Goal: Task Accomplishment & Management: Manage account settings

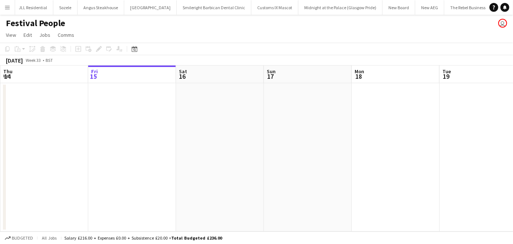
scroll to position [0, 336]
click at [12, 10] on button "Menu" at bounding box center [7, 7] width 15 height 15
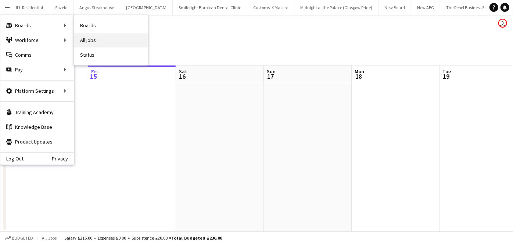
click at [85, 38] on link "All jobs" at bounding box center [111, 40] width 74 height 15
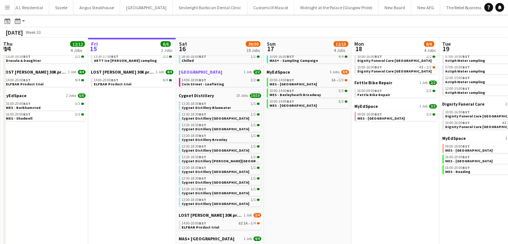
scroll to position [33, 0]
click at [215, 146] on div "13:30-18:30 BST 1/1" at bounding box center [221, 146] width 78 height 4
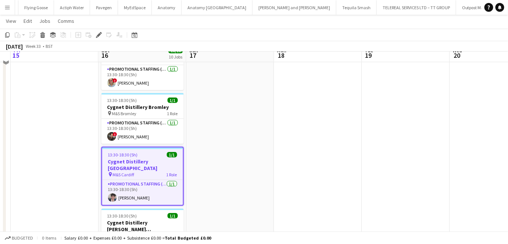
scroll to position [167, 0]
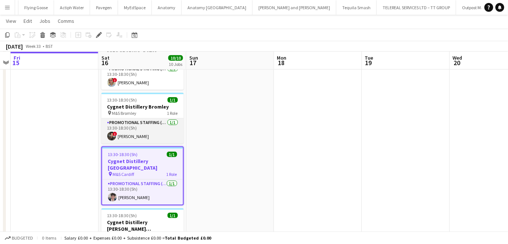
click at [154, 118] on app-card-role "Promotional Staffing (Brand Ambassadors) 1/1 13:30-18:30 (5h) ! Jade Willis" at bounding box center [142, 130] width 82 height 25
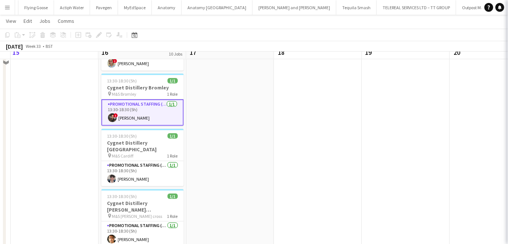
scroll to position [200, 0]
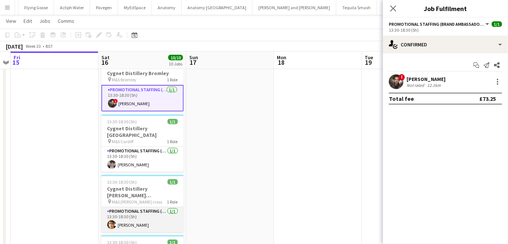
click at [160, 207] on app-card-role "Promotional Staffing (Brand Ambassadors) 1/1 13:30-18:30 (5h) Haydn Murrell" at bounding box center [142, 219] width 82 height 25
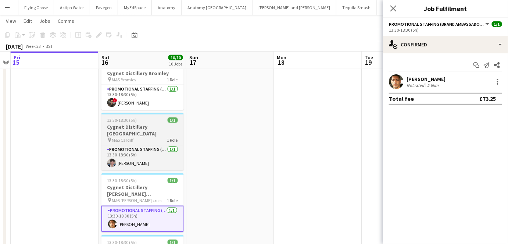
click at [173, 124] on h3 "Cygnet Distillery [GEOGRAPHIC_DATA]" at bounding box center [142, 130] width 82 height 13
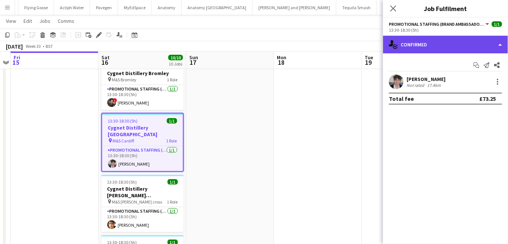
click at [437, 42] on div "single-neutral-actions-check-2 Confirmed" at bounding box center [445, 45] width 125 height 18
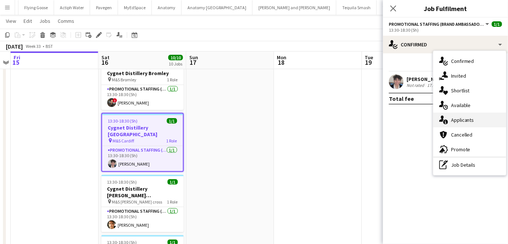
click at [467, 117] on div "single-neutral-actions-information Applicants" at bounding box center [469, 119] width 73 height 15
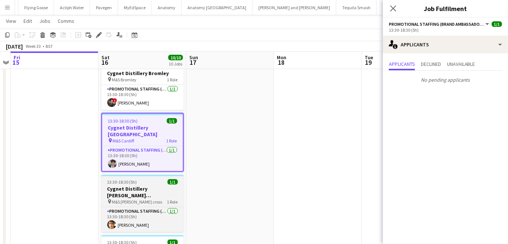
click at [136, 185] on h3 "Cygnet Distillery Culverhouse Cross" at bounding box center [142, 191] width 82 height 13
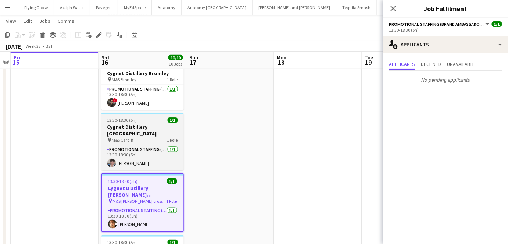
click at [142, 137] on div "pin M&S Cardiff 1 Role" at bounding box center [142, 140] width 82 height 6
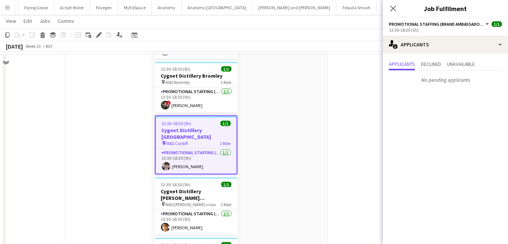
scroll to position [211, 0]
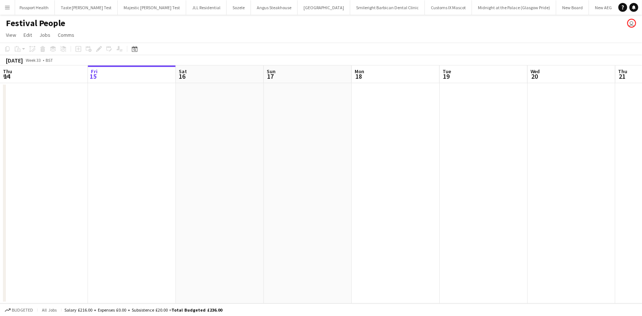
scroll to position [0, 210]
click at [2, 12] on button "Menu" at bounding box center [7, 7] width 15 height 15
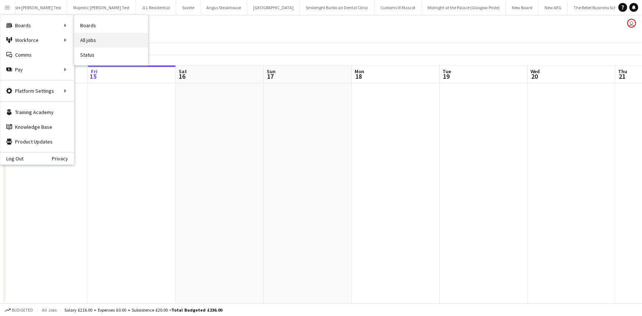
click at [88, 33] on link "All jobs" at bounding box center [111, 40] width 74 height 15
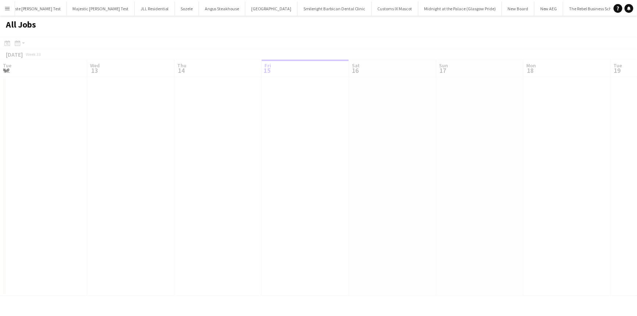
scroll to position [0, 176]
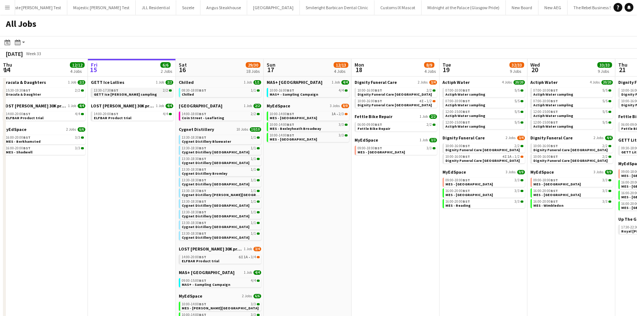
click at [158, 96] on link "13:30-17:30 BST 2/2 GETT Ice lollie sampling" at bounding box center [133, 92] width 78 height 8
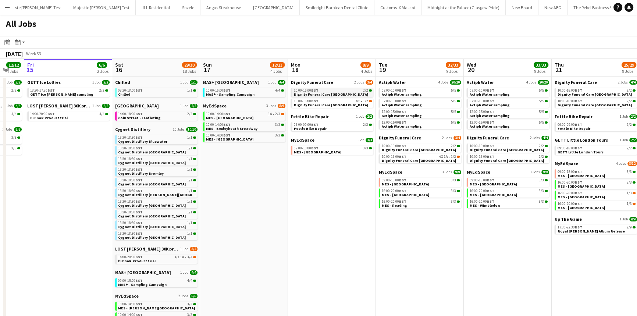
scroll to position [0, 240]
click at [317, 104] on span "Dignity Funeral Care [GEOGRAPHIC_DATA]" at bounding box center [330, 105] width 74 height 5
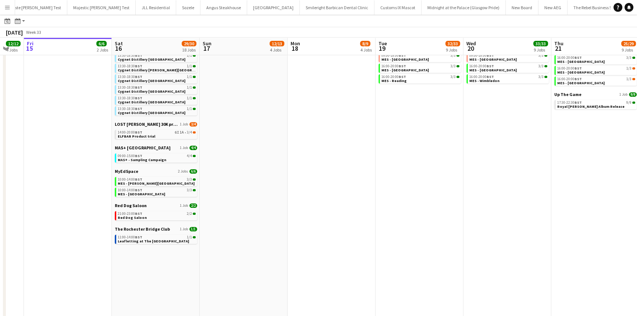
scroll to position [0, 0]
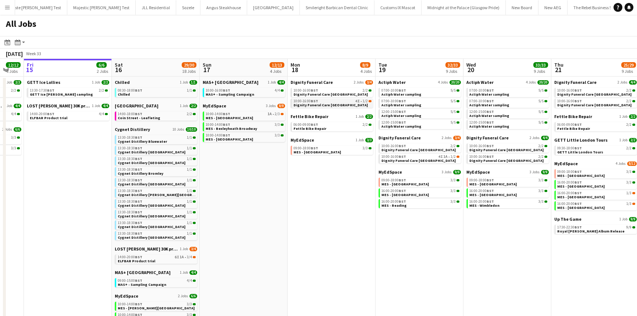
click at [296, 103] on span "Dignity Funeral Care Southampton" at bounding box center [330, 105] width 74 height 5
click at [151, 261] on link "14:00-20:00 BST 6I 1A • 3/4 ELFBAR Product trial" at bounding box center [157, 258] width 78 height 8
click at [405, 158] on span "Dignity Funeral Care Southampton" at bounding box center [418, 160] width 74 height 5
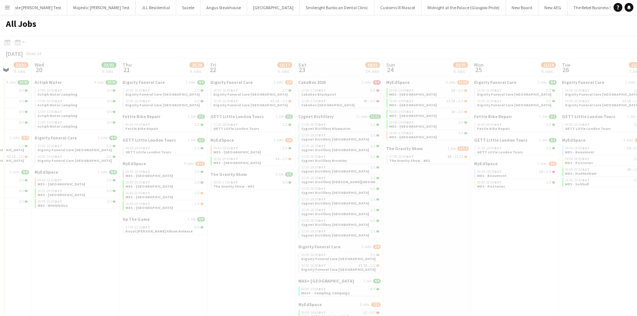
scroll to position [0, 210]
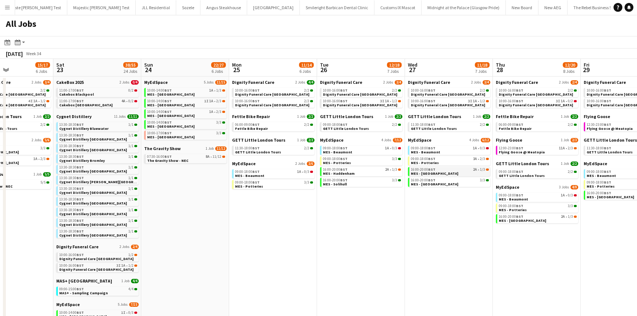
click at [430, 172] on span "MES - Oxford" at bounding box center [434, 173] width 47 height 5
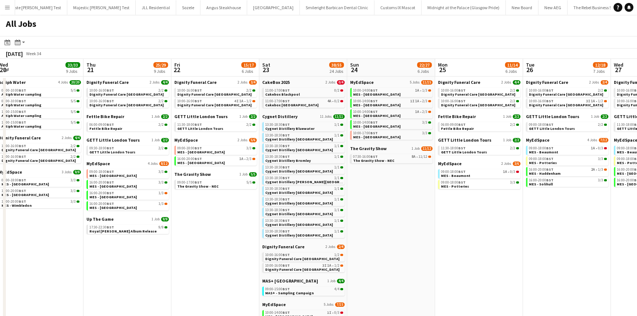
scroll to position [0, 344]
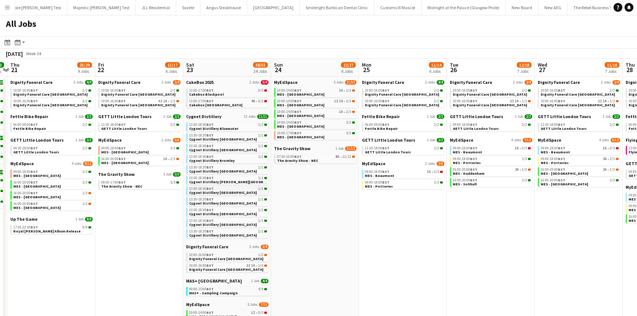
click at [213, 190] on span "Cygnet Distillery London" at bounding box center [223, 192] width 68 height 5
click at [239, 293] on link "09:00-15:00 BST 4/4 MAS+ - Sampling Campaign" at bounding box center [228, 290] width 78 height 8
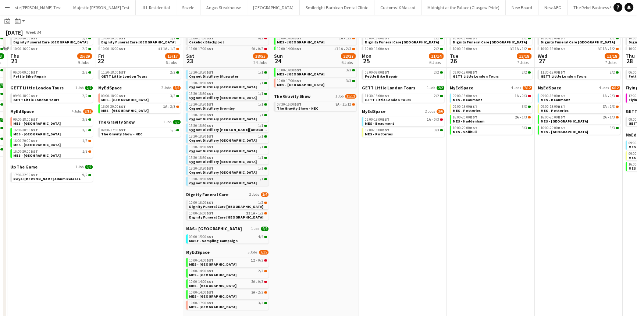
scroll to position [67, 0]
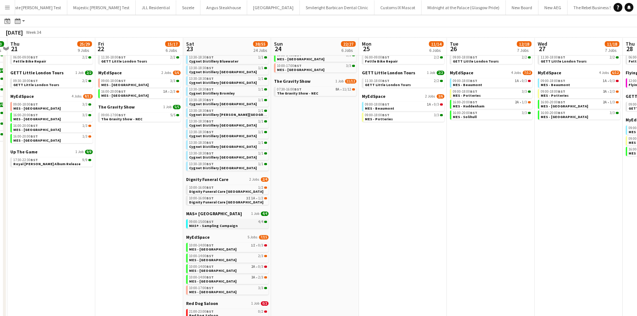
click at [232, 224] on span "MAS+ - Sampling Campaign" at bounding box center [213, 225] width 49 height 5
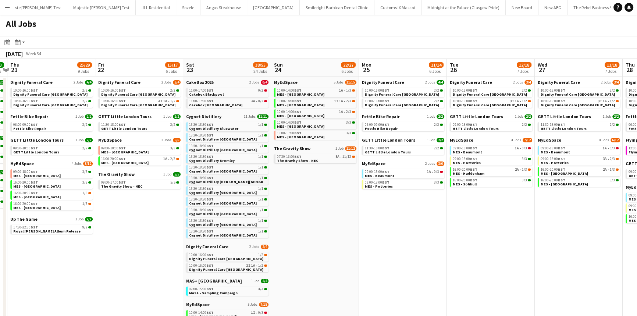
click at [208, 179] on span "Cygnet Distillery [PERSON_NAME][GEOGRAPHIC_DATA]" at bounding box center [237, 181] width 97 height 5
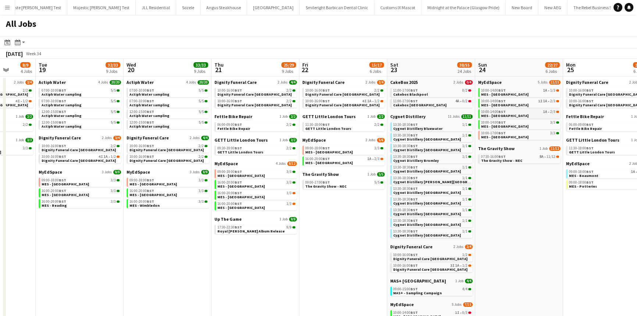
scroll to position [0, 228]
click at [264, 227] on div "17:30-22:30 BST 9/9" at bounding box center [256, 227] width 78 height 4
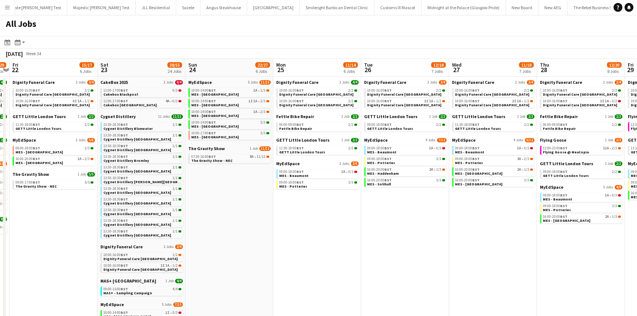
scroll to position [0, 342]
drag, startPoint x: 527, startPoint y: 173, endPoint x: 494, endPoint y: 168, distance: 33.0
click at [494, 168] on app-calendar-viewport "Mon 18 8/9 4 Jobs Tue 19 32/33 9 Jobs Wed 20 33/33 9 Jobs Thu 21 25/29 9 Jobs F…" at bounding box center [318, 269] width 637 height 420
click at [493, 172] on link "16:00-20:00 BST 2A • 1/3 MES - Oxford" at bounding box center [493, 171] width 78 height 8
click at [315, 105] on span "Dignity Funeral Care Southampton" at bounding box center [316, 105] width 74 height 5
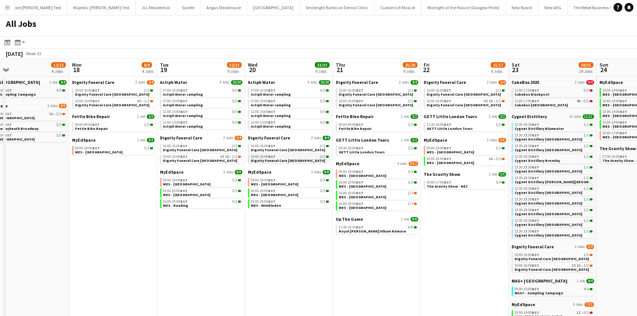
scroll to position [0, 194]
click at [380, 230] on link "17:30-22:30 BST 9/9 Royal Otis Album Release" at bounding box center [378, 229] width 78 height 8
click at [4, 11] on button "Menu" at bounding box center [7, 7] width 15 height 15
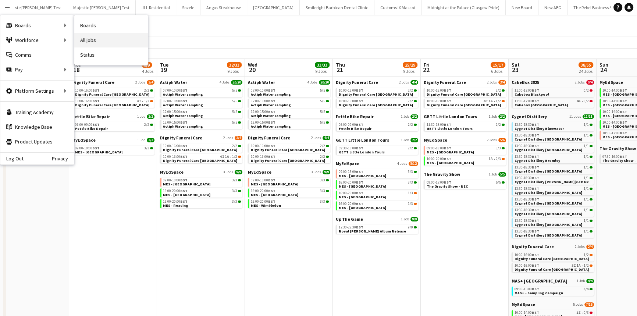
click at [83, 35] on link "All jobs" at bounding box center [111, 40] width 74 height 15
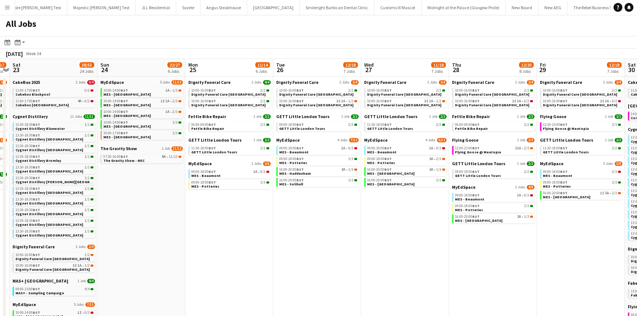
scroll to position [0, 346]
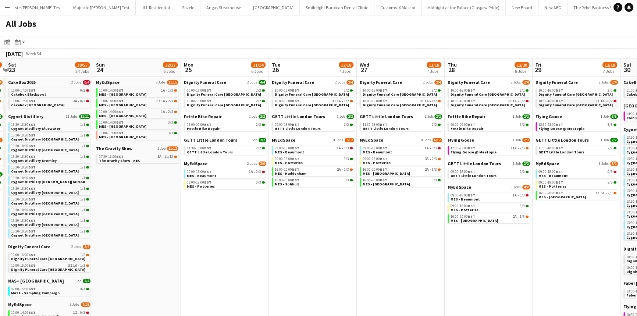
click at [576, 107] on app-brief-job-card "10:00-16:00 BST 3I 1A • 0/2 Dignity Funeral Care Southampton" at bounding box center [576, 103] width 82 height 9
click at [569, 103] on span "Dignity Funeral Care Southampton" at bounding box center [575, 105] width 74 height 5
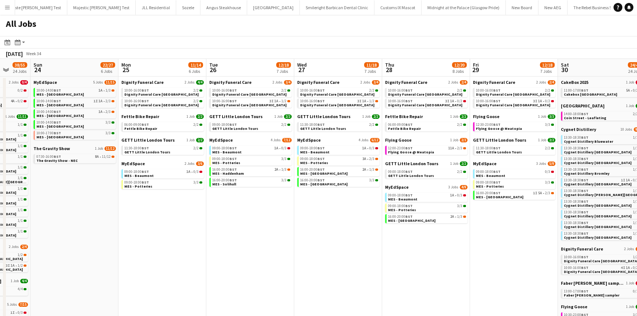
scroll to position [0, 233]
click at [323, 131] on app-brief-job-card "11:30-18:00 BST 2/2 GETT Little London Tours" at bounding box center [338, 126] width 82 height 9
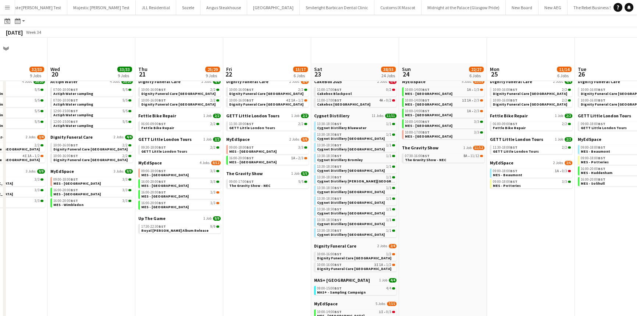
scroll to position [52, 0]
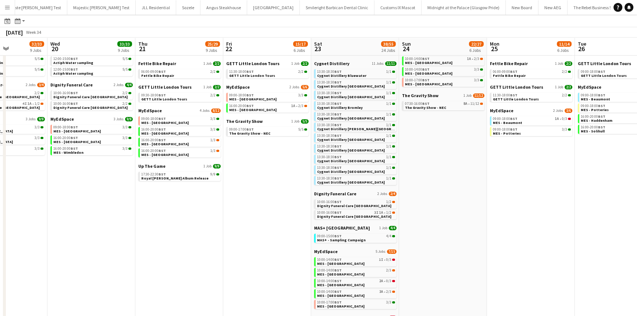
click at [8, 5] on app-icon "Menu" at bounding box center [7, 7] width 6 height 6
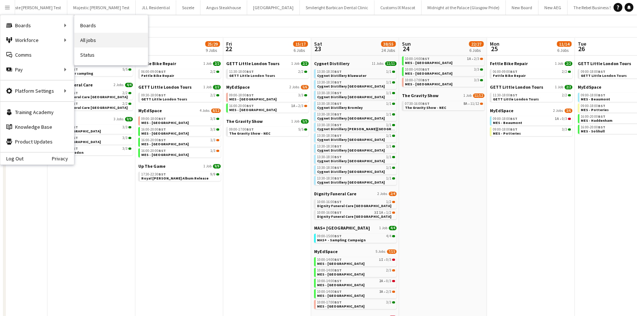
click at [91, 43] on link "All jobs" at bounding box center [111, 40] width 74 height 15
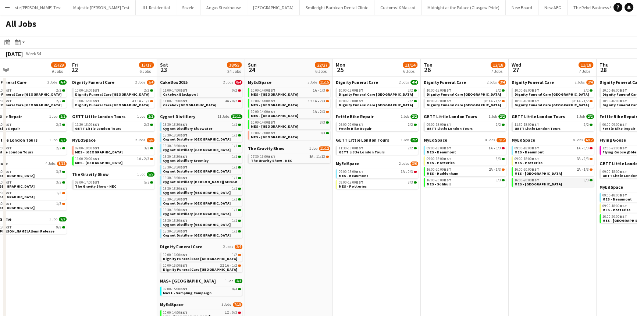
scroll to position [0, 292]
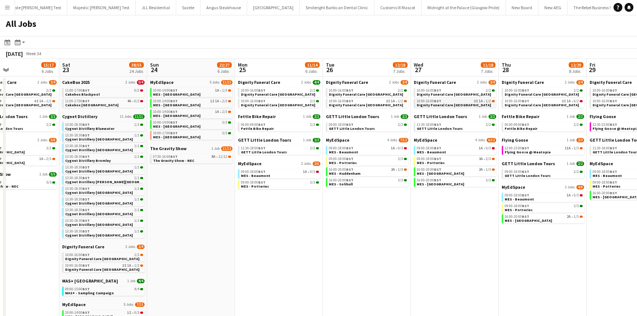
click at [454, 101] on div "10:00-16:00 BST 3I 1A • 1/2" at bounding box center [456, 101] width 78 height 4
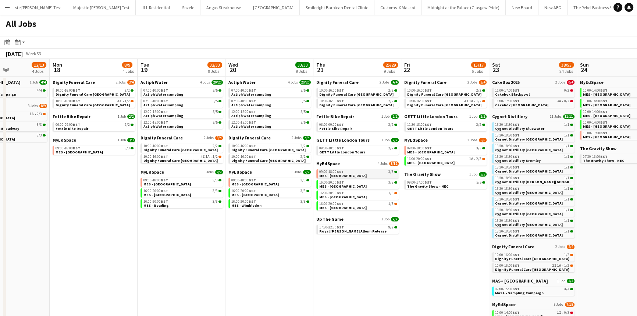
scroll to position [0, 215]
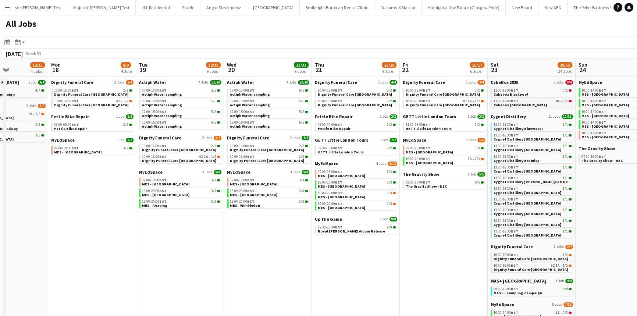
click at [519, 100] on div "11:00-17:00 BST 4A • 0/2" at bounding box center [532, 101] width 78 height 4
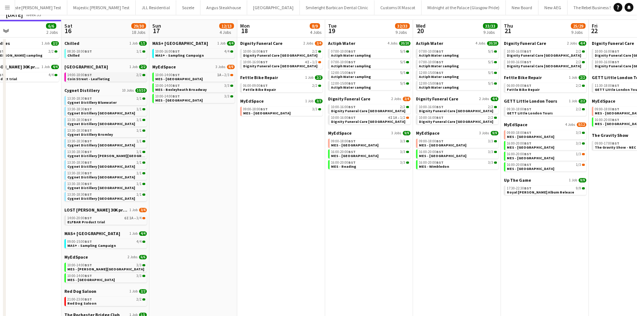
scroll to position [100, 0]
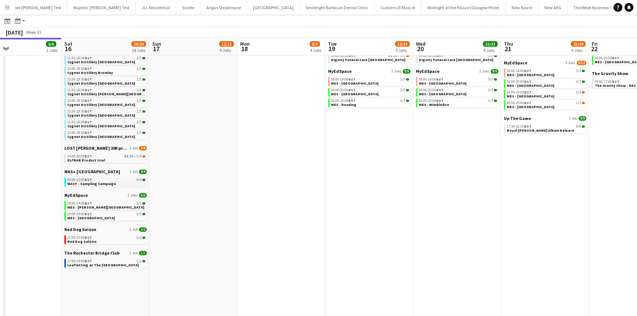
click at [97, 183] on span "MAS+ - Sampling Campaign" at bounding box center [91, 183] width 49 height 5
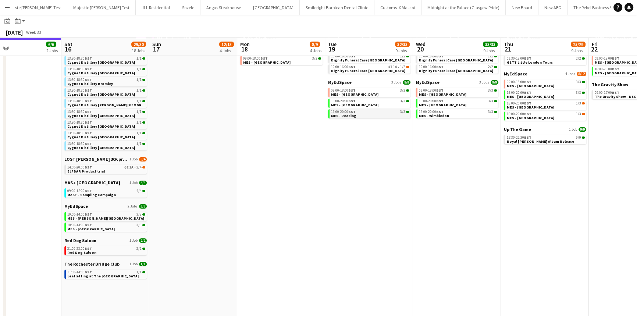
scroll to position [89, 0]
click at [360, 102] on div "16:00-20:00 BST 3/3" at bounding box center [370, 102] width 78 height 4
click at [5, 10] on button "Menu" at bounding box center [7, 7] width 15 height 15
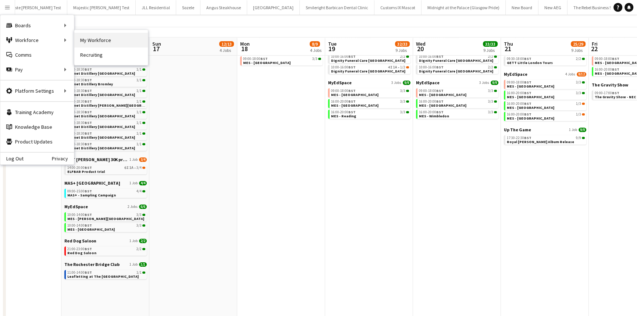
click at [82, 39] on link "My Workforce" at bounding box center [111, 40] width 74 height 15
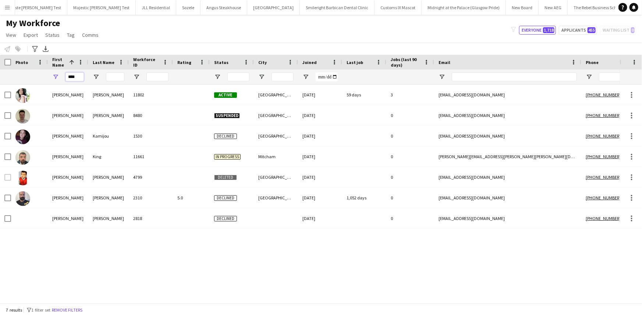
click at [78, 78] on input "****" at bounding box center [74, 76] width 18 height 9
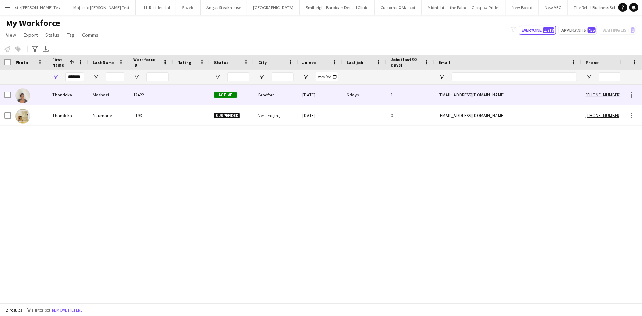
click at [69, 92] on div "Thandeka" at bounding box center [68, 95] width 40 height 20
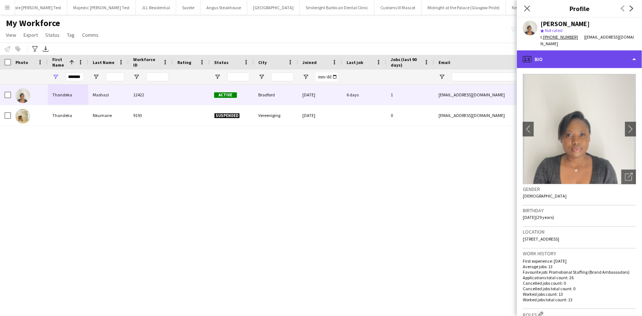
click at [562, 66] on div "profile Bio" at bounding box center [579, 59] width 125 height 18
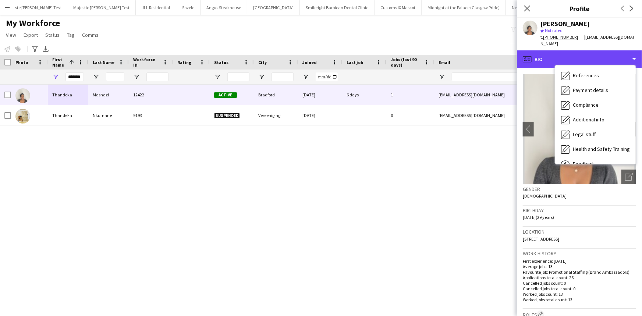
scroll to position [98, 0]
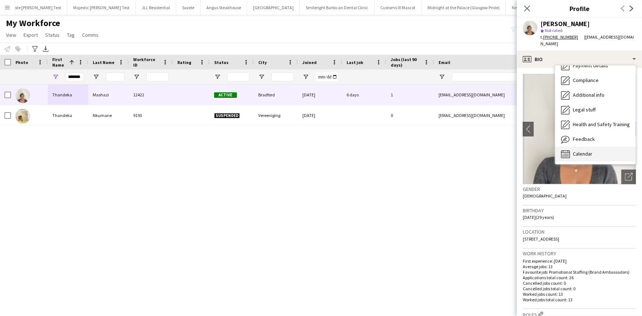
click at [577, 156] on span "Calendar" at bounding box center [581, 153] width 19 height 7
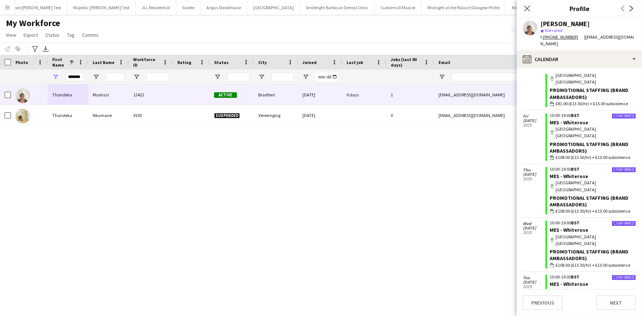
scroll to position [151, 0]
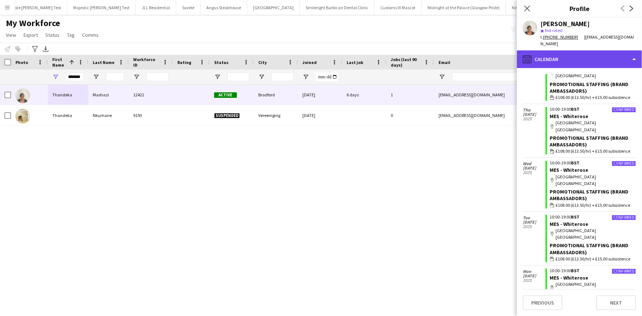
click at [568, 57] on div "calendar-full Calendar" at bounding box center [579, 59] width 125 height 18
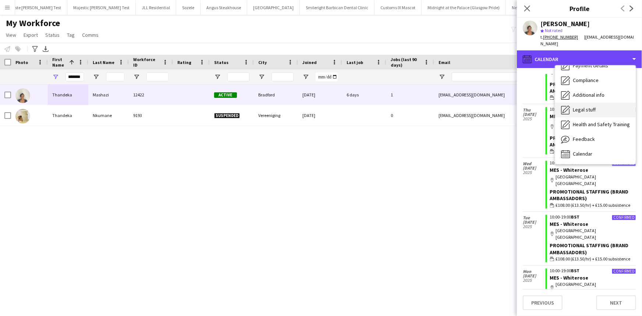
scroll to position [0, 0]
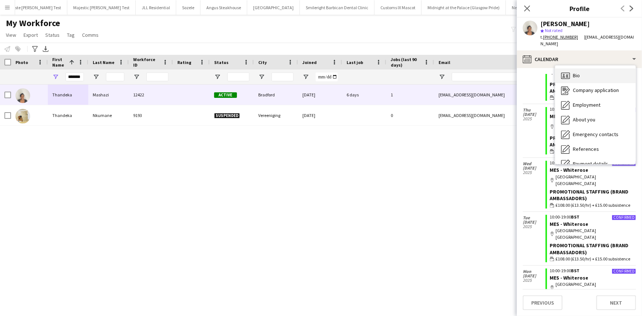
click at [581, 79] on div "Bio Bio" at bounding box center [595, 75] width 81 height 15
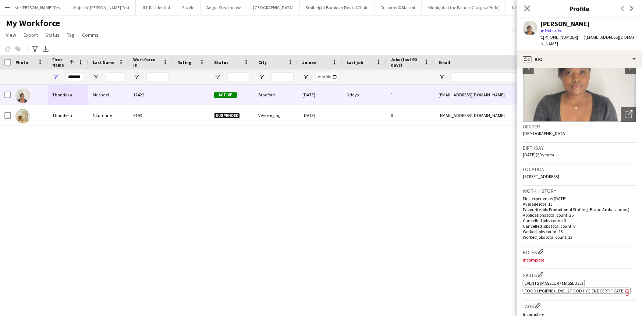
scroll to position [62, 0]
click at [553, 175] on span "5 Dorchester Crescent, Bradford, BD4 9BY" at bounding box center [540, 177] width 36 height 6
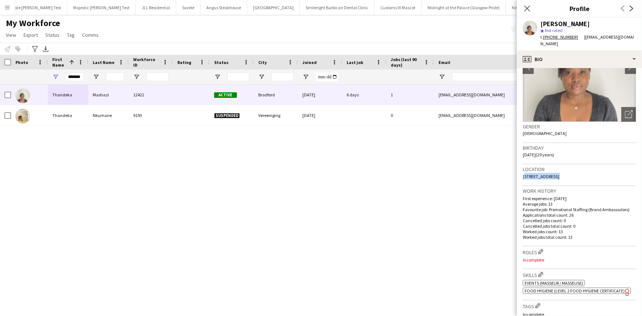
copy span "5 Dorchester Crescent, Bradford, BD4 9BY"
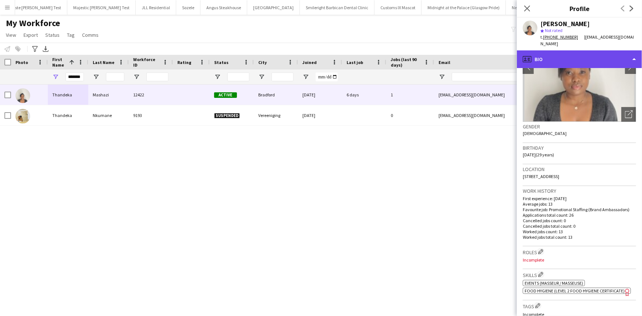
click at [558, 58] on div "profile Bio" at bounding box center [579, 59] width 125 height 18
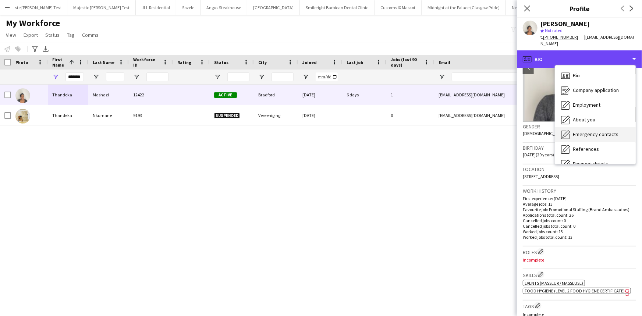
scroll to position [98, 0]
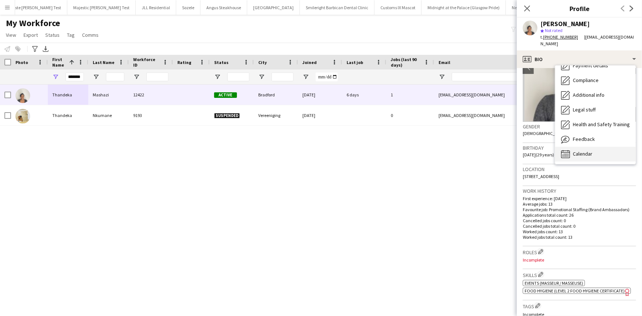
click at [593, 149] on div "Calendar Calendar" at bounding box center [595, 154] width 81 height 15
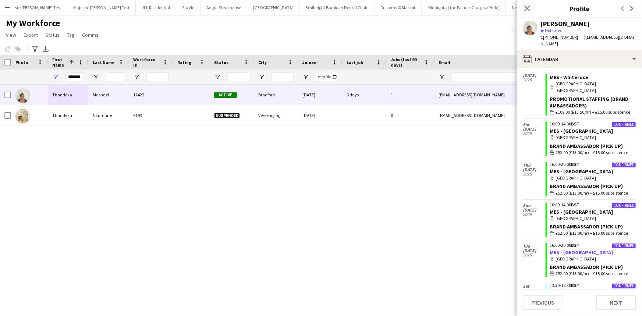
scroll to position [351, 0]
click at [573, 215] on div "map-marker Manchester City Centre" at bounding box center [593, 218] width 86 height 7
click at [572, 209] on link "MES - Manchester City Centre" at bounding box center [581, 212] width 63 height 7
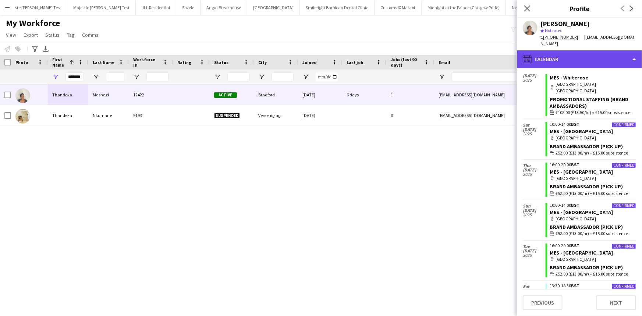
click at [563, 62] on div "calendar-full Calendar" at bounding box center [579, 59] width 125 height 18
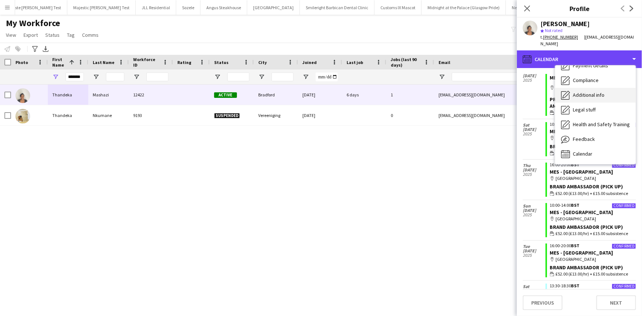
scroll to position [0, 0]
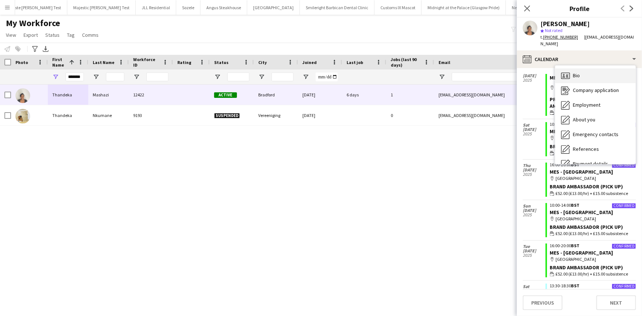
click at [573, 80] on div "Bio Bio" at bounding box center [595, 75] width 81 height 15
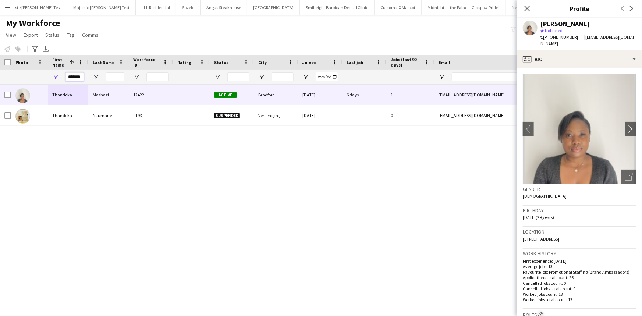
click at [68, 76] on input "*******" at bounding box center [74, 76] width 18 height 9
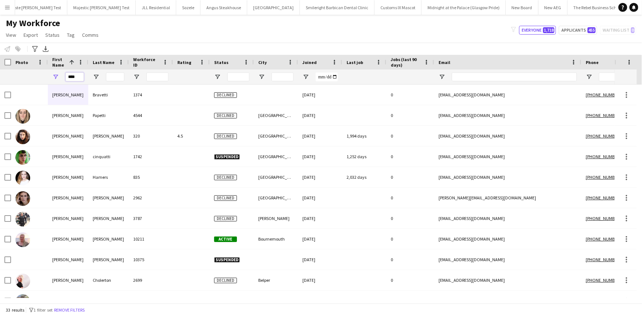
type input "****"
click at [110, 75] on input "Last Name Filter Input" at bounding box center [115, 76] width 18 height 9
type input "*"
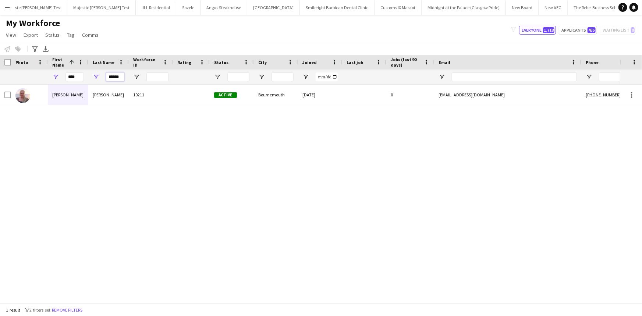
type input "******"
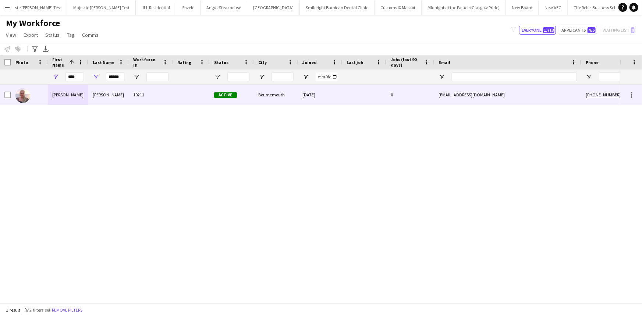
click at [99, 90] on div "Brooks" at bounding box center [108, 95] width 40 height 20
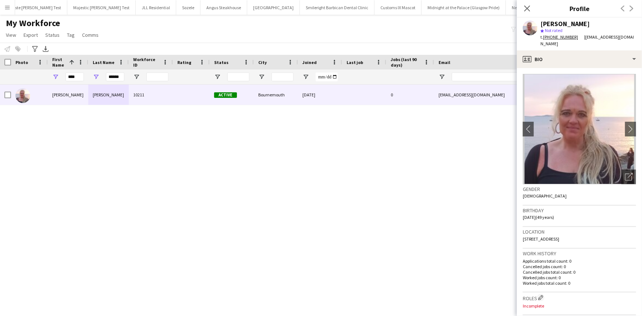
click at [522, 4] on div "Close pop-in" at bounding box center [527, 8] width 21 height 17
click at [121, 74] on input "******" at bounding box center [115, 76] width 18 height 9
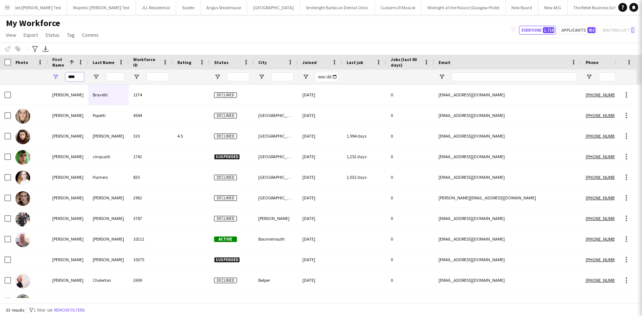
click at [70, 80] on input "****" at bounding box center [74, 76] width 18 height 9
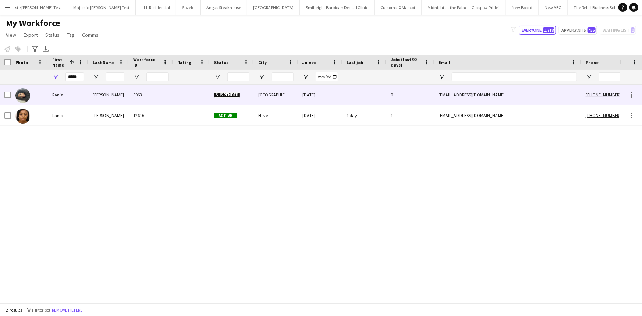
click at [74, 95] on div "Rania" at bounding box center [68, 95] width 40 height 20
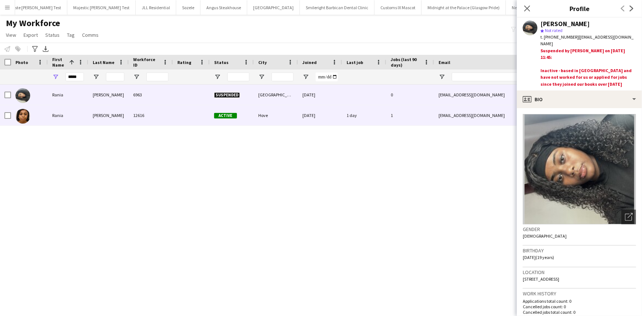
click at [74, 111] on div "Rania" at bounding box center [68, 115] width 40 height 20
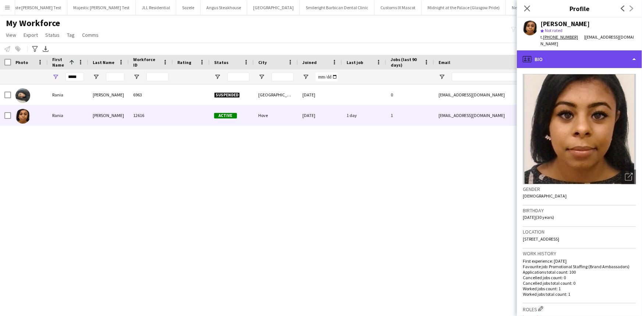
click at [554, 56] on div "profile Bio" at bounding box center [579, 59] width 125 height 18
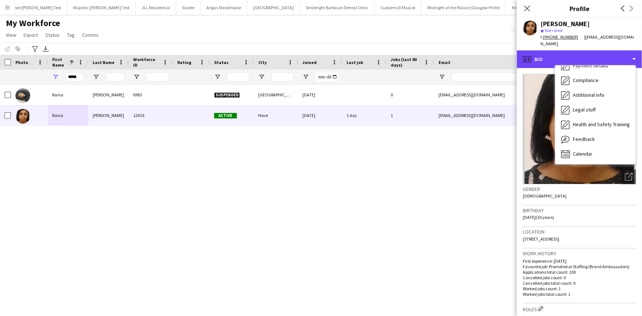
scroll to position [98, 0]
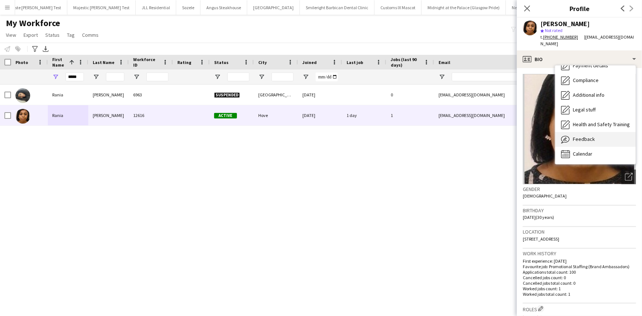
click at [589, 136] on span "Feedback" at bounding box center [583, 139] width 22 height 7
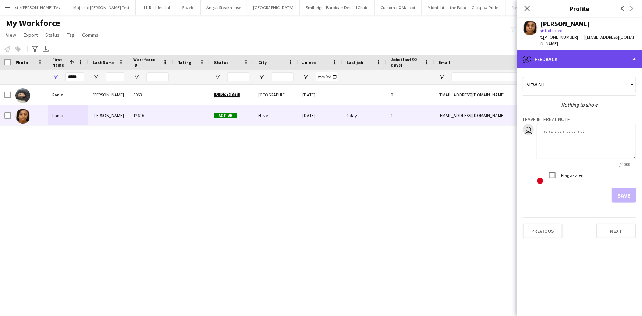
click at [580, 54] on div "bubble-pencil Feedback" at bounding box center [579, 59] width 125 height 18
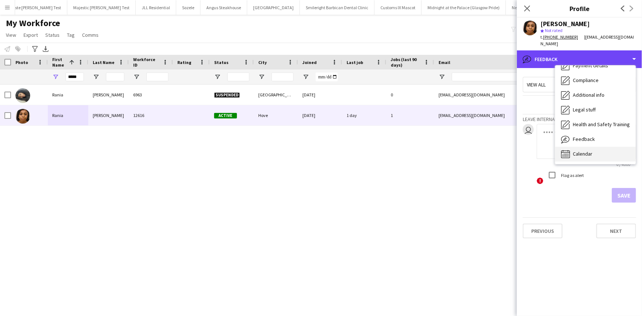
scroll to position [98, 0]
click at [605, 148] on div "Calendar Calendar" at bounding box center [595, 154] width 81 height 15
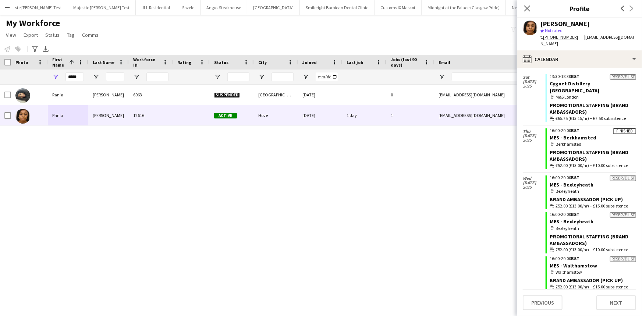
scroll to position [2415, 0]
click at [75, 80] on input "*****" at bounding box center [74, 76] width 18 height 9
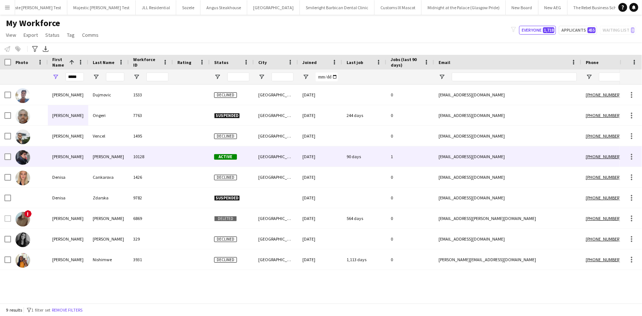
click at [81, 164] on div "Denis" at bounding box center [68, 156] width 40 height 20
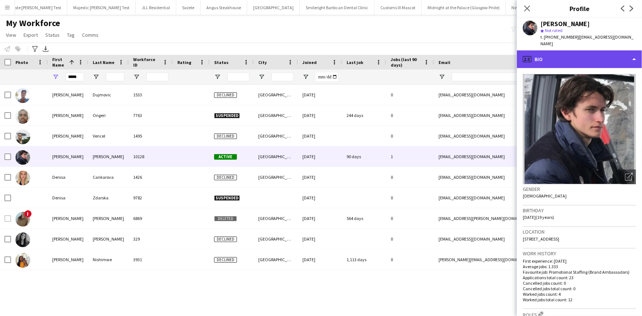
click at [567, 53] on div "profile Bio" at bounding box center [579, 59] width 125 height 18
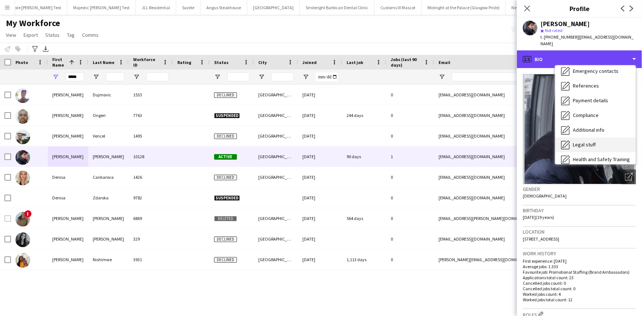
scroll to position [98, 0]
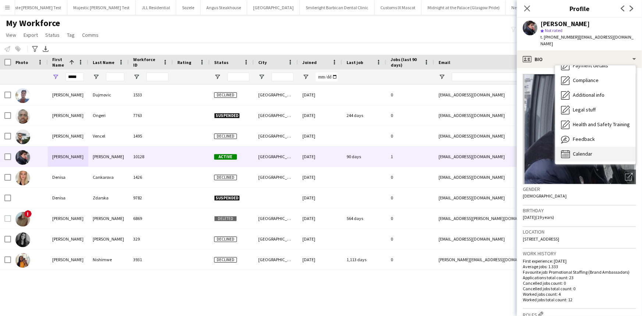
click at [583, 147] on div "Calendar Calendar" at bounding box center [595, 154] width 81 height 15
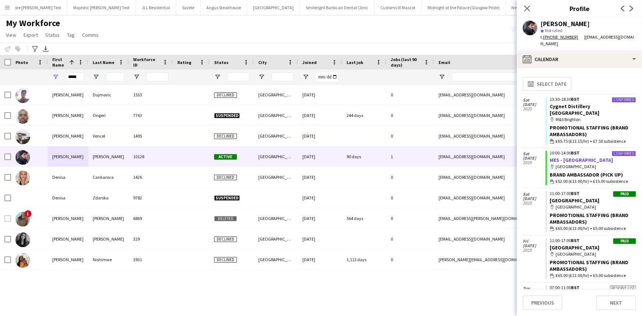
click at [569, 157] on link "MES - Shadwell Commercial Road" at bounding box center [581, 160] width 63 height 7
click at [79, 80] on input "*****" at bounding box center [74, 76] width 18 height 9
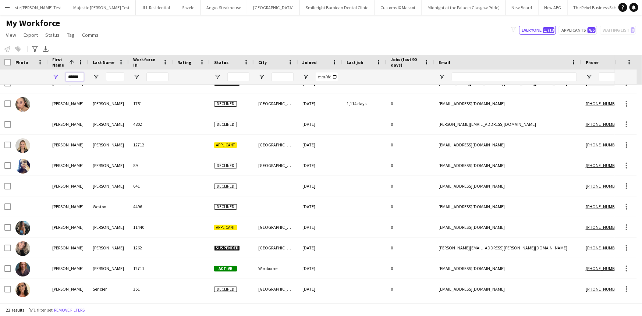
scroll to position [176, 0]
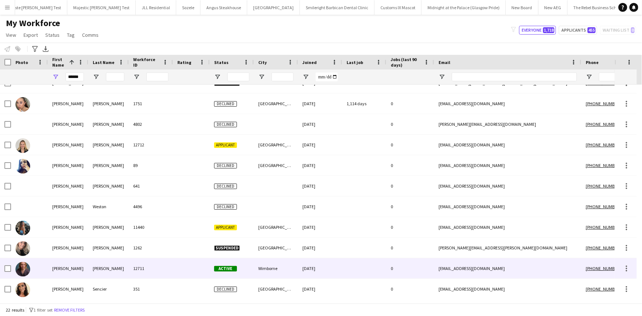
click at [89, 261] on div "Cuthbert" at bounding box center [108, 268] width 40 height 20
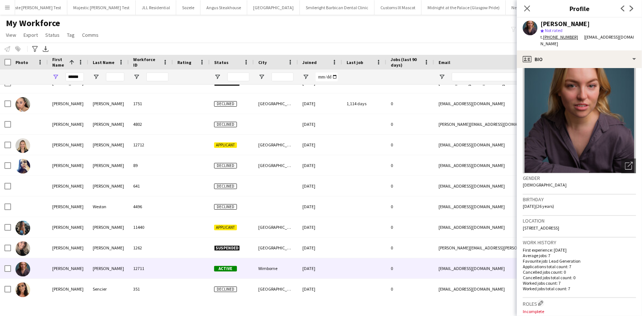
scroll to position [11, 0]
click at [526, 226] on span "1 Abbey Gardens, Wimborne, BH21 2EA" at bounding box center [540, 228] width 36 height 6
copy span "1 Abbey Gardens, Wimborne, BH21 2EA"
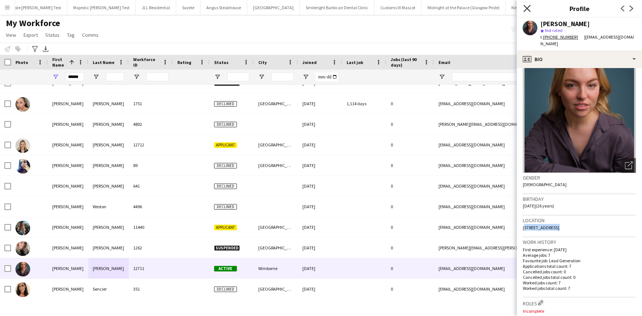
click at [525, 10] on icon "Close pop-in" at bounding box center [526, 8] width 7 height 7
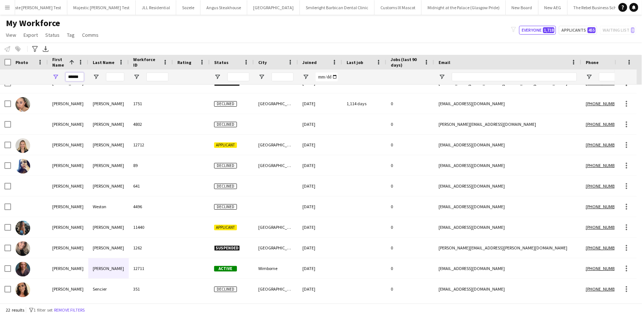
click at [72, 77] on input "******" at bounding box center [74, 76] width 18 height 9
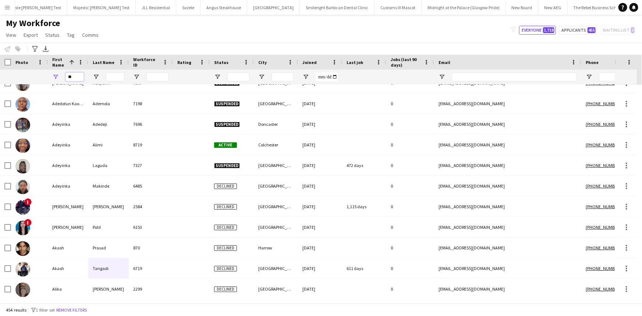
type input "*"
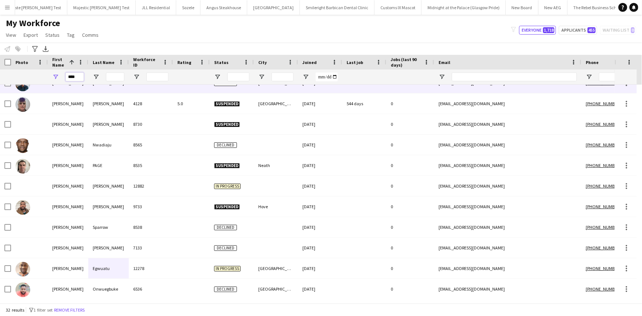
type input "****"
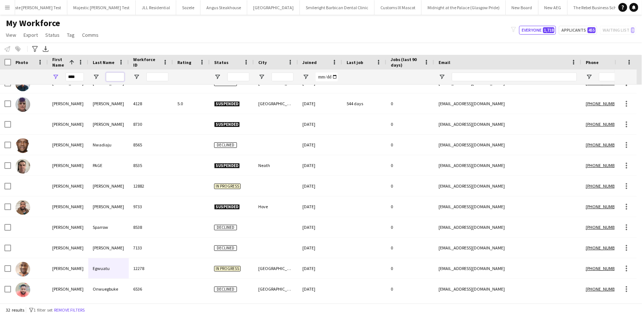
click at [116, 79] on input "Last Name Filter Input" at bounding box center [115, 76] width 18 height 9
click at [117, 79] on input "Last Name Filter Input" at bounding box center [115, 76] width 18 height 9
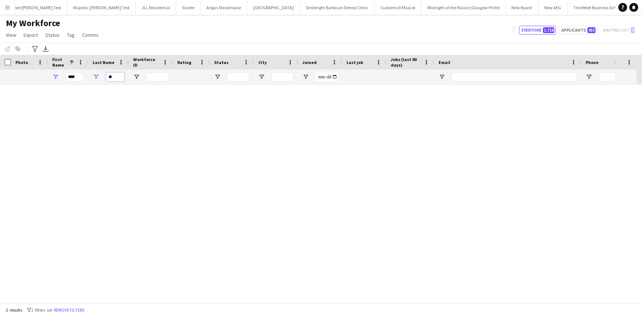
scroll to position [0, 0]
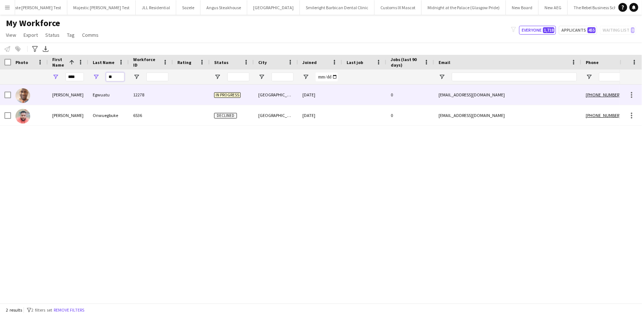
type input "**"
click at [118, 93] on div "Egwuatu" at bounding box center [108, 95] width 40 height 20
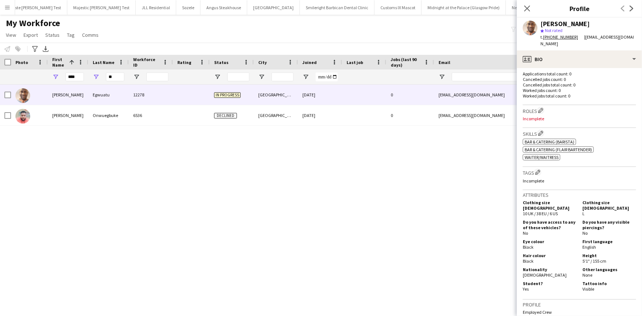
scroll to position [187, 0]
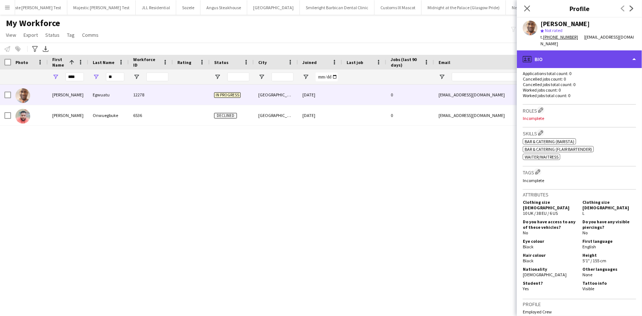
click at [594, 50] on div "profile Bio" at bounding box center [579, 59] width 125 height 18
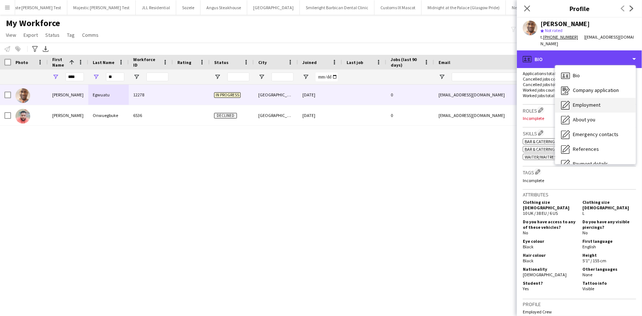
scroll to position [2, 0]
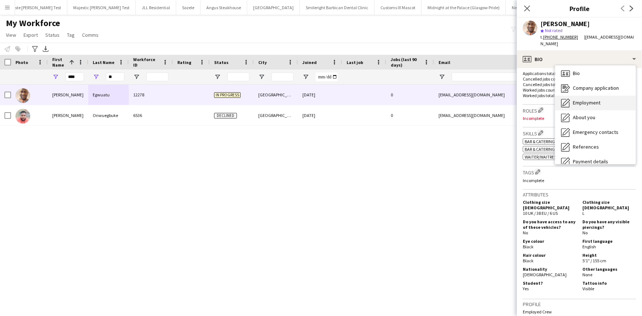
click at [599, 99] on span "Employment" at bounding box center [586, 102] width 28 height 7
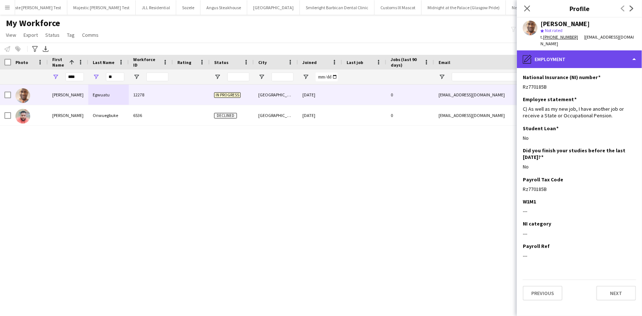
click at [569, 50] on div "pencil4 Employment" at bounding box center [579, 59] width 125 height 18
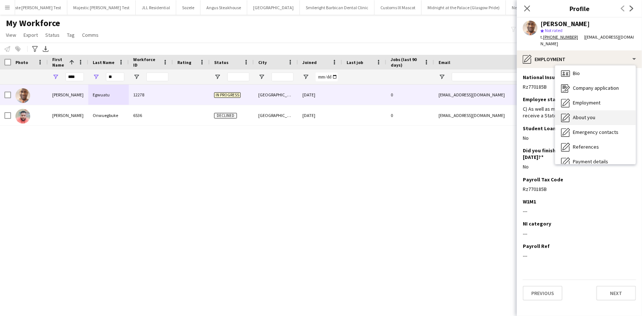
click at [583, 110] on div "About you About you" at bounding box center [595, 117] width 81 height 15
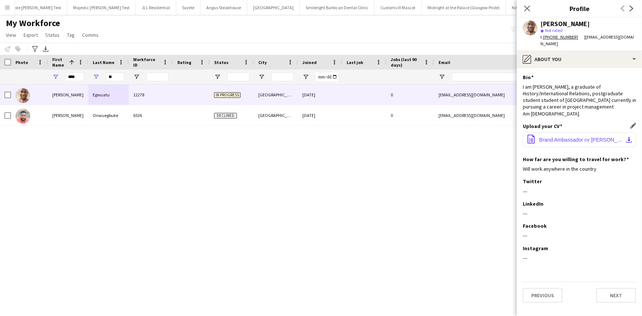
drag, startPoint x: 555, startPoint y: 151, endPoint x: 571, endPoint y: 142, distance: 18.7
click at [571, 142] on span "Brand Ambassador cv john.docx" at bounding box center [580, 140] width 83 height 6
click at [569, 194] on div "---" at bounding box center [578, 191] width 113 height 7
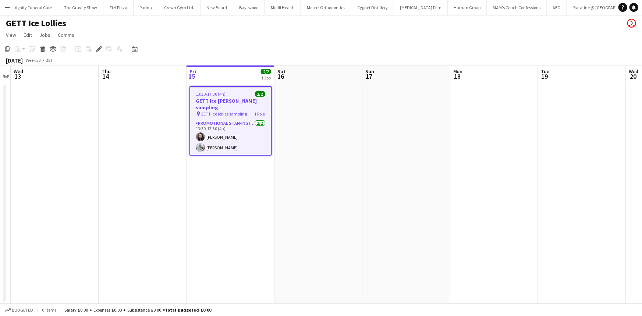
scroll to position [0, 3594]
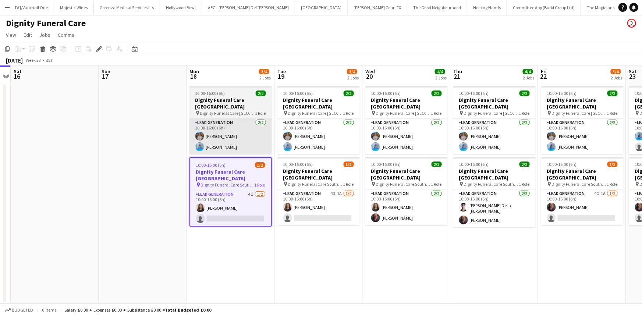
scroll to position [0, 1934]
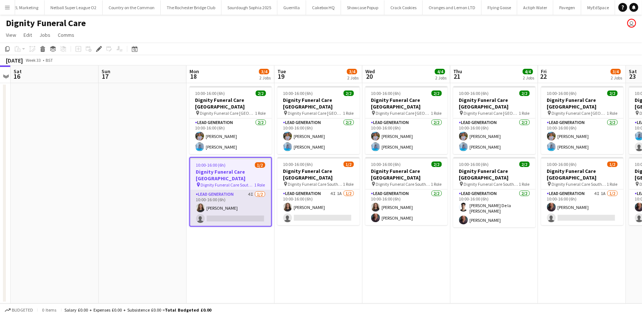
click at [247, 199] on app-card-role "Lead Generation 4I 1/2 10:00-16:00 (6h) Katie Mills single-neutral-actions" at bounding box center [230, 208] width 81 height 36
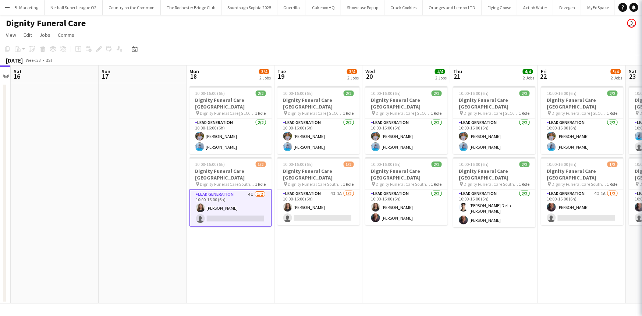
scroll to position [0, 2616]
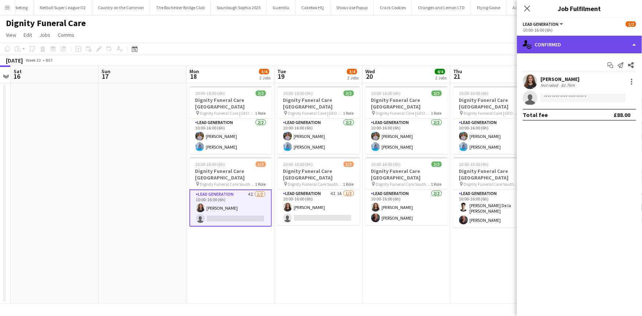
click at [564, 37] on div "single-neutral-actions-check-2 Confirmed" at bounding box center [579, 45] width 125 height 18
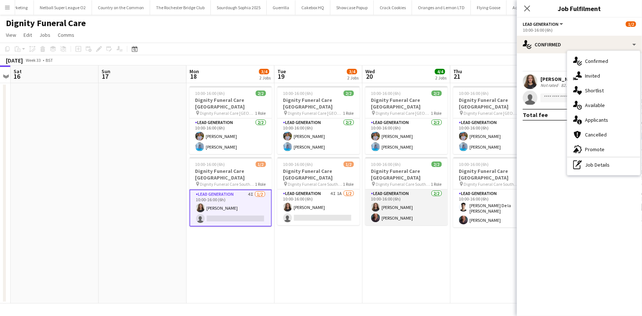
click at [422, 206] on app-card-role "Lead Generation 2/2 10:00-16:00 (6h) Katie Mills Nicole Cuthbert" at bounding box center [406, 207] width 82 height 36
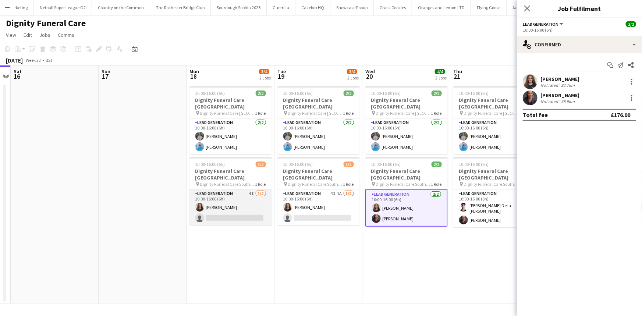
click at [242, 210] on app-card-role "Lead Generation 4I 1/2 10:00-16:00 (6h) Katie Mills single-neutral-actions" at bounding box center [230, 207] width 82 height 36
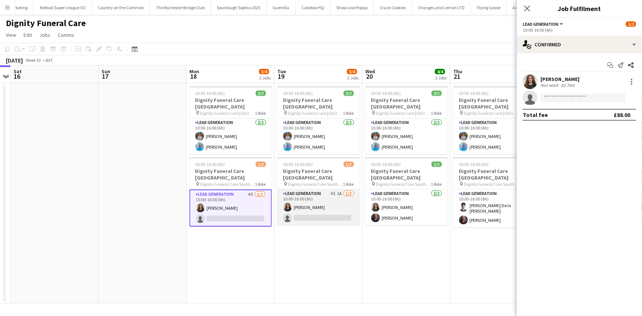
click at [309, 205] on app-card-role "Lead Generation 4I 1A 1/2 10:00-16:00 (6h) Katie Mills single-neutral-actions" at bounding box center [318, 207] width 82 height 36
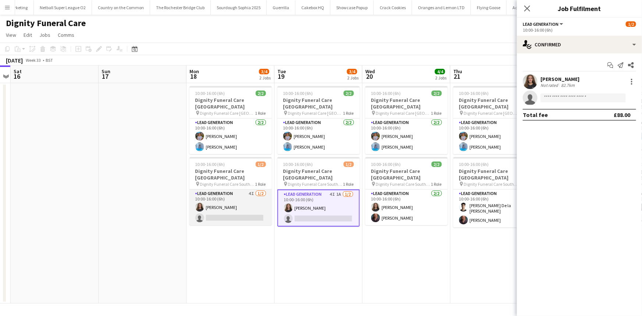
click at [239, 207] on app-card-role "Lead Generation 4I 1/2 10:00-16:00 (6h) Katie Mills single-neutral-actions" at bounding box center [230, 207] width 82 height 36
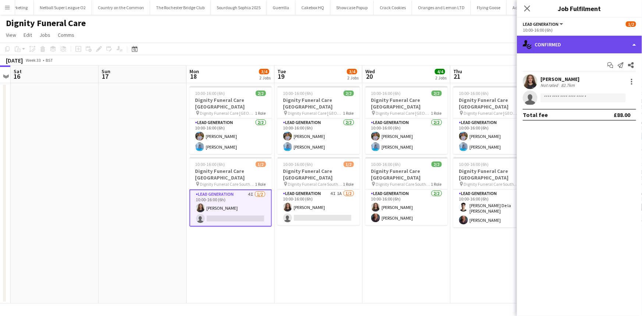
click at [562, 42] on div "single-neutral-actions-check-2 Confirmed" at bounding box center [579, 45] width 125 height 18
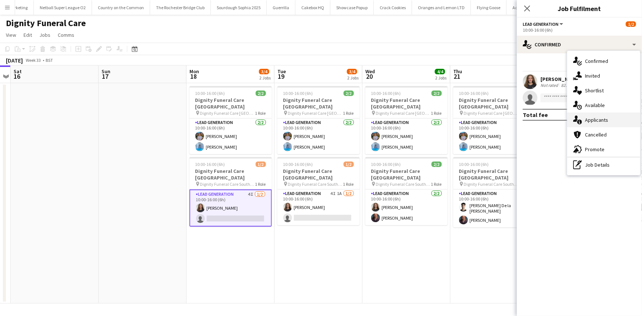
click at [596, 124] on div "single-neutral-actions-information Applicants" at bounding box center [603, 119] width 73 height 15
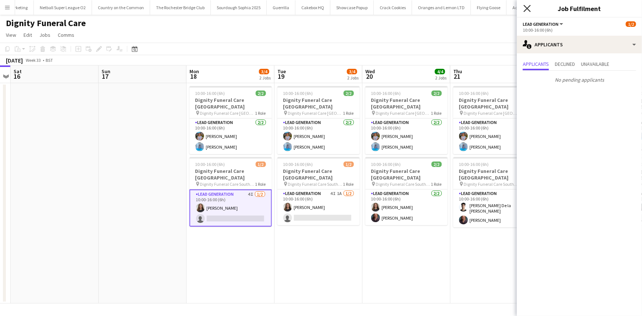
click at [525, 6] on icon at bounding box center [526, 8] width 7 height 7
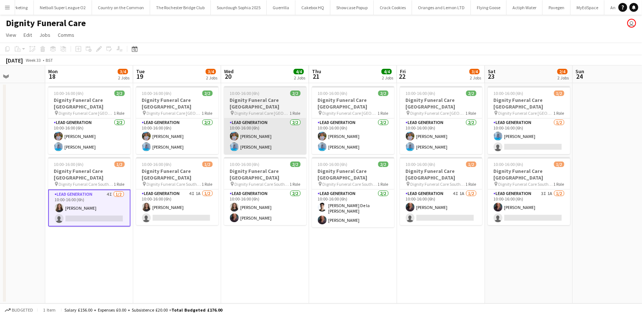
scroll to position [0, 219]
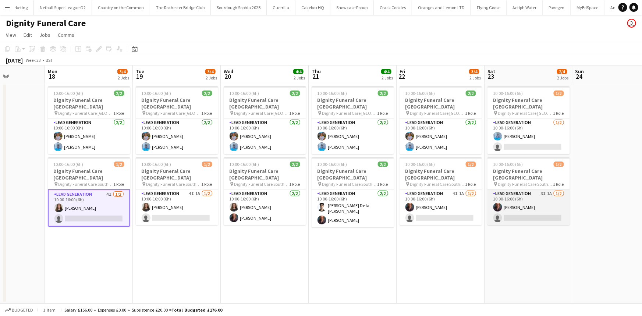
click at [524, 194] on app-card-role "Lead Generation 3I 1A 1/2 10:00-16:00 (6h) Nicole Cuthbert single-neutral-actio…" at bounding box center [528, 207] width 82 height 36
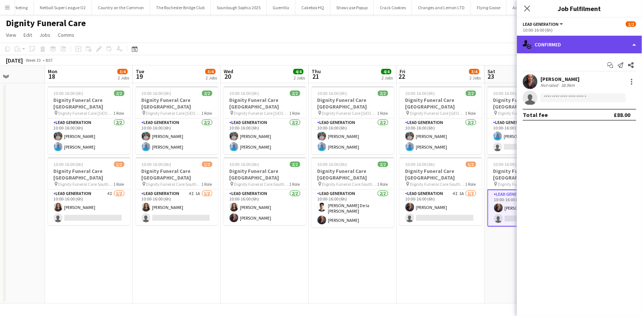
click at [568, 47] on div "single-neutral-actions-check-2 Confirmed" at bounding box center [579, 45] width 125 height 18
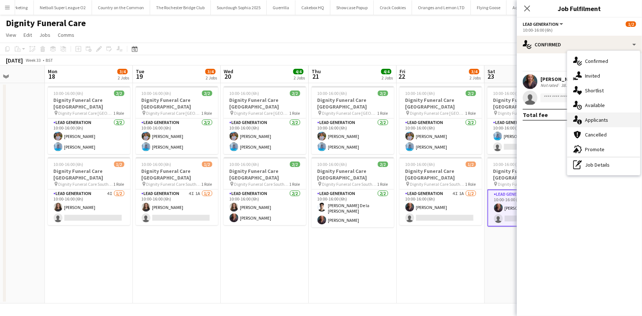
click at [586, 116] on div "single-neutral-actions-information Applicants" at bounding box center [603, 119] width 73 height 15
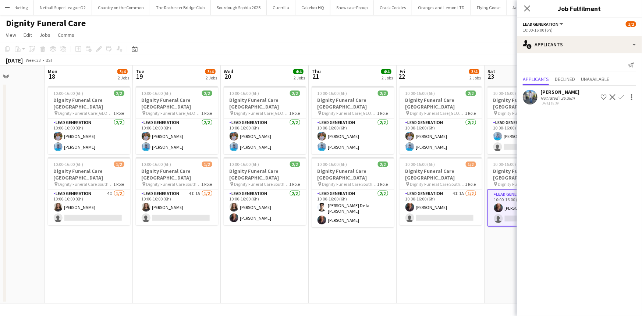
click at [558, 89] on div "Kazeem Oyetunde" at bounding box center [559, 92] width 39 height 7
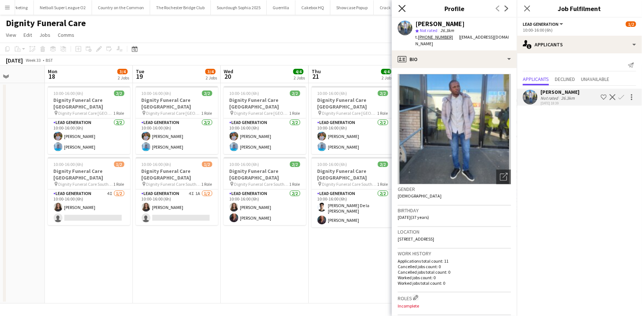
click at [401, 11] on icon "Close pop-in" at bounding box center [401, 8] width 7 height 7
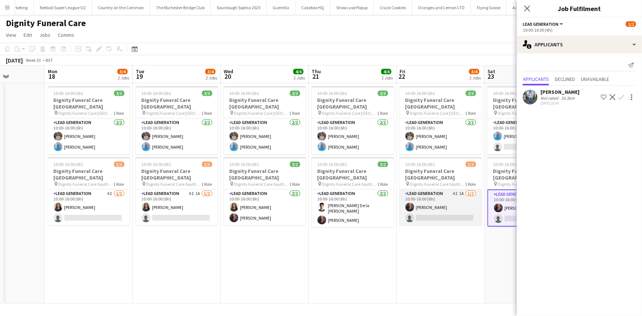
click at [428, 215] on app-card-role "Lead Generation 4I 1A [DATE] 10:00-16:00 (6h) [PERSON_NAME] single-neutral-acti…" at bounding box center [440, 207] width 82 height 36
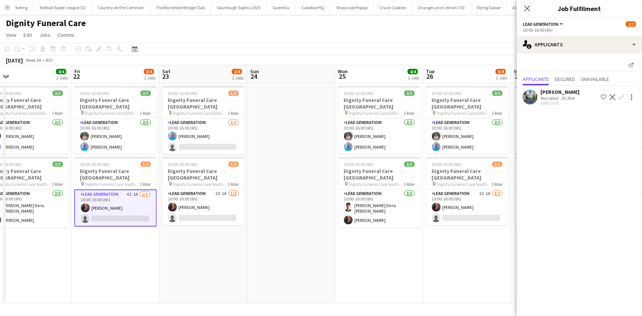
scroll to position [0, 241]
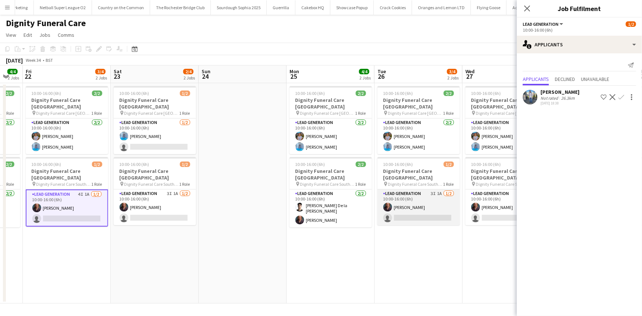
click at [414, 199] on app-card-role "Lead Generation 3I 1A 1/2 10:00-16:00 (6h) Nicole Cuthbert single-neutral-actio…" at bounding box center [418, 207] width 82 height 36
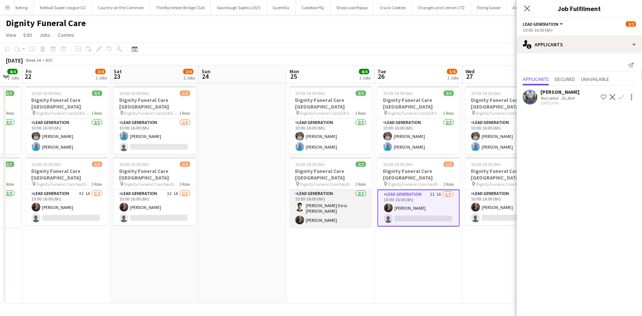
scroll to position [0, 216]
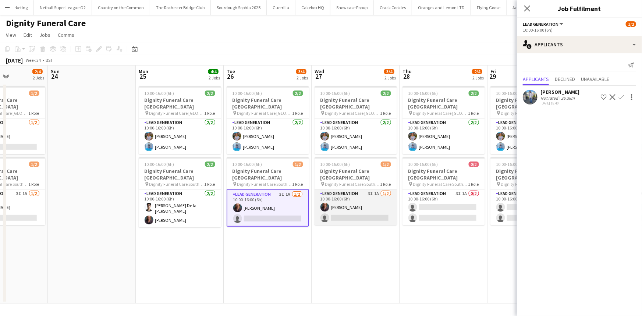
click at [376, 209] on app-card-role "Lead Generation 3I 1A 1/2 10:00-16:00 (6h) Nicole Cuthbert single-neutral-actio…" at bounding box center [355, 207] width 82 height 36
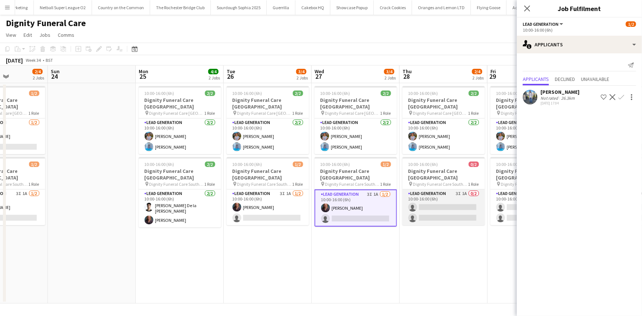
click at [421, 202] on app-card-role "Lead Generation 3I 1A 0/2 10:00-16:00 (6h) single-neutral-actions single-neutra…" at bounding box center [443, 207] width 82 height 36
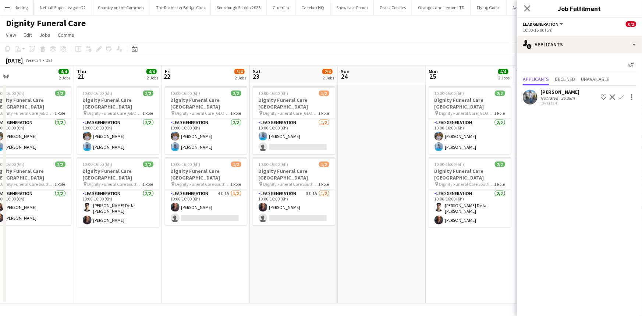
scroll to position [0, 278]
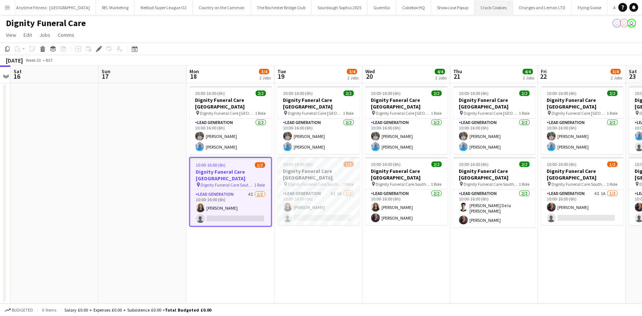
scroll to position [0, 2616]
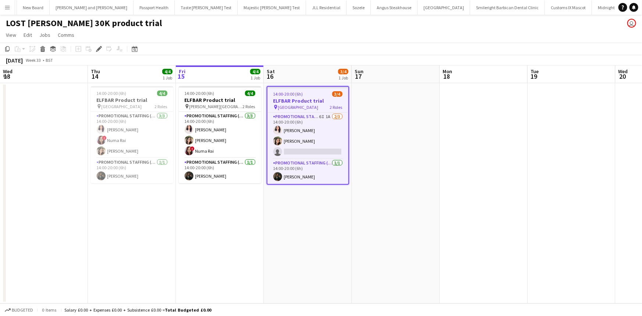
scroll to position [0, 253]
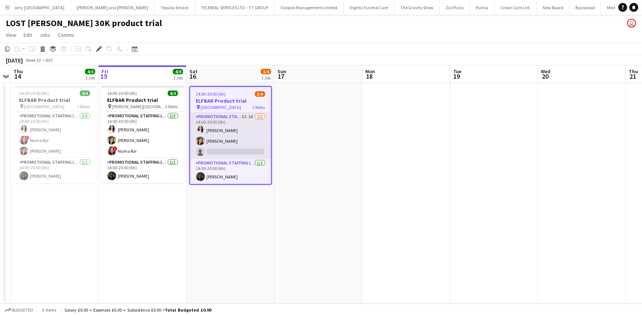
click at [250, 131] on app-card-role "Promotional Staffing (Brand Ambassadors) 6I 1A [DATE] 14:00-20:00 (6h) [PERSON_…" at bounding box center [230, 135] width 81 height 46
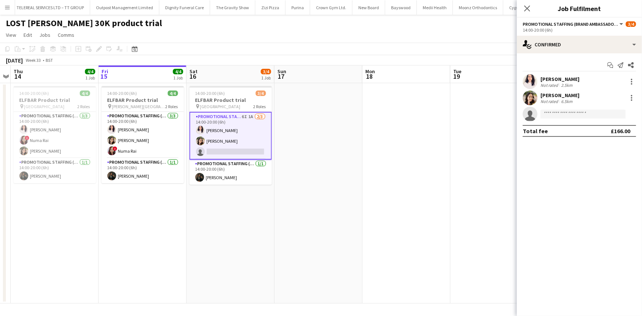
scroll to position [0, 3449]
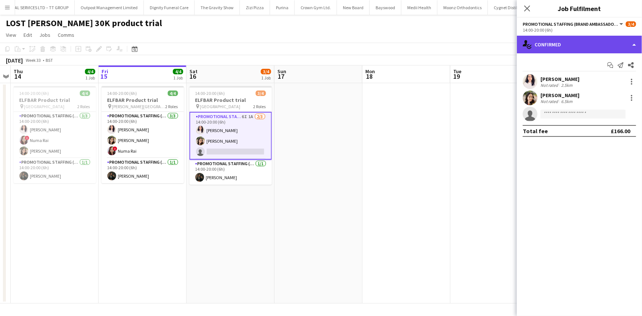
click at [533, 37] on div "single-neutral-actions-check-2 Confirmed" at bounding box center [579, 45] width 125 height 18
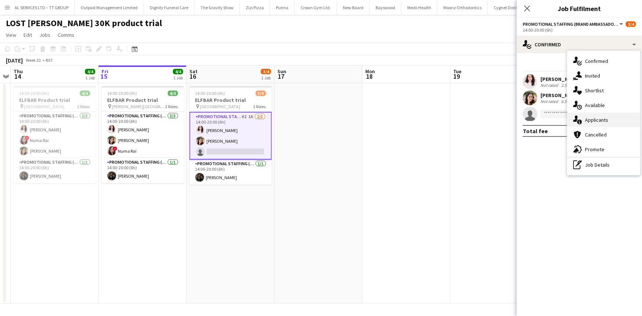
click at [604, 118] on div "single-neutral-actions-information Applicants" at bounding box center [603, 119] width 73 height 15
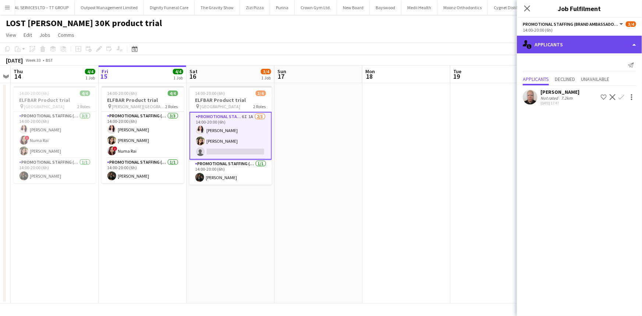
click at [554, 39] on div "single-neutral-actions-information Applicants" at bounding box center [579, 45] width 125 height 18
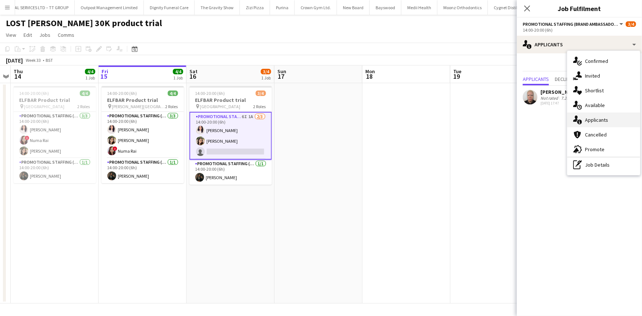
click at [595, 115] on div "single-neutral-actions-information Applicants" at bounding box center [603, 119] width 73 height 15
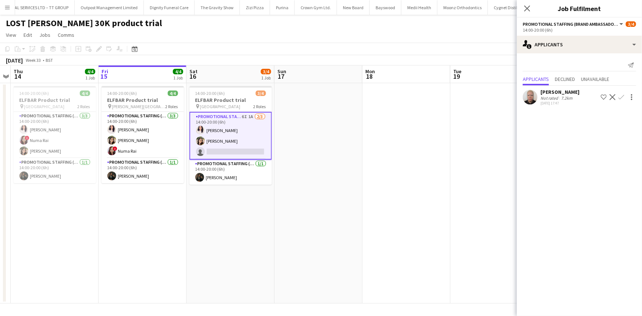
click at [236, 139] on app-card-role "Promotional Staffing (Brand Ambassadors) 6I 1A [DATE] 14:00-20:00 (6h) [PERSON_…" at bounding box center [230, 136] width 82 height 48
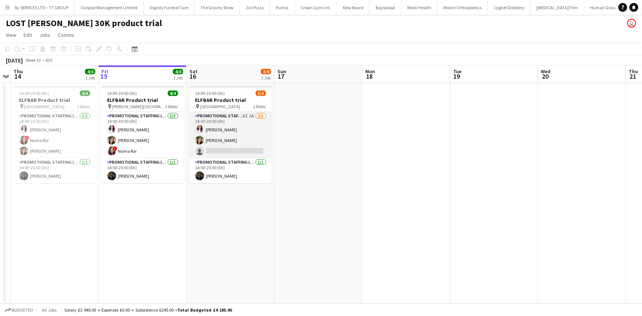
click at [236, 139] on app-card-role "Promotional Staffing (Brand Ambassadors) 6I 1A [DATE] 14:00-20:00 (6h) [PERSON_…" at bounding box center [230, 135] width 82 height 46
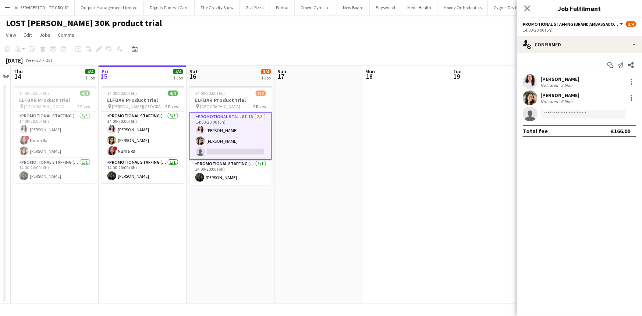
click at [551, 105] on div "[PERSON_NAME] Not rated 2.5km [PERSON_NAME] Not rated 6.5km single-neutral-acti…" at bounding box center [579, 97] width 125 height 47
click at [550, 114] on input at bounding box center [582, 114] width 85 height 9
type input "****"
click at [558, 125] on span "Numa Rai" at bounding box center [557, 124] width 23 height 6
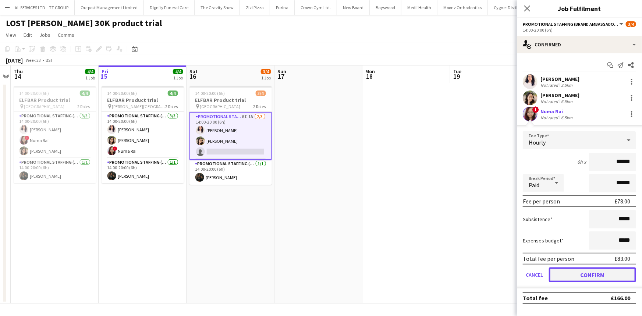
click at [593, 273] on button "Confirm" at bounding box center [592, 274] width 87 height 15
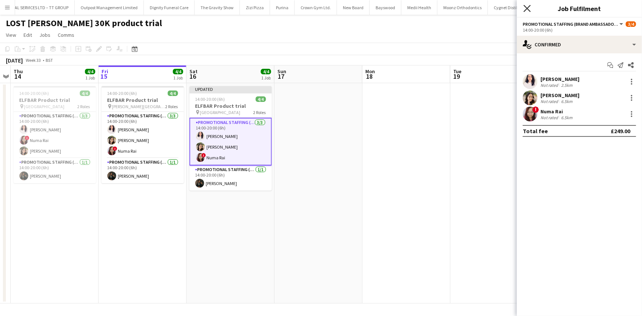
click at [526, 10] on icon at bounding box center [526, 8] width 7 height 7
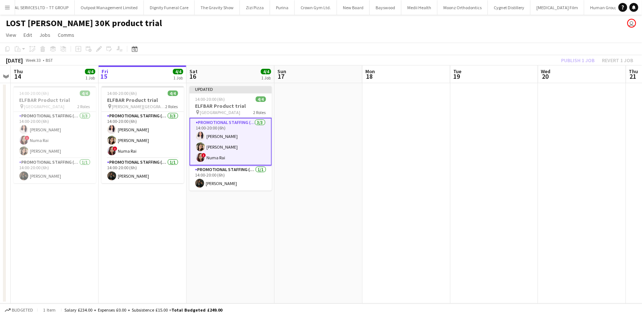
click at [585, 59] on div "Publish 1 job Revert 1 job" at bounding box center [597, 61] width 90 height 10
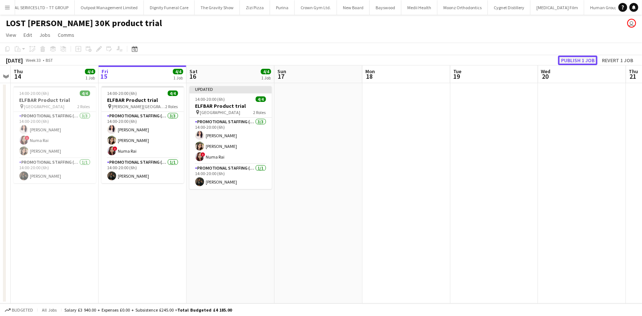
click at [585, 59] on button "Publish 1 job" at bounding box center [577, 61] width 39 height 10
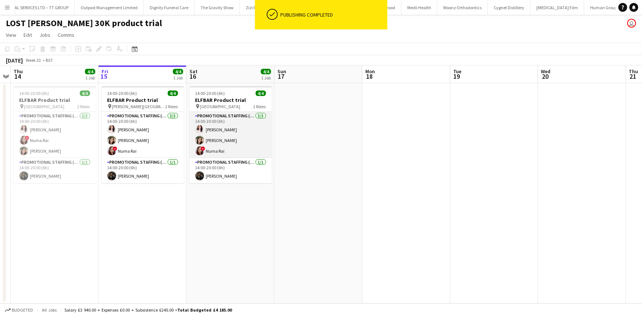
click at [224, 147] on app-card-role "Promotional Staffing (Brand Ambassadors) [DATE] 14:00-20:00 (6h) [PERSON_NAME] …" at bounding box center [230, 135] width 82 height 46
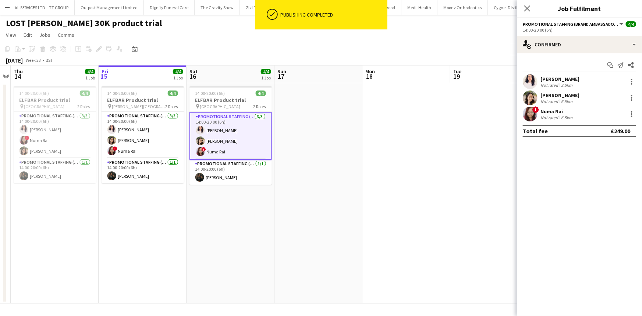
click at [557, 34] on app-options-switcher "Promotional Staffing (Brand Ambassadors) All roles Promotional Staffing (Brand …" at bounding box center [579, 27] width 125 height 18
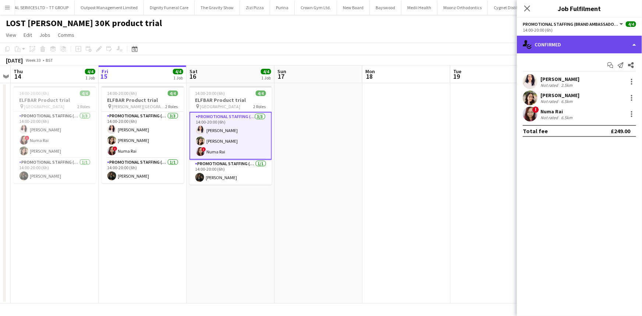
click at [559, 43] on div "single-neutral-actions-check-2 Confirmed" at bounding box center [579, 45] width 125 height 18
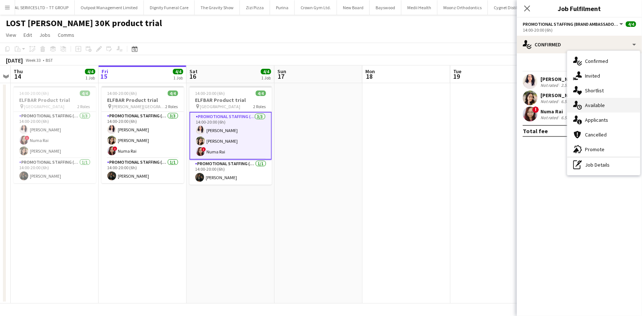
click at [596, 102] on div "single-neutral-actions-upload Available" at bounding box center [603, 105] width 73 height 15
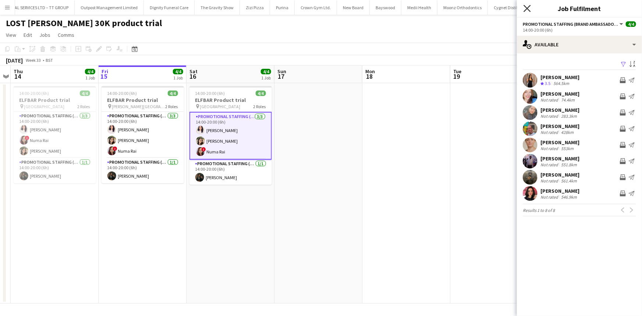
click at [525, 7] on icon at bounding box center [526, 8] width 7 height 7
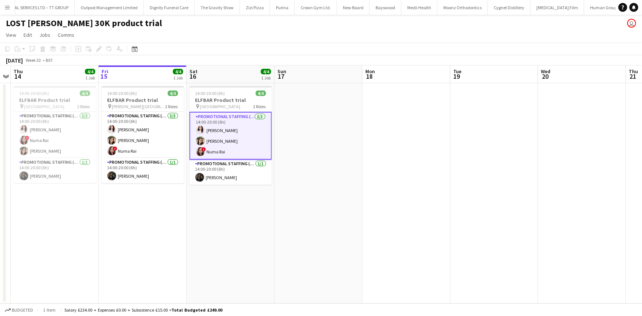
click at [7, 8] on app-icon "Menu" at bounding box center [7, 7] width 6 height 6
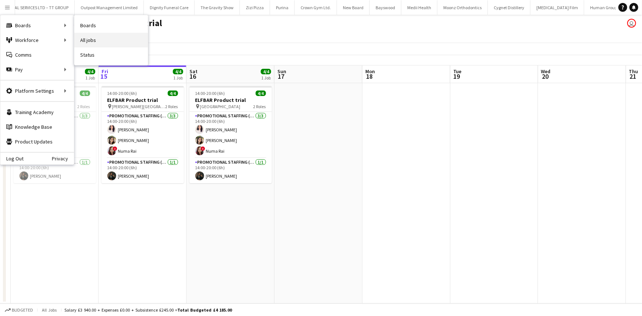
click at [92, 42] on link "All jobs" at bounding box center [111, 40] width 74 height 15
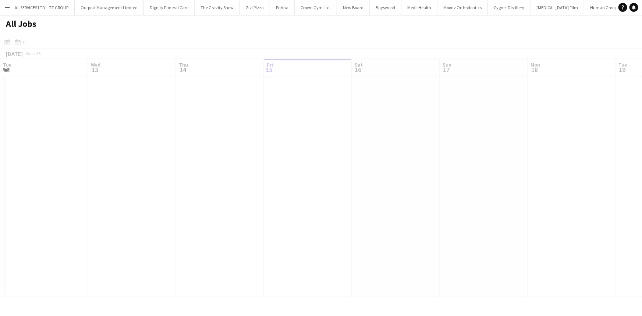
scroll to position [0, 176]
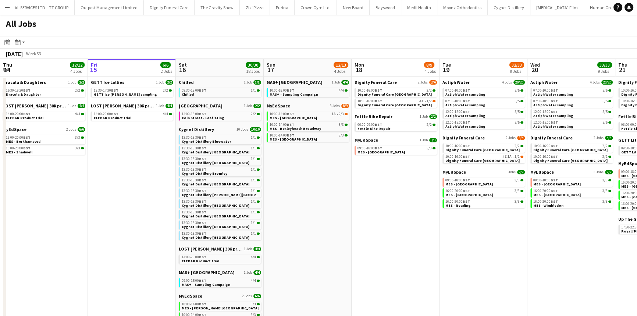
click at [6, 10] on button "Menu" at bounding box center [7, 7] width 15 height 15
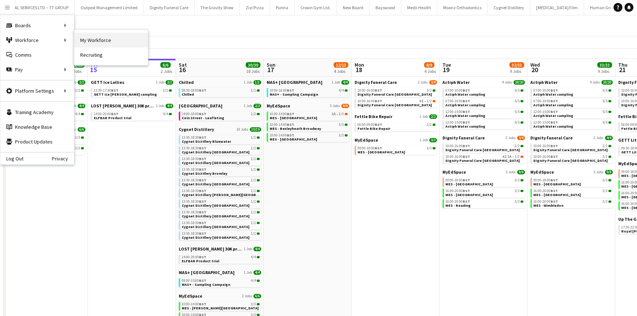
click at [94, 40] on link "My Workforce" at bounding box center [111, 40] width 74 height 15
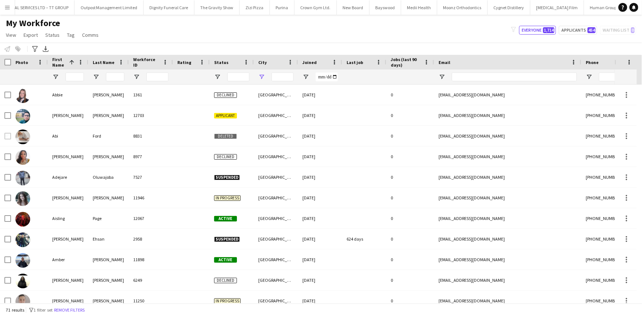
type input "**********"
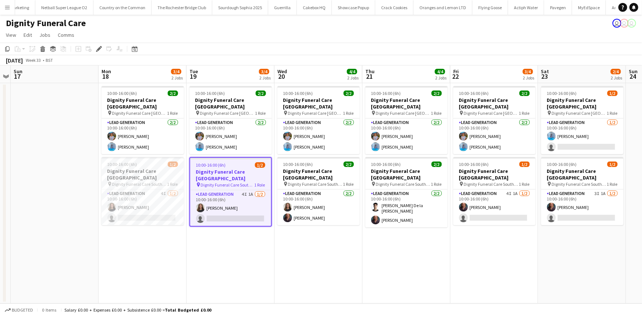
scroll to position [0, 2616]
drag, startPoint x: 508, startPoint y: 206, endPoint x: 285, endPoint y: 199, distance: 222.5
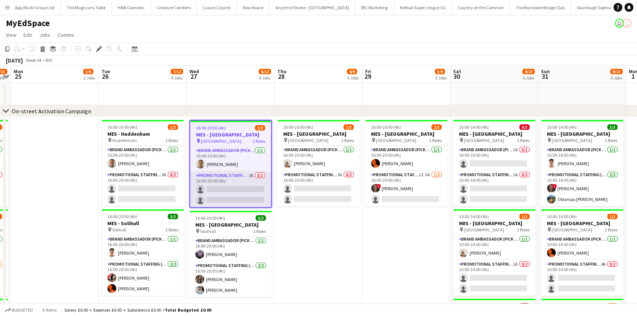
scroll to position [0, 2261]
click at [251, 197] on app-card-role "Promotional Staffing (Brand Ambassadors) 2A 0/2 16:00-20:00 (4h) single-neutral…" at bounding box center [230, 189] width 81 height 36
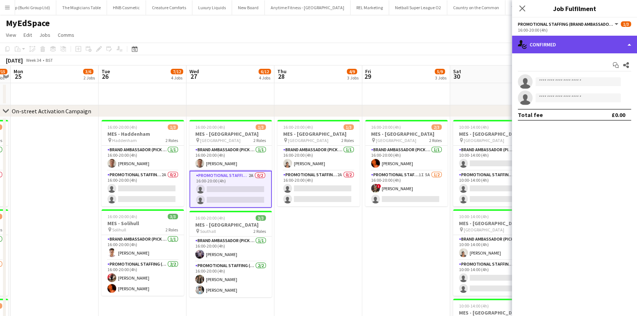
click at [560, 47] on div "single-neutral-actions-check-2 Confirmed" at bounding box center [574, 45] width 125 height 18
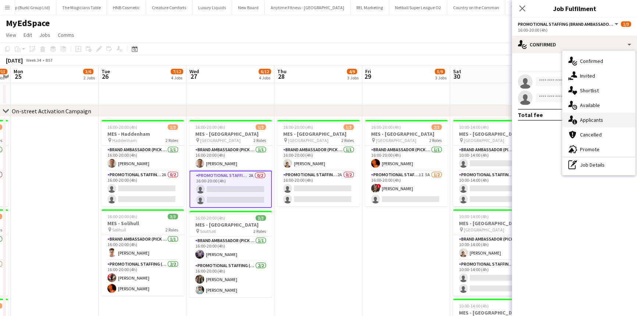
click at [594, 112] on div "single-neutral-actions-information Applicants" at bounding box center [598, 119] width 73 height 15
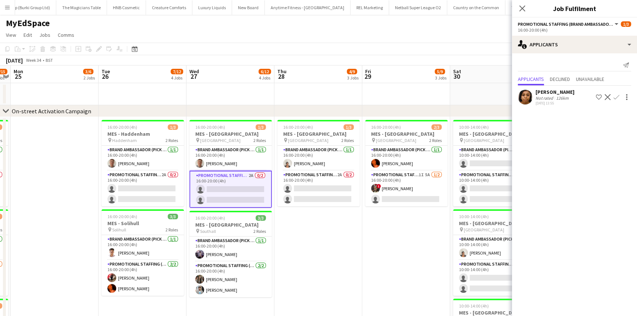
click at [554, 97] on div "126km" at bounding box center [561, 98] width 15 height 6
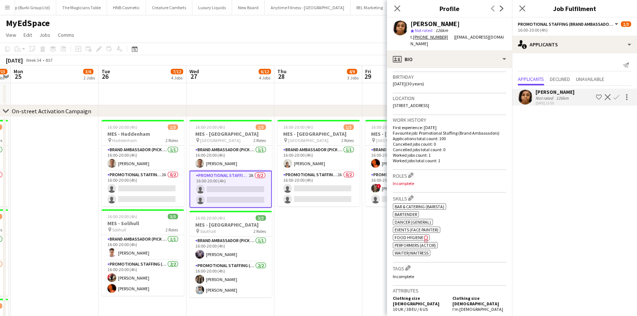
scroll to position [100, 0]
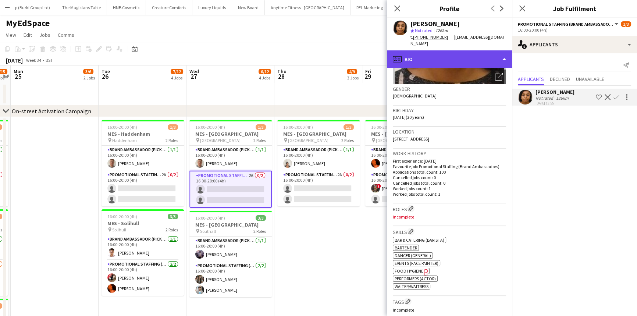
click at [457, 55] on div "profile Bio" at bounding box center [449, 59] width 125 height 18
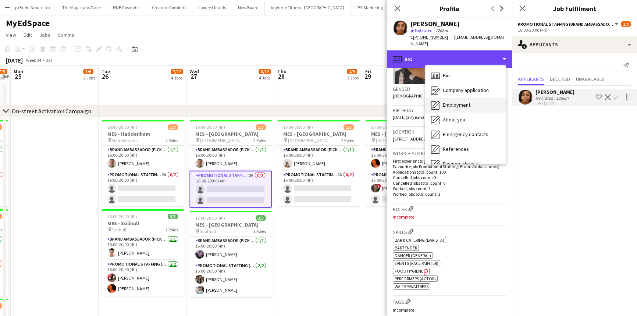
scroll to position [98, 0]
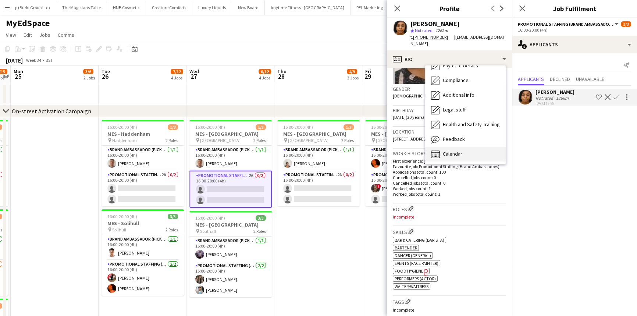
click at [469, 147] on div "Calendar Calendar" at bounding box center [465, 154] width 81 height 15
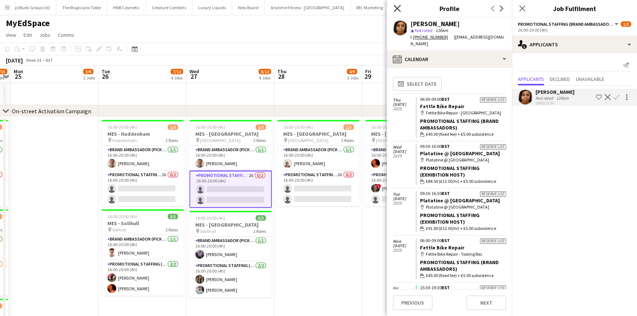
click at [399, 10] on icon at bounding box center [396, 8] width 7 height 7
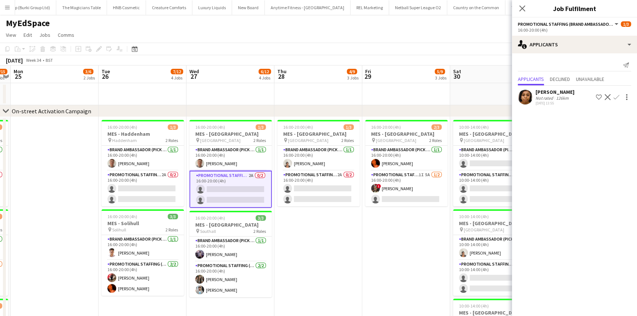
click at [379, 224] on app-date-cell "16:00-20:00 (4h) 2/3 MES - Birmingham pin Birmingham 2 Roles Brand Ambassador (…" at bounding box center [406, 317] width 88 height 401
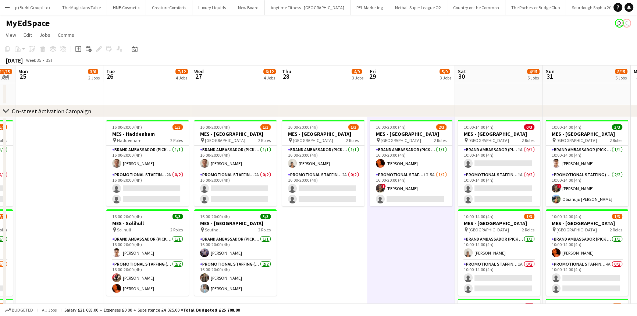
scroll to position [0, 160]
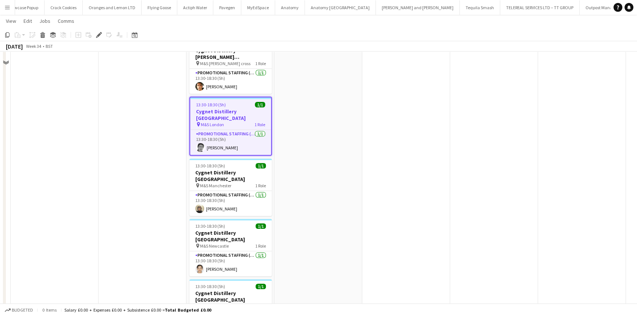
scroll to position [463, 0]
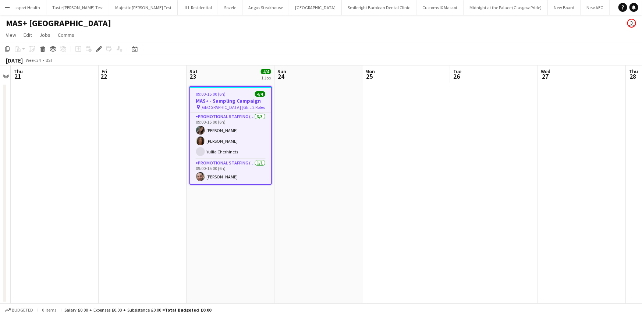
scroll to position [0, 169]
click at [217, 132] on app-card-role "Promotional Staffing (Brand Ambassadors) [DATE] 09:00-15:00 (6h) [PERSON_NAME] …" at bounding box center [230, 135] width 81 height 46
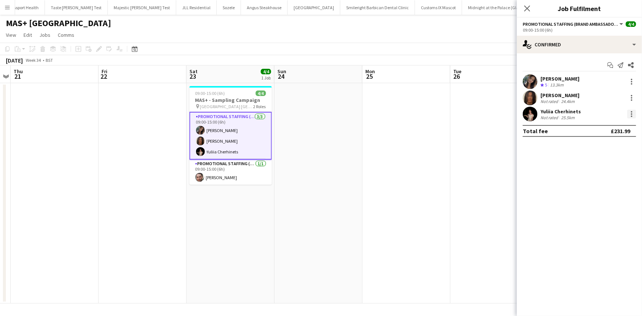
click at [632, 112] on div at bounding box center [630, 111] width 1 height 1
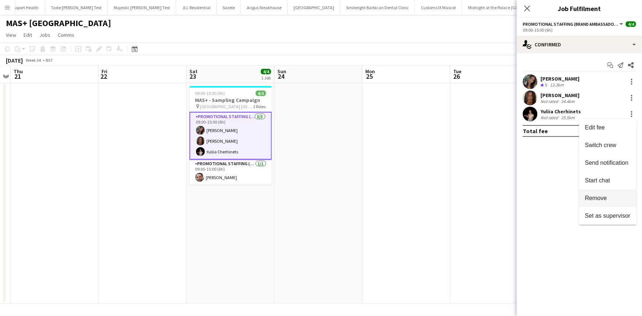
click at [603, 199] on span "Remove" at bounding box center [596, 198] width 22 height 6
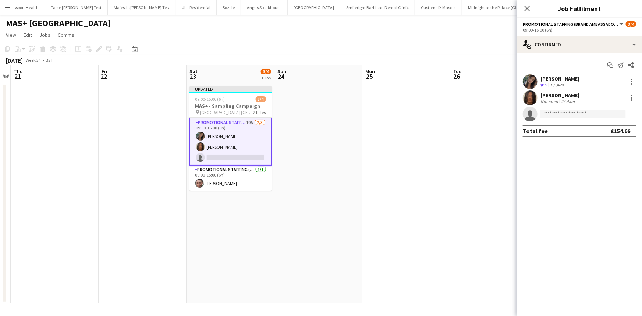
click at [528, 14] on div "Close pop-in" at bounding box center [527, 8] width 21 height 17
click at [525, 11] on icon "Close pop-in" at bounding box center [526, 8] width 7 height 7
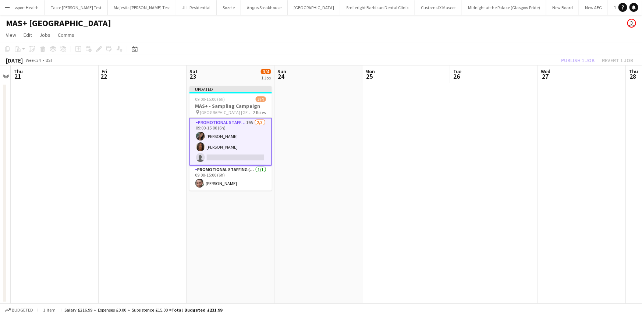
click at [569, 58] on div "Publish 1 job Revert 1 job" at bounding box center [597, 61] width 90 height 10
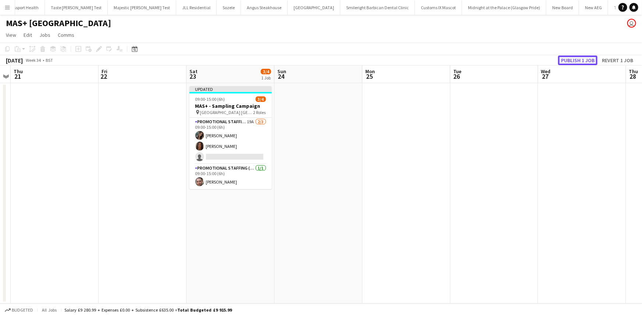
click at [567, 59] on button "Publish 1 job" at bounding box center [577, 61] width 39 height 10
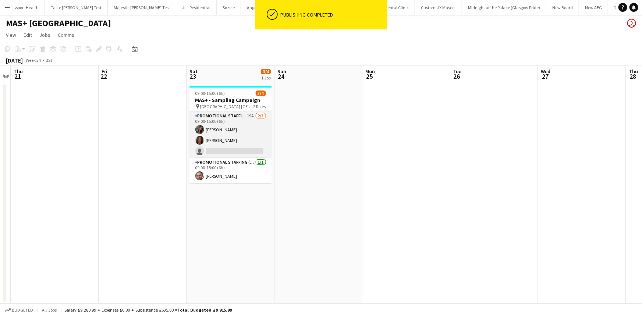
click at [231, 149] on app-card-role "Promotional Staffing (Brand Ambassadors) 19A 2/3 09:00-15:00 (6h) Mariia Koptie…" at bounding box center [230, 135] width 82 height 46
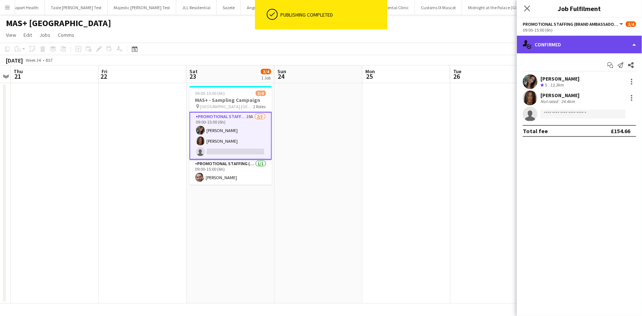
click at [541, 50] on div "single-neutral-actions-check-2 Confirmed" at bounding box center [579, 45] width 125 height 18
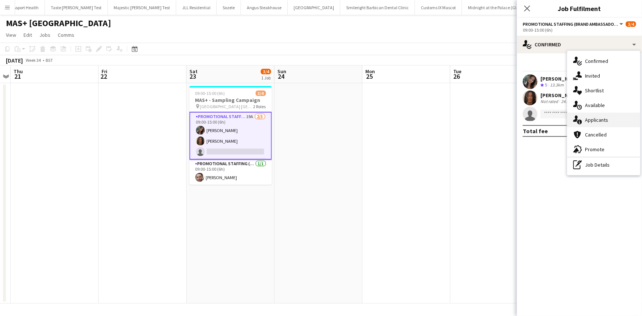
click at [584, 123] on div "single-neutral-actions-information Applicants" at bounding box center [603, 119] width 73 height 15
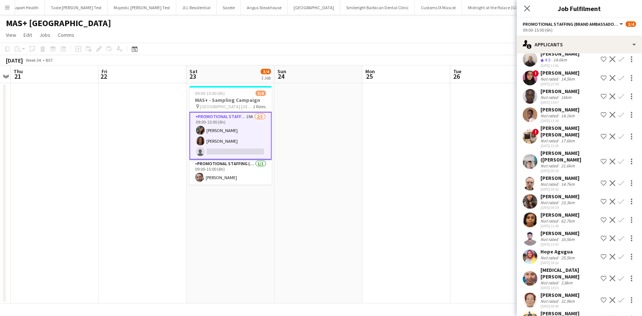
scroll to position [111, 0]
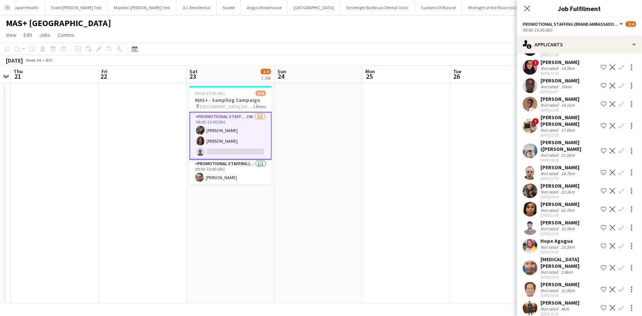
click at [531, 183] on app-user-avatar at bounding box center [529, 190] width 15 height 15
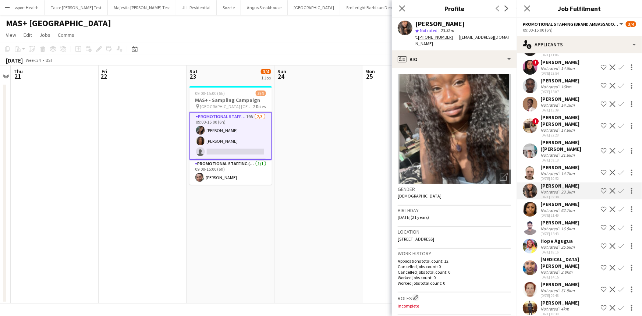
click at [532, 202] on app-user-avatar at bounding box center [529, 209] width 15 height 15
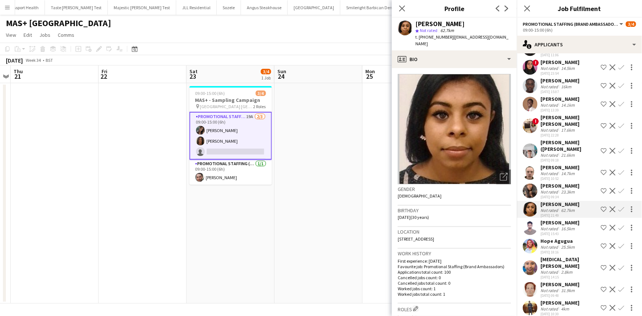
click at [529, 225] on app-user-avatar at bounding box center [529, 227] width 15 height 15
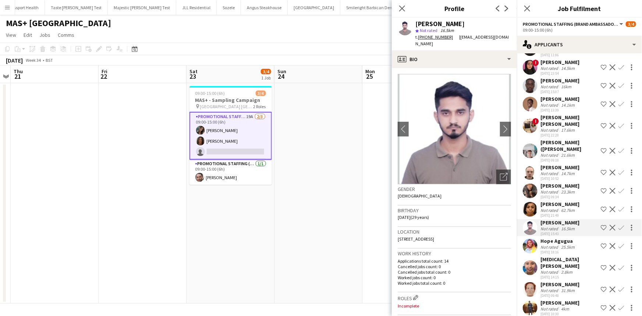
click at [528, 260] on app-user-avatar at bounding box center [529, 267] width 15 height 15
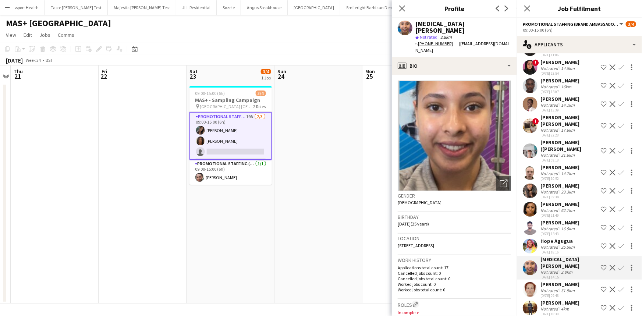
click at [529, 125] on app-user-avatar at bounding box center [529, 125] width 15 height 15
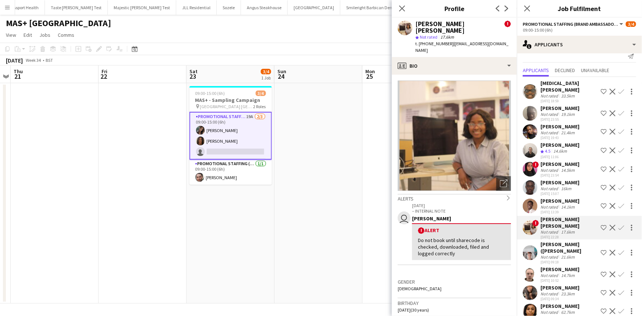
scroll to position [8, 0]
click at [529, 125] on app-user-avatar at bounding box center [529, 132] width 15 height 15
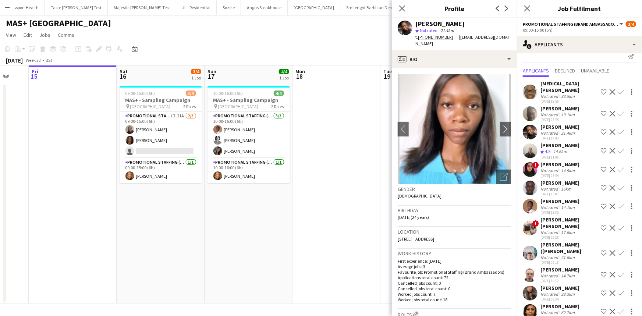
scroll to position [0, 218]
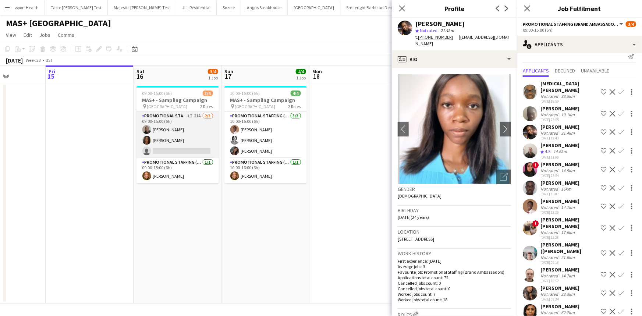
click at [202, 133] on app-card-role "Promotional Staffing (Brand Ambassadors) 1I 21A 2/3 09:00-15:00 (6h) Joseph Mes…" at bounding box center [177, 135] width 82 height 46
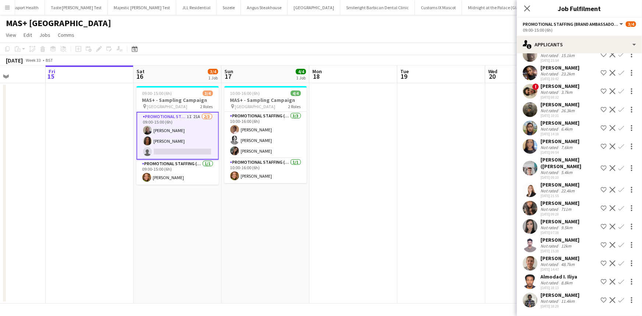
scroll to position [99, 0]
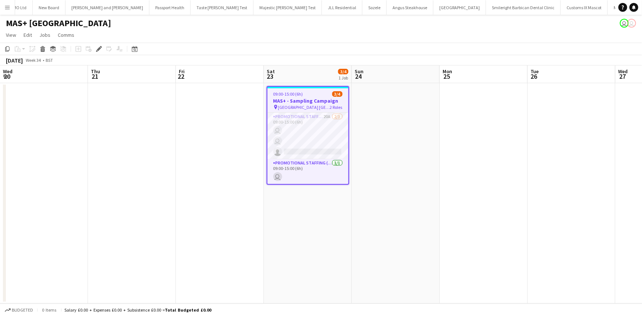
scroll to position [0, 169]
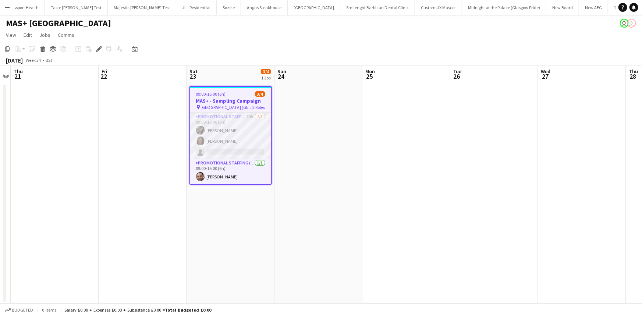
click at [225, 144] on app-card-role "Promotional Staffing (Brand Ambassadors) 20A [DATE] 09:00-15:00 (6h) [PERSON_NA…" at bounding box center [230, 135] width 81 height 46
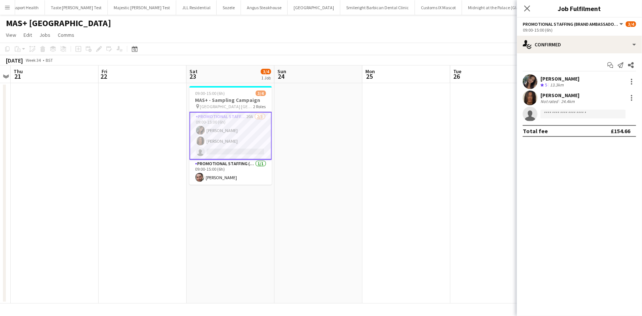
click at [268, 136] on app-card-role "Promotional Staffing (Brand Ambassadors) 20A [DATE] 09:00-15:00 (6h) [PERSON_NA…" at bounding box center [230, 136] width 82 height 48
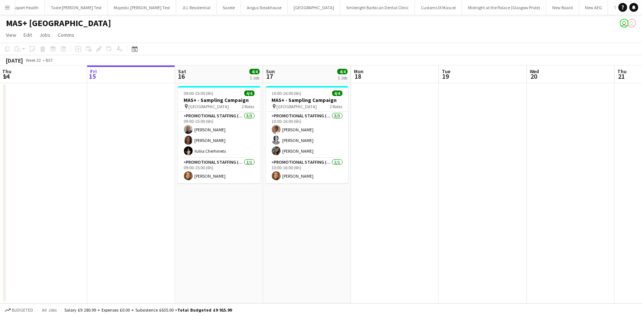
scroll to position [0, 231]
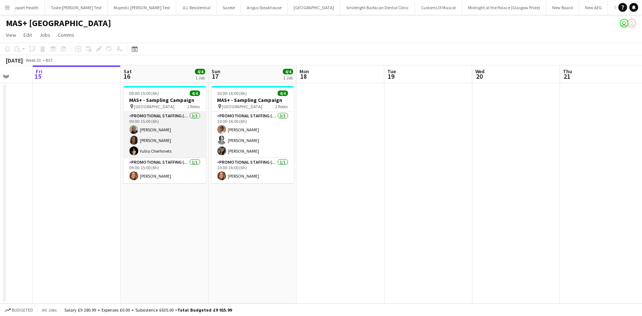
click at [164, 141] on app-card-role "Promotional Staffing (Brand Ambassadors) [DATE] 09:00-15:00 (6h) [PERSON_NAME] …" at bounding box center [165, 135] width 82 height 46
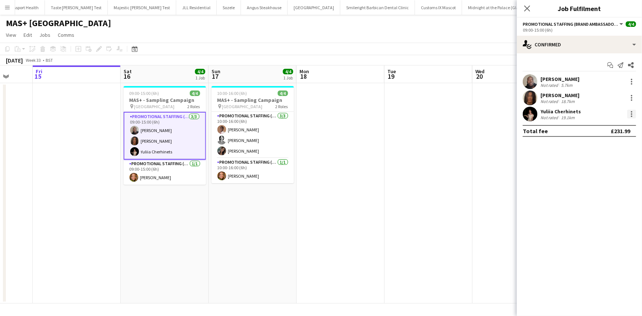
click at [630, 115] on div at bounding box center [631, 114] width 9 height 9
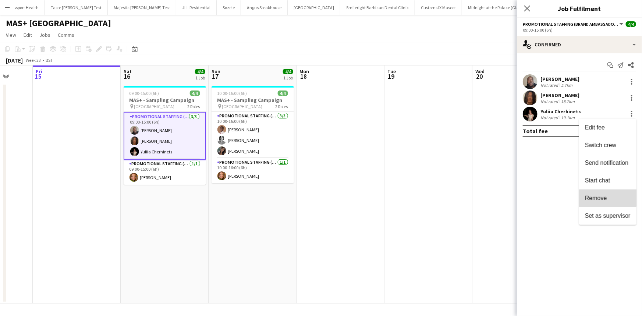
click at [592, 195] on span "Remove" at bounding box center [596, 198] width 22 height 6
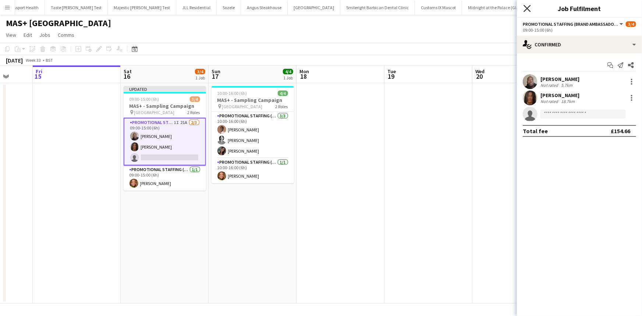
click at [527, 7] on icon "Close pop-in" at bounding box center [526, 8] width 7 height 7
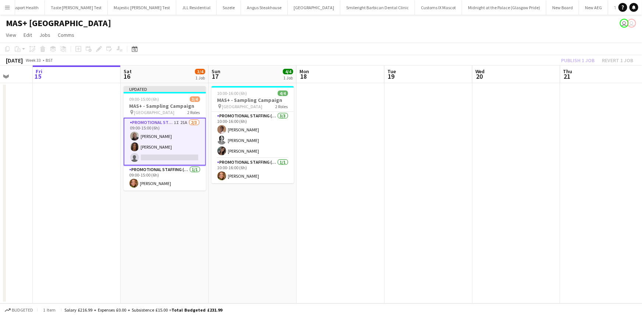
click at [595, 60] on div "Publish 1 job Revert 1 job" at bounding box center [597, 61] width 90 height 10
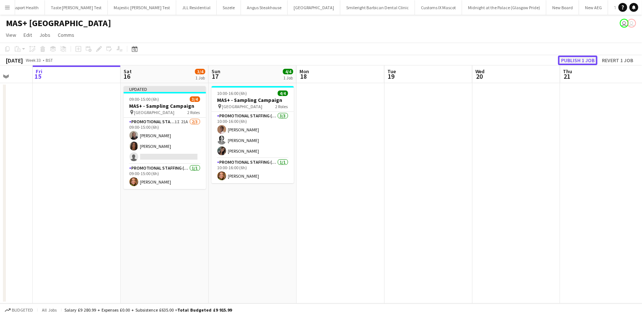
click at [582, 61] on button "Publish 1 job" at bounding box center [577, 61] width 39 height 10
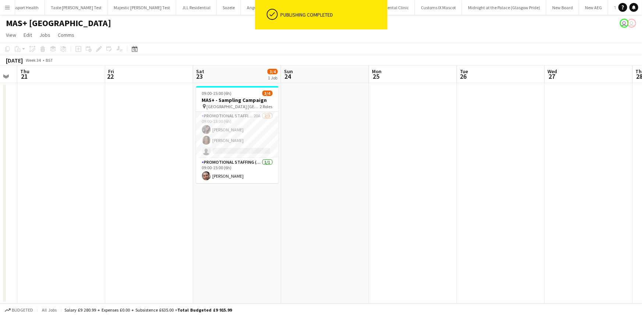
scroll to position [0, 247]
click at [248, 149] on app-card-role "Promotional Staffing (Brand Ambassadors) 20A [DATE] 09:00-15:00 (6h) [PERSON_NA…" at bounding box center [237, 135] width 82 height 46
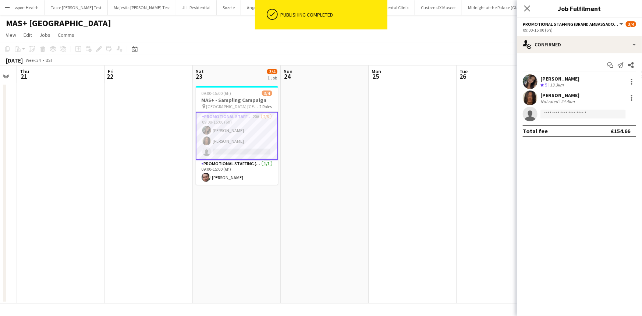
click at [585, 108] on app-invite-slot "single-neutral-actions" at bounding box center [579, 114] width 125 height 15
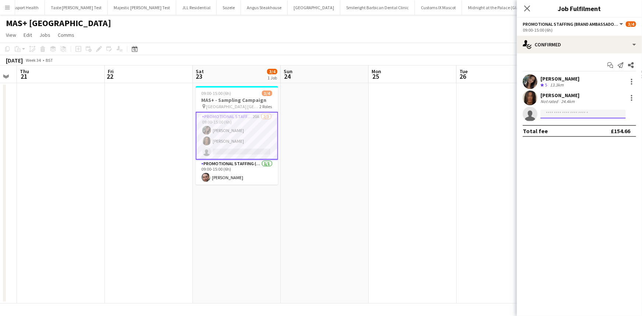
click at [587, 114] on input at bounding box center [582, 114] width 85 height 9
type input "***"
click at [571, 126] on span "Yuliia Cherhinets" at bounding box center [565, 124] width 39 height 6
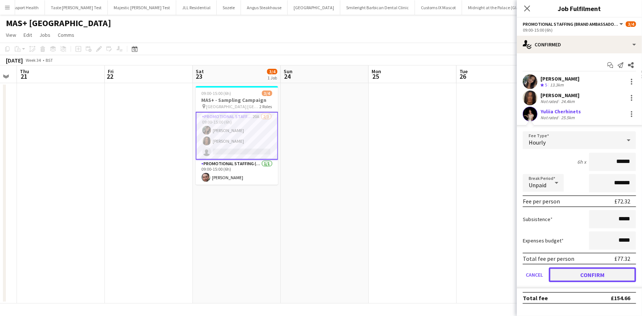
click at [589, 276] on button "Confirm" at bounding box center [592, 274] width 87 height 15
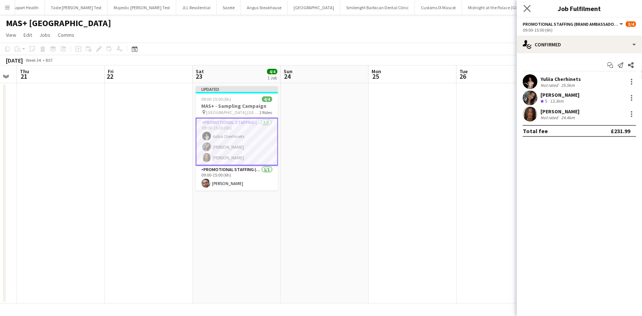
click at [525, 3] on app-icon "Close pop-in" at bounding box center [527, 8] width 11 height 11
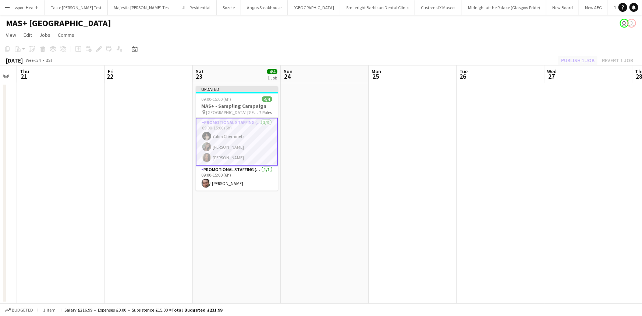
drag, startPoint x: 577, startPoint y: 56, endPoint x: 577, endPoint y: 60, distance: 4.0
click at [577, 56] on div "Publish 1 job Revert 1 job" at bounding box center [597, 61] width 90 height 10
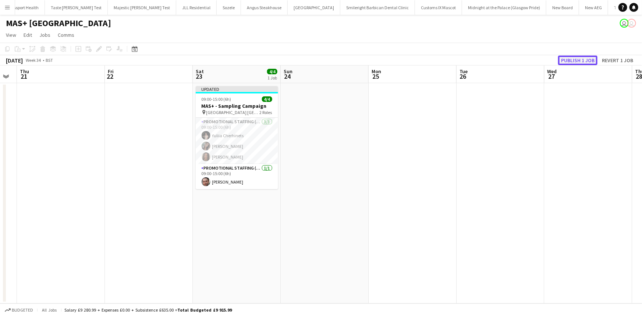
click at [577, 60] on button "Publish 1 job" at bounding box center [577, 61] width 39 height 10
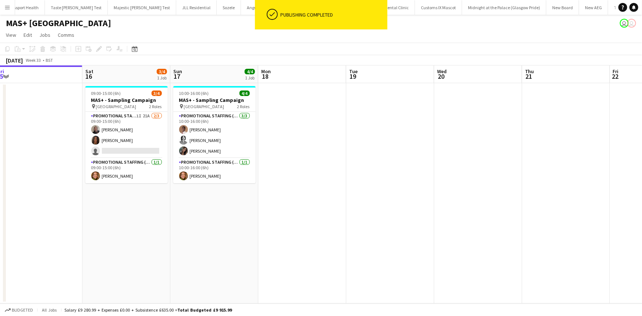
scroll to position [0, 161]
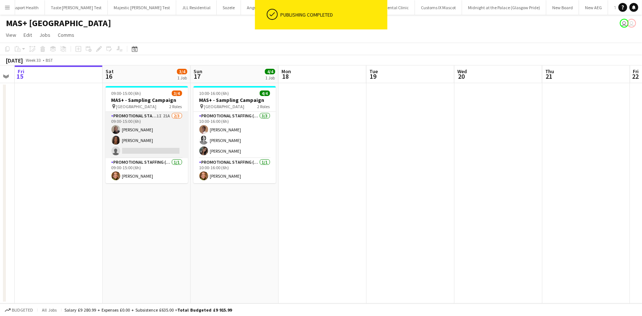
click at [124, 140] on app-card-role "Promotional Staffing (Brand Ambassadors) 1I 21A 2/3 09:00-15:00 (6h) Joseph Mes…" at bounding box center [147, 135] width 82 height 46
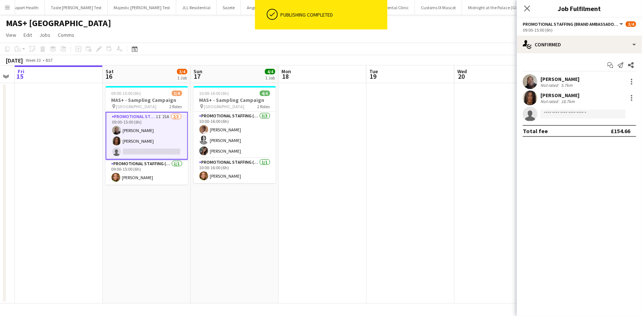
click at [595, 55] on div "Start chat Send notification Share Joseph Mesioye Not rated 5.7km Jazz Harper N…" at bounding box center [579, 97] width 125 height 89
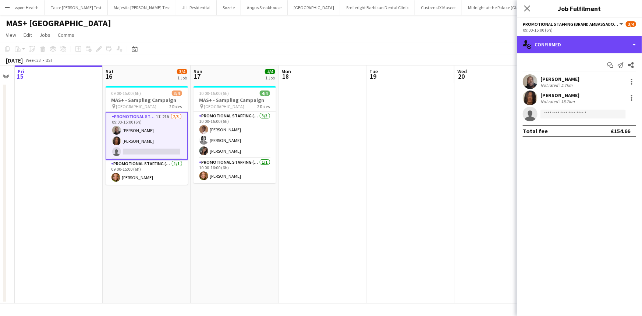
click at [590, 51] on div "single-neutral-actions-check-2 Confirmed" at bounding box center [579, 45] width 125 height 18
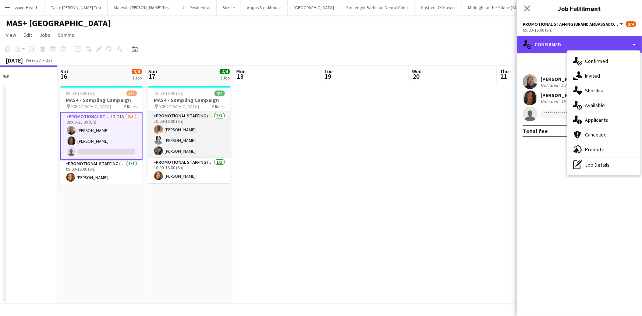
scroll to position [0, 206]
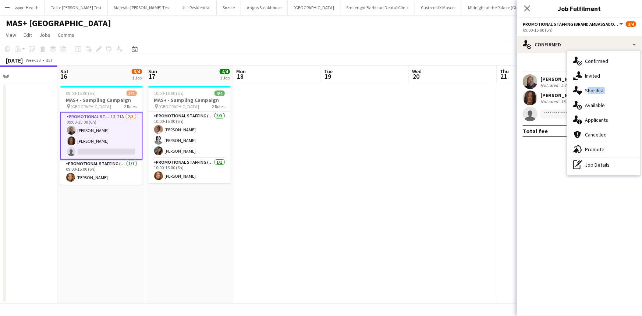
drag, startPoint x: 580, startPoint y: 97, endPoint x: 590, endPoint y: 97, distance: 10.3
click at [590, 97] on div "single-neutral-actions-check-2 Confirmed single-neutral-actions-share-1 Invited…" at bounding box center [603, 113] width 73 height 124
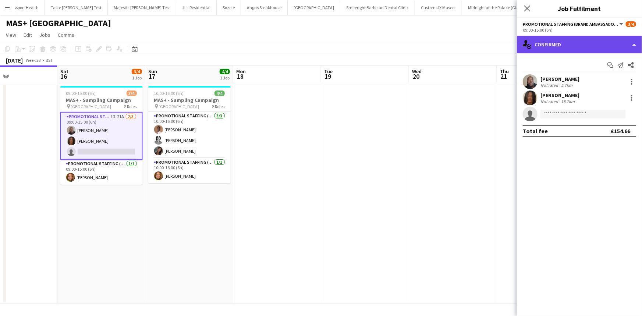
click at [559, 47] on div "single-neutral-actions-check-2 Confirmed" at bounding box center [579, 45] width 125 height 18
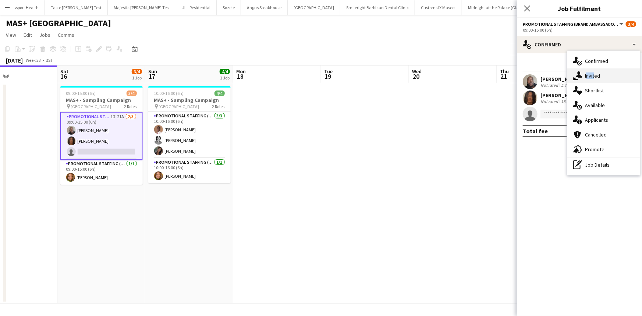
click at [592, 69] on div "single-neutral-actions-share-1 Invited" at bounding box center [603, 75] width 73 height 15
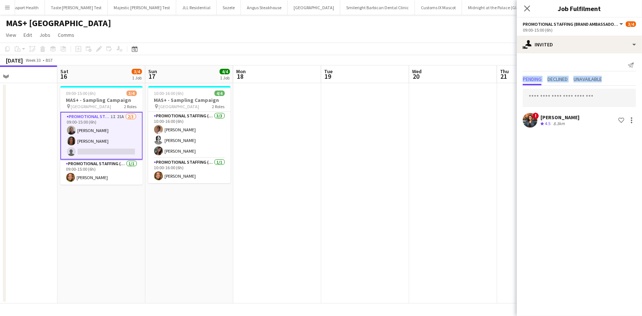
drag, startPoint x: 593, startPoint y: 66, endPoint x: 596, endPoint y: 93, distance: 27.5
click at [596, 93] on div "Send notification Pending Declined Unavailable ! Githmi Amarasekera Crew rating…" at bounding box center [579, 94] width 125 height 82
click at [587, 71] on div "Send notification Pending Declined Unavailable ! Githmi Amarasekera Crew rating…" at bounding box center [579, 94] width 125 height 82
drag, startPoint x: 558, startPoint y: 74, endPoint x: 559, endPoint y: 103, distance: 29.4
click at [559, 91] on div "Send notification Pending Declined Unavailable ! Githmi Amarasekera Crew rating…" at bounding box center [579, 94] width 125 height 82
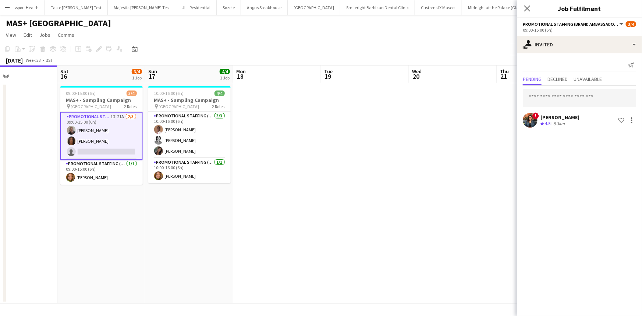
click at [554, 115] on div "Githmi Amarasekera" at bounding box center [559, 117] width 39 height 7
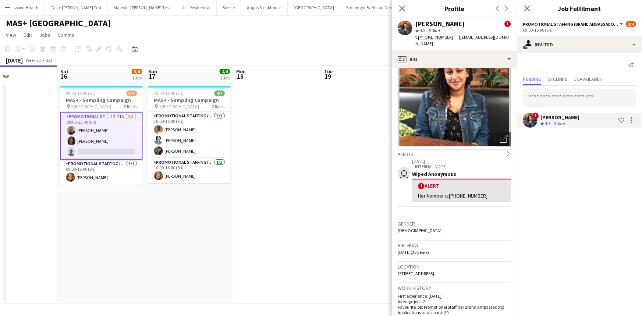
scroll to position [0, 0]
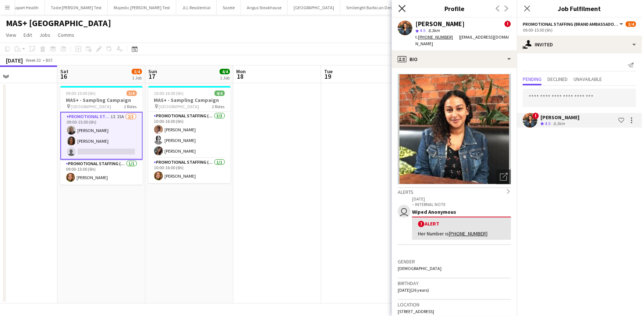
click at [401, 11] on icon "Close pop-in" at bounding box center [401, 8] width 7 height 7
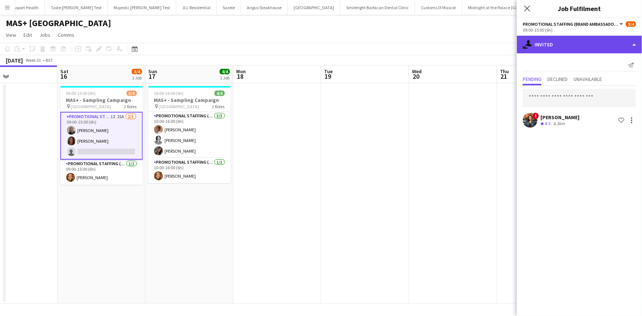
click at [544, 47] on div "single-neutral-actions-share-1 Invited" at bounding box center [579, 45] width 125 height 18
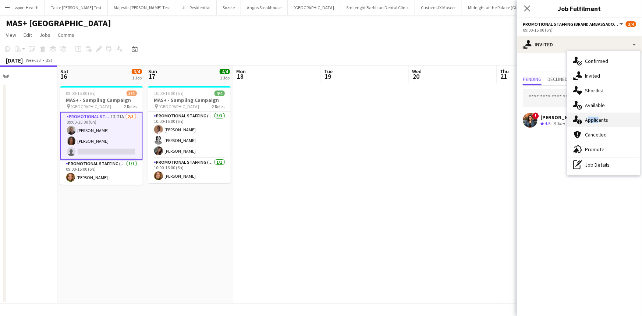
click at [596, 117] on div "single-neutral-actions-information Applicants" at bounding box center [603, 119] width 73 height 15
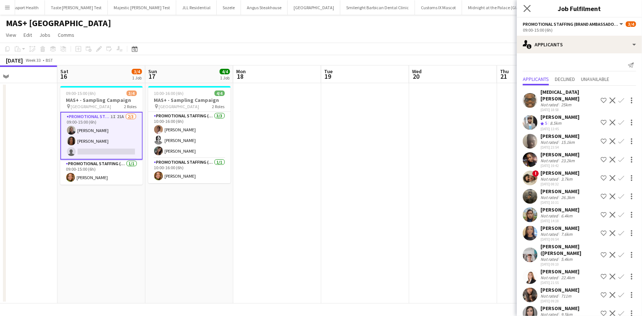
click at [523, 8] on app-icon "Close pop-in" at bounding box center [527, 8] width 11 height 11
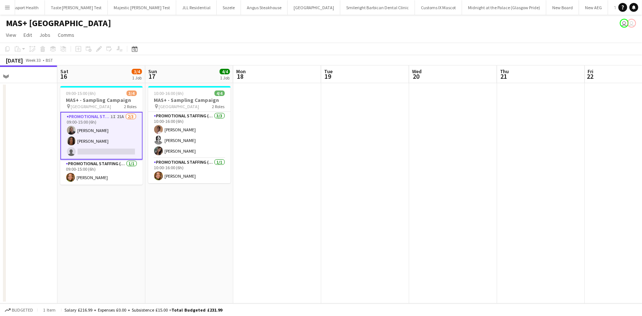
click at [120, 137] on app-card-role "Promotional Staffing (Brand Ambassadors) 1I 21A 2/3 09:00-15:00 (6h) Joseph Mes…" at bounding box center [101, 136] width 82 height 48
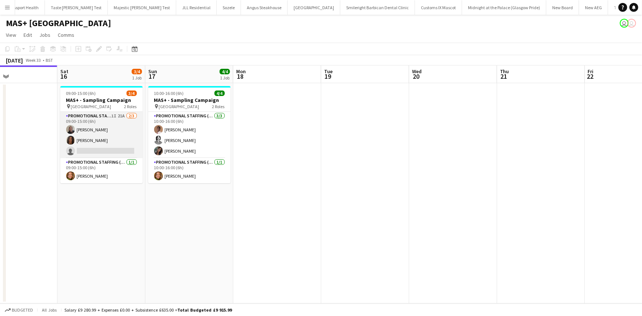
click at [92, 136] on app-card-role "Promotional Staffing (Brand Ambassadors) 1I 21A 2/3 09:00-15:00 (6h) Joseph Mes…" at bounding box center [101, 135] width 82 height 46
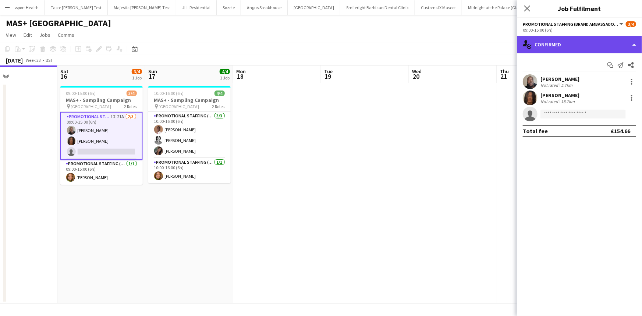
click at [576, 44] on div "single-neutral-actions-check-2 Confirmed" at bounding box center [579, 45] width 125 height 18
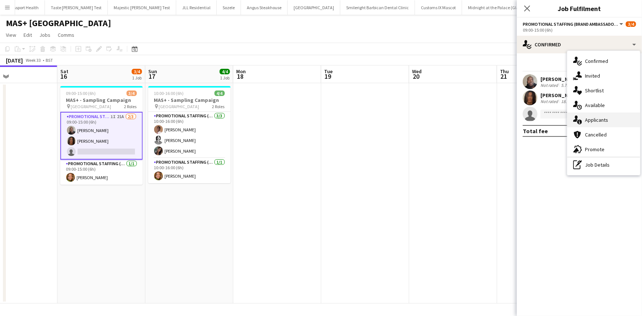
click at [596, 114] on div "single-neutral-actions-information Applicants" at bounding box center [603, 119] width 73 height 15
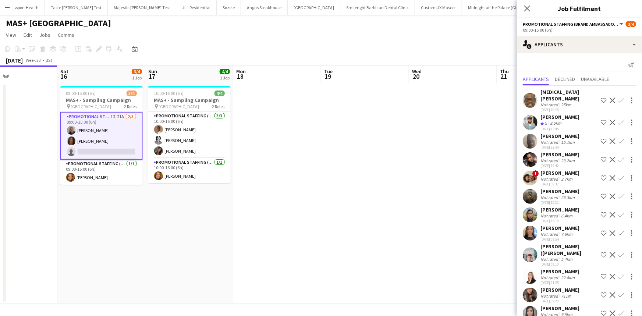
scroll to position [33, 0]
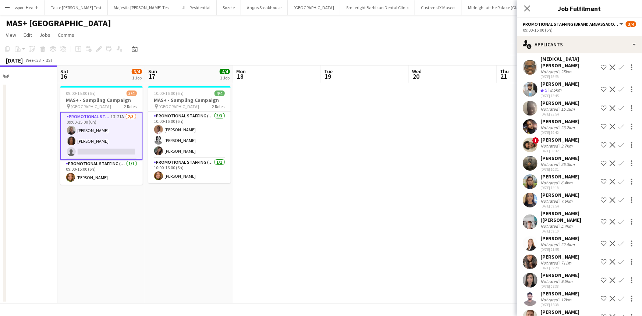
click at [528, 189] on app-user-avatar at bounding box center [529, 181] width 15 height 15
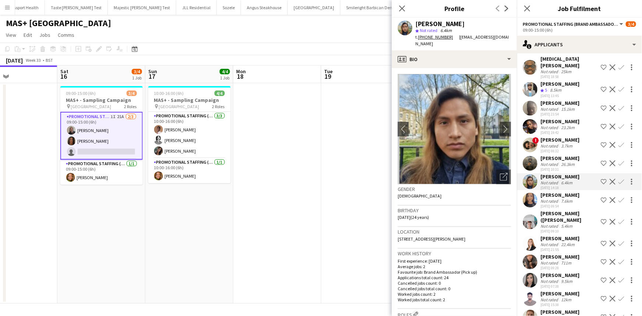
click at [532, 206] on app-user-avatar at bounding box center [529, 200] width 15 height 15
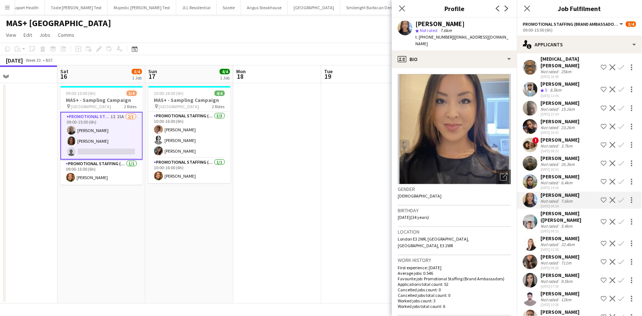
click at [538, 222] on div "Alexander (Ali) Adddison Not rated 5.4km 26-07-2025 09:10 Shortlist crew Declin…" at bounding box center [579, 222] width 125 height 24
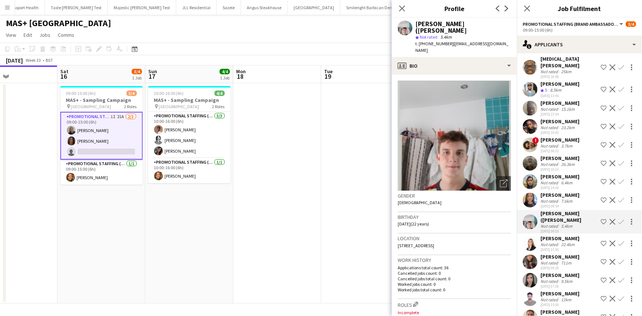
click at [538, 208] on div "Natalie Sham Not rated 7.6km 25-07-2025 09:54 Shortlist crew Decline Confirm" at bounding box center [579, 200] width 125 height 17
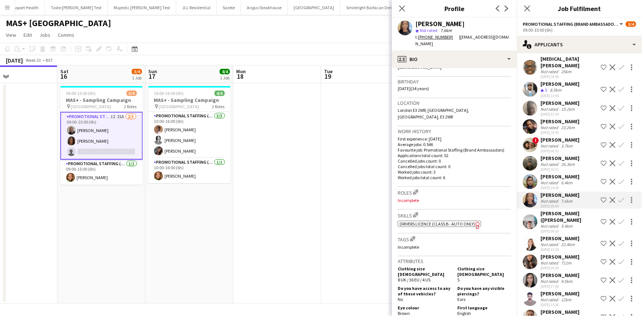
scroll to position [133, 0]
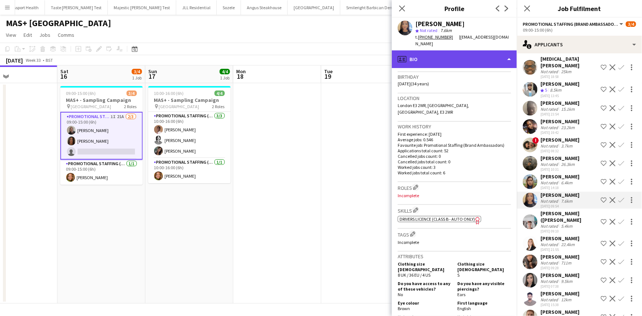
click at [417, 50] on div "profile Bio" at bounding box center [454, 59] width 125 height 18
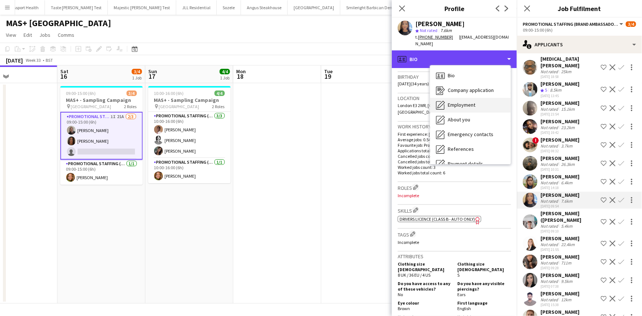
scroll to position [67, 0]
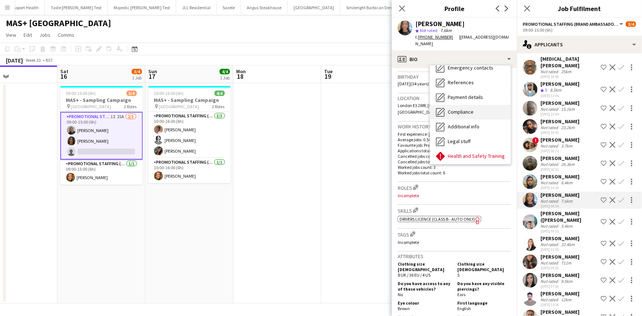
click at [459, 110] on div "Compliance Compliance" at bounding box center [470, 112] width 81 height 15
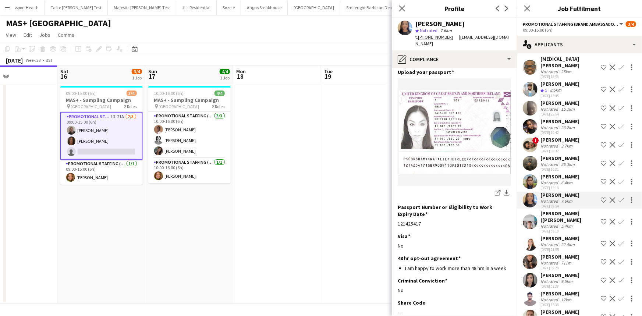
scroll to position [90, 0]
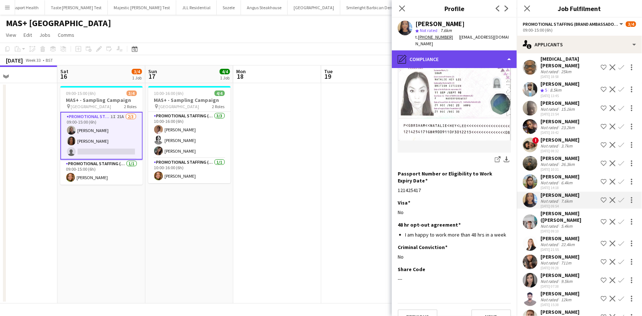
click at [455, 53] on div "pencil4 Compliance" at bounding box center [454, 59] width 125 height 18
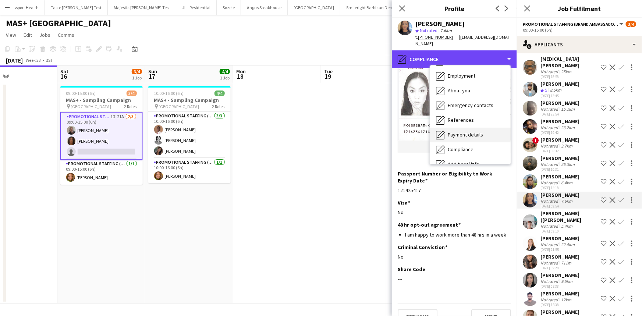
scroll to position [0, 0]
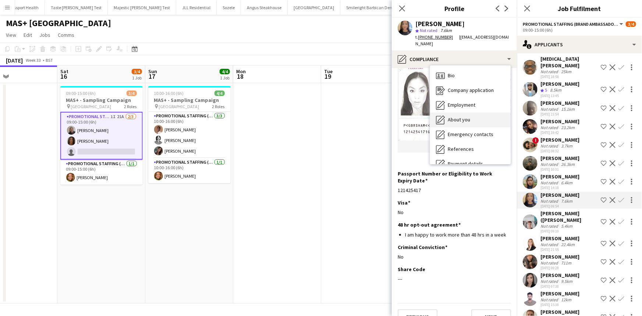
click at [450, 112] on div "About you About you" at bounding box center [470, 119] width 81 height 15
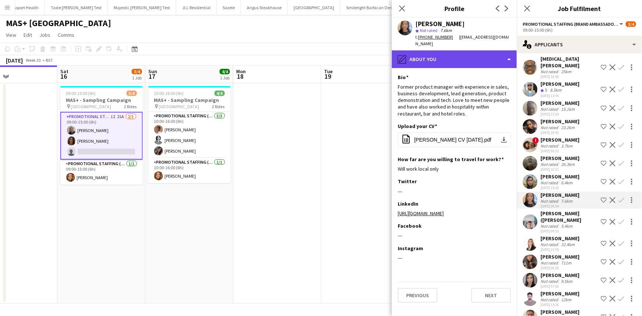
click at [455, 53] on div "pencil4 About you" at bounding box center [454, 59] width 125 height 18
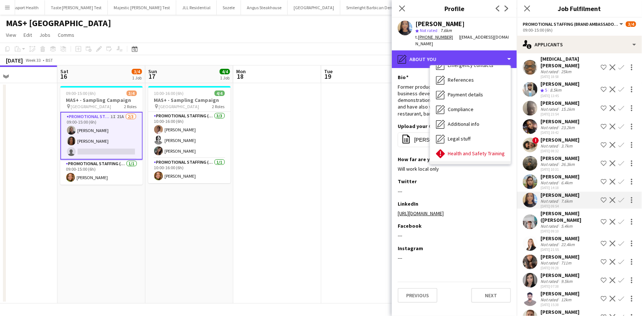
scroll to position [98, 0]
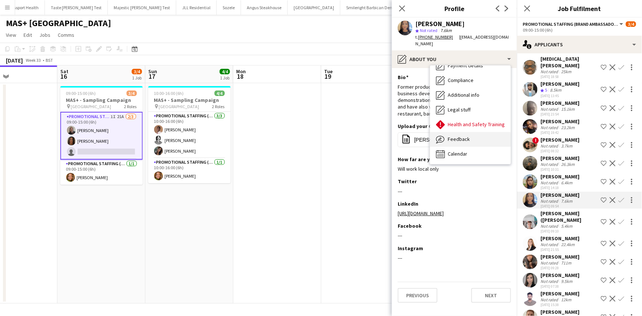
click at [469, 137] on div "Feedback Feedback" at bounding box center [470, 139] width 81 height 15
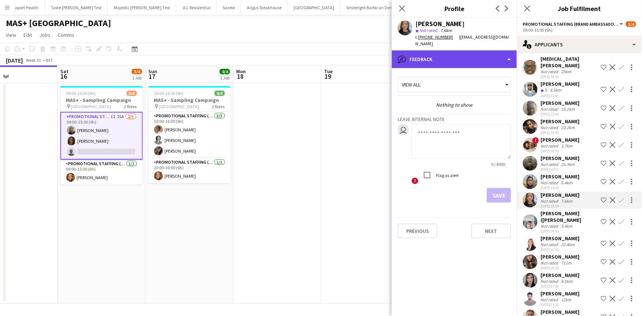
click at [455, 56] on div "bubble-pencil Feedback" at bounding box center [454, 59] width 125 height 18
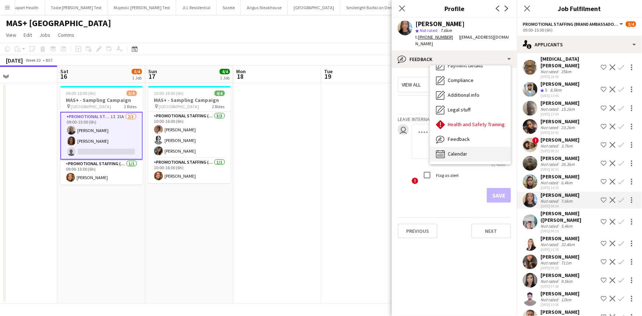
click at [471, 150] on div "Calendar Calendar" at bounding box center [470, 154] width 81 height 15
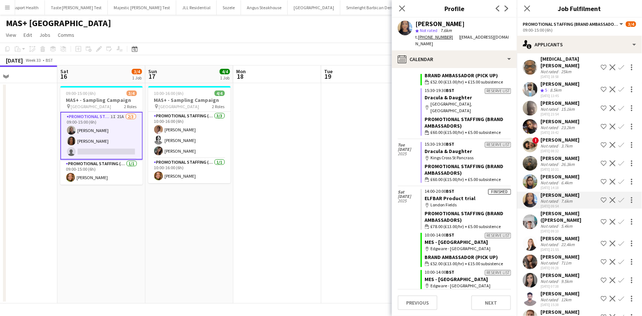
scroll to position [1236, 0]
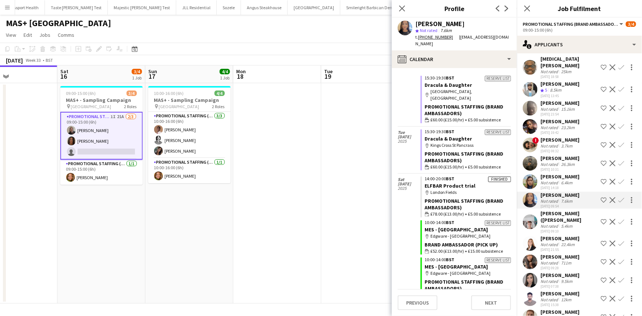
click at [535, 251] on app-user-avatar at bounding box center [529, 243] width 15 height 15
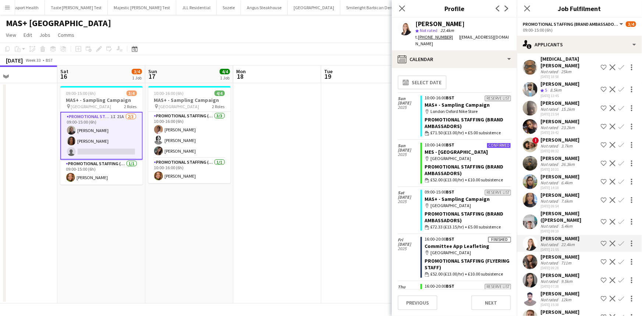
scroll to position [0, 0]
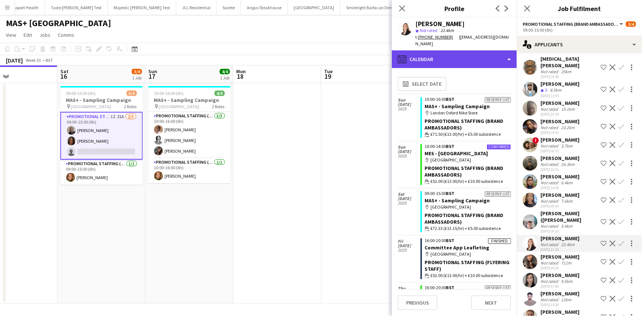
click at [456, 55] on div "calendar-full Calendar" at bounding box center [454, 59] width 125 height 18
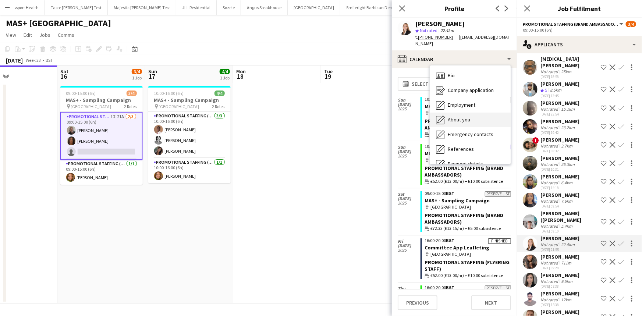
click at [469, 116] on span "About you" at bounding box center [458, 119] width 22 height 7
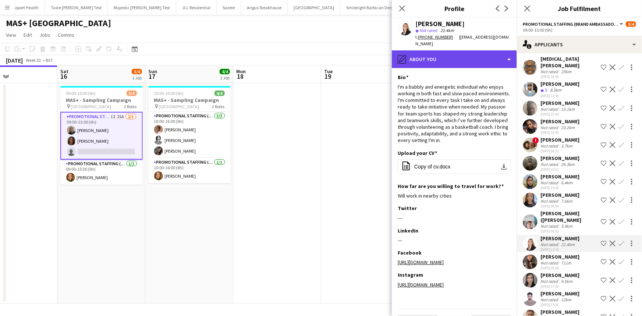
click at [463, 60] on div "pencil4 About you" at bounding box center [454, 59] width 125 height 18
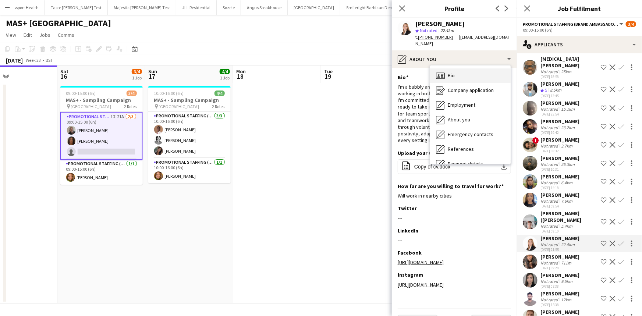
click at [471, 74] on div "Bio Bio" at bounding box center [470, 75] width 81 height 15
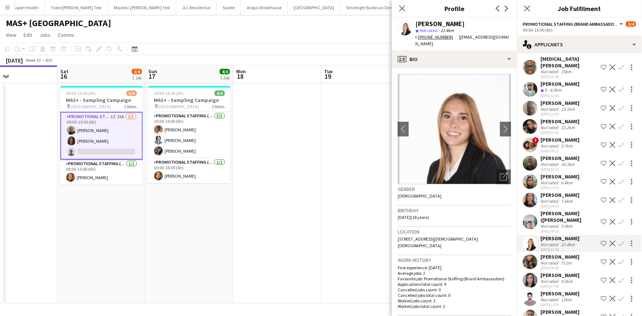
scroll to position [167, 0]
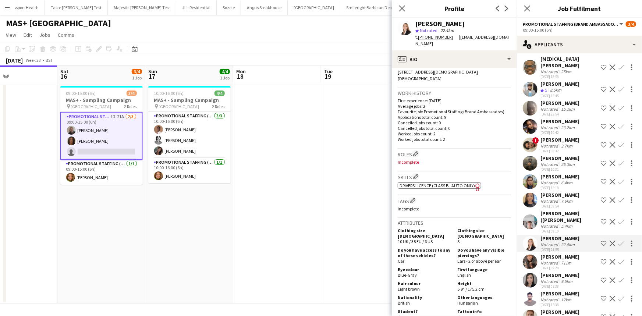
click at [541, 223] on div "Alexander (Ali) Adddison" at bounding box center [568, 216] width 57 height 13
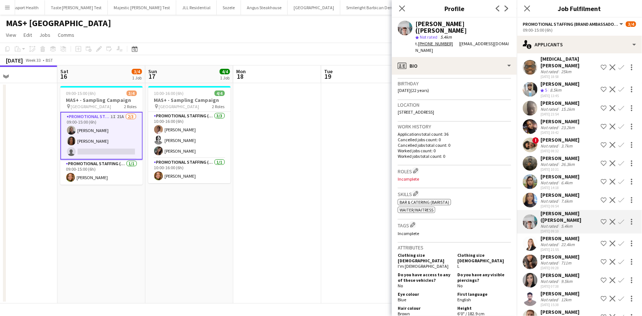
scroll to position [99, 0]
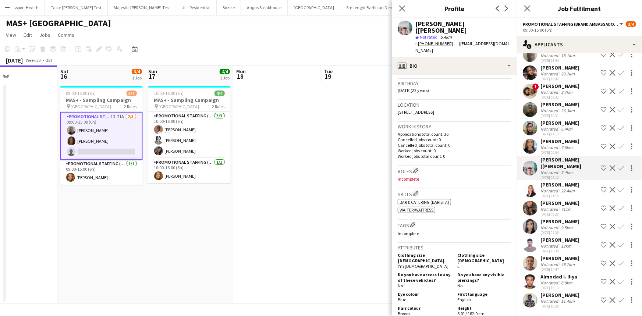
click at [559, 264] on div "48.7km" at bounding box center [567, 264] width 17 height 6
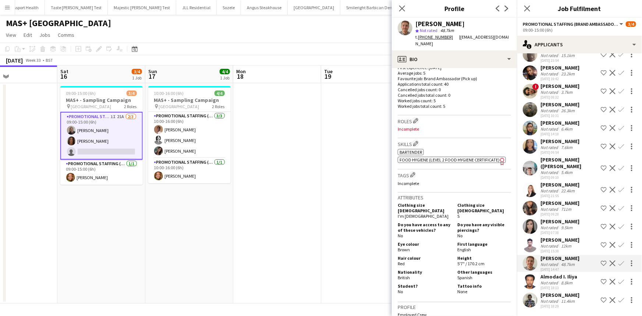
scroll to position [200, 0]
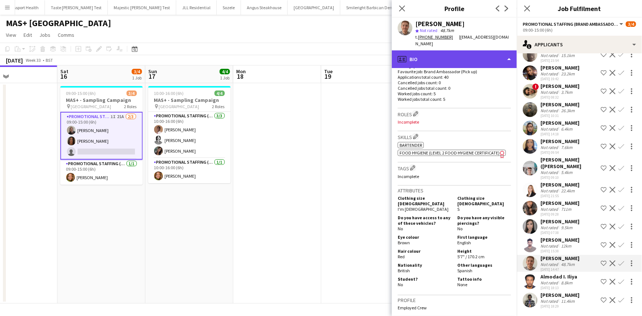
click at [445, 50] on div "profile Bio" at bounding box center [454, 59] width 125 height 18
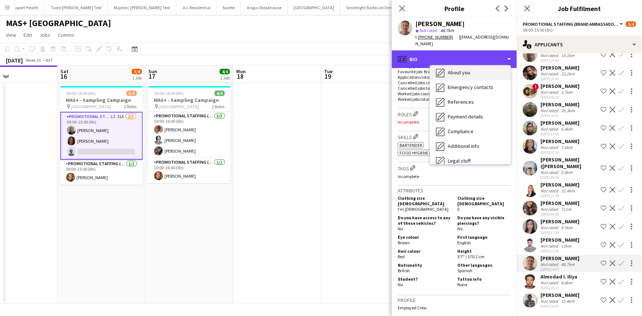
scroll to position [32, 0]
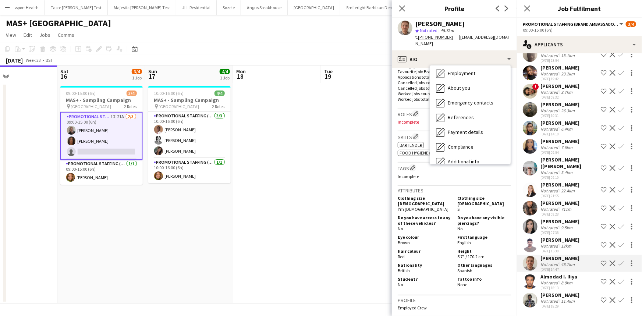
click at [478, 187] on h3 "Attributes" at bounding box center [453, 190] width 113 height 7
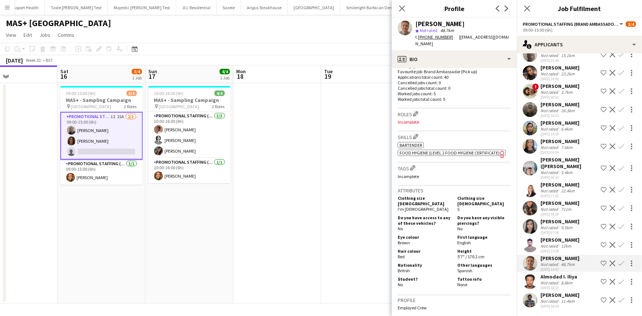
click at [535, 145] on app-user-avatar at bounding box center [529, 146] width 15 height 15
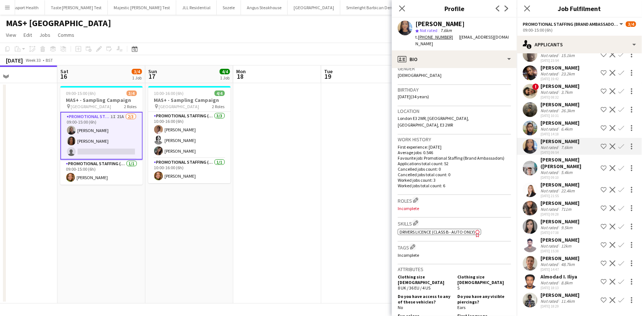
scroll to position [121, 0]
click at [535, 191] on app-user-avatar at bounding box center [529, 189] width 15 height 15
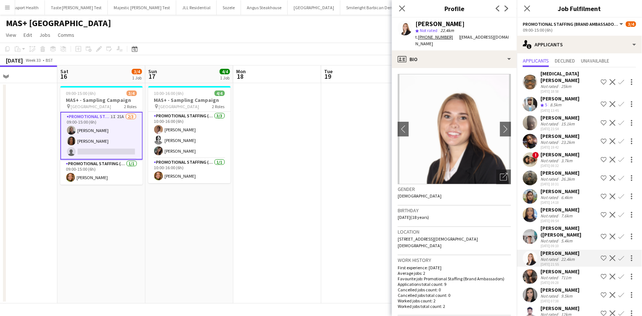
scroll to position [17, 0]
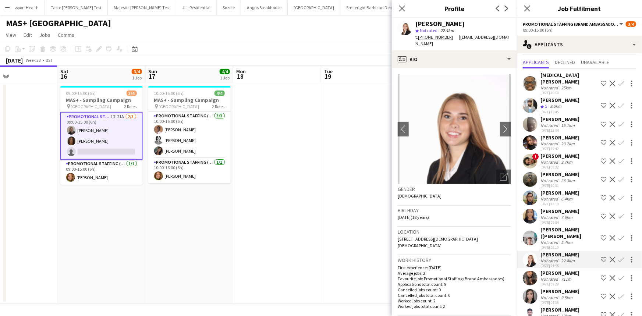
click at [532, 137] on app-user-avatar at bounding box center [529, 142] width 15 height 15
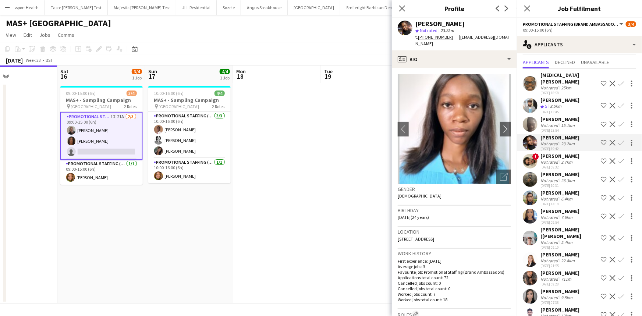
click at [529, 101] on app-user-avatar at bounding box center [529, 105] width 15 height 15
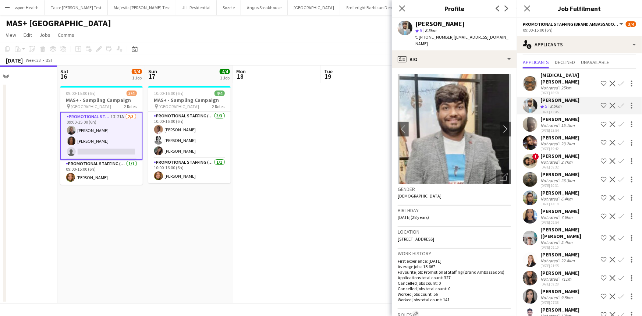
click at [533, 145] on app-user-avatar at bounding box center [529, 142] width 15 height 15
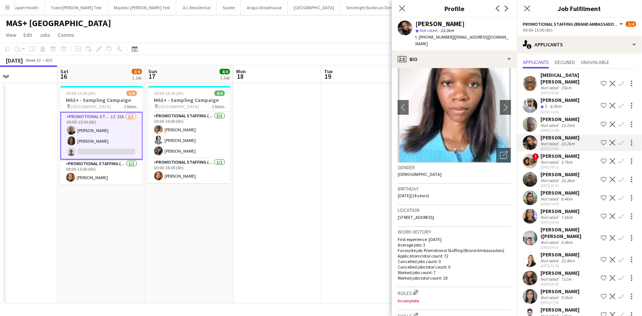
scroll to position [22, 0]
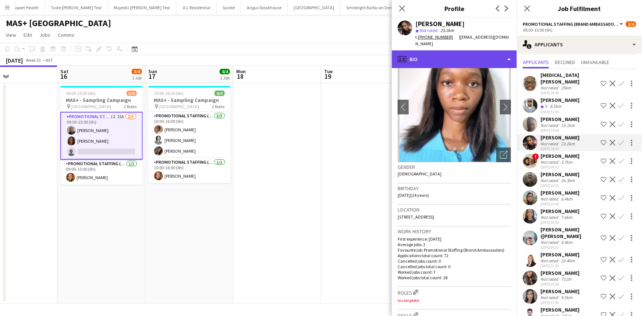
click at [433, 58] on div "profile Bio" at bounding box center [454, 59] width 125 height 18
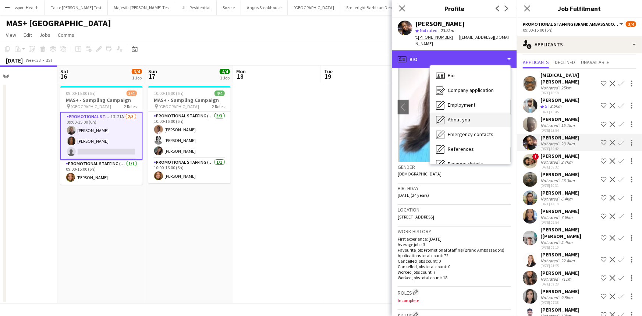
scroll to position [98, 0]
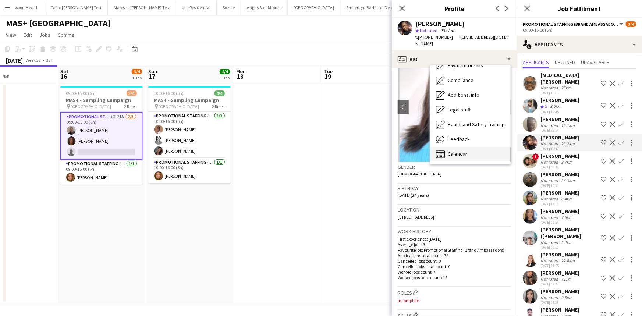
click at [473, 147] on div "Calendar Calendar" at bounding box center [470, 154] width 81 height 15
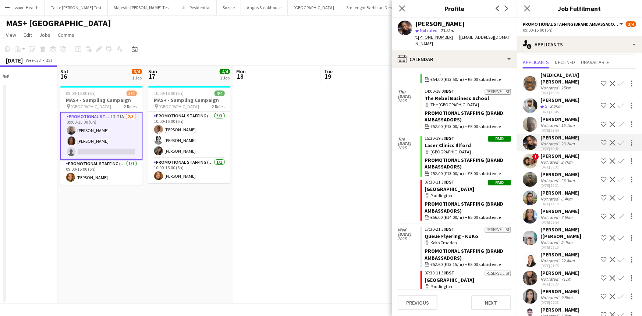
scroll to position [845, 0]
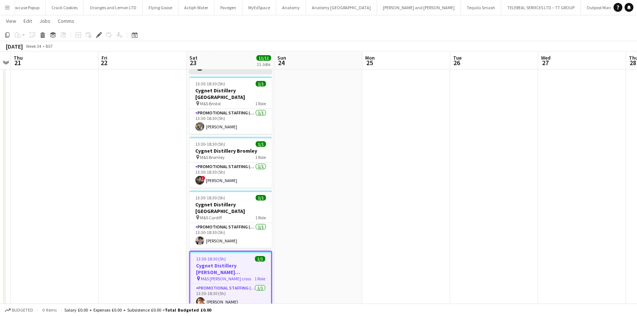
scroll to position [0, 2945]
click at [235, 283] on div "Promotional Staffing (Brand Ambassadors) [DATE] 13:30-18:30 (5h) [PERSON_NAME]" at bounding box center [230, 295] width 81 height 25
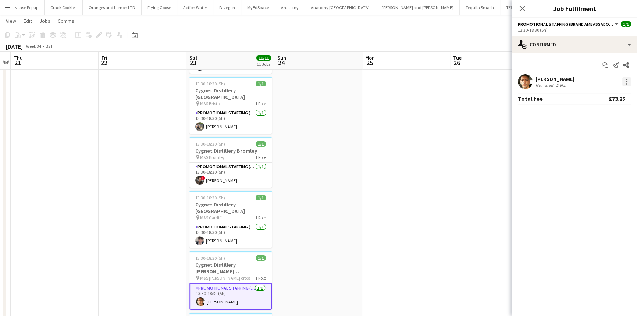
click at [626, 81] on div at bounding box center [626, 81] width 1 height 1
click at [563, 47] on div at bounding box center [318, 158] width 637 height 316
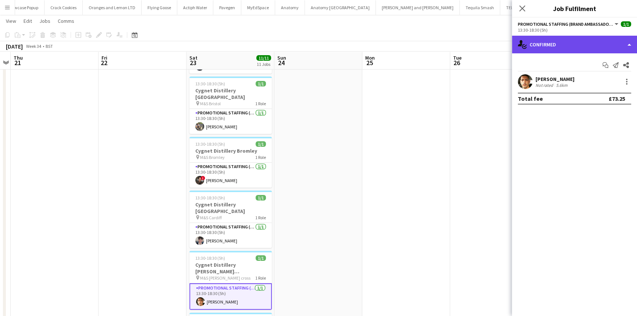
click at [562, 44] on div "single-neutral-actions-check-2 Confirmed" at bounding box center [574, 45] width 125 height 18
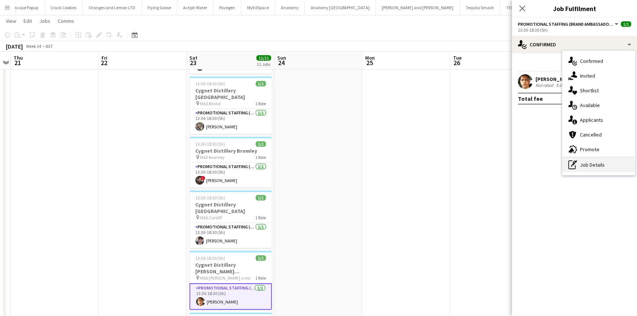
click at [597, 165] on div "pen-write Job Details" at bounding box center [598, 164] width 73 height 15
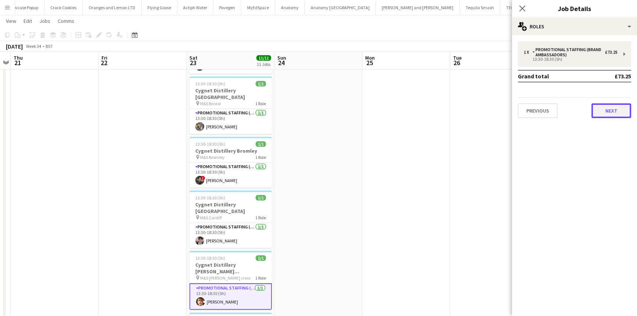
click at [608, 106] on button "Next" at bounding box center [611, 110] width 40 height 15
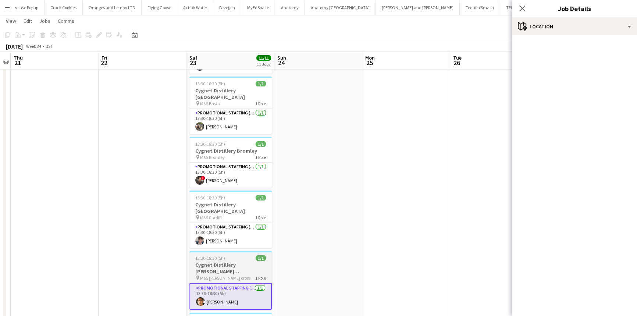
click at [226, 261] on h3 "Cygnet Distillery Culverhouse Cross" at bounding box center [230, 267] width 82 height 13
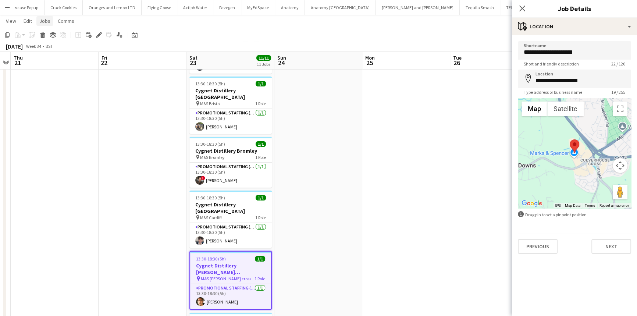
click at [50, 23] on link "Jobs" at bounding box center [44, 21] width 17 height 10
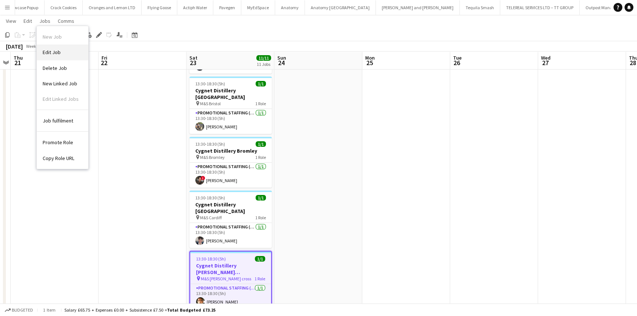
click at [58, 47] on link "Edit Job" at bounding box center [62, 51] width 51 height 15
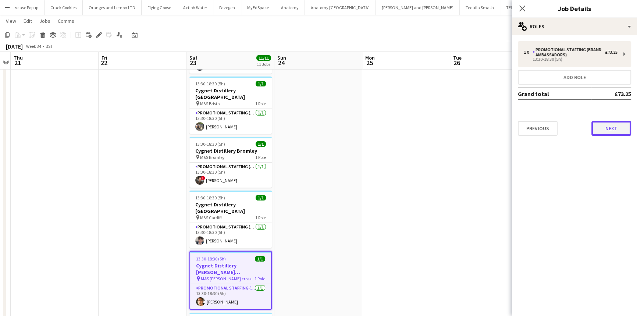
click at [621, 131] on button "Next" at bounding box center [611, 128] width 40 height 15
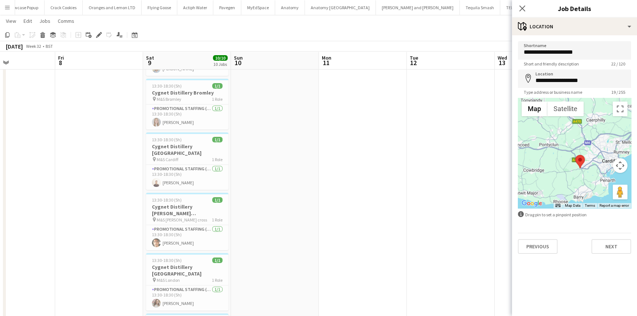
scroll to position [0, 206]
click at [175, 165] on app-card-role "Promotional Staffing (Brand Ambassadors) 1/1 13:30-18:30 (5h) Claudio Nappa" at bounding box center [190, 177] width 82 height 25
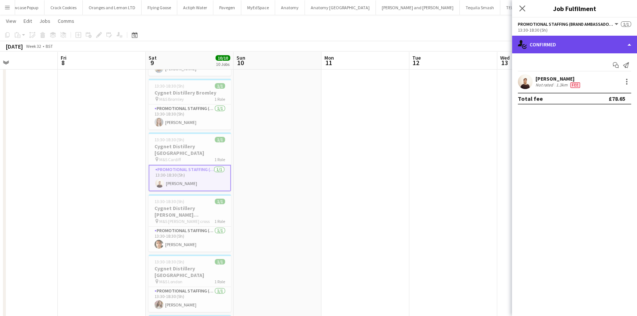
click at [543, 43] on div "single-neutral-actions-check-2 Confirmed" at bounding box center [574, 45] width 125 height 18
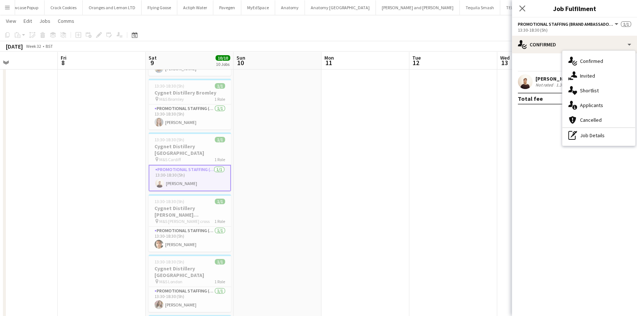
click at [545, 91] on app-confirmed-crew "Claudio Nappa Not rated 1.3km Fee Total fee £78.65" at bounding box center [574, 89] width 125 height 30
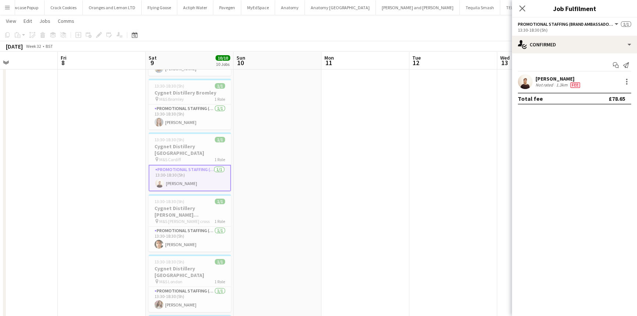
click at [540, 87] on div "Not rated" at bounding box center [544, 85] width 19 height 6
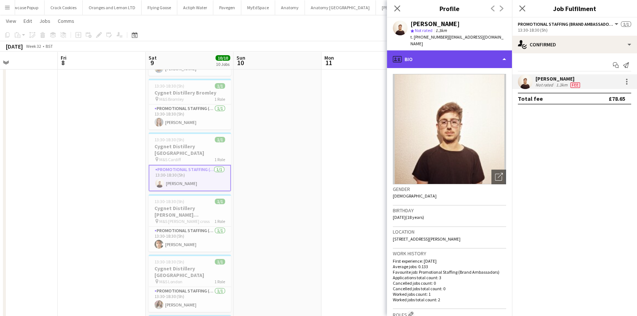
click at [444, 54] on div "profile Bio" at bounding box center [449, 59] width 125 height 18
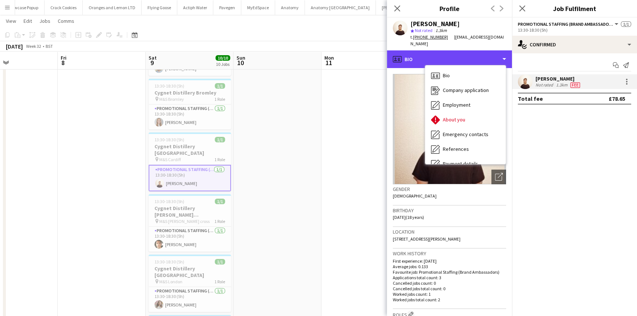
scroll to position [98, 0]
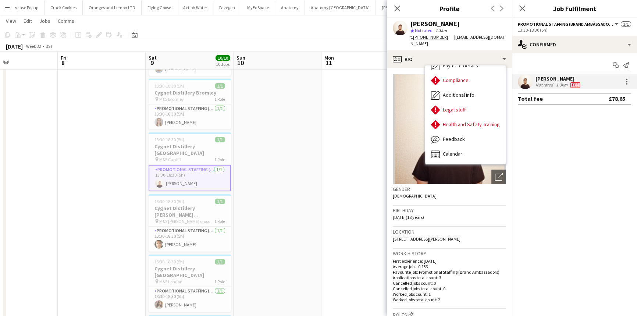
click at [470, 158] on img at bounding box center [449, 129] width 113 height 110
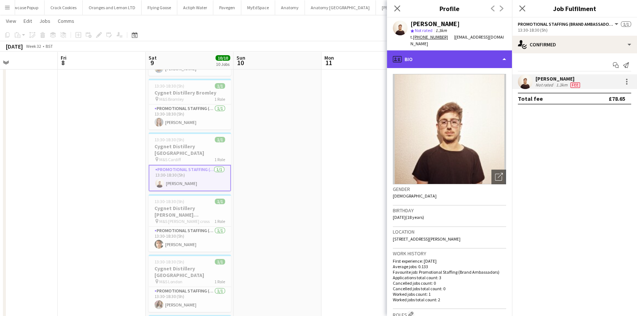
click at [480, 50] on div "profile Bio" at bounding box center [449, 59] width 125 height 18
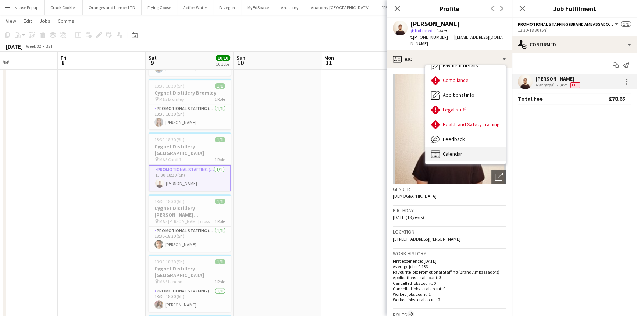
click at [479, 147] on div "Calendar Calendar" at bounding box center [465, 154] width 81 height 15
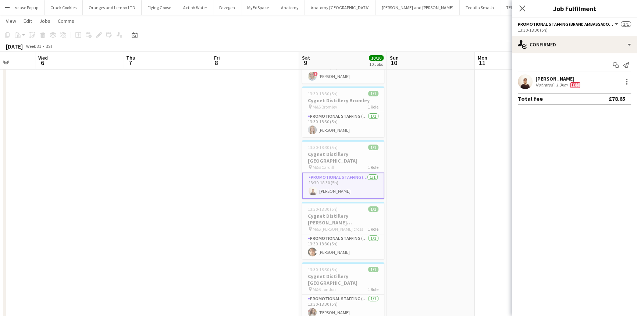
scroll to position [0, 335]
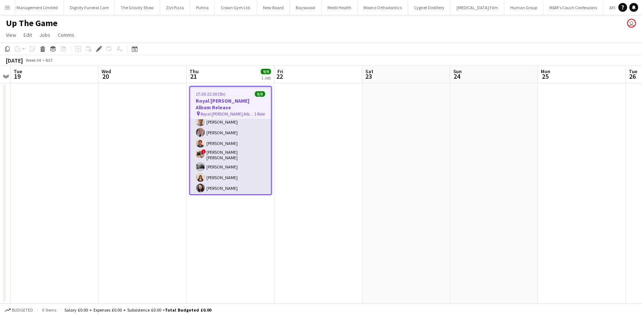
scroll to position [15, 0]
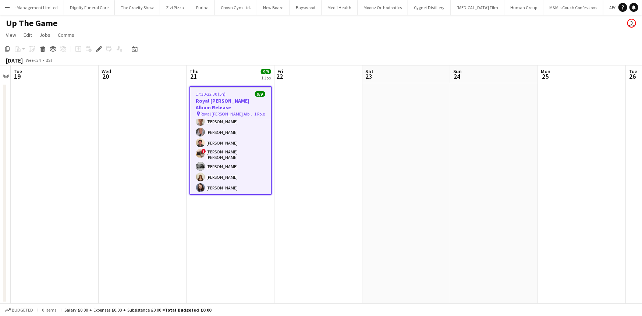
click at [224, 103] on h3 "Royal [PERSON_NAME] Album Release" at bounding box center [230, 103] width 81 height 13
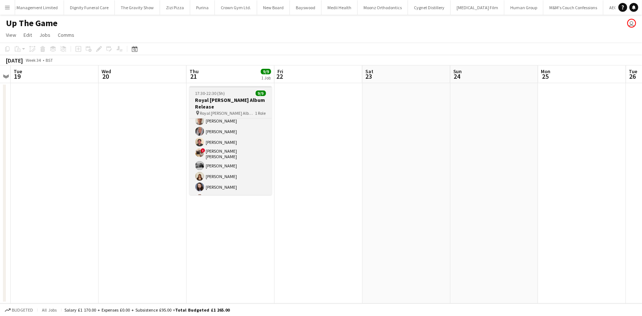
click at [224, 110] on span "Royal [PERSON_NAME] Album Release" at bounding box center [227, 113] width 55 height 6
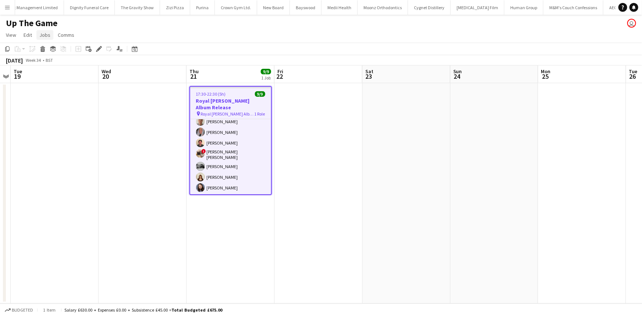
click at [49, 37] on span "Jobs" at bounding box center [44, 35] width 11 height 7
click at [65, 70] on link "Edit Job" at bounding box center [62, 65] width 51 height 15
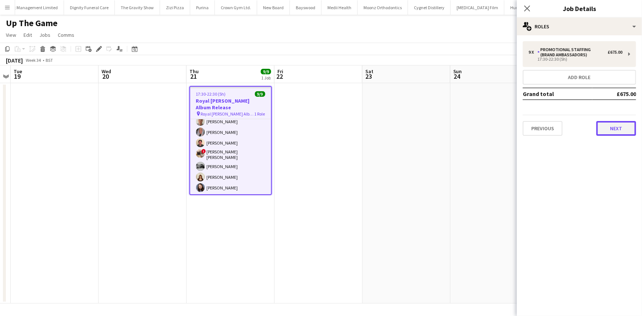
click at [608, 125] on button "Next" at bounding box center [616, 128] width 40 height 15
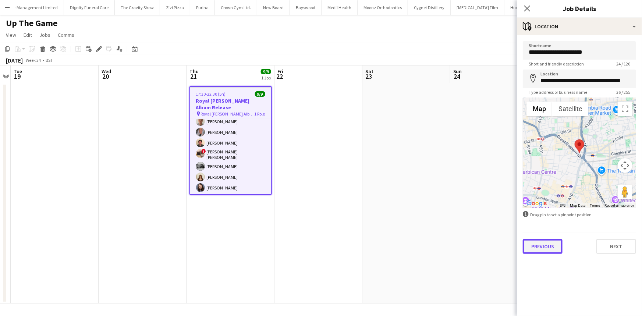
click at [556, 250] on button "Previous" at bounding box center [542, 246] width 40 height 15
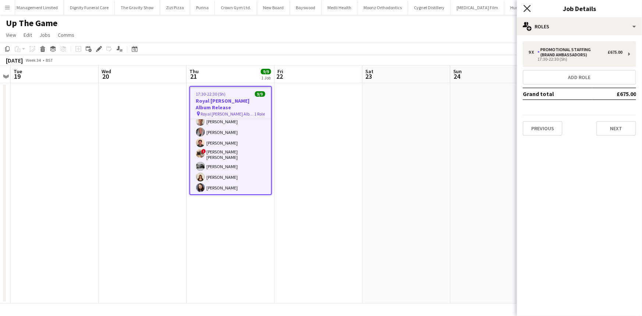
click at [524, 7] on icon "Close pop-in" at bounding box center [526, 8] width 7 height 7
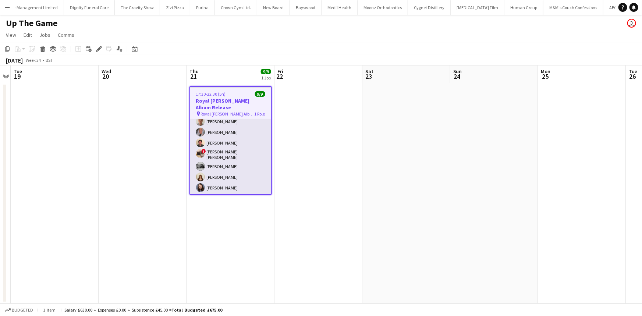
click at [222, 153] on app-card-role "Promotional Staffing (Brand Ambassadors) 9/9 17:30-22:30 (5h) Jack Procter Rean…" at bounding box center [230, 160] width 81 height 112
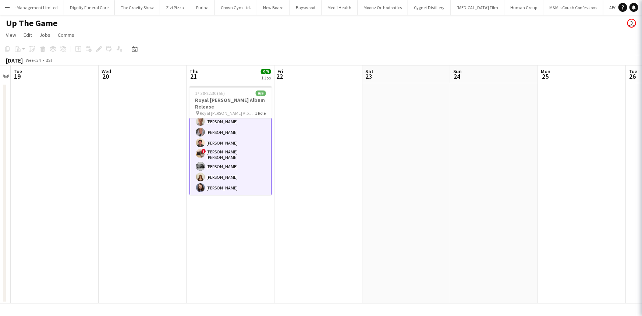
scroll to position [16, 0]
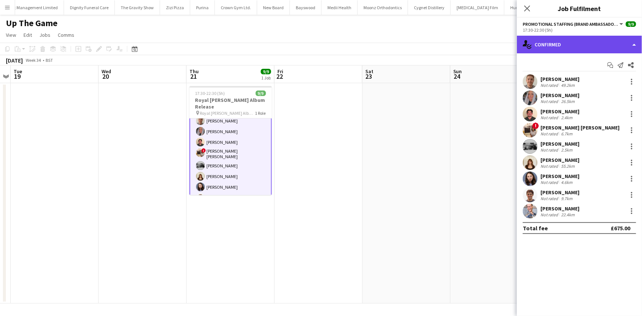
click at [555, 42] on div "single-neutral-actions-check-2 Confirmed" at bounding box center [579, 45] width 125 height 18
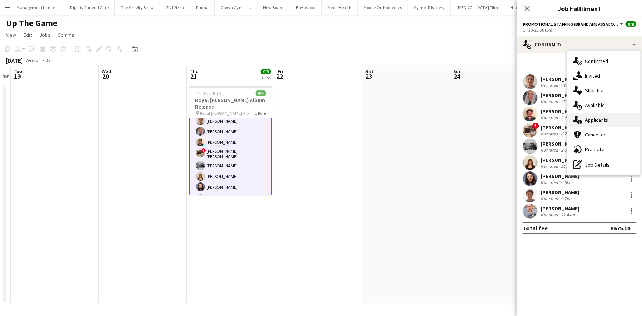
click at [593, 118] on div "single-neutral-actions-information Applicants" at bounding box center [603, 119] width 73 height 15
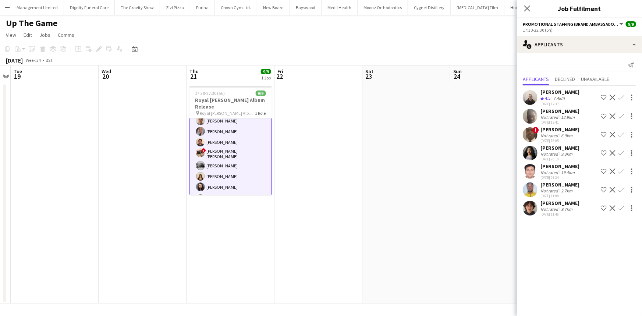
click at [542, 148] on div "Sushila Winters" at bounding box center [559, 147] width 39 height 7
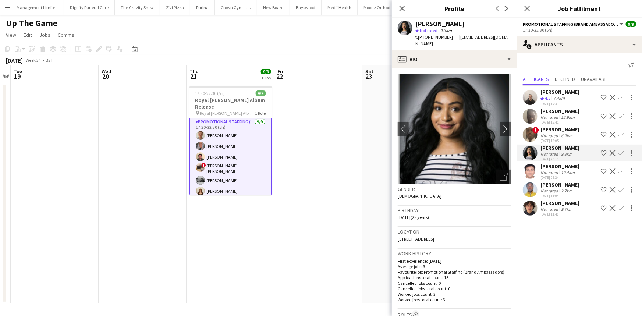
scroll to position [0, 0]
click at [401, 9] on icon at bounding box center [401, 8] width 7 height 7
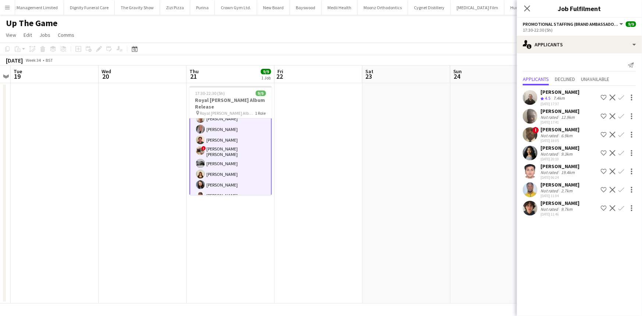
click at [244, 190] on app-card-role "Promotional Staffing (Brand Ambassadors) 9/9 17:30-22:30 (5h) Jack Procter Rean…" at bounding box center [230, 157] width 82 height 114
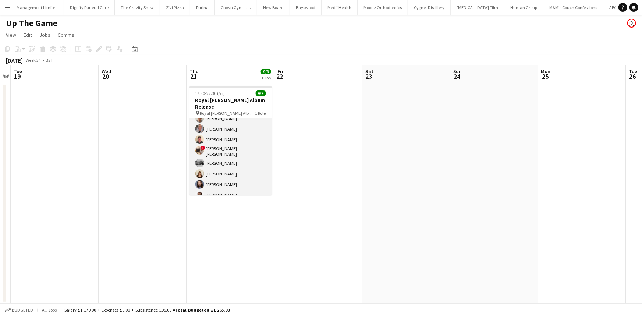
click at [240, 179] on app-card-role "Promotional Staffing (Brand Ambassadors) 9/9 17:30-22:30 (5h) Jack Procter Rean…" at bounding box center [230, 156] width 82 height 112
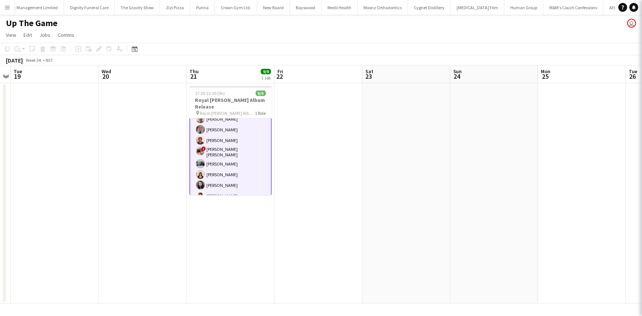
scroll to position [18, 0]
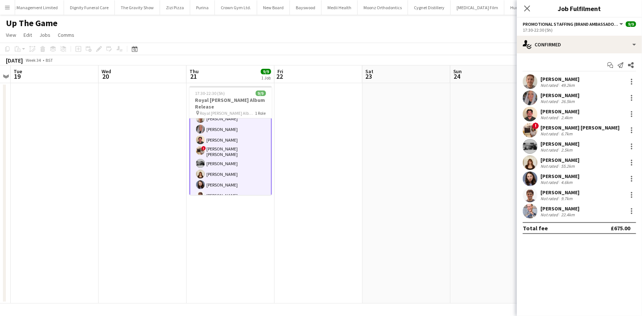
click at [537, 190] on div "Benjamin Tickner-Bellau Not rated 9.7km" at bounding box center [579, 194] width 125 height 15
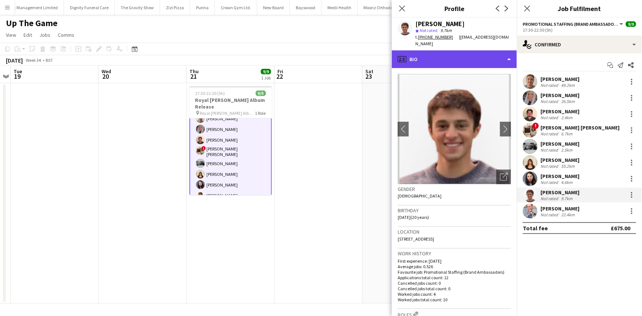
click at [434, 55] on div "profile Bio" at bounding box center [454, 59] width 125 height 18
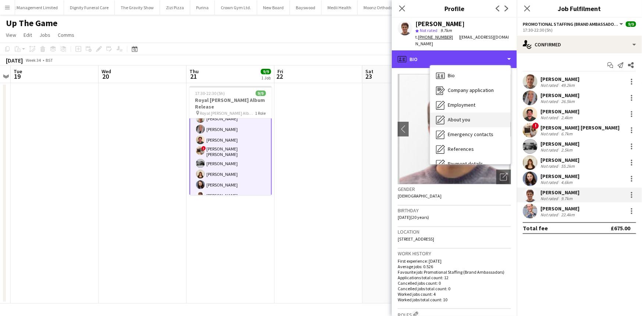
scroll to position [98, 0]
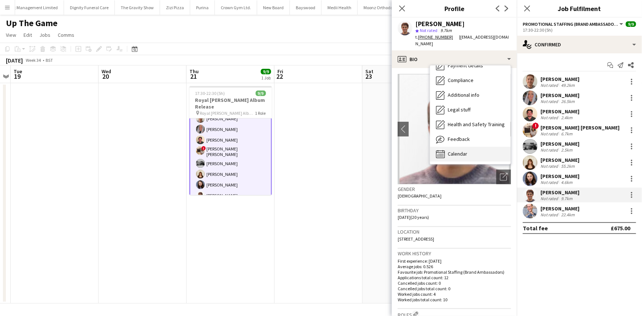
click at [460, 154] on span "Calendar" at bounding box center [456, 153] width 19 height 7
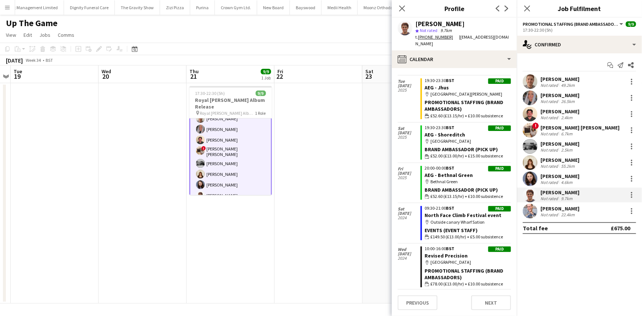
scroll to position [0, 0]
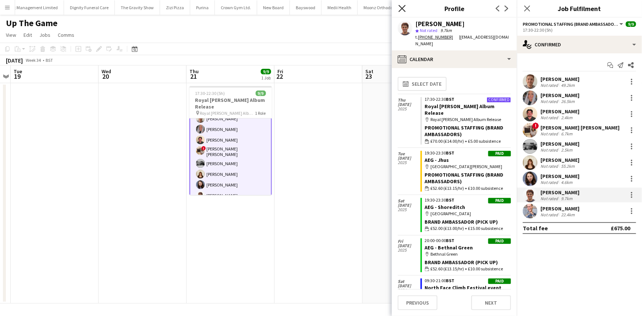
click at [403, 10] on icon at bounding box center [401, 8] width 7 height 7
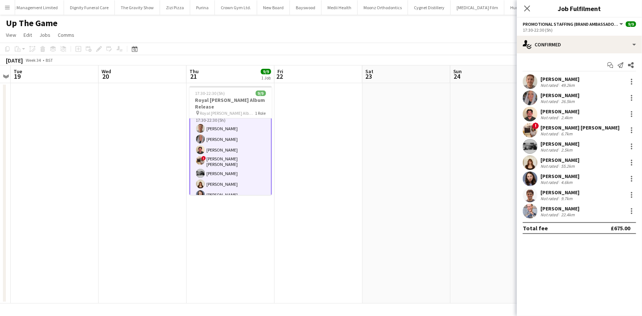
scroll to position [10, 0]
click at [311, 131] on app-date-cell at bounding box center [318, 193] width 88 height 220
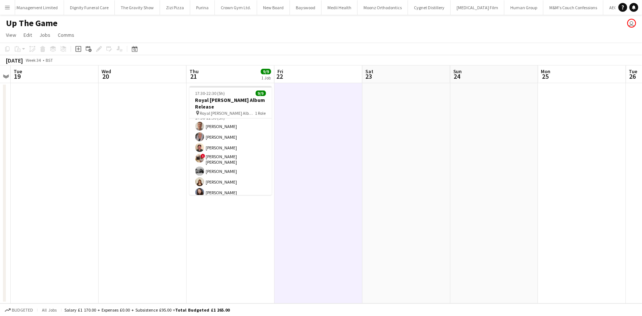
scroll to position [9, 0]
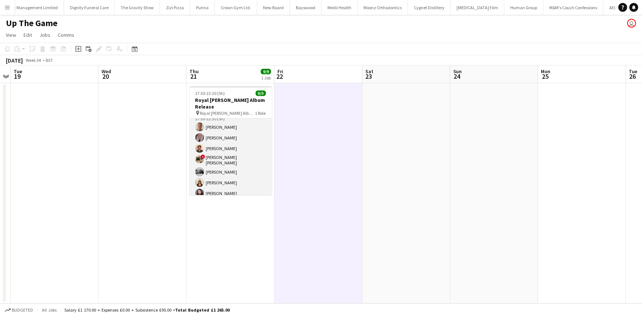
click at [247, 132] on app-card-role "Promotional Staffing (Brand Ambassadors) 9/9 17:30-22:30 (5h) Jack Procter Rean…" at bounding box center [230, 165] width 82 height 112
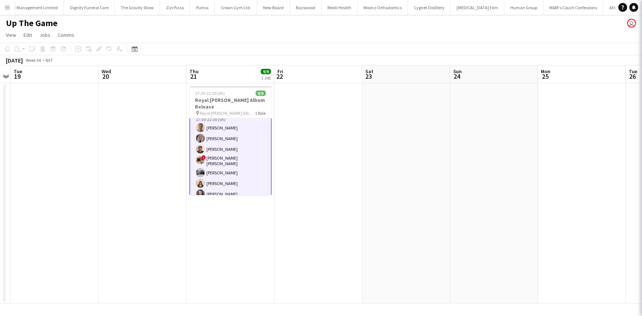
scroll to position [10, 0]
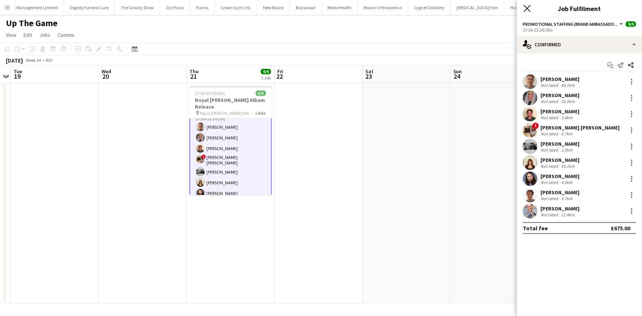
click at [526, 7] on icon at bounding box center [526, 8] width 7 height 7
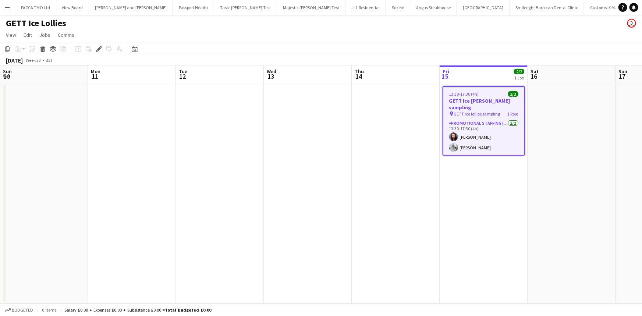
scroll to position [0, 253]
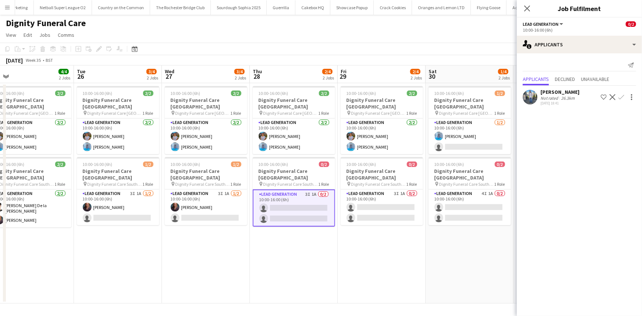
scroll to position [0, 218]
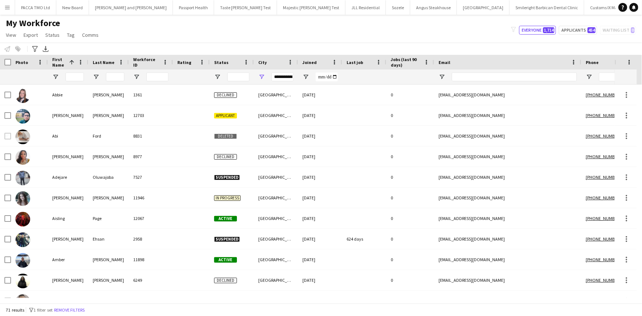
scroll to position [0, 3449]
click at [81, 78] on input "First Name Filter Input" at bounding box center [74, 76] width 18 height 9
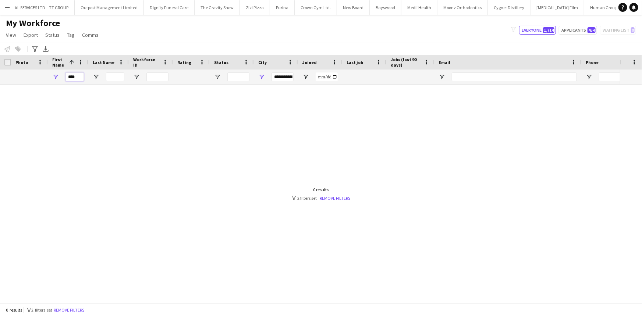
type input "****"
click at [283, 76] on input "**********" at bounding box center [282, 76] width 22 height 9
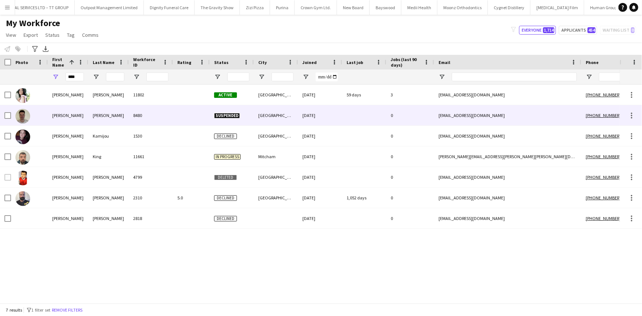
click at [165, 105] on div "8480" at bounding box center [151, 115] width 44 height 20
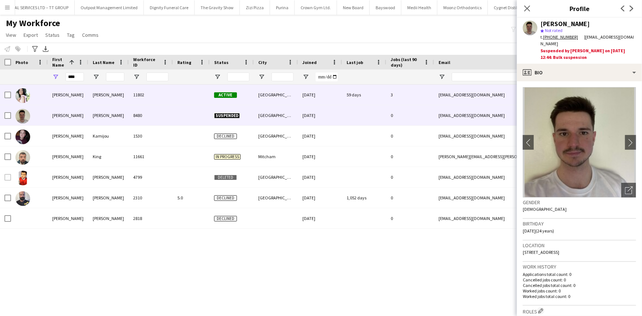
click at [160, 99] on div "11802" at bounding box center [151, 95] width 44 height 20
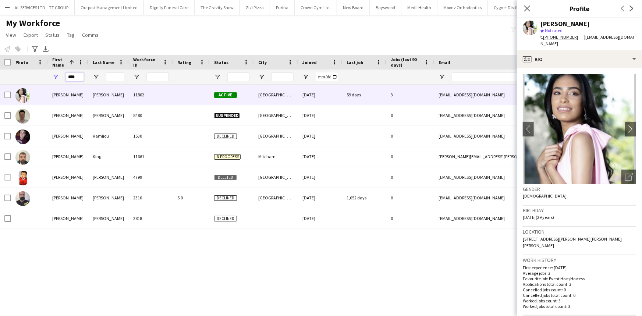
click at [73, 76] on input "****" at bounding box center [74, 76] width 18 height 9
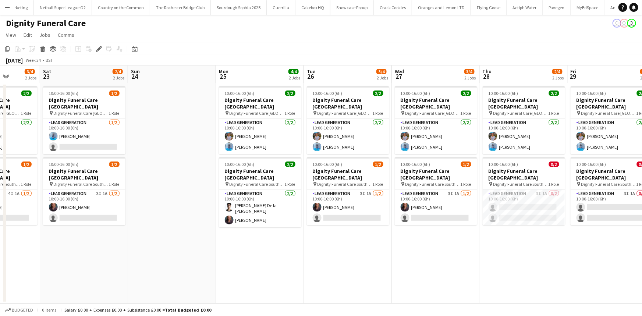
scroll to position [0, 312]
click at [524, 201] on app-card-role "Lead Generation 3I 1A 0/2 10:00-16:00 (6h) single-neutral-actions single-neutra…" at bounding box center [523, 207] width 82 height 36
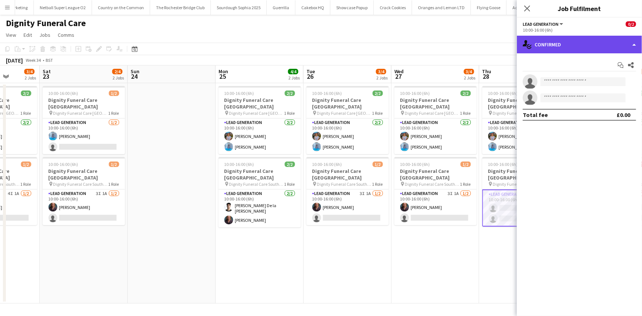
click at [563, 41] on div "single-neutral-actions-check-2 Confirmed" at bounding box center [579, 45] width 125 height 18
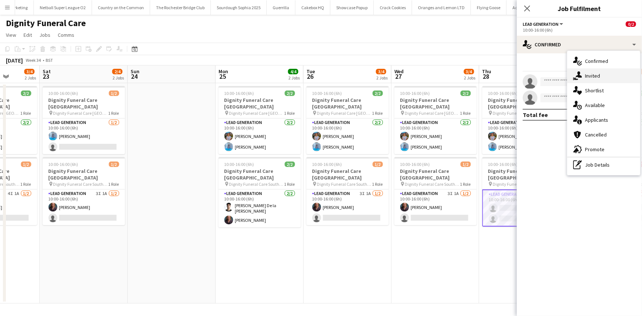
click at [594, 75] on div "single-neutral-actions-share-1 Invited" at bounding box center [603, 75] width 73 height 15
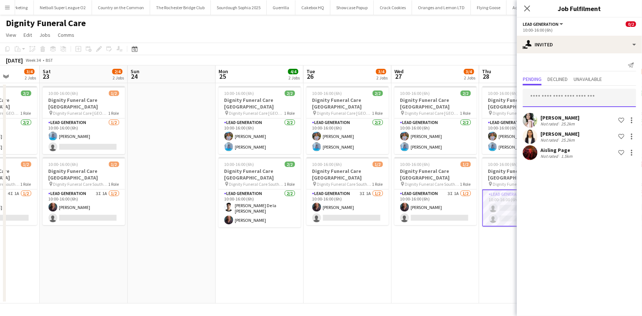
click at [569, 98] on input "text" at bounding box center [578, 98] width 113 height 18
type input "*"
click at [537, 132] on div at bounding box center [529, 136] width 15 height 15
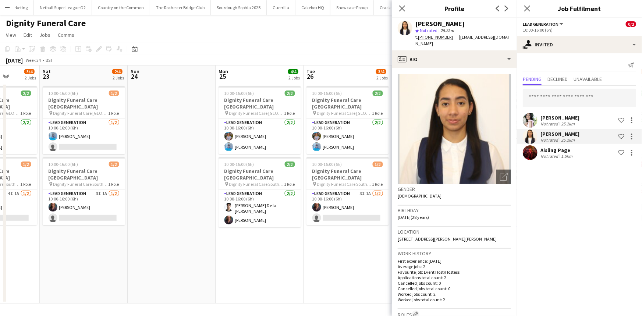
click at [538, 118] on div "Anny Bidó Bautista Not rated 25.2km Shortlist crew" at bounding box center [579, 120] width 125 height 15
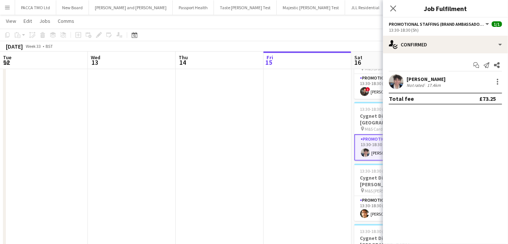
scroll to position [0, 199]
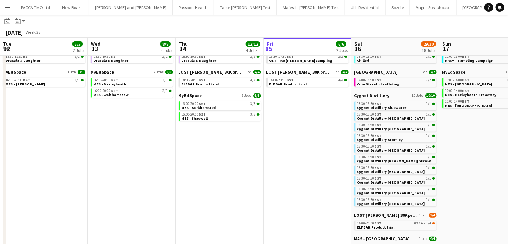
scroll to position [0, 175]
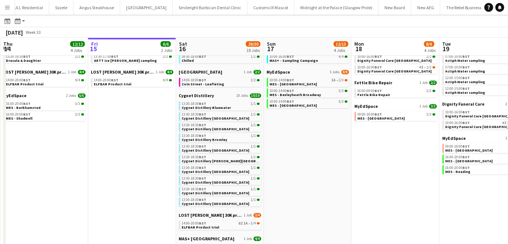
click at [444, 189] on app-date-cell "Actiph Water 4 Jobs 20/20 07:00-10:00 BST 5/5 Actiph Water sampling 07:00-10:00…" at bounding box center [484, 230] width 88 height 374
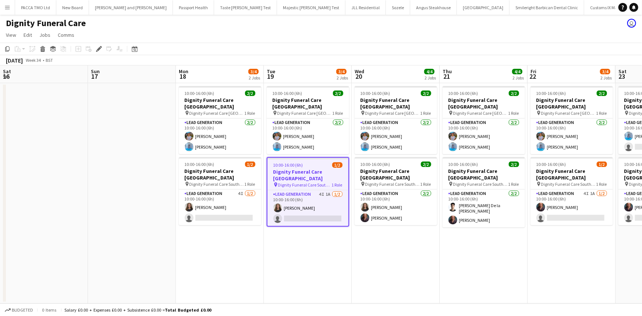
scroll to position [0, 214]
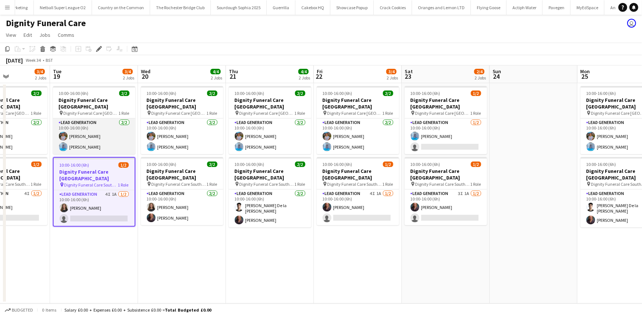
click at [111, 143] on app-card-role "Lead Generation [DATE] 10:00-16:00 (6h) [PERSON_NAME] [PERSON_NAME]" at bounding box center [94, 136] width 82 height 36
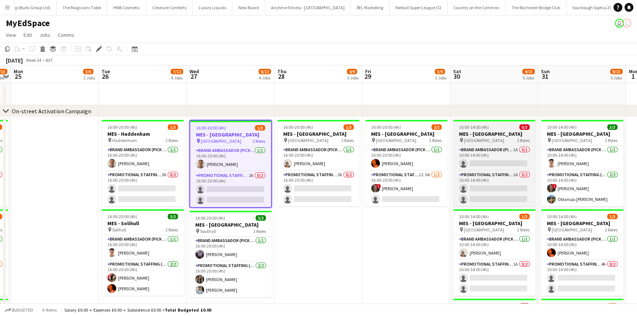
scroll to position [0, 2261]
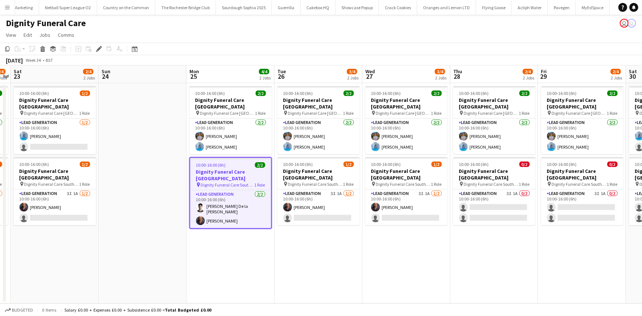
scroll to position [0, 2616]
click at [11, 8] on button "Menu" at bounding box center [7, 7] width 15 height 15
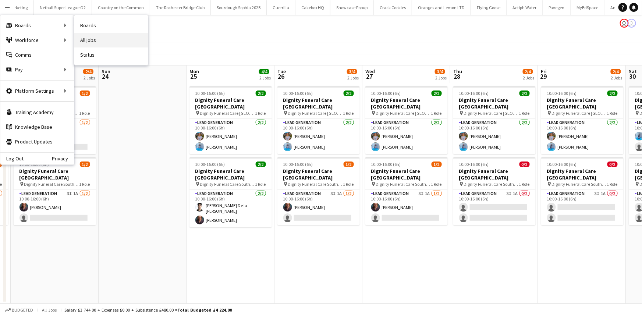
click at [86, 37] on link "All jobs" at bounding box center [111, 40] width 74 height 15
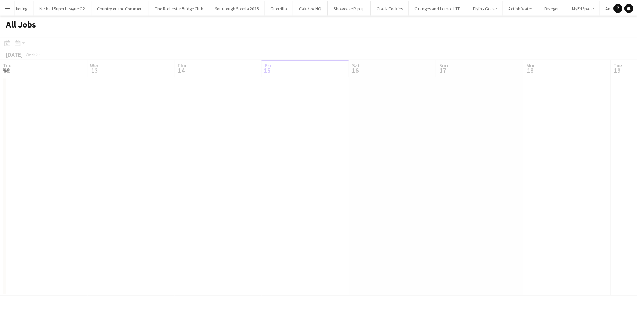
scroll to position [0, 176]
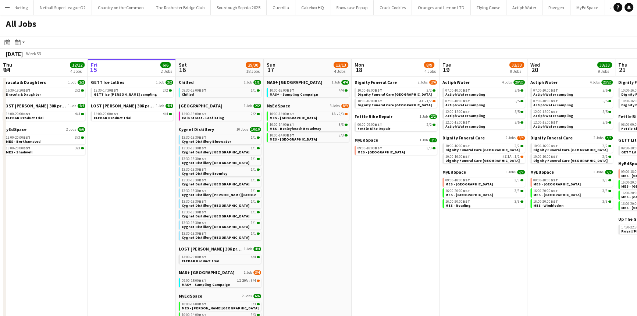
click at [0, 7] on button "Menu" at bounding box center [7, 7] width 15 height 15
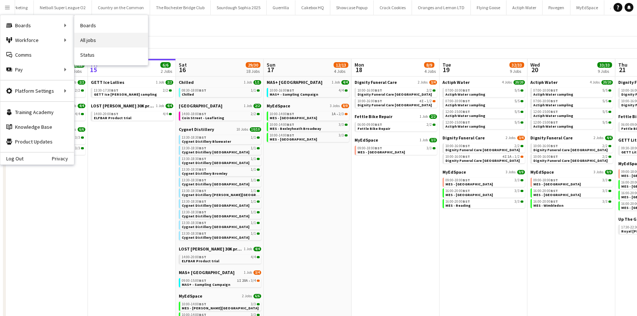
click at [85, 36] on link "All jobs" at bounding box center [111, 40] width 74 height 15
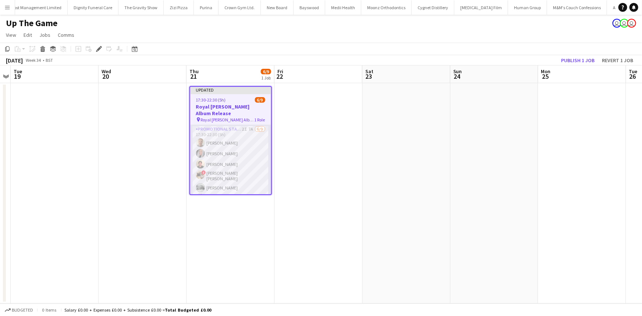
scroll to position [0, 3529]
click at [251, 147] on app-card-role "Promotional Staffing (Brand Ambassadors) 2I 7A 6/9 17:30-22:30 (5h) Jack Procte…" at bounding box center [230, 181] width 81 height 112
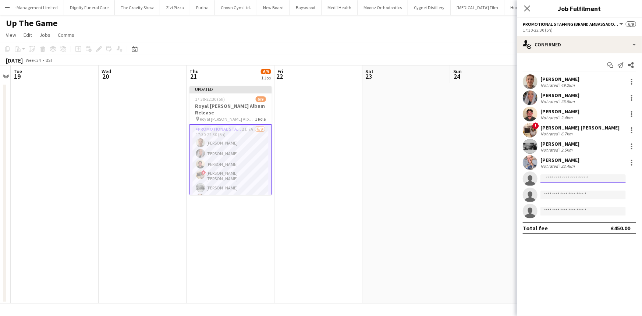
click at [552, 175] on input at bounding box center [582, 178] width 85 height 9
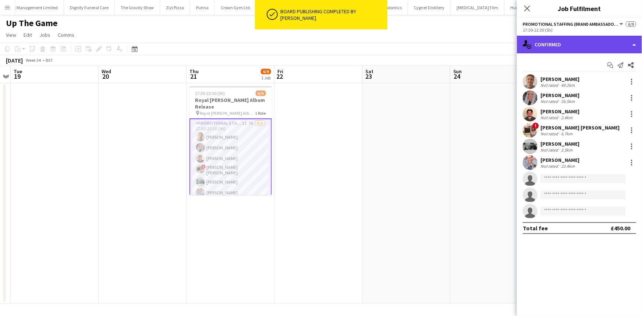
click at [559, 48] on div "single-neutral-actions-check-2 Confirmed" at bounding box center [579, 45] width 125 height 18
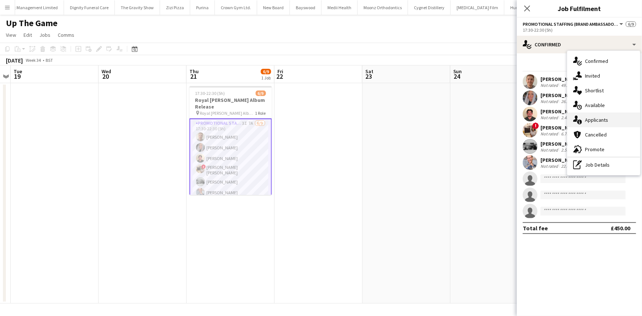
click at [591, 117] on div "single-neutral-actions-information Applicants" at bounding box center [603, 119] width 73 height 15
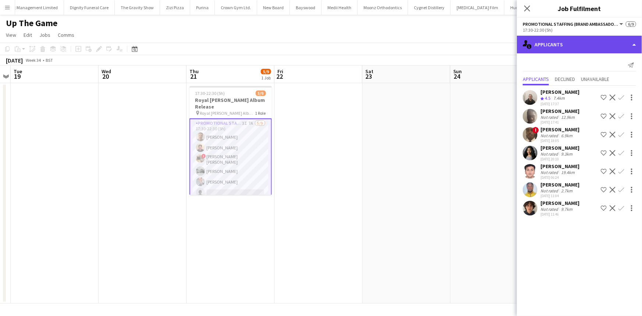
click at [562, 40] on div "single-neutral-actions-information Applicants" at bounding box center [579, 45] width 125 height 18
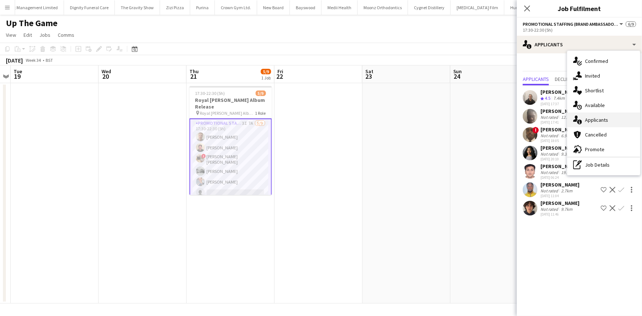
click at [595, 115] on div "single-neutral-actions-information Applicants" at bounding box center [603, 119] width 73 height 15
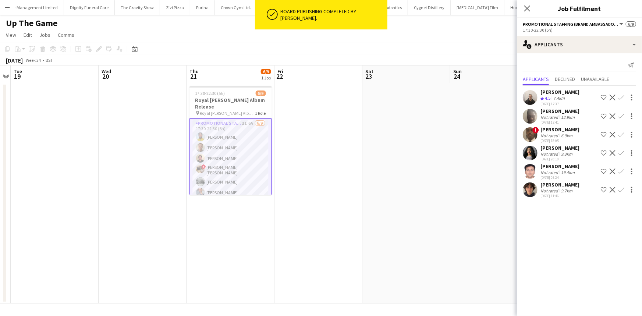
click at [238, 128] on app-card-role "Promotional Staffing (Brand Ambassadors) 3I 6A 6/9 17:30-22:30 (5h) Luke Addo J…" at bounding box center [230, 175] width 82 height 114
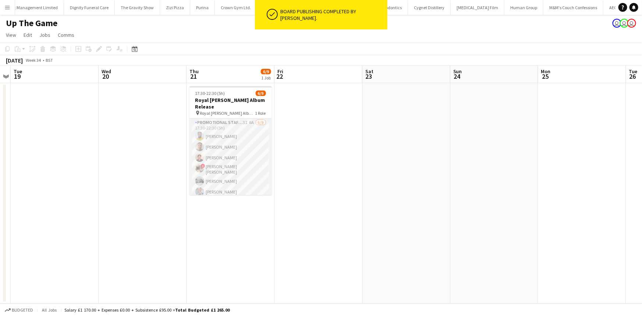
click at [254, 135] on app-card-role "Promotional Staffing (Brand Ambassadors) 3I 6A 6/9 17:30-22:30 (5h) Luke Addo J…" at bounding box center [230, 174] width 82 height 112
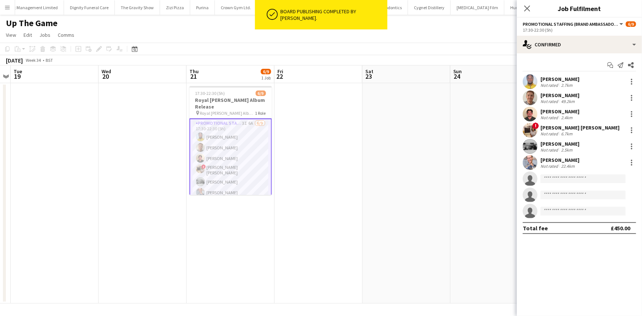
click at [570, 81] on div "Luke Addo" at bounding box center [559, 79] width 39 height 7
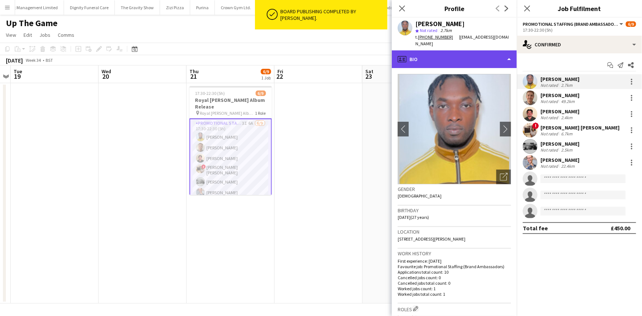
click at [496, 60] on div "profile Bio" at bounding box center [454, 59] width 125 height 18
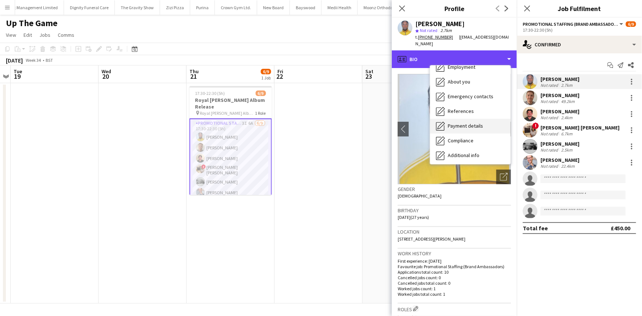
scroll to position [67, 0]
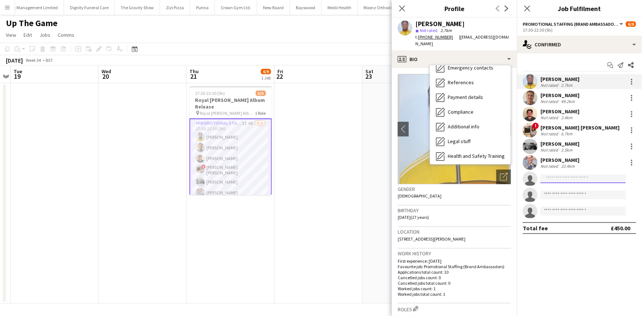
click at [565, 179] on input at bounding box center [582, 178] width 85 height 9
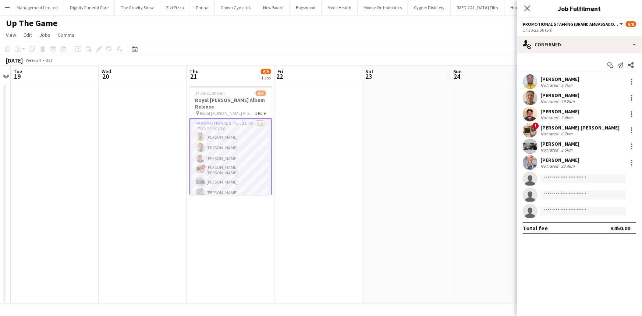
click at [550, 82] on div "Not rated" at bounding box center [549, 85] width 19 height 6
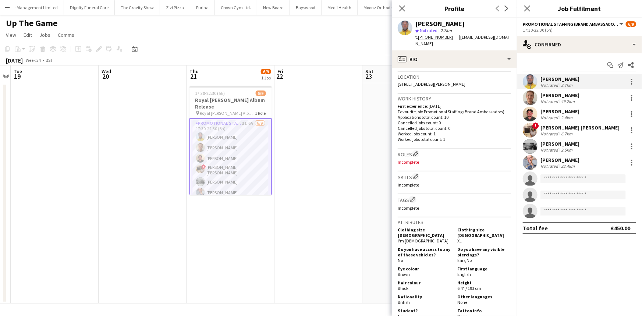
scroll to position [0, 0]
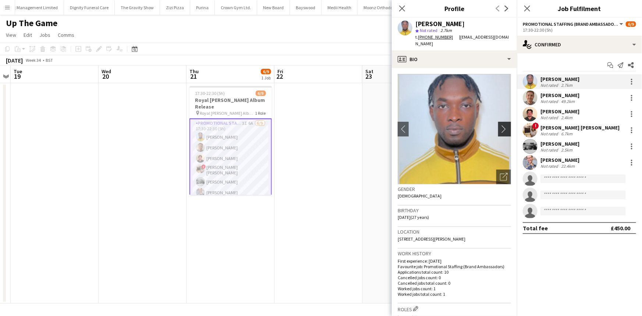
click at [498, 122] on button "chevron-right" at bounding box center [505, 129] width 15 height 15
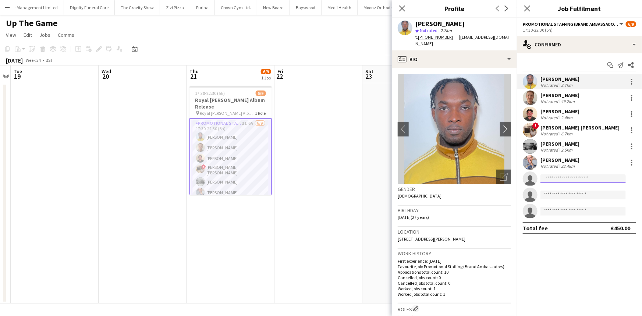
click at [550, 175] on input at bounding box center [582, 178] width 85 height 9
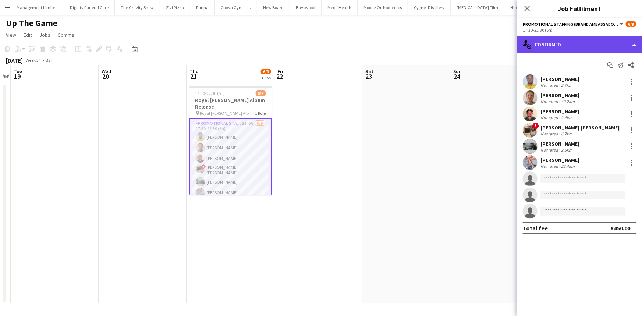
click at [542, 41] on div "single-neutral-actions-check-2 Confirmed" at bounding box center [579, 45] width 125 height 18
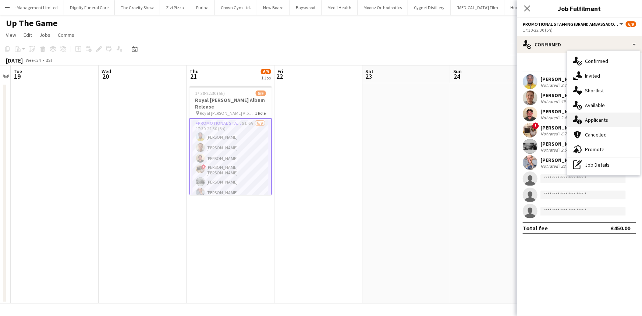
click at [596, 121] on div "single-neutral-actions-information Applicants" at bounding box center [603, 119] width 73 height 15
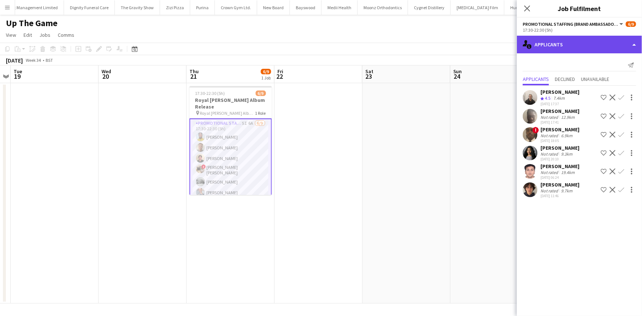
click at [545, 40] on div "single-neutral-actions-information Applicants" at bounding box center [579, 45] width 125 height 18
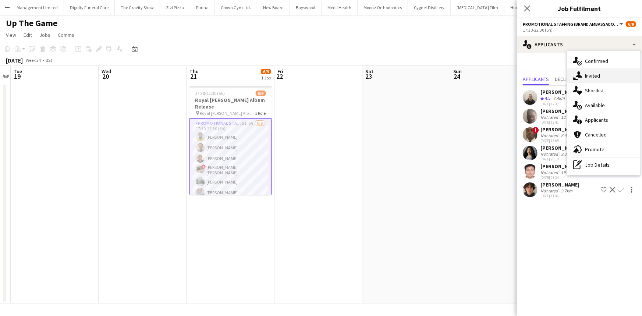
click at [577, 78] on icon "single-neutral-actions-share-1" at bounding box center [577, 75] width 9 height 9
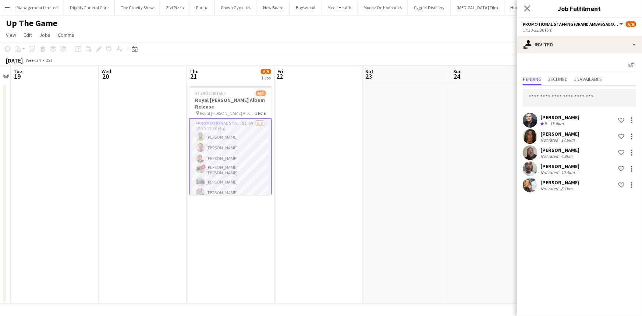
click at [561, 181] on div "Natalia Trofimova" at bounding box center [559, 182] width 39 height 7
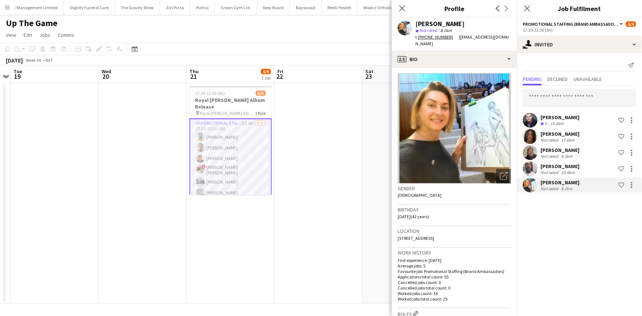
scroll to position [1, 0]
click at [534, 128] on div "Adam Stickler Crew rating 5 15.6km Shortlist crew Jazz Harper Not rated 17.6km …" at bounding box center [579, 140] width 125 height 108
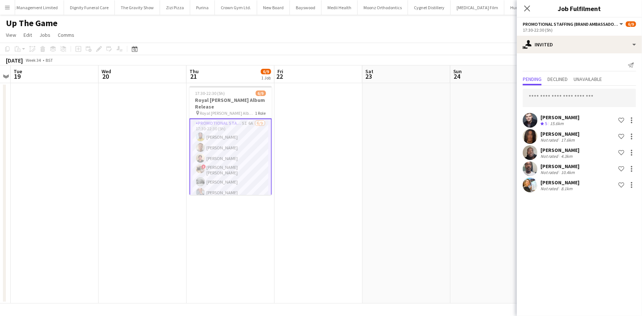
click at [540, 133] on div "Jazz Harper" at bounding box center [559, 134] width 39 height 7
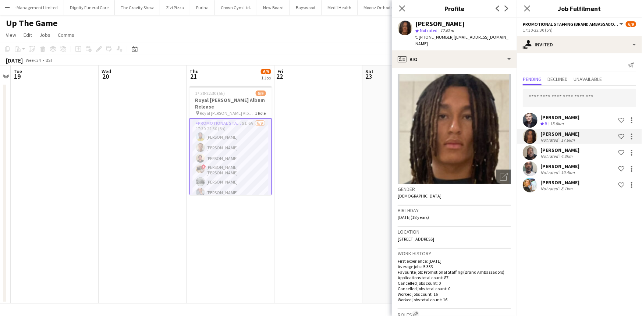
click at [552, 152] on div "[PERSON_NAME]" at bounding box center [559, 150] width 39 height 7
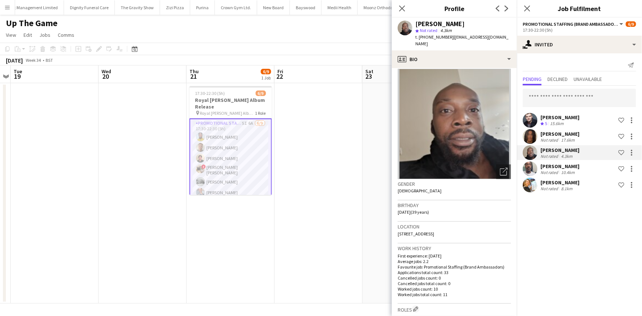
scroll to position [6, 0]
click at [545, 178] on div "Natalia Trofimova Not rated 8.1km Shortlist crew" at bounding box center [579, 185] width 125 height 15
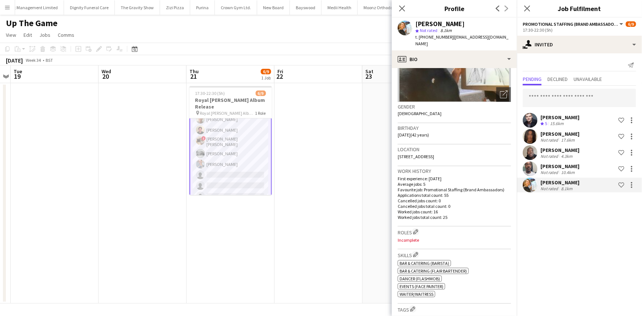
scroll to position [0, 0]
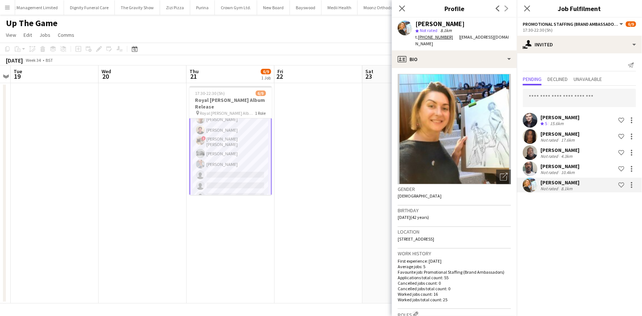
click at [251, 158] on app-card-role "Promotional Staffing (Brand Ambassadors) 5I 6A 6/9 17:30-22:30 (5h) Luke Addo J…" at bounding box center [230, 147] width 82 height 114
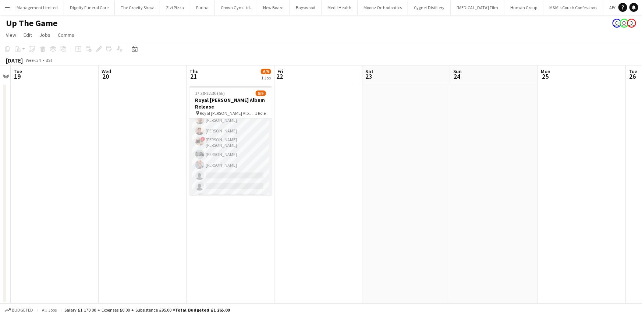
click at [251, 158] on app-card-role "Promotional Staffing (Brand Ambassadors) 5I 6A 6/9 17:30-22:30 (5h) Luke Addo J…" at bounding box center [230, 148] width 82 height 112
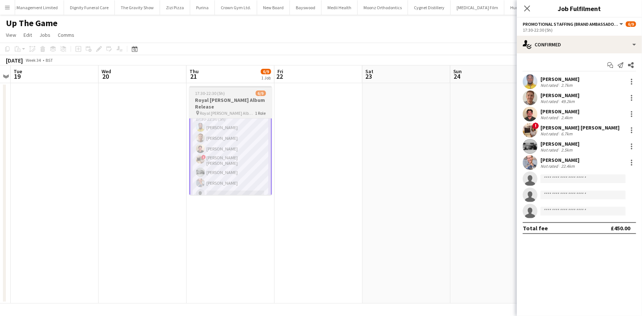
scroll to position [9, 0]
click at [553, 177] on input at bounding box center [582, 178] width 85 height 9
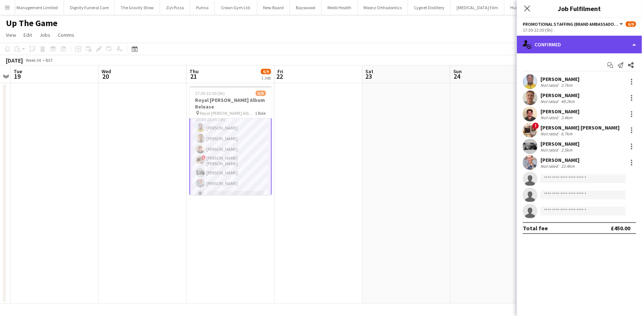
click at [542, 45] on div "single-neutral-actions-check-2 Confirmed" at bounding box center [579, 45] width 125 height 18
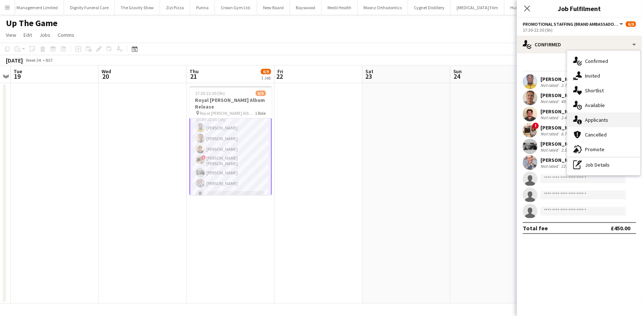
click at [588, 118] on div "single-neutral-actions-information Applicants" at bounding box center [603, 119] width 73 height 15
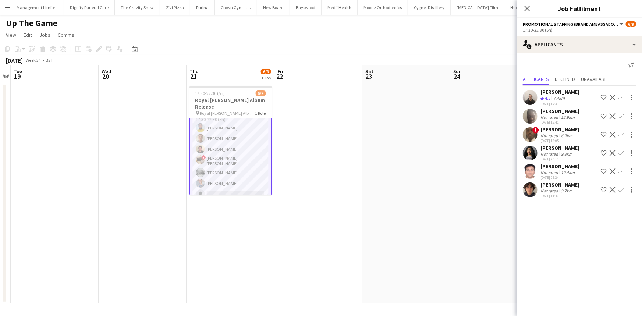
click at [562, 146] on div "Sushila Winters" at bounding box center [559, 147] width 39 height 7
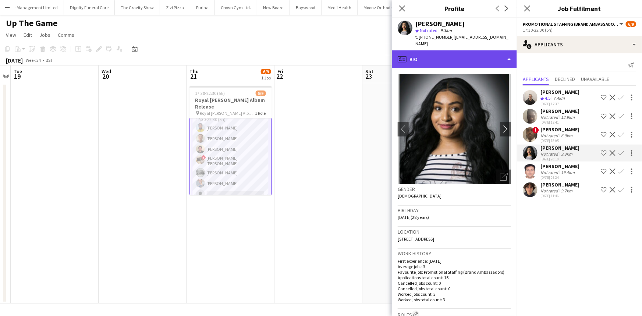
click at [488, 51] on div "profile Bio" at bounding box center [454, 59] width 125 height 18
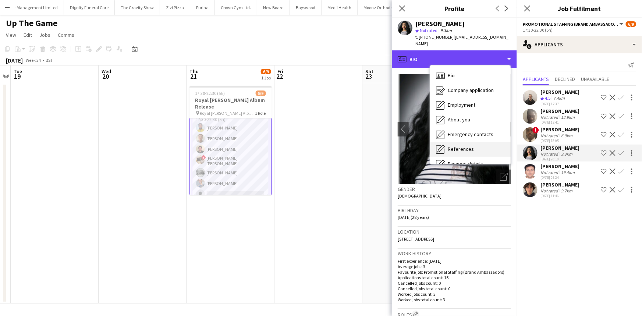
scroll to position [98, 0]
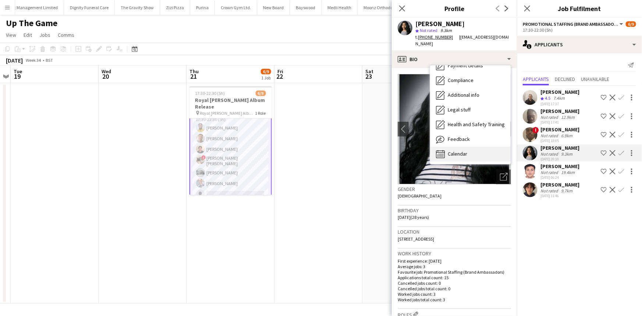
click at [482, 147] on div "Calendar Calendar" at bounding box center [470, 154] width 81 height 15
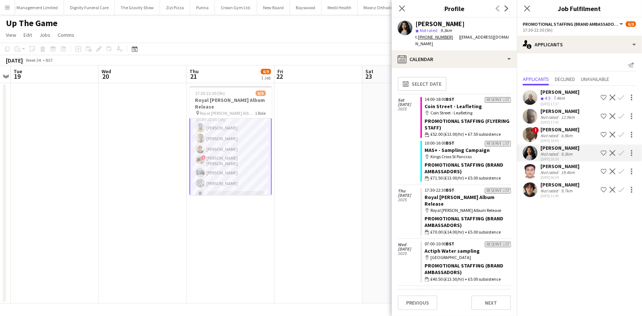
scroll to position [28, 0]
click at [234, 158] on app-card-role "Promotional Staffing (Brand Ambassadors) 4I 6A 6/9 17:30-22:30 (5h) Luke Addo J…" at bounding box center [230, 147] width 82 height 114
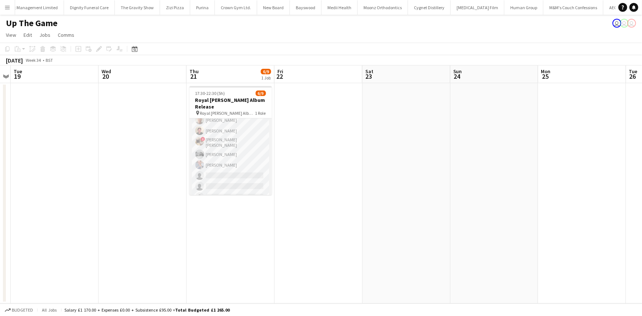
click at [234, 158] on app-card-role "Promotional Staffing (Brand Ambassadors) 4I 6A 6/9 17:30-22:30 (5h) Luke Addo J…" at bounding box center [230, 148] width 82 height 112
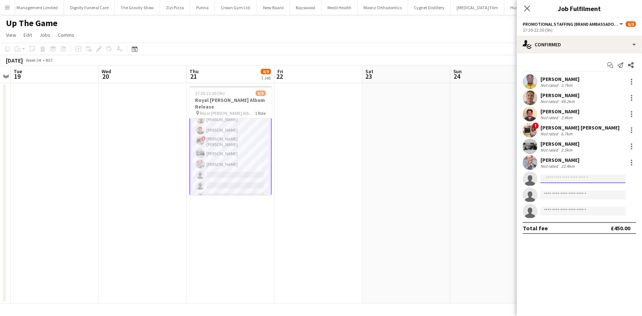
click at [551, 178] on input at bounding box center [582, 178] width 85 height 9
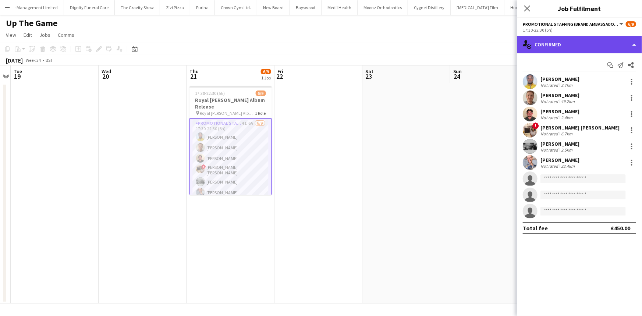
click at [544, 48] on div "single-neutral-actions-check-2 Confirmed" at bounding box center [579, 45] width 125 height 18
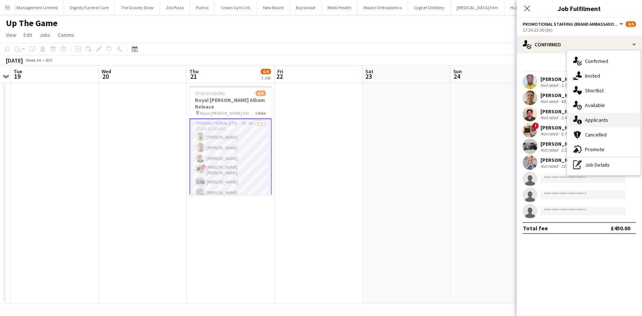
click at [579, 120] on icon at bounding box center [579, 121] width 5 height 5
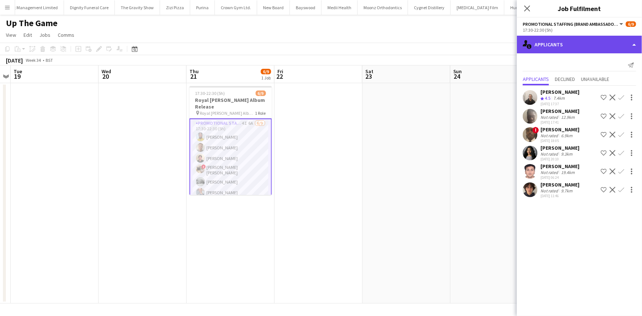
click at [551, 44] on div "single-neutral-actions-information Applicants" at bounding box center [579, 45] width 125 height 18
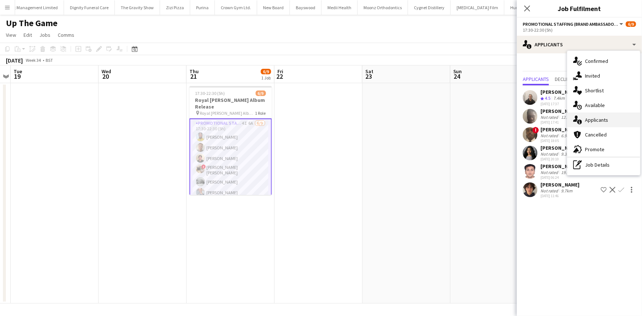
click at [577, 114] on div "single-neutral-actions-information Applicants" at bounding box center [603, 119] width 73 height 15
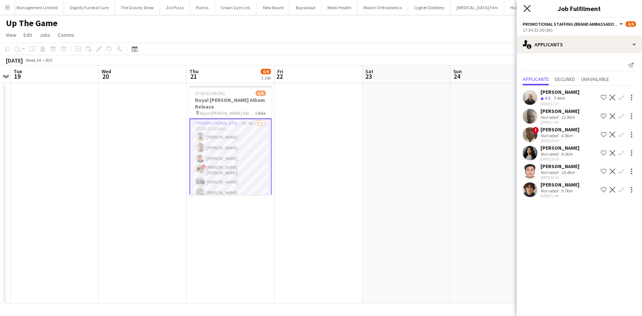
click at [528, 10] on icon "Close pop-in" at bounding box center [526, 8] width 7 height 7
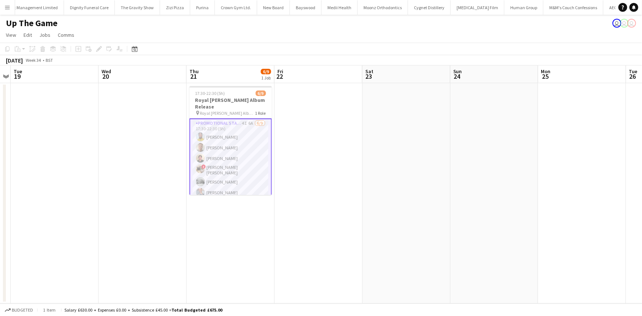
click at [245, 164] on app-card-role "Promotional Staffing (Brand Ambassadors) 4I 6A 6/9 17:30-22:30 (5h) Luke Addo J…" at bounding box center [230, 175] width 82 height 114
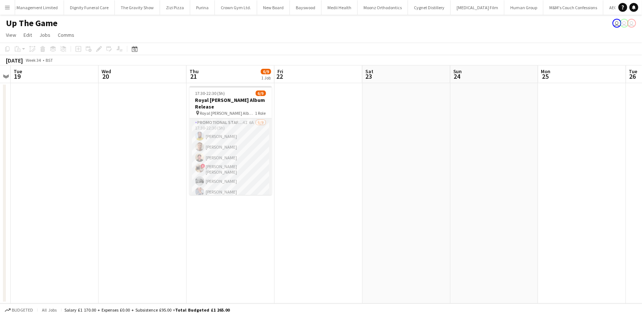
click at [245, 164] on app-card-role "Promotional Staffing (Brand Ambassadors) 4I 6A 6/9 17:30-22:30 (5h) Luke Addo J…" at bounding box center [230, 174] width 82 height 112
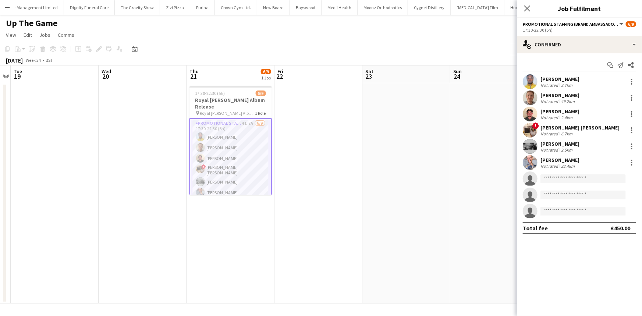
click at [553, 84] on div "Not rated" at bounding box center [549, 85] width 19 height 6
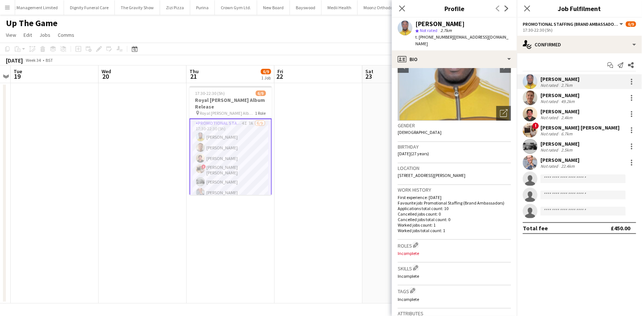
scroll to position [133, 0]
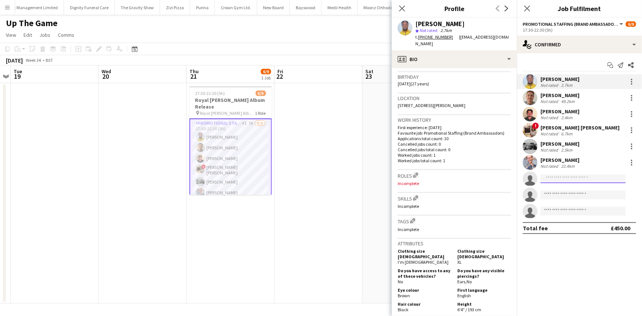
click at [566, 183] on body "Menu Boards Boards Boards All jobs Status Workforce Workforce My Workforce Recr…" at bounding box center [321, 158] width 642 height 316
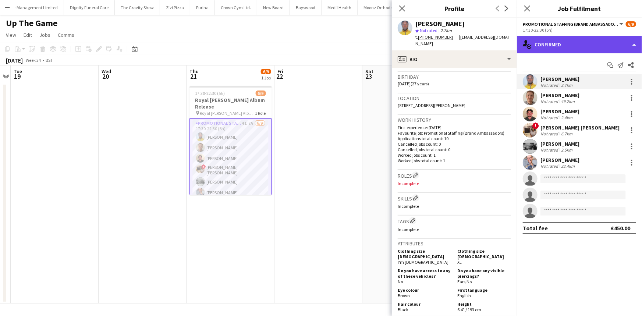
click at [553, 43] on div "single-neutral-actions-check-2 Confirmed" at bounding box center [579, 45] width 125 height 18
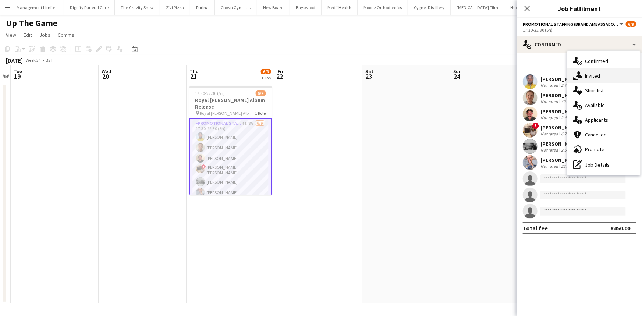
click at [591, 79] on div "single-neutral-actions-share-1 Invited" at bounding box center [603, 75] width 73 height 15
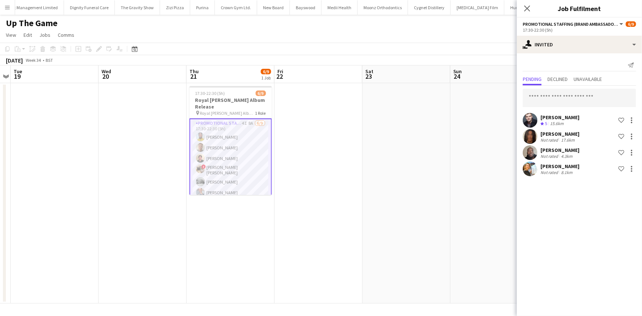
click at [561, 136] on div "Jazz Harper" at bounding box center [559, 134] width 39 height 7
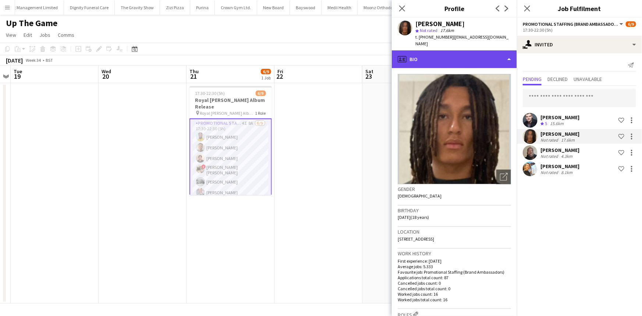
click at [443, 54] on div "profile Bio" at bounding box center [454, 59] width 125 height 18
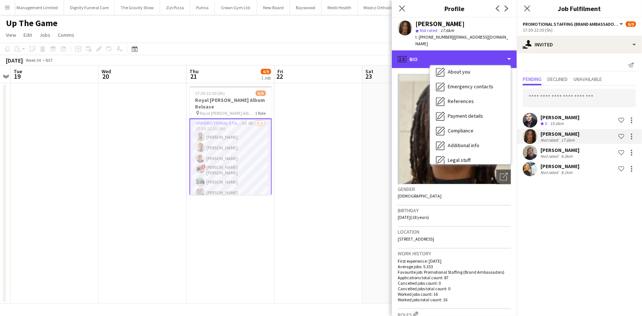
scroll to position [98, 0]
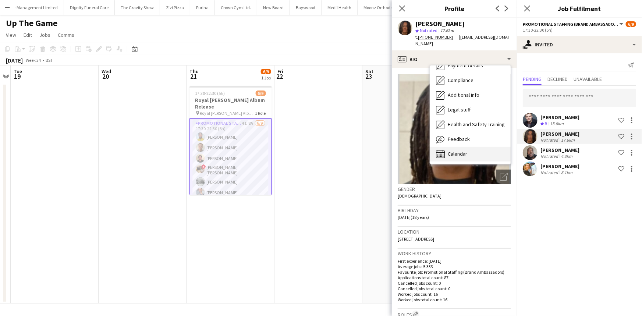
click at [474, 147] on div "Calendar Calendar" at bounding box center [470, 154] width 81 height 15
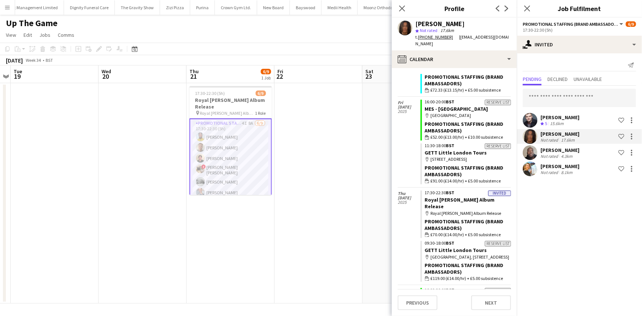
scroll to position [936, 0]
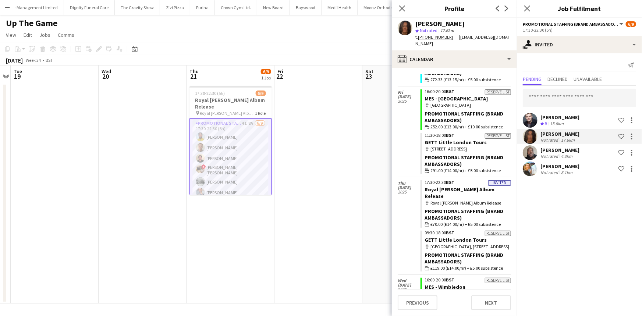
click at [555, 152] on div "Joseph Mesioye" at bounding box center [559, 150] width 39 height 7
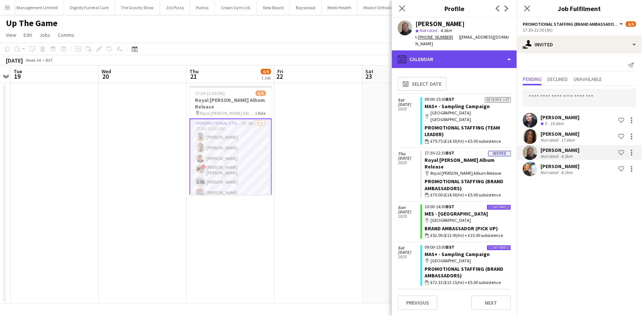
click at [476, 59] on div "calendar-full Calendar" at bounding box center [454, 59] width 125 height 18
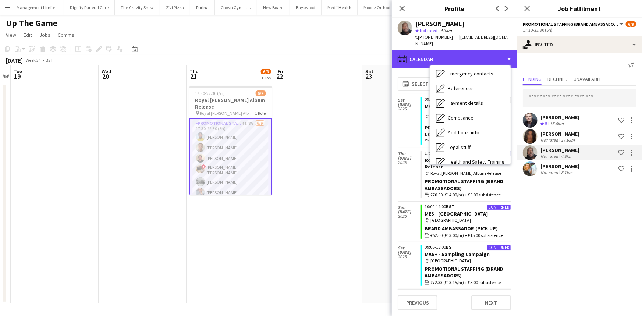
scroll to position [98, 0]
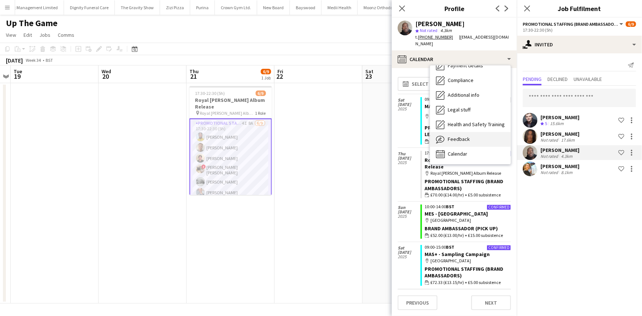
click at [475, 132] on div "Feedback Feedback" at bounding box center [470, 139] width 81 height 15
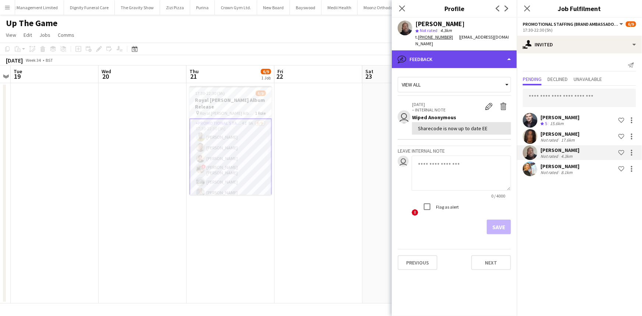
click at [472, 50] on div "bubble-pencil Feedback" at bounding box center [454, 59] width 125 height 18
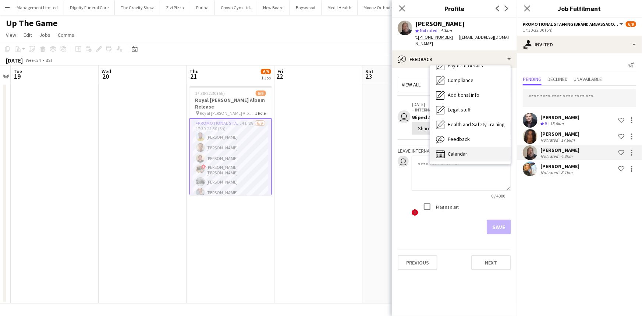
click at [470, 147] on div "Calendar Calendar" at bounding box center [470, 154] width 81 height 15
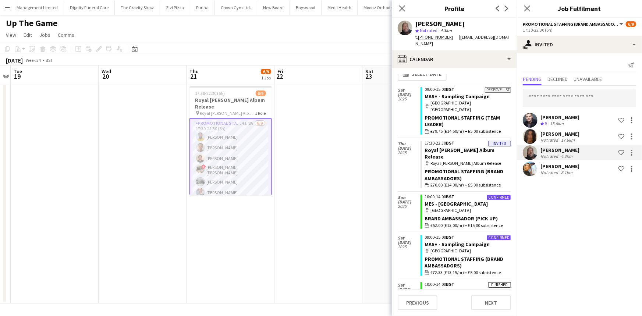
scroll to position [0, 0]
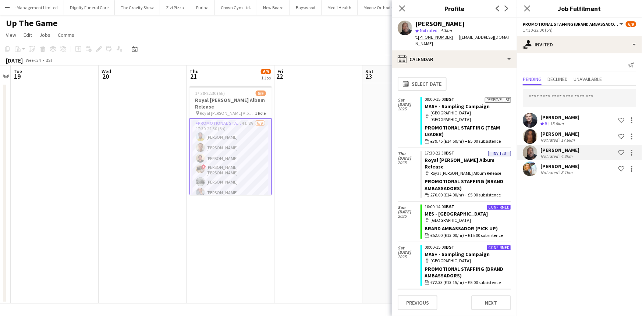
click at [543, 166] on div "Natalia Trofimova" at bounding box center [559, 166] width 39 height 7
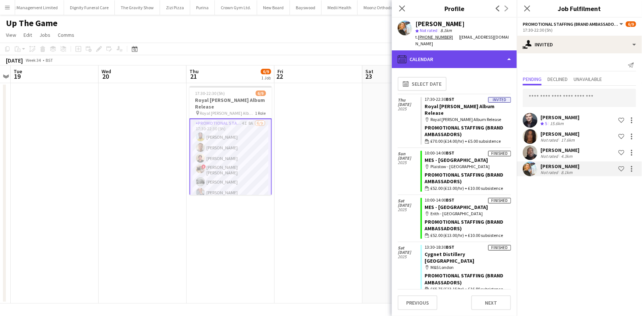
click at [481, 51] on div "calendar-full Calendar" at bounding box center [454, 59] width 125 height 18
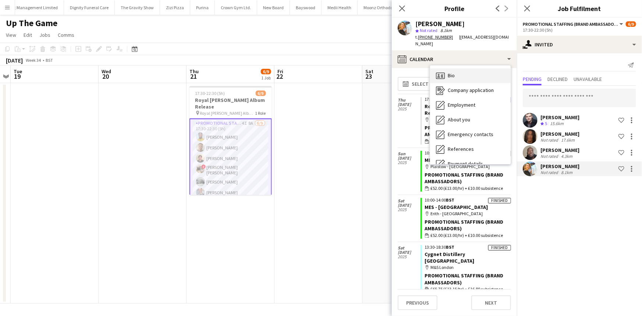
click at [478, 68] on div "Bio Bio" at bounding box center [470, 75] width 81 height 15
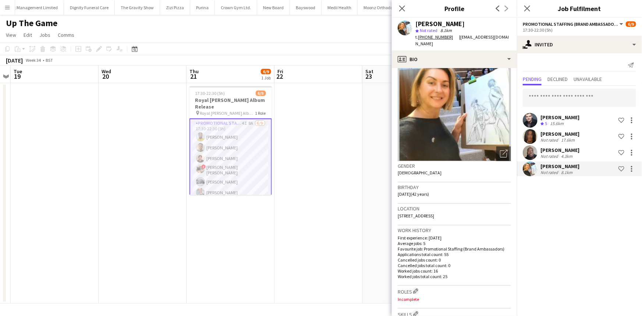
scroll to position [33, 0]
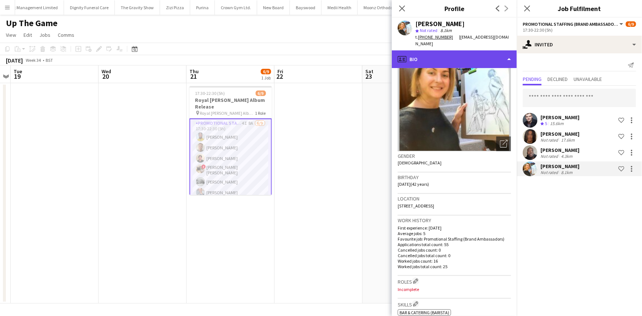
click at [467, 58] on div "profile Bio" at bounding box center [454, 59] width 125 height 18
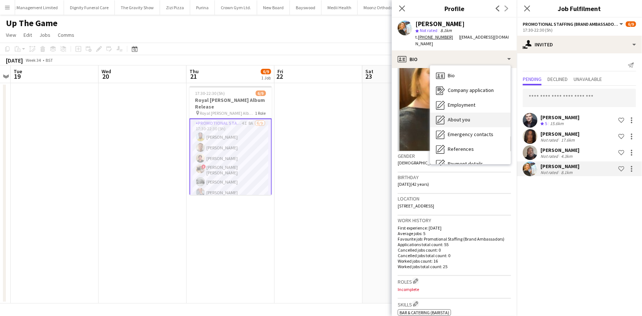
click at [467, 112] on div "About you About you" at bounding box center [470, 119] width 81 height 15
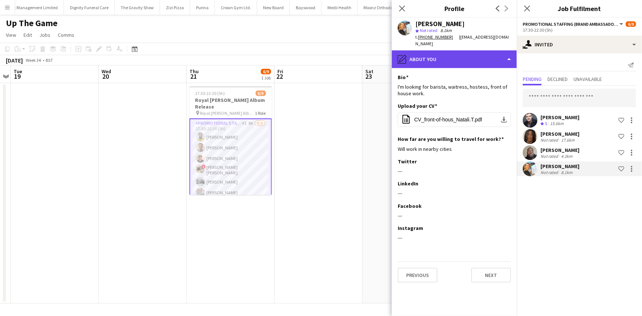
click at [472, 57] on div "pencil4 About you" at bounding box center [454, 59] width 125 height 18
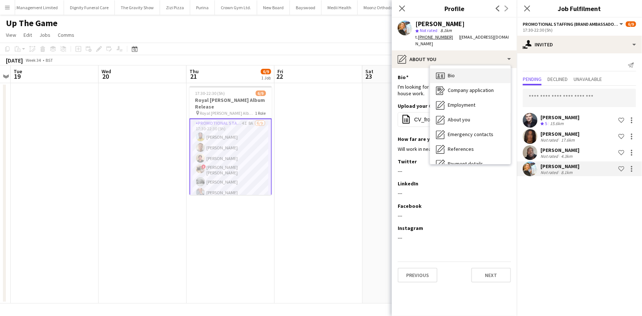
click at [474, 70] on div "Bio Bio" at bounding box center [470, 75] width 81 height 15
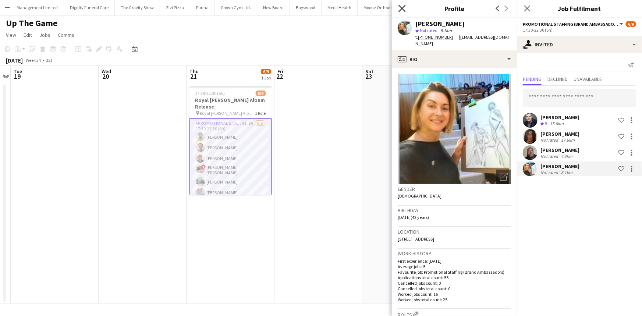
click at [401, 9] on icon at bounding box center [401, 8] width 7 height 7
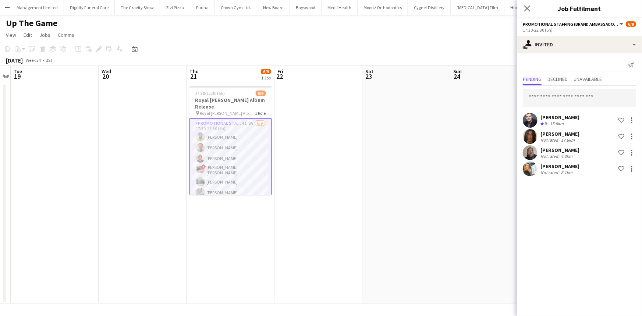
click at [255, 122] on app-card-role "Promotional Staffing (Brand Ambassadors) 4I 8A 6/9 17:30-22:30 (5h) Luke Addo J…" at bounding box center [230, 175] width 82 height 114
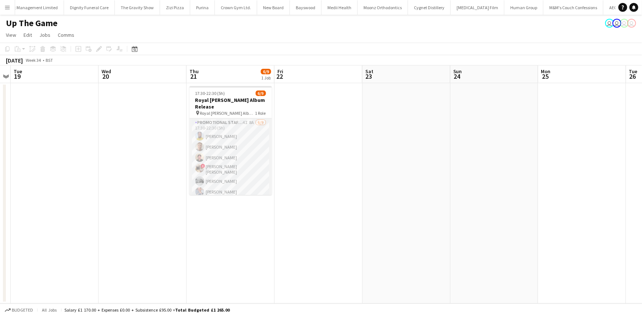
click at [255, 122] on app-card-role "Promotional Staffing (Brand Ambassadors) 4I 8A 6/9 17:30-22:30 (5h) Luke Addo J…" at bounding box center [230, 174] width 82 height 112
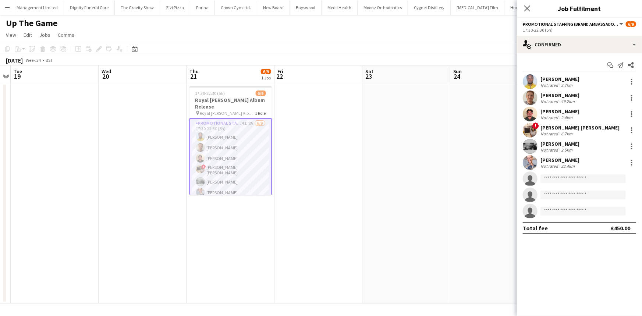
scroll to position [0, 253]
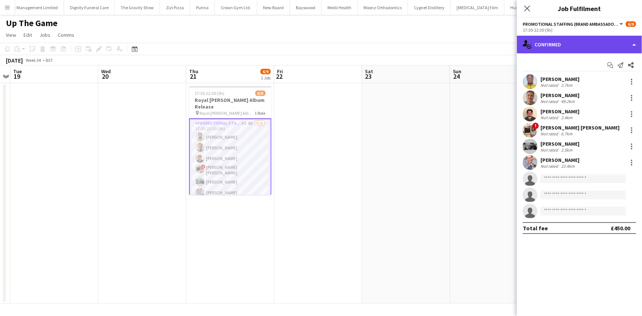
click at [541, 39] on div "single-neutral-actions-check-2 Confirmed" at bounding box center [579, 45] width 125 height 18
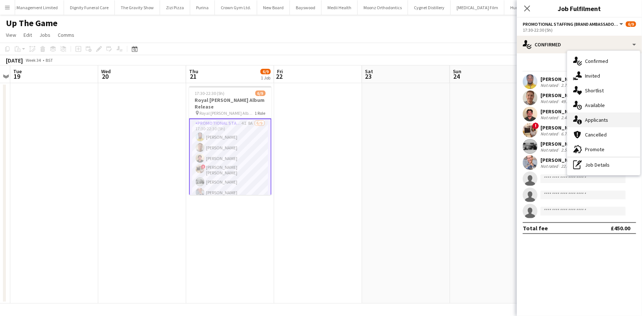
click at [578, 122] on icon at bounding box center [579, 121] width 5 height 5
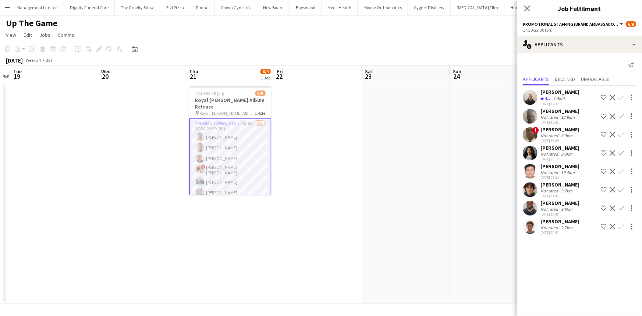
click at [550, 154] on div "Not rated" at bounding box center [549, 154] width 19 height 6
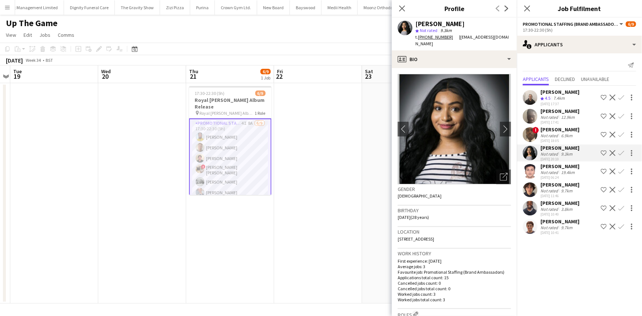
drag, startPoint x: 418, startPoint y: 37, endPoint x: 447, endPoint y: 38, distance: 29.1
click at [447, 38] on div "t. +447738223853" at bounding box center [437, 37] width 44 height 7
copy div "+447738223853"
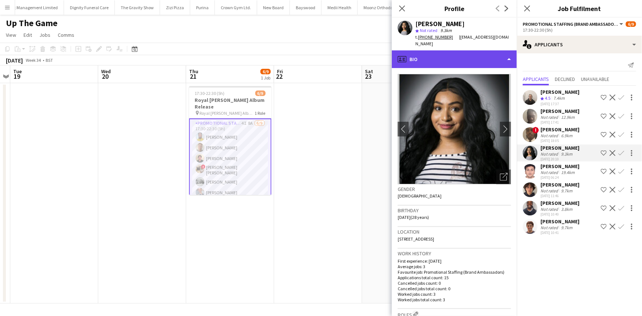
click at [429, 56] on div "profile Bio" at bounding box center [454, 59] width 125 height 18
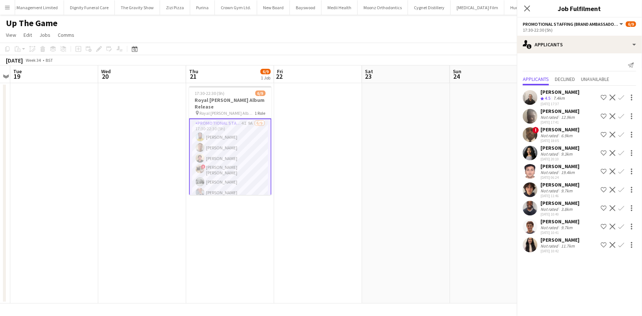
scroll to position [98, 0]
click at [537, 147] on div at bounding box center [529, 153] width 15 height 15
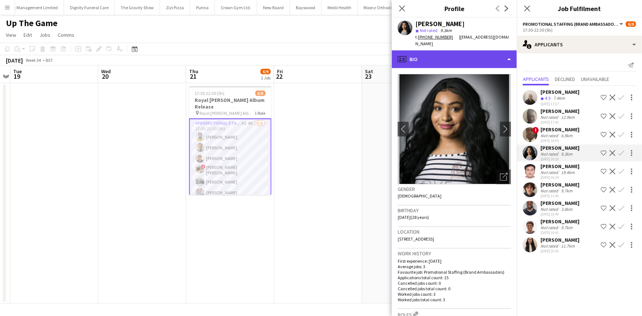
click at [450, 54] on div "profile Bio" at bounding box center [454, 59] width 125 height 18
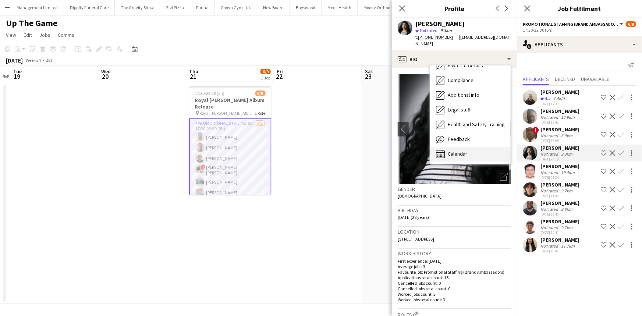
click at [460, 147] on div "Calendar Calendar" at bounding box center [470, 154] width 81 height 15
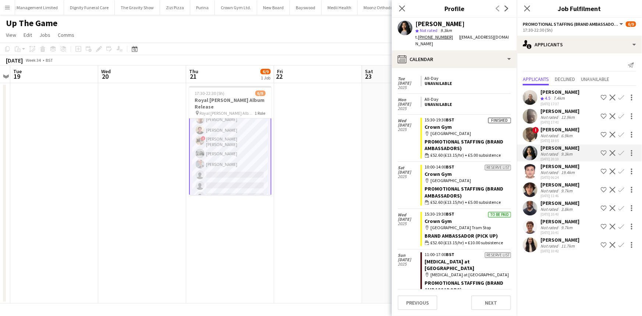
scroll to position [0, 0]
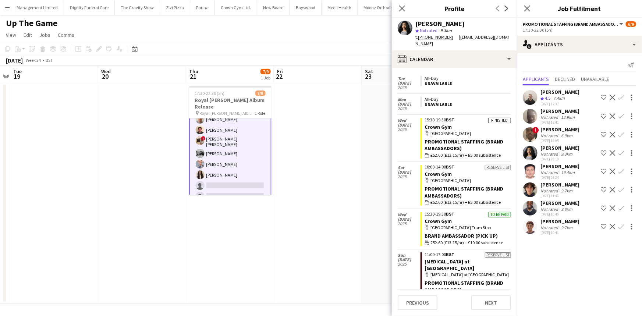
click at [236, 171] on app-card-role "Promotional Staffing (Brand Ambassadors) 4I 8A 7/9 17:30-22:30 (5h) Luke Addo J…" at bounding box center [230, 147] width 82 height 114
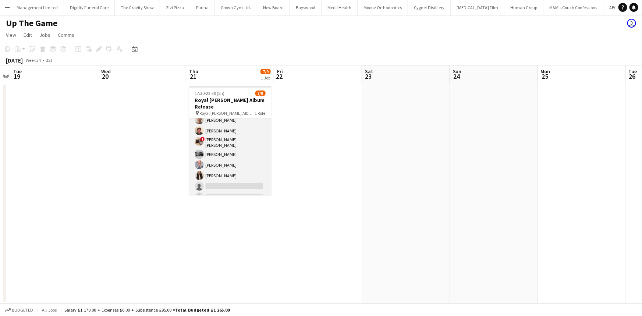
click at [236, 171] on app-card-role "Promotional Staffing (Brand Ambassadors) 4I 8A 7/9 17:30-22:30 (5h) Luke Addo J…" at bounding box center [230, 148] width 82 height 112
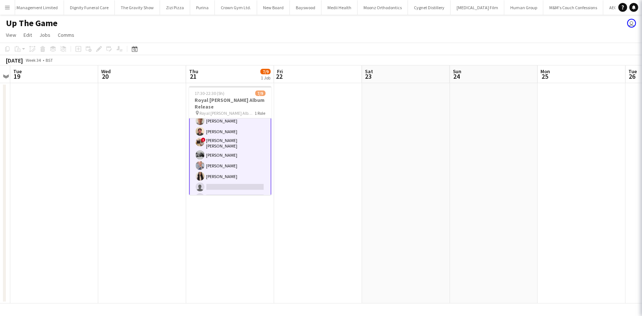
scroll to position [28, 0]
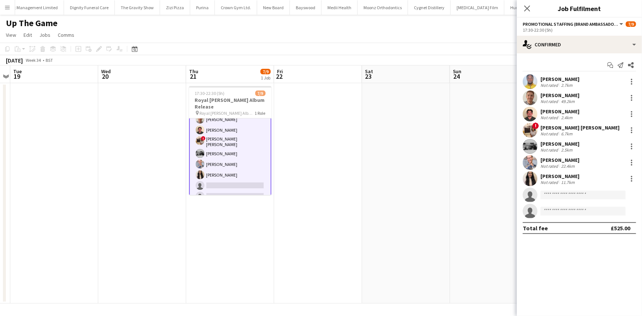
click at [526, 179] on app-user-avatar at bounding box center [529, 178] width 15 height 15
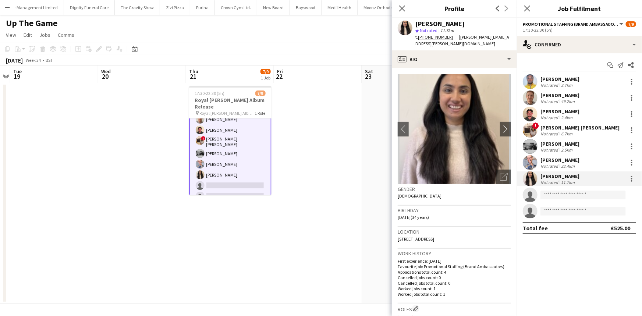
click at [496, 119] on img at bounding box center [453, 129] width 113 height 110
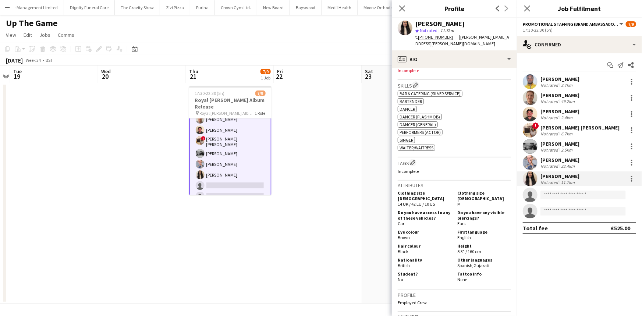
scroll to position [278, 0]
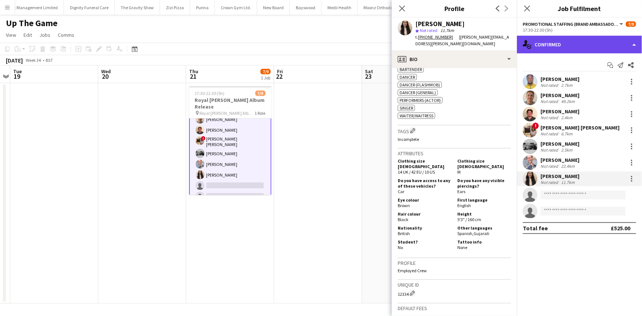
click at [544, 45] on div "single-neutral-actions-check-2 Confirmed" at bounding box center [579, 45] width 125 height 18
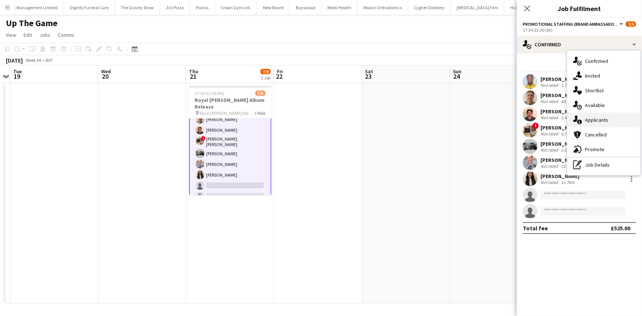
click at [588, 117] on div "single-neutral-actions-information Applicants" at bounding box center [603, 119] width 73 height 15
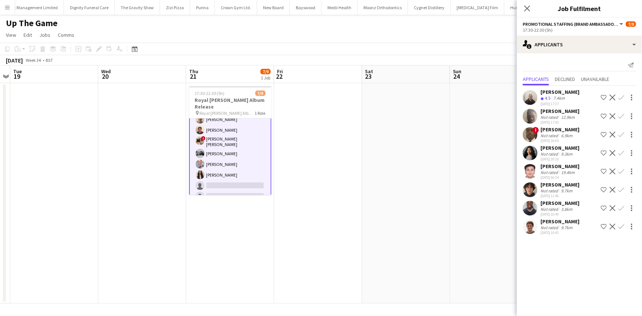
click at [558, 148] on div "Sushila Winters" at bounding box center [559, 147] width 39 height 7
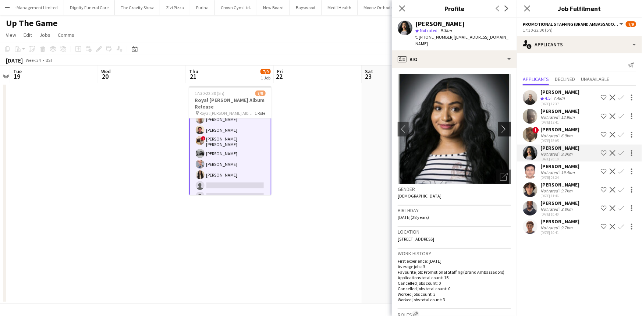
click at [500, 125] on app-icon "chevron-right" at bounding box center [505, 129] width 11 height 8
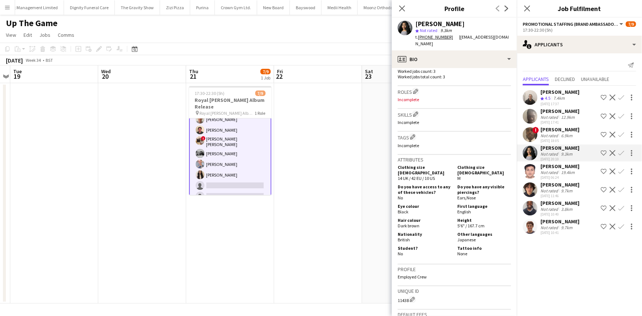
scroll to position [228, 0]
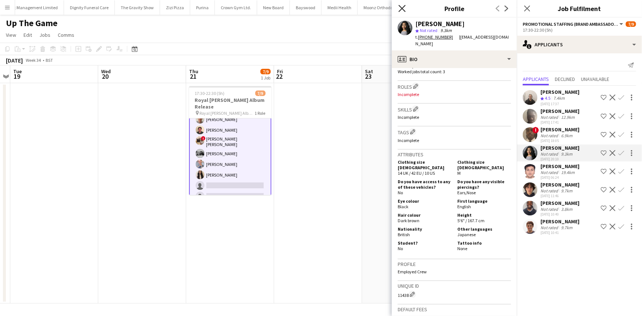
click at [403, 8] on icon at bounding box center [401, 8] width 7 height 7
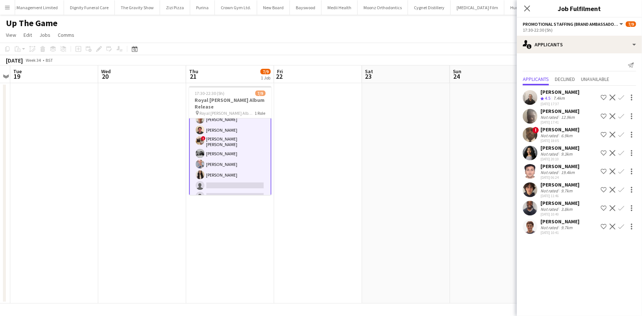
scroll to position [0, 0]
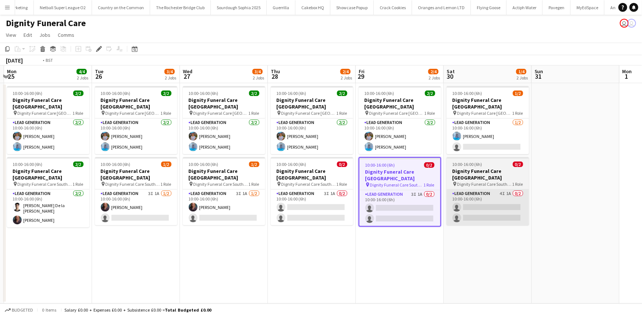
scroll to position [0, 172]
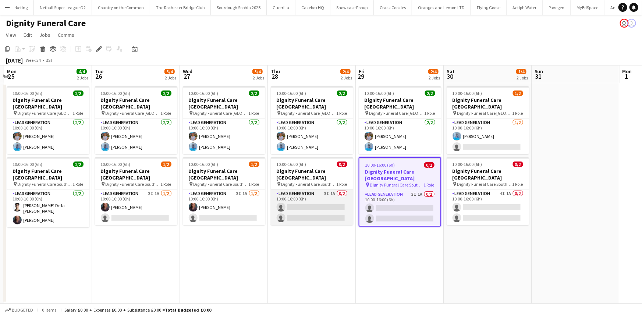
drag, startPoint x: 304, startPoint y: 192, endPoint x: 301, endPoint y: 197, distance: 5.3
click at [301, 197] on app-card-role "Lead Generation 3I 1A 0/2 10:00-16:00 (6h) single-neutral-actions single-neutra…" at bounding box center [312, 207] width 82 height 36
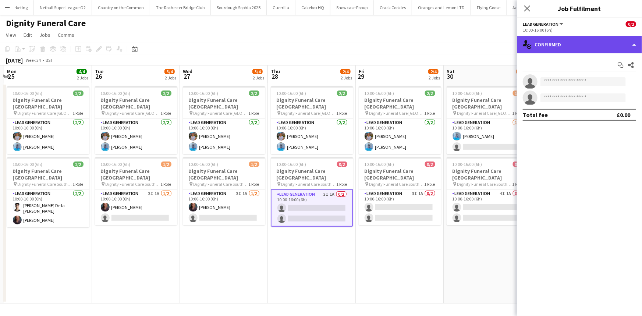
click at [552, 46] on div "single-neutral-actions-check-2 Confirmed" at bounding box center [579, 45] width 125 height 18
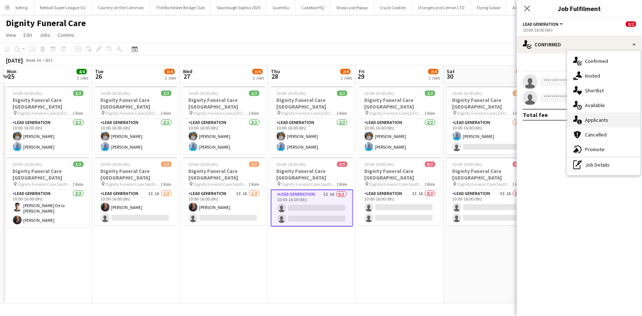
click at [584, 120] on div "single-neutral-actions-information Applicants" at bounding box center [603, 119] width 73 height 15
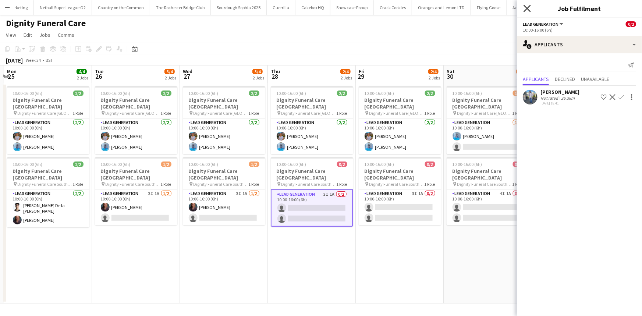
click at [528, 11] on icon "Close pop-in" at bounding box center [526, 8] width 7 height 7
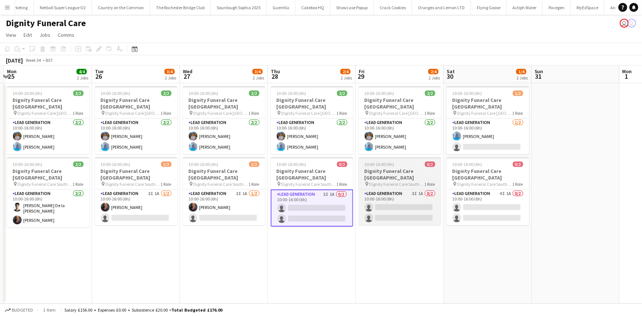
click at [429, 171] on h3 "Dignity Funeral Care [GEOGRAPHIC_DATA]" at bounding box center [399, 174] width 82 height 13
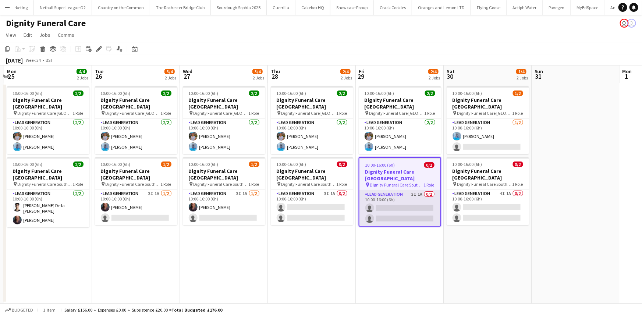
click at [389, 206] on app-card-role "Lead Generation 3I 1A 0/2 10:00-16:00 (6h) single-neutral-actions single-neutra…" at bounding box center [399, 208] width 81 height 36
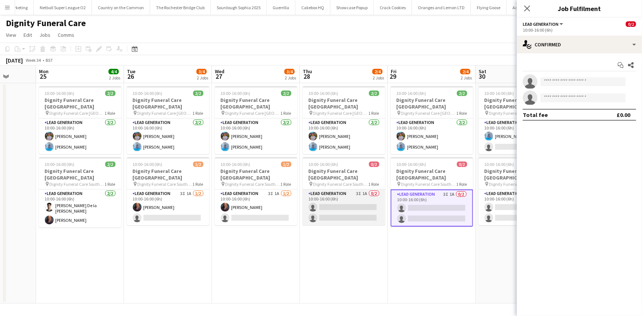
scroll to position [0, 228]
drag, startPoint x: 336, startPoint y: 205, endPoint x: 372, endPoint y: 232, distance: 44.9
click at [372, 232] on app-date-cell "10:00-16:00 (6h) 2/2 Dignity Funeral Care Aberdeen pin Dignity Funeral Care Abe…" at bounding box center [344, 193] width 88 height 220
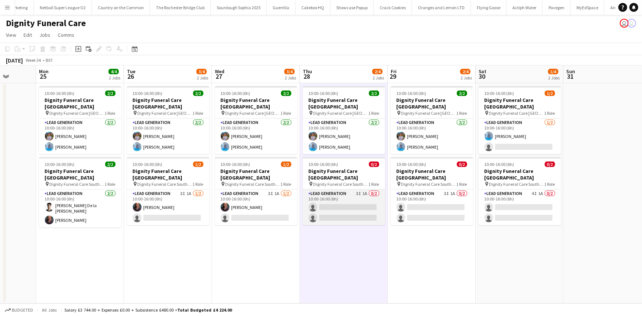
click at [339, 197] on app-card-role "Lead Generation 3I 1A 0/2 10:00-16:00 (6h) single-neutral-actions single-neutra…" at bounding box center [344, 207] width 82 height 36
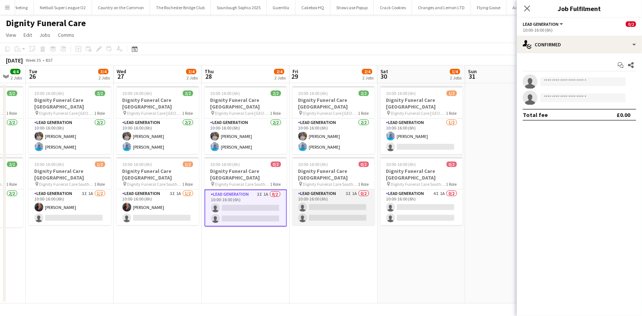
scroll to position [0, 326]
click at [358, 204] on app-card-role "Lead Generation 3I 1A 0/2 10:00-16:00 (6h) single-neutral-actions single-neutra…" at bounding box center [333, 207] width 82 height 36
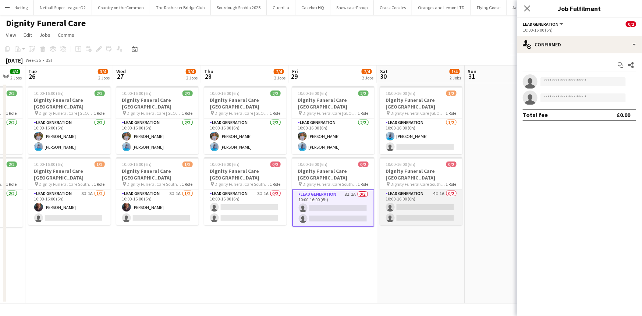
click at [409, 203] on app-card-role "Lead Generation 4I 1A 0/2 10:00-16:00 (6h) single-neutral-actions single-neutra…" at bounding box center [421, 207] width 82 height 36
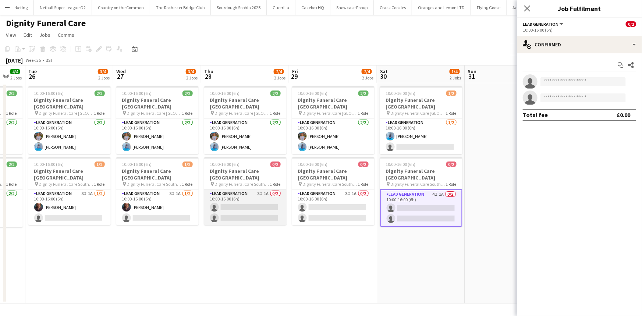
click at [252, 199] on app-card-role "Lead Generation 3I 1A 0/2 10:00-16:00 (6h) single-neutral-actions single-neutra…" at bounding box center [245, 207] width 82 height 36
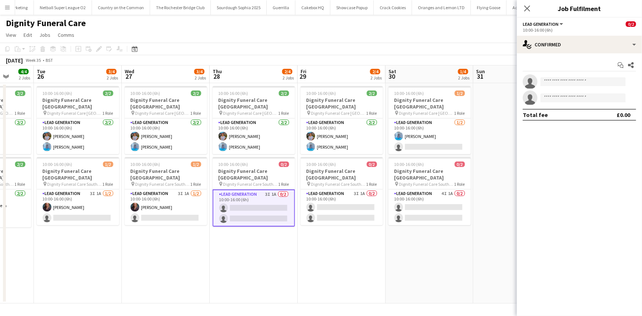
scroll to position [0, 317]
click at [317, 201] on app-card-role "Lead Generation 3I 1A 0/2 10:00-16:00 (6h) single-neutral-actions single-neutra…" at bounding box center [342, 207] width 82 height 36
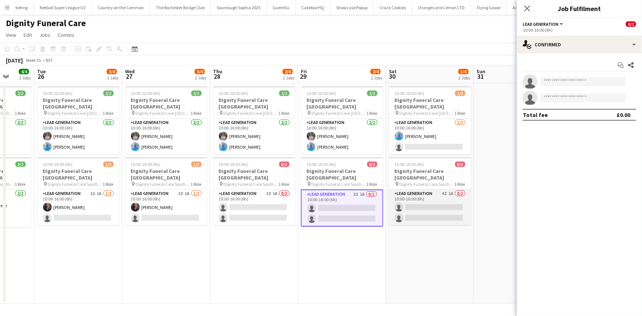
click at [399, 202] on app-card-role "Lead Generation 4I 1A 0/2 10:00-16:00 (6h) single-neutral-actions single-neutra…" at bounding box center [430, 207] width 82 height 36
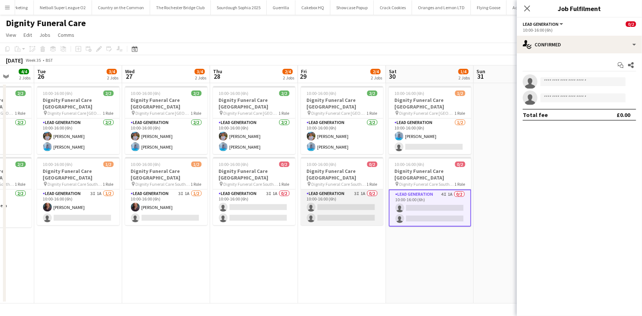
click at [349, 211] on app-card-role "Lead Generation 3I 1A 0/2 10:00-16:00 (6h) single-neutral-actions single-neutra…" at bounding box center [342, 207] width 82 height 36
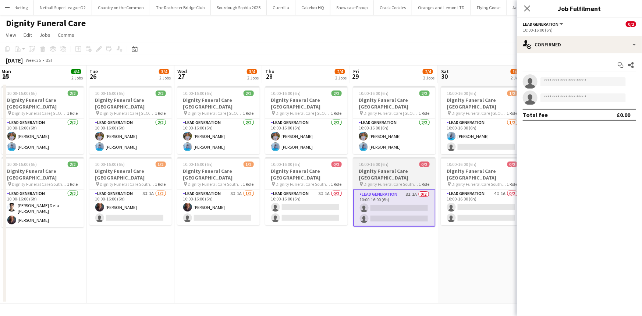
scroll to position [0, 265]
click at [371, 169] on h3 "Dignity Funeral Care Southampton" at bounding box center [394, 174] width 82 height 13
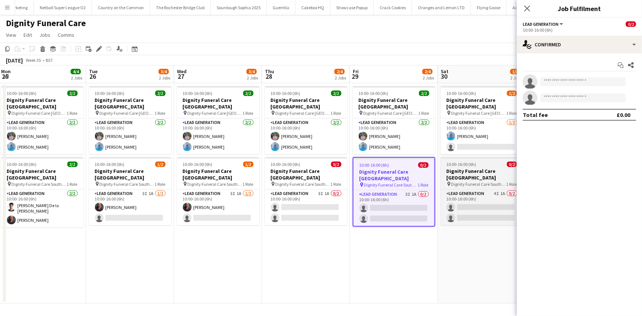
click at [456, 181] on span "Dignity Funeral Care Southamption" at bounding box center [478, 184] width 55 height 6
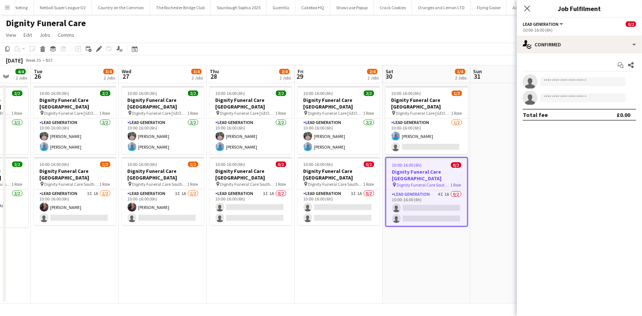
scroll to position [0, 321]
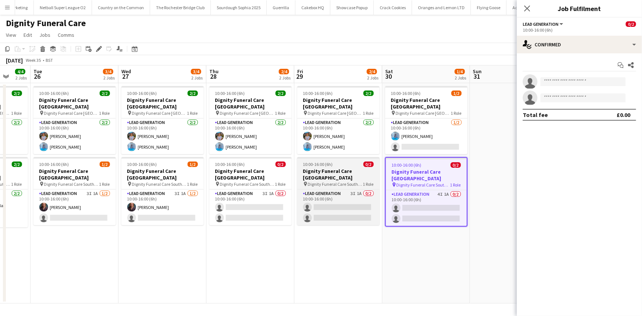
click at [361, 169] on h3 "Dignity Funeral Care Southampton" at bounding box center [338, 174] width 82 height 13
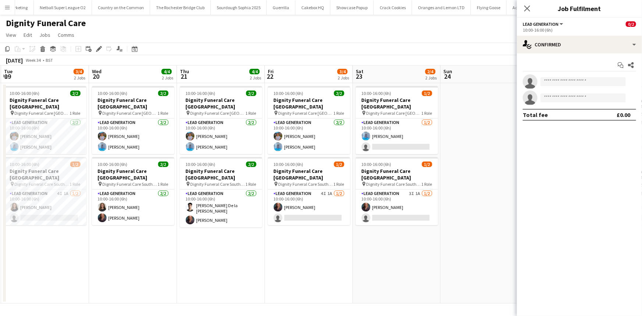
scroll to position [0, 351]
click at [317, 196] on app-card-role "Lead Generation 4I 1A 1/2 10:00-16:00 (6h) Nicole Cuthbert single-neutral-actio…" at bounding box center [308, 207] width 82 height 36
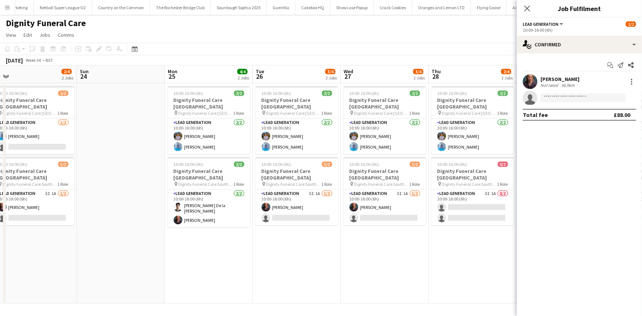
scroll to position [0, 187]
click at [297, 206] on app-card-role "Lead Generation 3I 1A 1/2 10:00-16:00 (6h) Nicole Cuthbert single-neutral-actio…" at bounding box center [296, 207] width 82 height 36
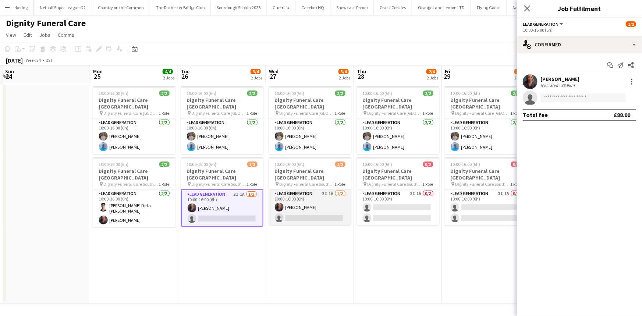
scroll to position [0, 262]
click at [337, 207] on app-card-role "Lead Generation 3I 1A 1/2 10:00-16:00 (6h) Nicole Cuthbert single-neutral-actio…" at bounding box center [309, 207] width 82 height 36
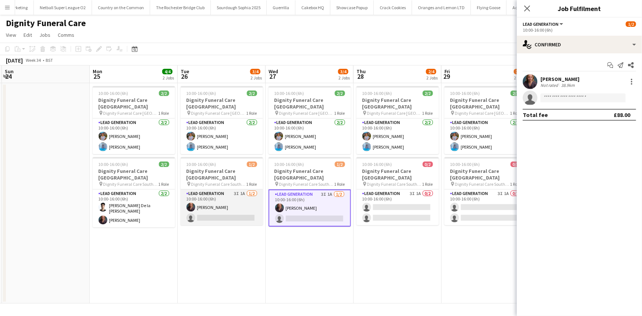
click at [226, 209] on app-card-role "Lead Generation 3I 1A 1/2 10:00-16:00 (6h) Nicole Cuthbert single-neutral-actio…" at bounding box center [222, 207] width 82 height 36
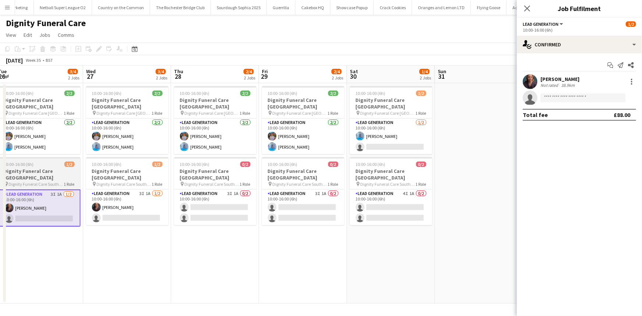
scroll to position [0, 269]
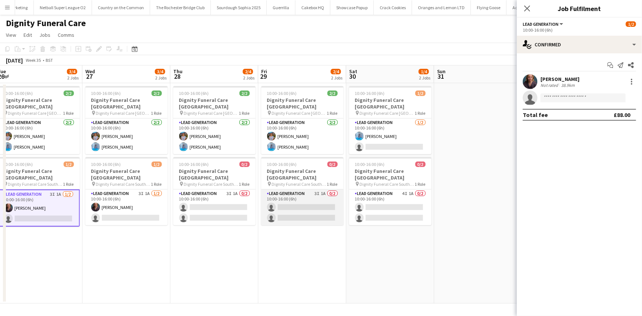
click at [300, 204] on app-card-role "Lead Generation 3I 1A 0/2 10:00-16:00 (6h) single-neutral-actions single-neutra…" at bounding box center [302, 207] width 82 height 36
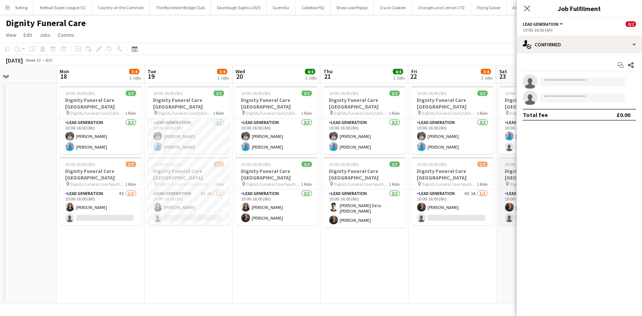
scroll to position [0, 207]
click at [217, 197] on app-card-role "Lead Generation 4I 1A 1/2 10:00-16:00 (6h) Katie Mills single-neutral-actions" at bounding box center [189, 207] width 82 height 36
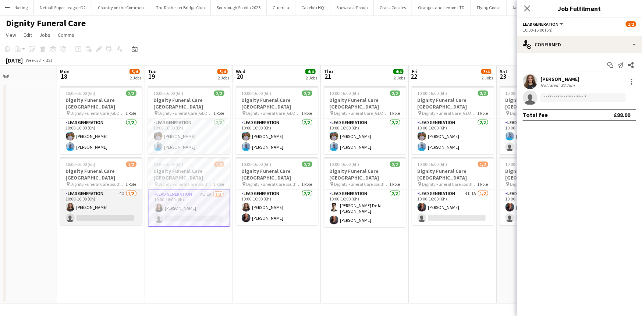
click at [114, 204] on app-card-role "Lead Generation 4I 1/2 10:00-16:00 (6h) Katie Mills single-neutral-actions" at bounding box center [101, 207] width 82 height 36
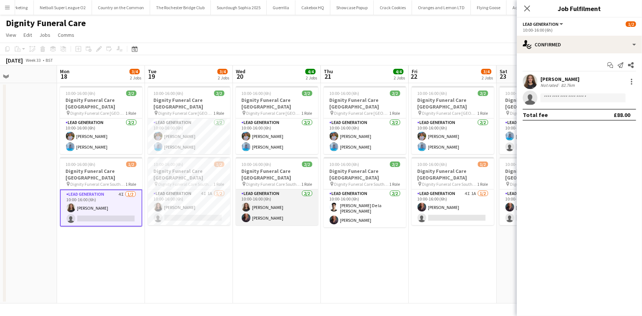
click at [253, 211] on app-card-role "Lead Generation 2/2 10:00-16:00 (6h) Katie Mills Nicole Cuthbert" at bounding box center [277, 207] width 82 height 36
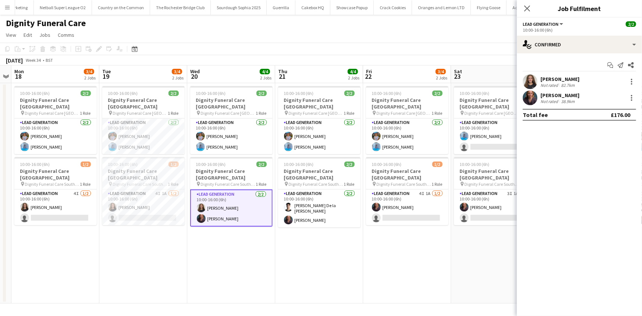
scroll to position [0, 189]
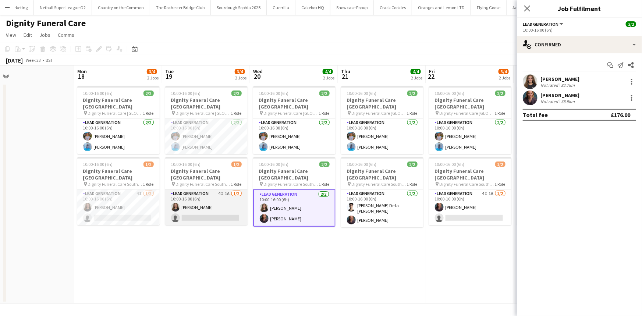
click at [221, 196] on app-card-role "Lead Generation 4I 1A 1/2 10:00-16:00 (6h) Katie Mills single-neutral-actions" at bounding box center [206, 207] width 82 height 36
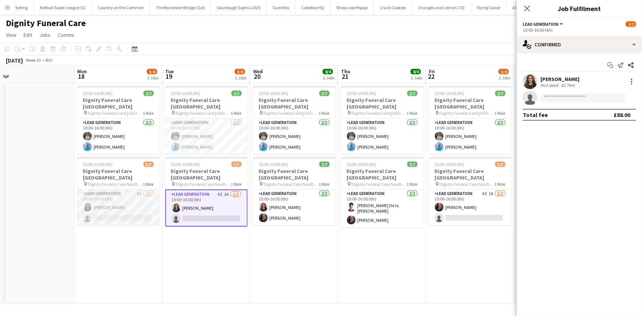
click at [131, 210] on app-card-role "Lead Generation 4I 1/2 10:00-16:00 (6h) Katie Mills single-neutral-actions" at bounding box center [118, 207] width 82 height 36
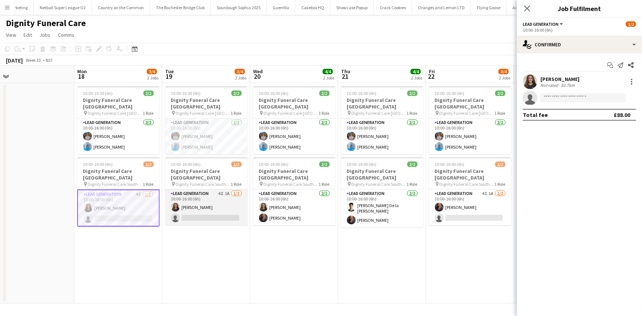
click at [192, 207] on app-card-role "Lead Generation 4I 1A 1/2 10:00-16:00 (6h) Katie Mills single-neutral-actions" at bounding box center [206, 207] width 82 height 36
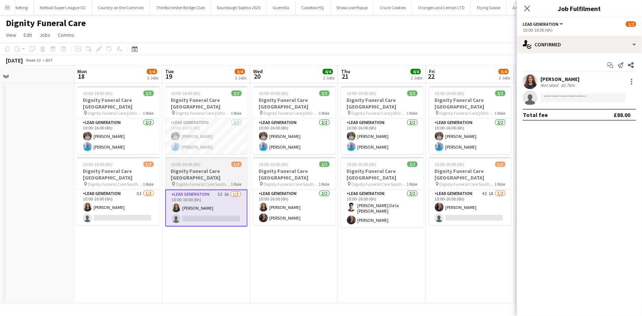
scroll to position [0, 190]
click at [211, 168] on h3 "Dignity Funeral Care Southampton" at bounding box center [205, 174] width 82 height 13
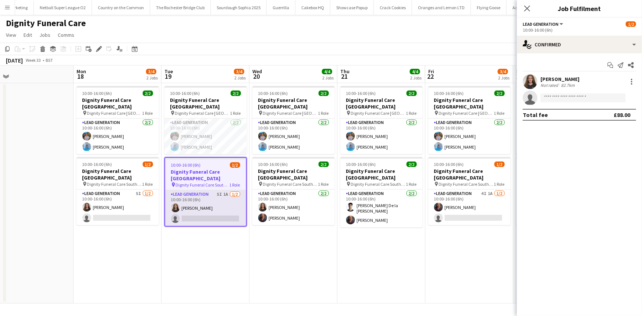
click at [185, 201] on app-card-role "Lead Generation 5I 1A 1/2 10:00-16:00 (6h) Katie Mills single-neutral-actions" at bounding box center [205, 208] width 81 height 36
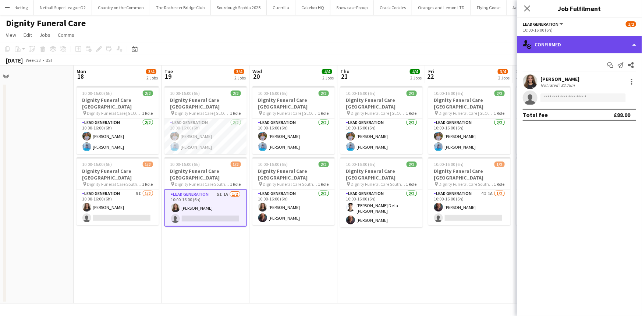
click at [541, 48] on div "single-neutral-actions-check-2 Confirmed" at bounding box center [579, 45] width 125 height 18
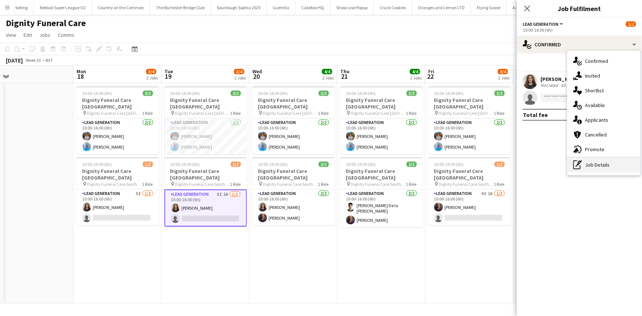
click at [585, 166] on div "pen-write Job Details" at bounding box center [603, 164] width 73 height 15
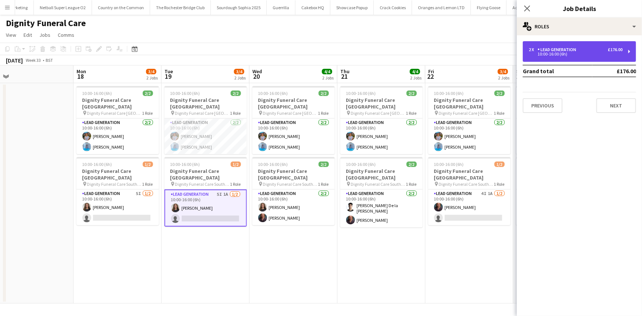
click at [550, 44] on div "2 x Lead Generation £176.00 10:00-16:00 (6h)" at bounding box center [578, 51] width 113 height 21
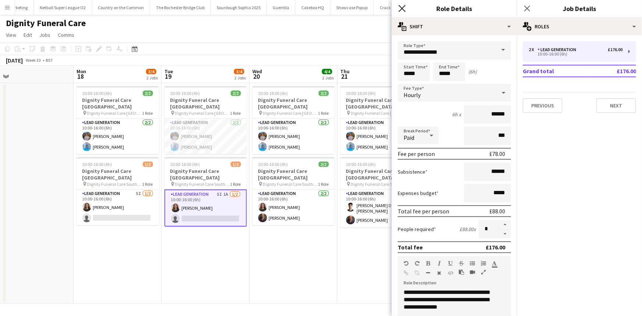
click at [401, 9] on icon "Close pop-in" at bounding box center [401, 8] width 7 height 7
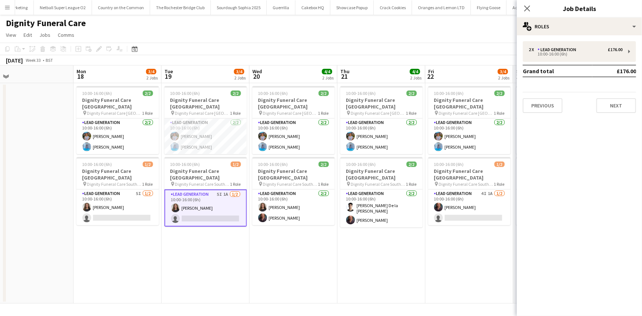
click at [7, 8] on app-icon "Menu" at bounding box center [7, 7] width 6 height 6
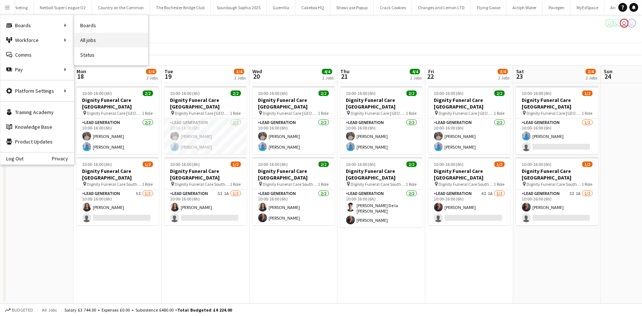
click at [96, 38] on link "All jobs" at bounding box center [111, 40] width 74 height 15
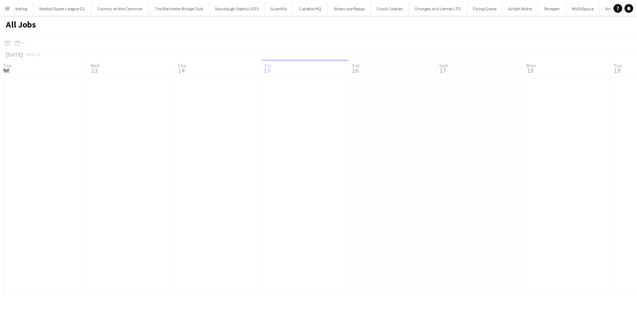
scroll to position [0, 176]
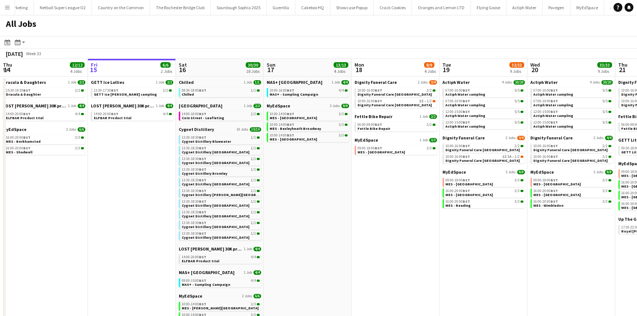
click at [10, 13] on button "Menu" at bounding box center [7, 7] width 15 height 15
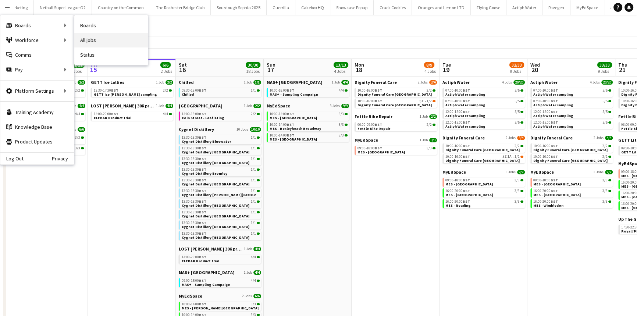
click at [82, 38] on link "All jobs" at bounding box center [111, 40] width 74 height 15
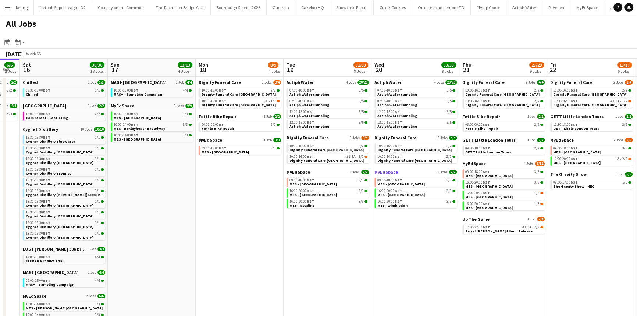
scroll to position [0, 331]
click at [527, 235] on div "Up The Game 1 Job 7/9 17:30-22:30 BST 4I 8A • 7/9 Royal Otis Album Release" at bounding box center [503, 225] width 82 height 19
click at [522, 231] on link "17:30-22:30 BST 4I 8A • 7/9 Royal Otis Album Release" at bounding box center [504, 229] width 78 height 8
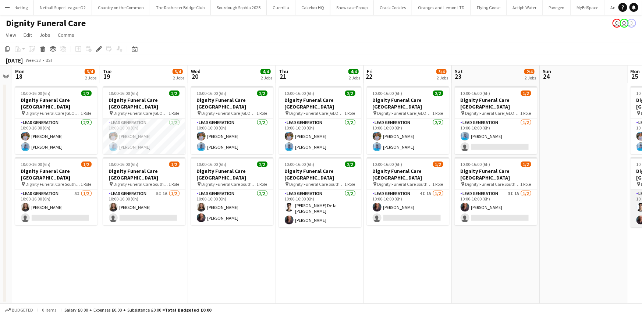
scroll to position [0, 202]
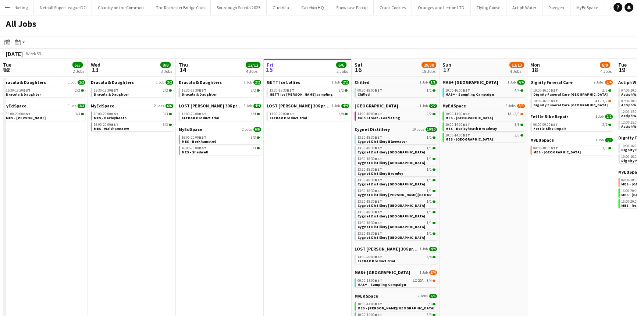
scroll to position [0, 176]
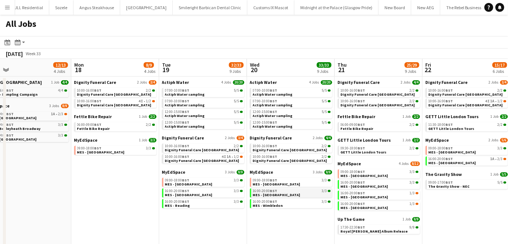
scroll to position [0, 192]
click at [184, 193] on span "MES - [GEOGRAPHIC_DATA]" at bounding box center [188, 194] width 47 height 5
click at [131, 107] on app-brief-job-card "10:00-16:00 BST 4I • 1/2 Dignity Funeral Care [GEOGRAPHIC_DATA]" at bounding box center [116, 103] width 82 height 9
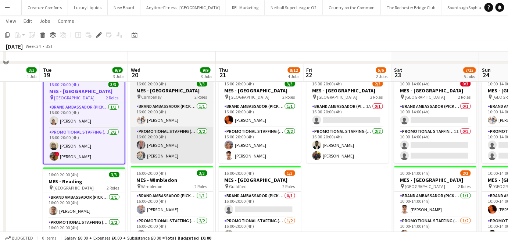
scroll to position [41, 0]
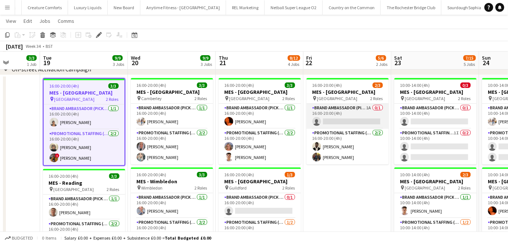
click at [333, 122] on app-card-role "Brand Ambassador (Pick up) 1A 0/1 16:00-20:00 (4h) single-neutral-actions" at bounding box center [348, 116] width 82 height 25
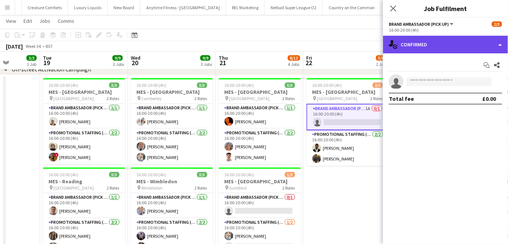
click at [418, 43] on div "single-neutral-actions-check-2 Confirmed" at bounding box center [445, 45] width 125 height 18
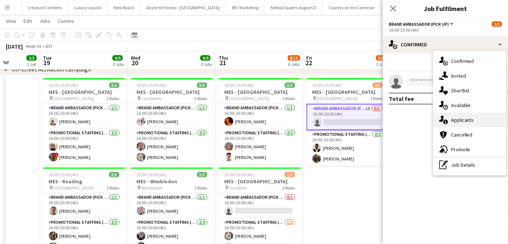
click at [446, 122] on icon "single-neutral-actions-information" at bounding box center [443, 119] width 9 height 9
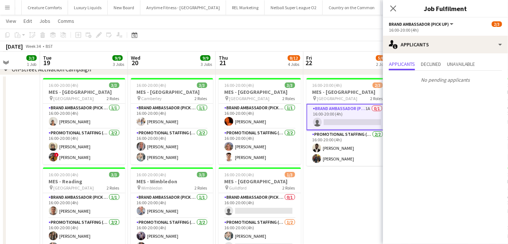
click at [391, 13] on div "Close pop-in" at bounding box center [393, 8] width 21 height 17
click at [391, 11] on icon at bounding box center [393, 8] width 7 height 7
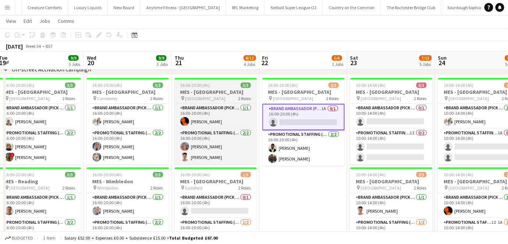
scroll to position [0, 258]
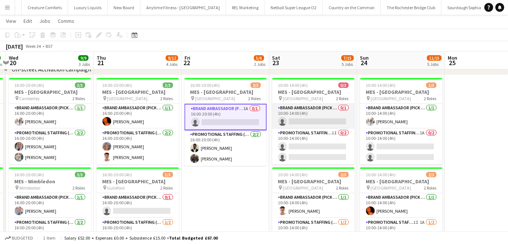
click at [316, 107] on app-card-role "Brand Ambassador (Pick up) 0/1 10:00-14:00 (4h) single-neutral-actions" at bounding box center [313, 116] width 82 height 25
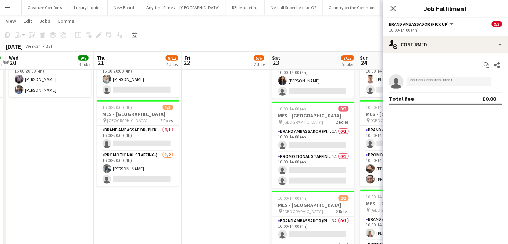
scroll to position [198, 0]
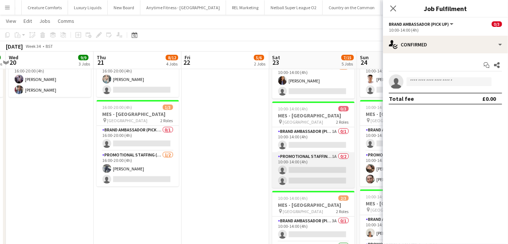
click at [307, 169] on app-card-role "Promotional Staffing (Brand Ambassadors) 1A 0/2 10:00-14:00 (4h) single-neutral…" at bounding box center [313, 170] width 82 height 36
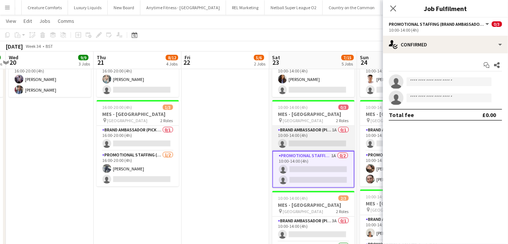
click at [310, 140] on app-card-role "Brand Ambassador (Pick up) 1A 0/1 10:00-14:00 (4h) single-neutral-actions" at bounding box center [313, 138] width 82 height 25
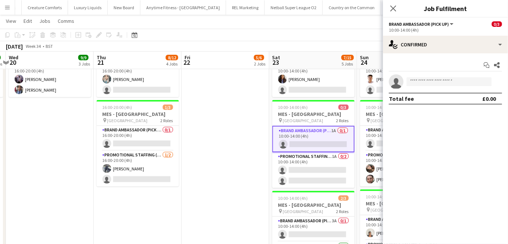
scroll to position [0, 247]
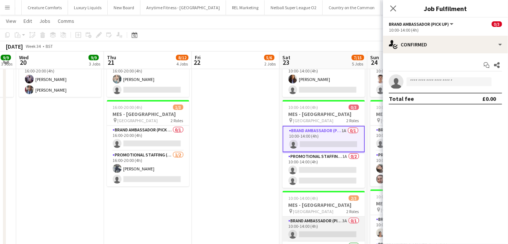
click at [311, 221] on app-card-role "Brand Ambassador (Pick up) 3A 0/1 10:00-14:00 (4h) single-neutral-actions" at bounding box center [324, 229] width 82 height 25
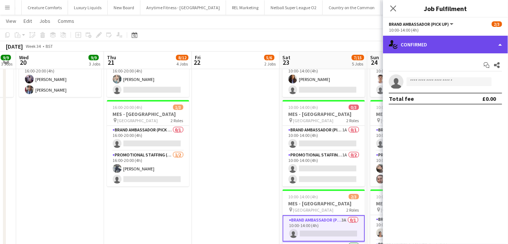
click at [422, 48] on div "single-neutral-actions-check-2 Confirmed" at bounding box center [445, 45] width 125 height 18
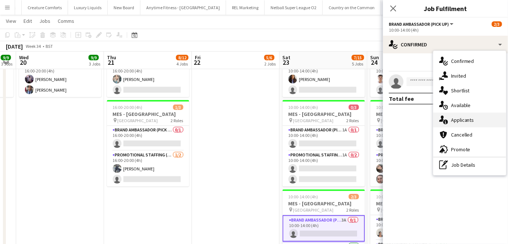
click at [447, 125] on div "single-neutral-actions-information Applicants" at bounding box center [469, 119] width 73 height 15
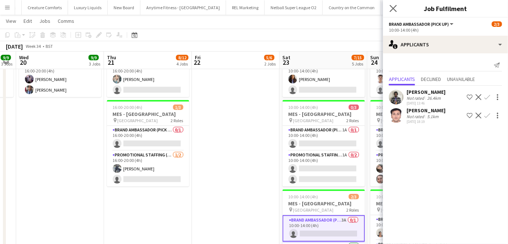
click at [391, 4] on app-icon "Close pop-in" at bounding box center [393, 8] width 11 height 11
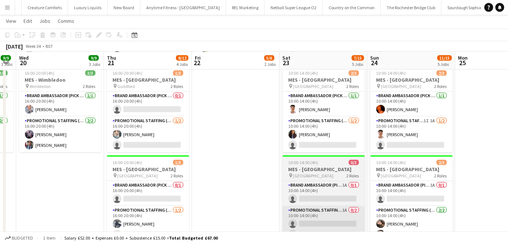
scroll to position [142, 0]
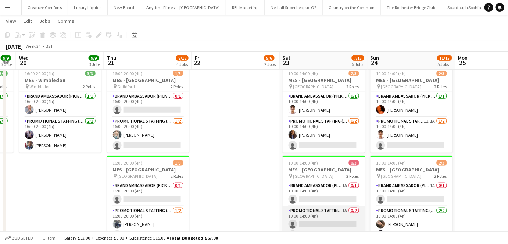
click at [327, 213] on app-card-role "Promotional Staffing (Brand Ambassadors) 1A 0/2 10:00-14:00 (4h) single-neutral…" at bounding box center [324, 224] width 82 height 36
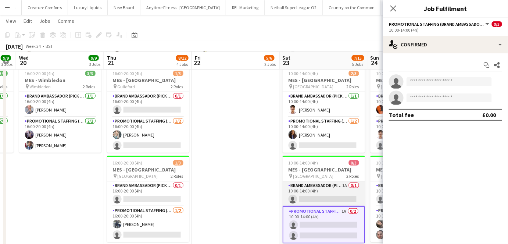
click at [325, 193] on app-card-role "Brand Ambassador (Pick up) 1A 0/1 10:00-14:00 (4h) single-neutral-actions" at bounding box center [324, 193] width 82 height 25
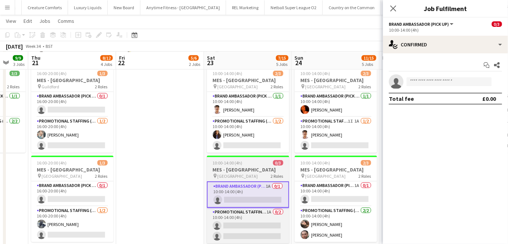
scroll to position [0, 192]
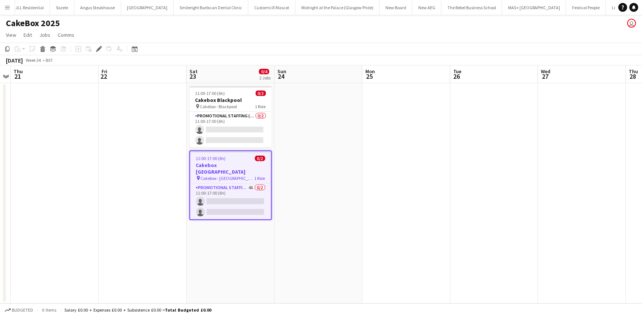
scroll to position [0, 339]
click at [210, 201] on app-card-role "Promotional Staffing (Brand Ambassadors) 4A 0/2 11:00-17:00 (6h) single-neutral…" at bounding box center [230, 201] width 81 height 36
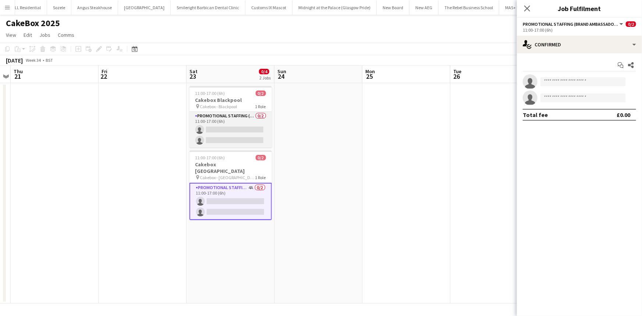
click at [235, 125] on app-card-role "Promotional Staffing (Brand Ambassadors) 0/2 11:00-17:00 (6h) single-neutral-ac…" at bounding box center [230, 130] width 82 height 36
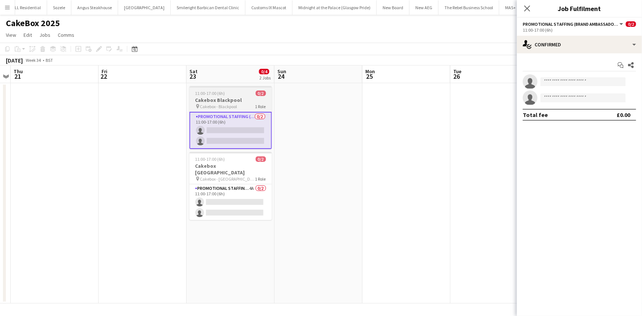
click at [215, 101] on h3 "Cakebox Blackpool" at bounding box center [230, 100] width 82 height 7
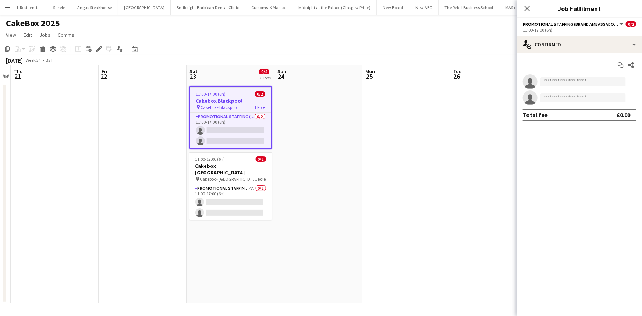
click at [571, 28] on div "11:00-17:00 (6h)" at bounding box center [578, 30] width 113 height 6
click at [0, 3] on button "Menu" at bounding box center [7, 7] width 15 height 15
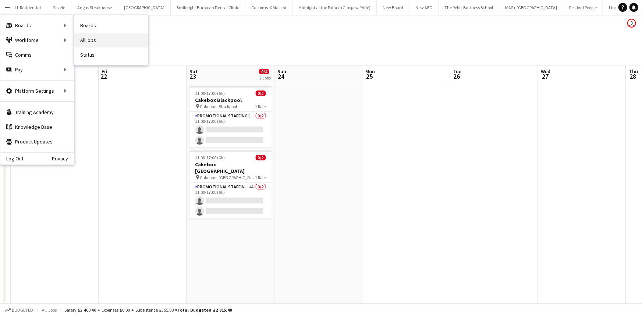
click at [86, 37] on link "All jobs" at bounding box center [111, 40] width 74 height 15
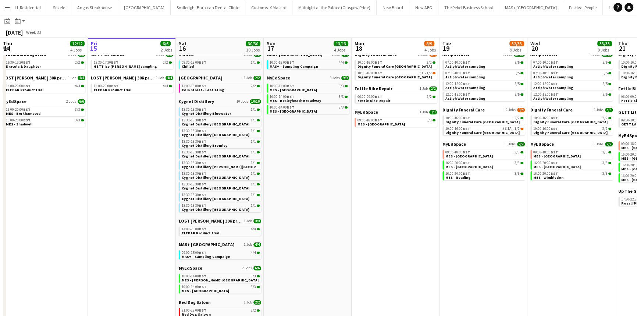
scroll to position [27, 0]
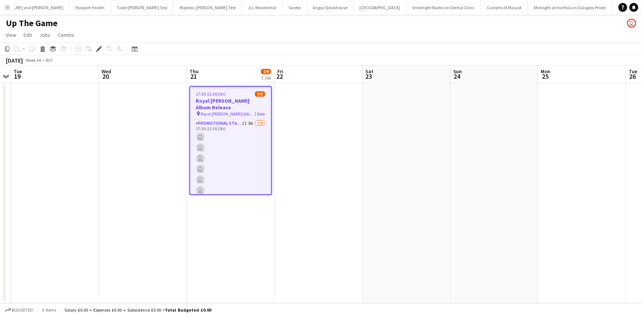
scroll to position [0, 329]
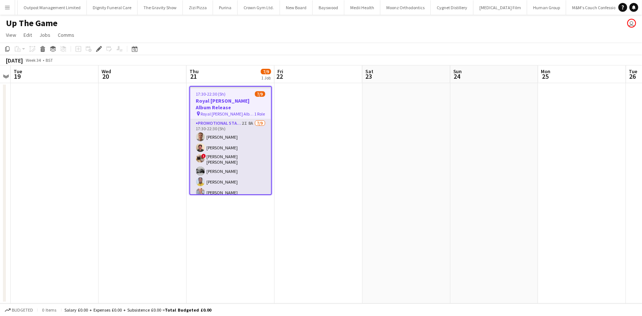
click at [217, 153] on app-card-role "Promotional Staffing (Brand Ambassadors) 2I 8A [DATE] 17:30-22:30 (5h) [PERSON_…" at bounding box center [230, 175] width 81 height 112
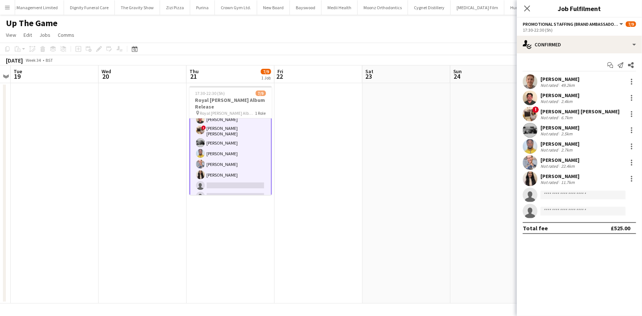
scroll to position [28, 0]
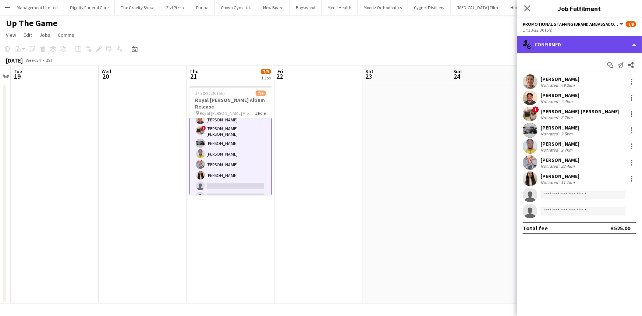
click at [565, 50] on div "single-neutral-actions-check-2 Confirmed" at bounding box center [579, 45] width 125 height 18
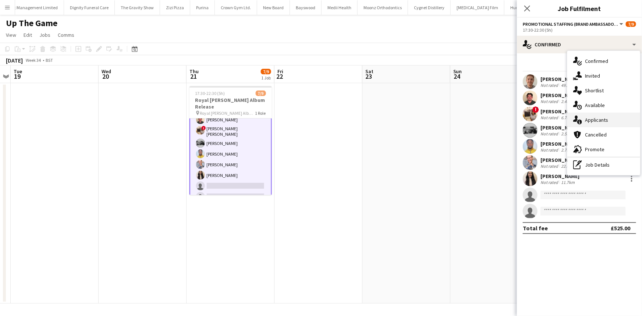
click at [592, 123] on div "single-neutral-actions-information Applicants" at bounding box center [603, 119] width 73 height 15
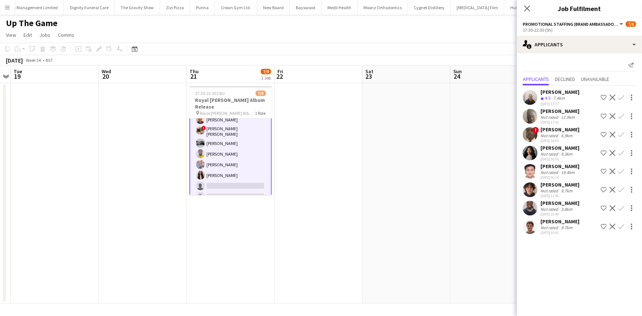
click at [553, 214] on div "[DATE] 10:40" at bounding box center [559, 214] width 39 height 5
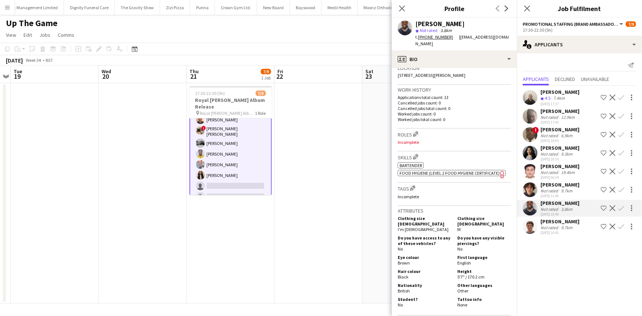
scroll to position [163, 0]
click at [402, 7] on icon "Close pop-in" at bounding box center [401, 8] width 7 height 7
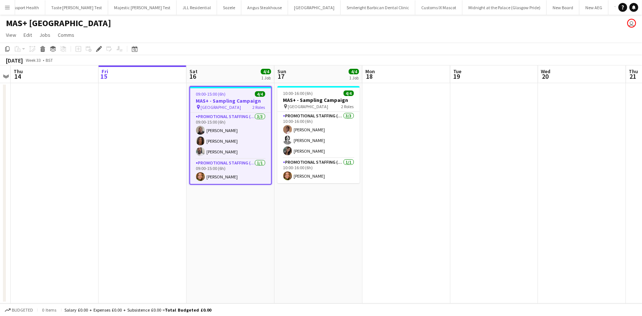
scroll to position [0, 169]
click at [232, 138] on app-card-role "Promotional Staffing (Brand Ambassadors) 3/3 09:00-15:00 (6h) Joseph Mesioye Ja…" at bounding box center [230, 135] width 81 height 46
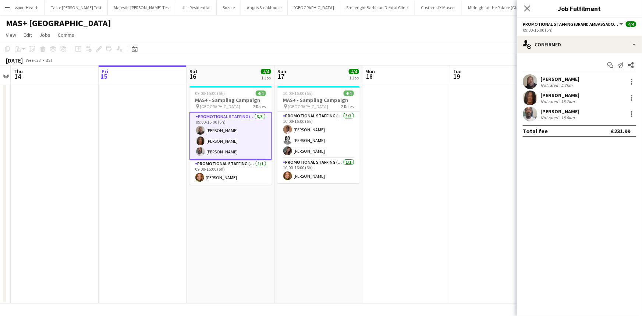
click at [543, 115] on div "Not rated" at bounding box center [549, 118] width 19 height 6
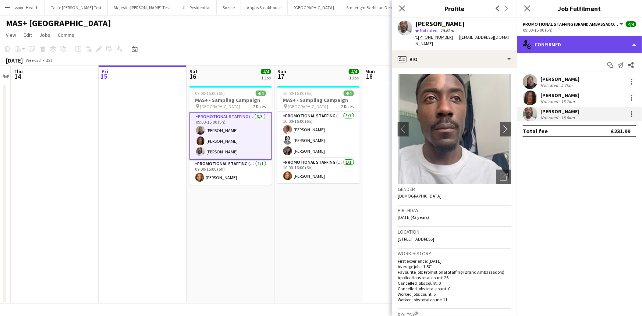
click at [537, 45] on div "single-neutral-actions-check-2 Confirmed" at bounding box center [579, 45] width 125 height 18
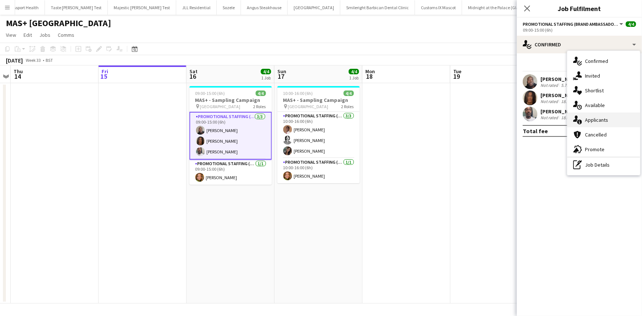
click at [592, 117] on div "single-neutral-actions-information Applicants" at bounding box center [603, 119] width 73 height 15
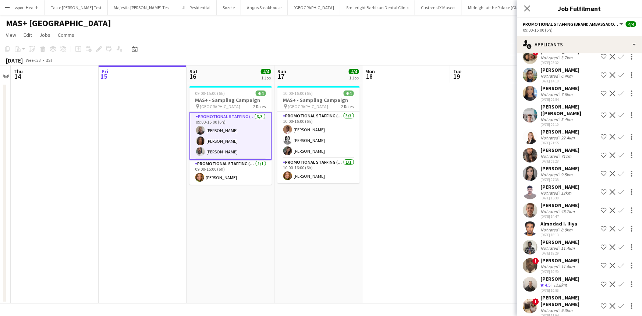
scroll to position [129, 0]
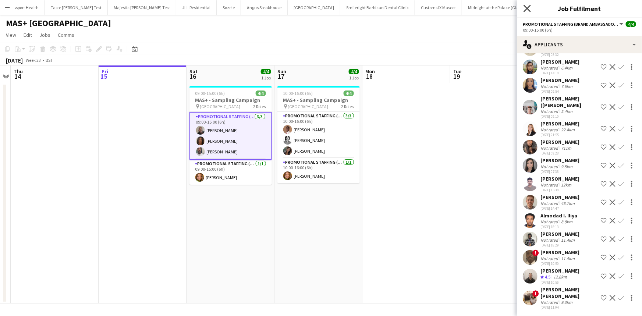
click at [528, 10] on icon "Close pop-in" at bounding box center [526, 8] width 7 height 7
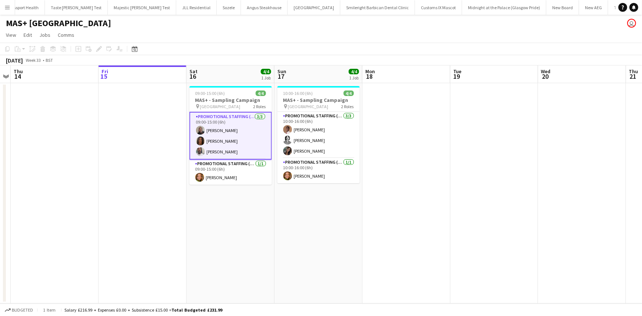
click at [246, 132] on app-card-role "Promotional Staffing (Brand Ambassadors) 3/3 09:00-15:00 (6h) Joseph Mesioye Ja…" at bounding box center [230, 136] width 82 height 48
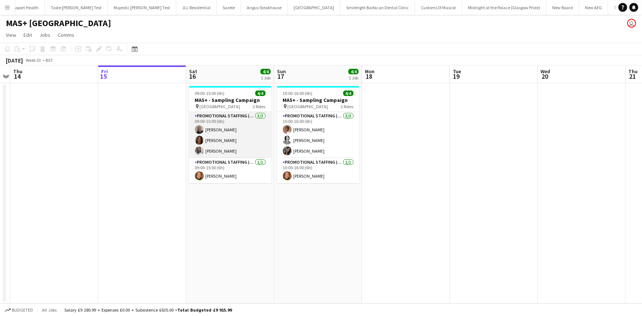
click at [232, 145] on app-card-role "Promotional Staffing (Brand Ambassadors) 3/3 09:00-15:00 (6h) Joseph Mesioye Ja…" at bounding box center [230, 135] width 82 height 46
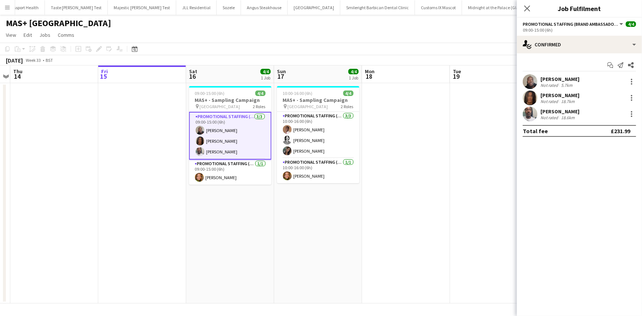
click at [543, 106] on div "Joseph Mesioye Not rated 5.7km Jazz Harper Not rated 18.7km Dean Lewis Not rate…" at bounding box center [579, 97] width 125 height 47
click at [543, 112] on div "Dean Lewis" at bounding box center [559, 111] width 39 height 7
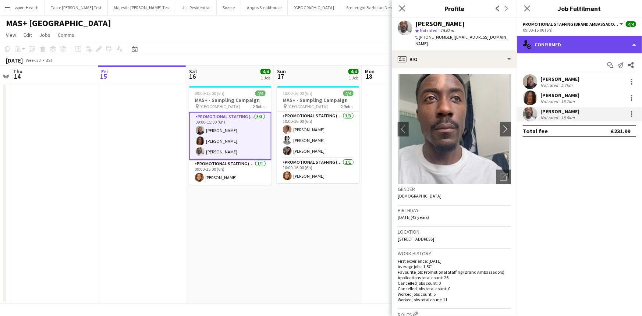
click at [551, 46] on div "single-neutral-actions-check-2 Confirmed" at bounding box center [579, 45] width 125 height 18
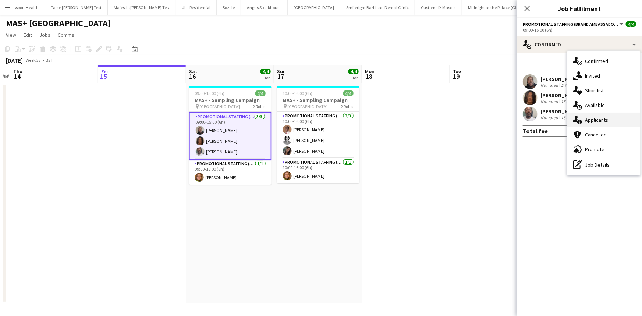
click at [587, 119] on div "single-neutral-actions-information Applicants" at bounding box center [603, 119] width 73 height 15
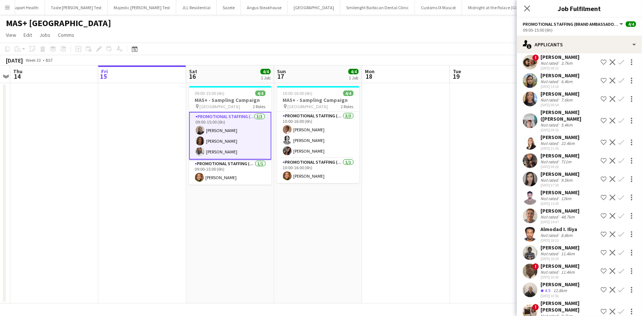
scroll to position [129, 0]
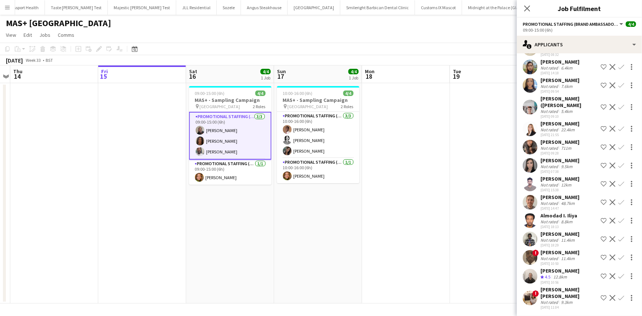
click at [540, 164] on div "Grainne Forde" at bounding box center [559, 160] width 39 height 7
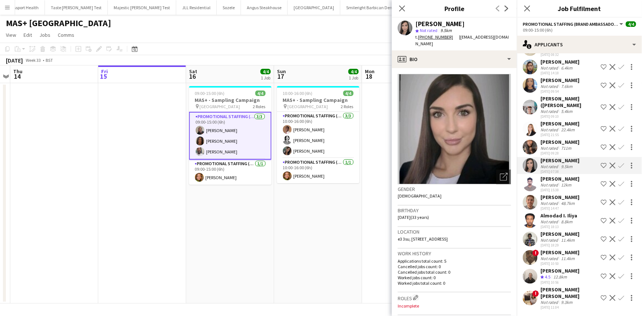
click at [541, 127] on div "[PERSON_NAME]" at bounding box center [559, 123] width 39 height 7
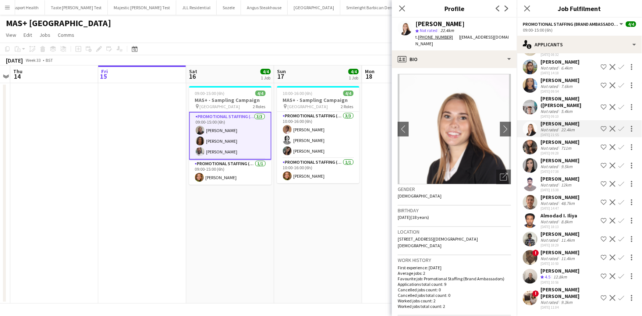
click at [554, 174] on div "02-08-2025 07:38" at bounding box center [559, 171] width 39 height 5
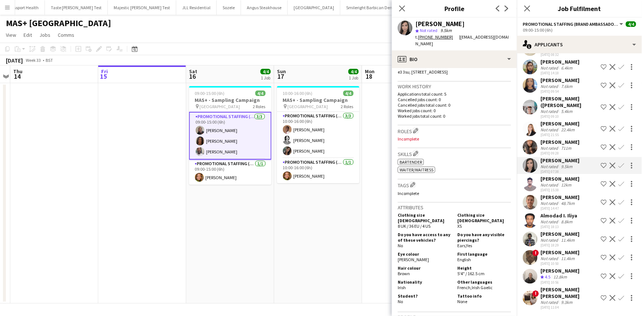
scroll to position [67, 0]
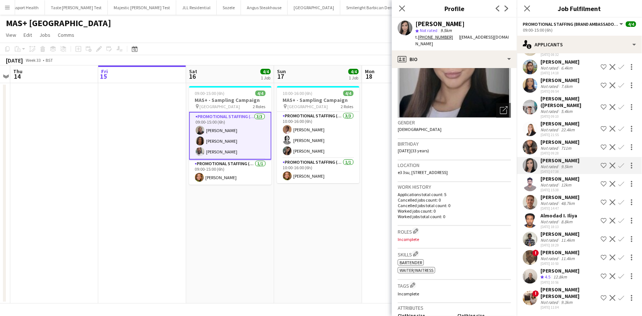
drag, startPoint x: 450, startPoint y: 165, endPoint x: 462, endPoint y: 165, distance: 12.5
click at [462, 165] on div "Location e3 3su, 115 Ivy point, e3 3su, E33SU" at bounding box center [453, 170] width 113 height 21
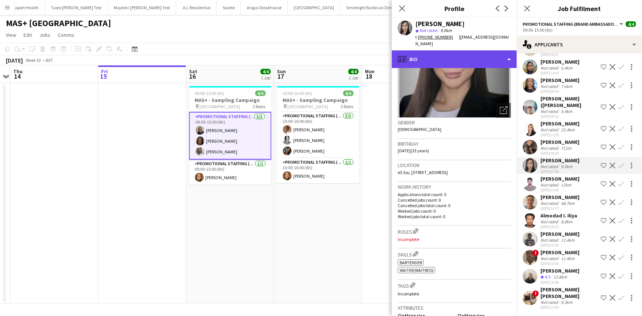
click at [437, 51] on div "profile Bio" at bounding box center [454, 59] width 125 height 18
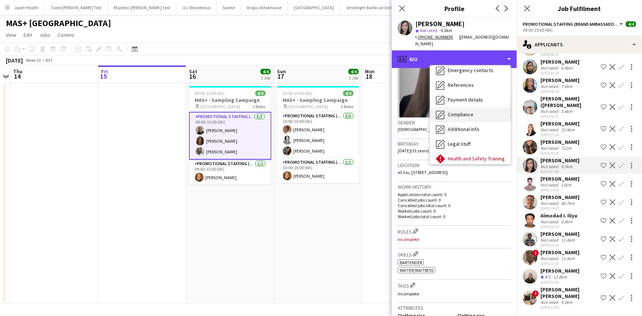
scroll to position [98, 0]
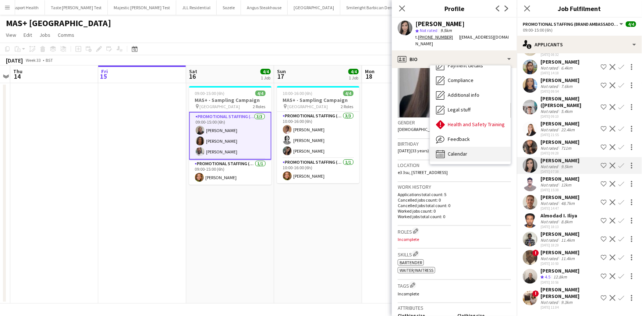
click at [463, 150] on span "Calendar" at bounding box center [456, 153] width 19 height 7
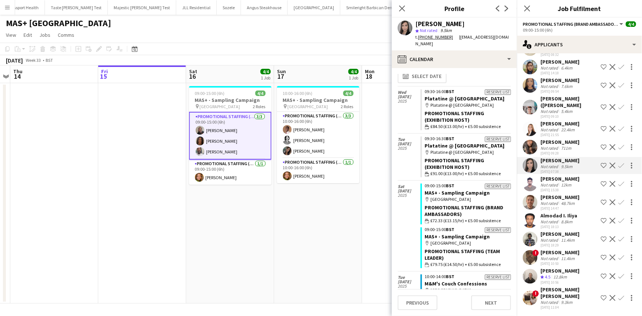
scroll to position [0, 0]
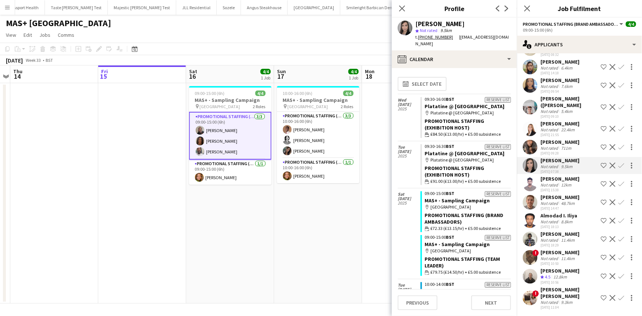
click at [547, 89] on div "Not rated" at bounding box center [549, 86] width 19 height 6
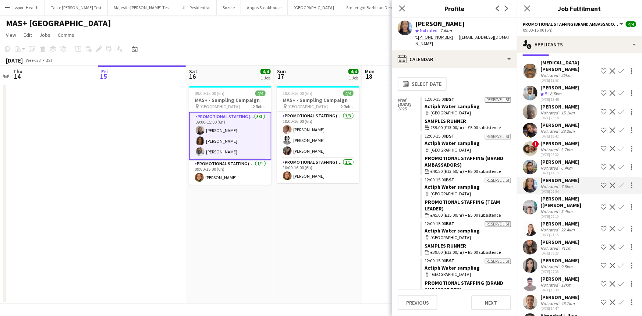
scroll to position [0, 252]
click at [250, 153] on app-card-role "Promotional Staffing (Brand Ambassadors) 3/3 09:00-15:00 (6h) Joseph Mesioye Ja…" at bounding box center [231, 136] width 82 height 48
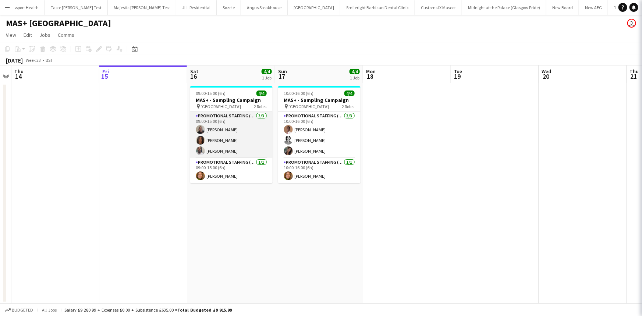
scroll to position [0, 0]
click at [255, 148] on app-card-role "Promotional Staffing (Brand Ambassadors) 3/3 09:00-15:00 (6h) Joseph Mesioye Ja…" at bounding box center [231, 135] width 82 height 46
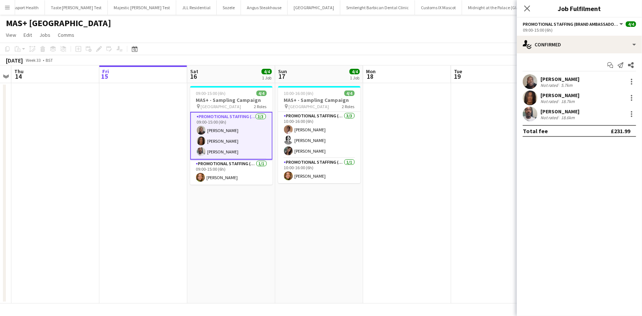
click at [544, 115] on div "Not rated" at bounding box center [549, 118] width 19 height 6
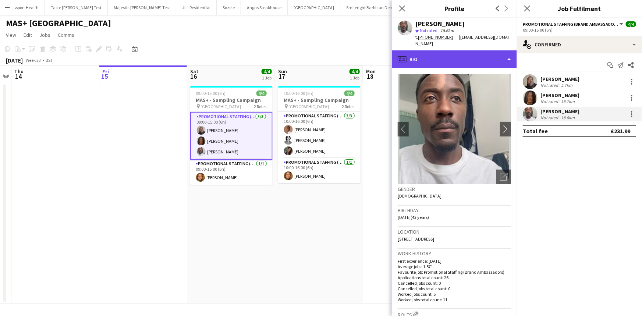
click at [452, 52] on div "profile Bio" at bounding box center [454, 59] width 125 height 18
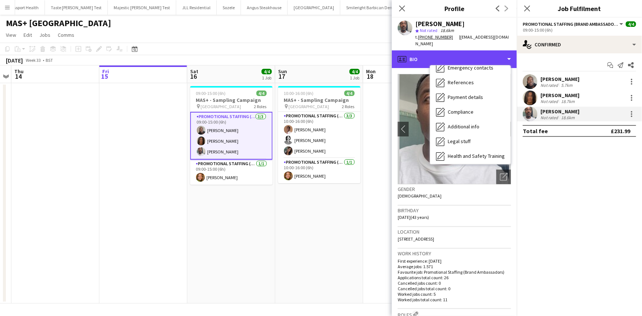
scroll to position [98, 0]
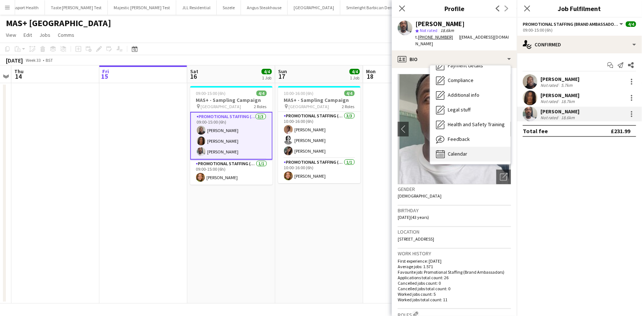
click at [474, 147] on div "Calendar Calendar" at bounding box center [470, 154] width 81 height 15
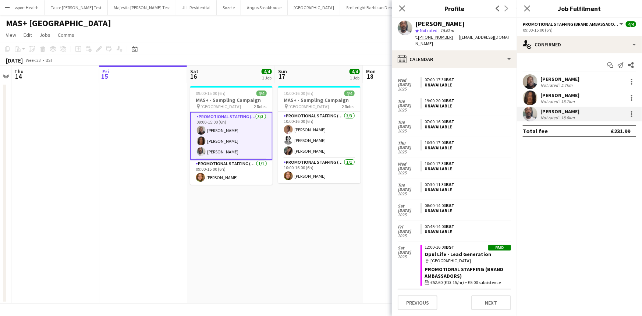
scroll to position [710, 0]
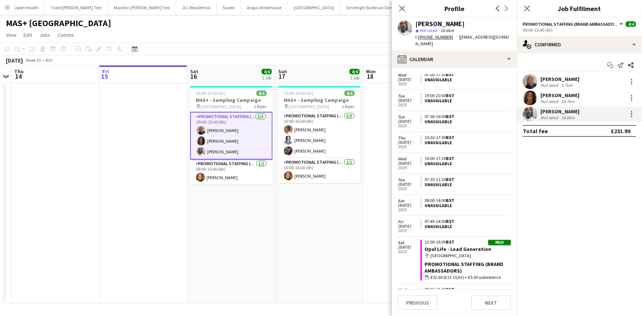
click at [553, 96] on div "Jazz Harper" at bounding box center [559, 95] width 39 height 7
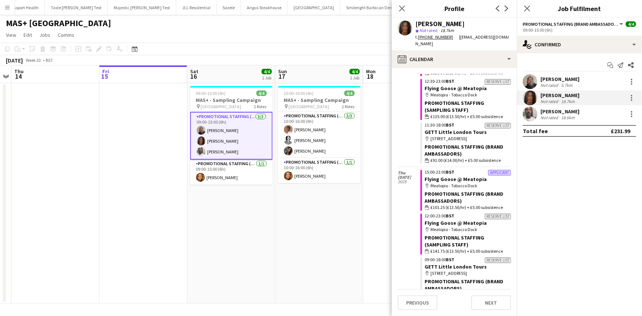
scroll to position [401, 0]
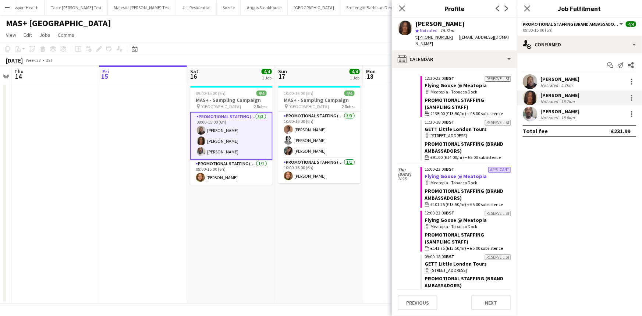
click at [464, 173] on link "Flying Goose @ Meatopia" at bounding box center [456, 176] width 62 height 7
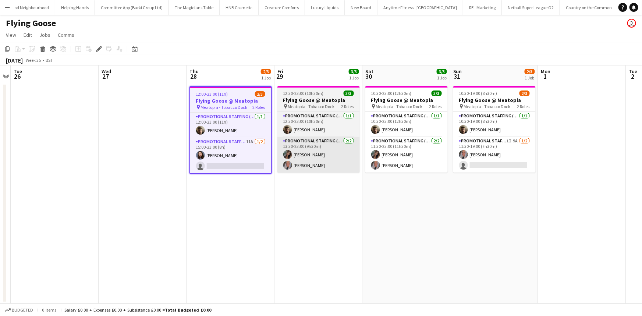
scroll to position [0, 2165]
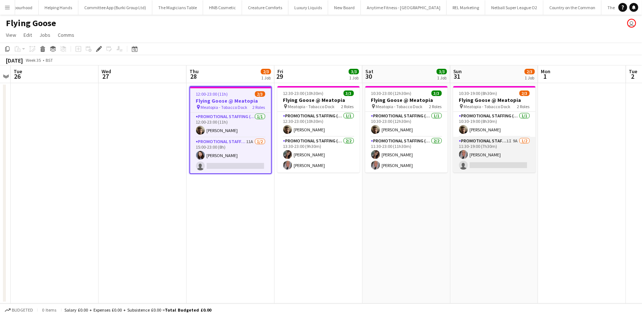
click at [470, 161] on app-card-role "Promotional Staffing (Brand Ambassadors) 1I 9A [DATE] 11:30-19:00 (7h30m) [PERS…" at bounding box center [494, 155] width 82 height 36
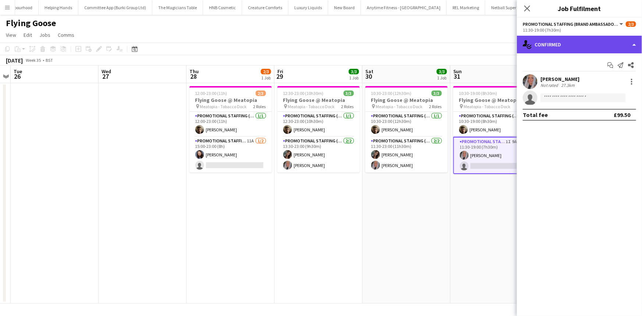
click at [571, 44] on div "single-neutral-actions-check-2 Confirmed" at bounding box center [579, 45] width 125 height 18
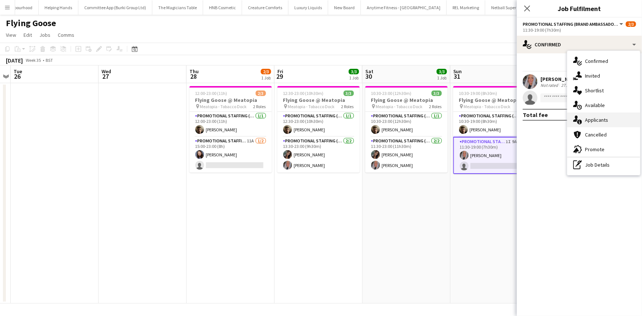
click at [595, 122] on div "single-neutral-actions-information Applicants" at bounding box center [603, 119] width 73 height 15
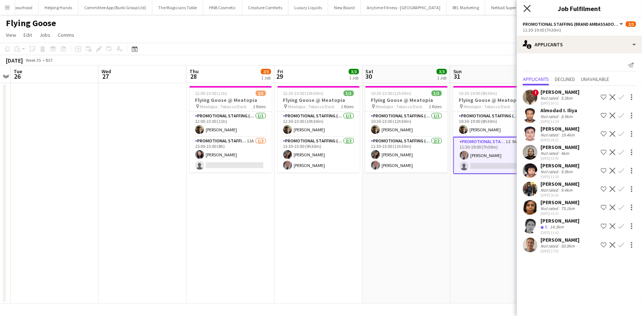
click at [526, 6] on icon "Close pop-in" at bounding box center [526, 8] width 7 height 7
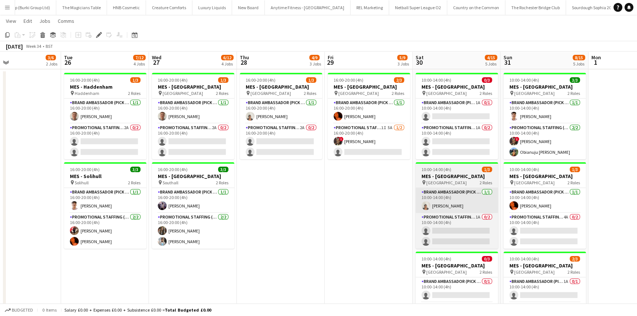
scroll to position [0, 290]
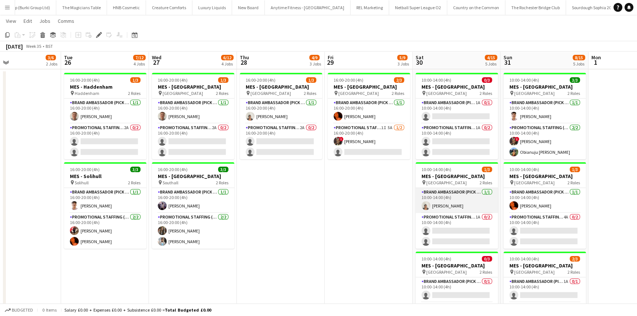
click at [471, 202] on app-card-role "Brand Ambassador (Pick up) [DATE] 10:00-14:00 (4h) [PERSON_NAME]" at bounding box center [456, 200] width 82 height 25
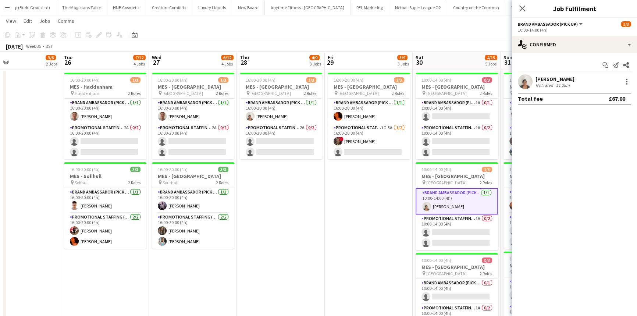
click at [433, 43] on div "[DATE] Week 35 • BST" at bounding box center [318, 46] width 637 height 10
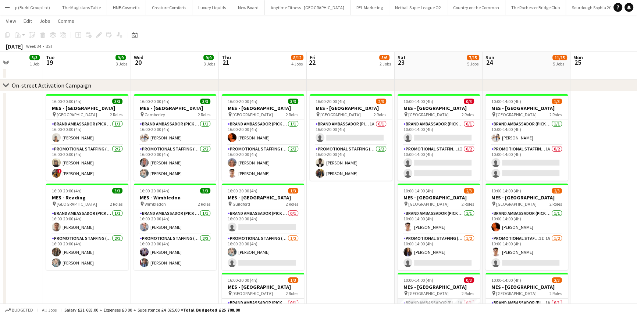
scroll to position [0, 210]
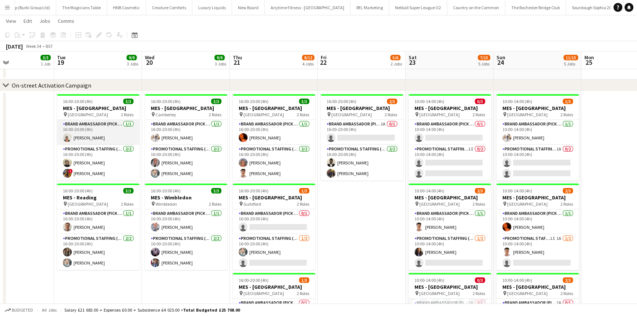
click at [107, 132] on app-card-role "Brand Ambassador (Pick up) [DATE] 16:00-20:00 (4h) [PERSON_NAME]" at bounding box center [98, 132] width 82 height 25
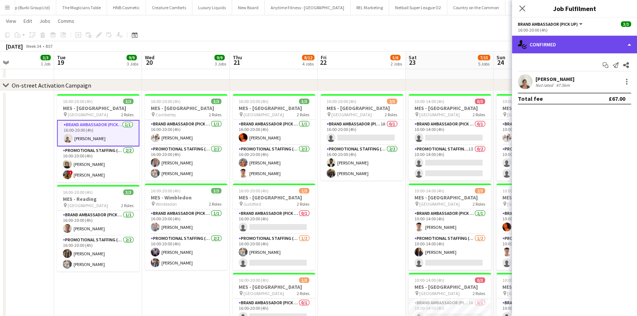
click at [554, 41] on div "single-neutral-actions-check-2 Confirmed" at bounding box center [574, 45] width 125 height 18
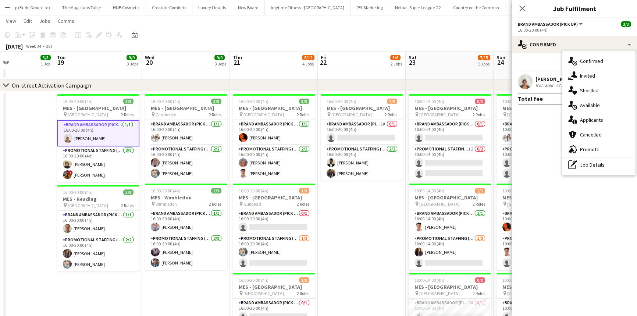
click at [536, 82] on div "Not rated" at bounding box center [544, 85] width 19 height 6
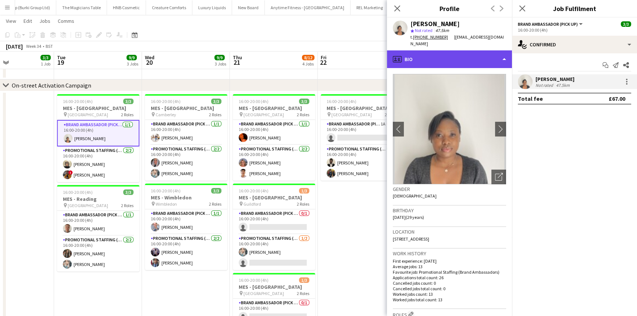
click at [456, 53] on div "profile Bio" at bounding box center [449, 59] width 125 height 18
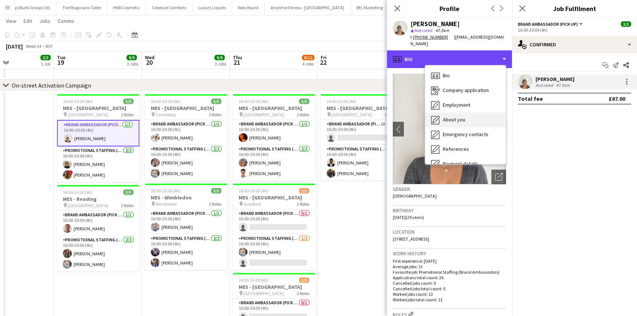
scroll to position [98, 0]
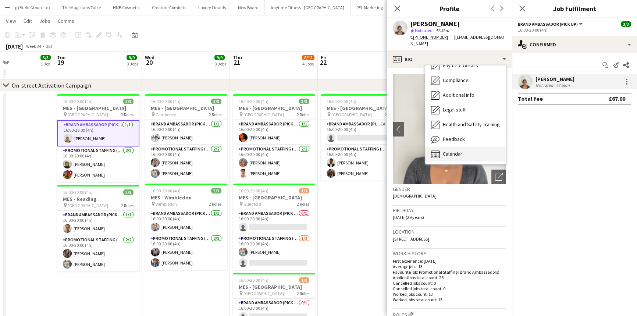
click at [478, 148] on div "Calendar Calendar" at bounding box center [465, 154] width 81 height 15
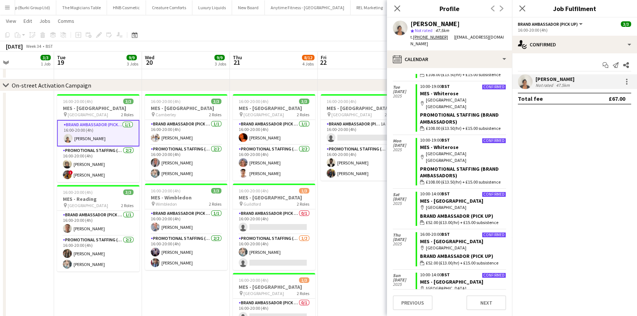
scroll to position [281, 0]
drag, startPoint x: 399, startPoint y: 12, endPoint x: 429, endPoint y: 162, distance: 153.1
click at [430, 162] on app-crew-profile "Close pop-in Profile Previous Next [PERSON_NAME] star Not rated 47.5km t. [PHON…" at bounding box center [449, 158] width 125 height 316
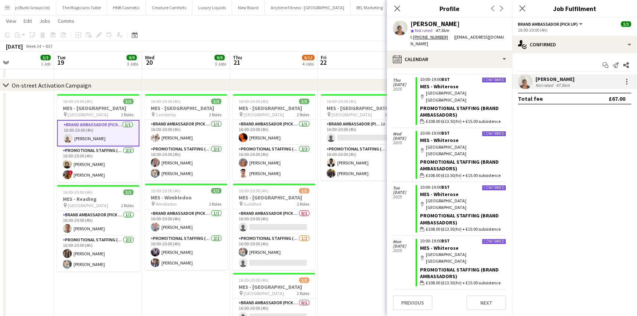
scroll to position [315, 0]
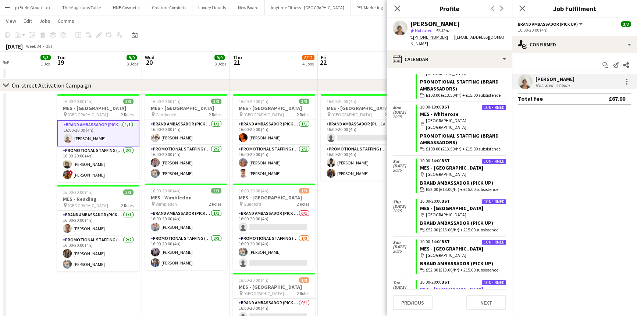
click at [433, 286] on link "MES - [GEOGRAPHIC_DATA]" at bounding box center [451, 289] width 63 height 7
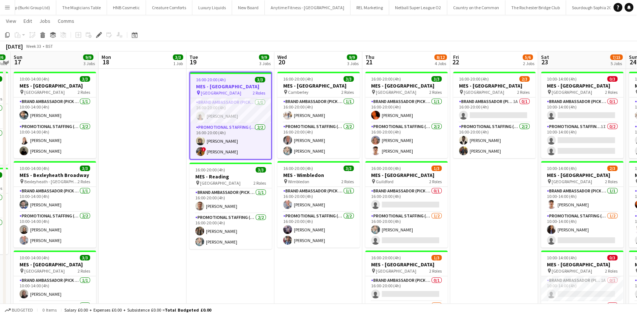
scroll to position [47, 0]
click at [229, 133] on app-card-role "Promotional Staffing (Brand Ambassadors) [DATE] 16:00-20:00 (4h) [PERSON_NAME] …" at bounding box center [230, 142] width 81 height 36
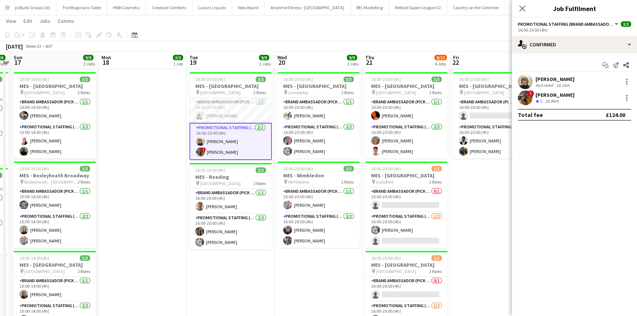
click at [586, 100] on div "! [PERSON_NAME] Crew rating 5 16.9km" at bounding box center [574, 97] width 125 height 15
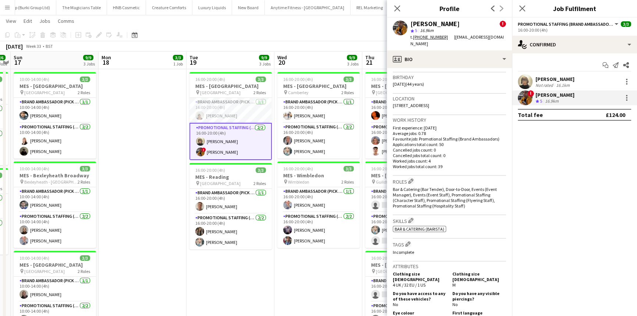
scroll to position [234, 0]
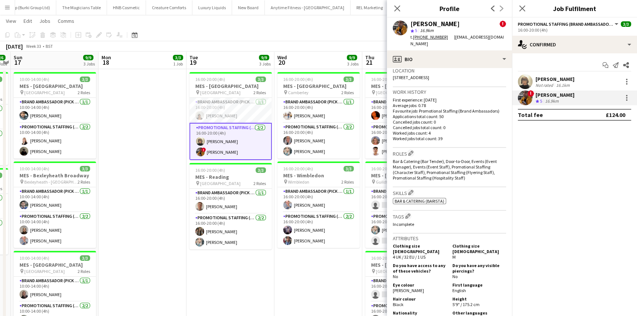
click at [551, 84] on div "Not rated" at bounding box center [544, 85] width 19 height 6
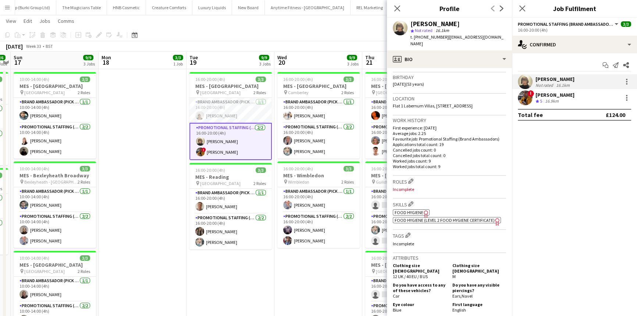
scroll to position [133, 0]
click at [393, 11] on icon "Close pop-in" at bounding box center [396, 8] width 7 height 7
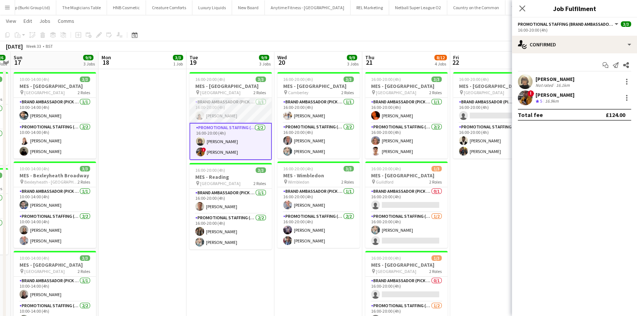
click at [250, 101] on app-card-role "Brand Ambassador (Pick up) [DATE] 16:00-20:00 (4h) [PERSON_NAME]" at bounding box center [230, 110] width 82 height 25
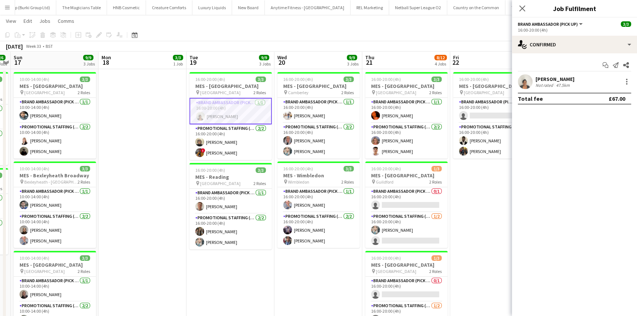
click at [542, 85] on div "Not rated" at bounding box center [544, 85] width 19 height 6
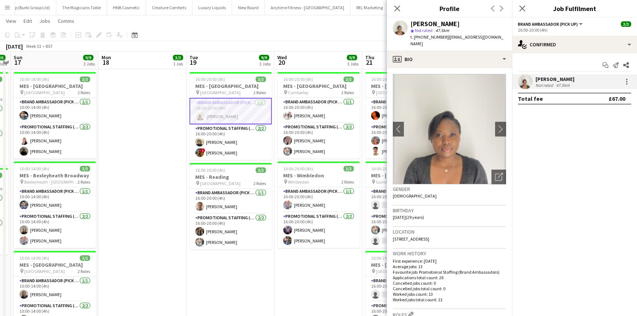
scroll to position [100, 0]
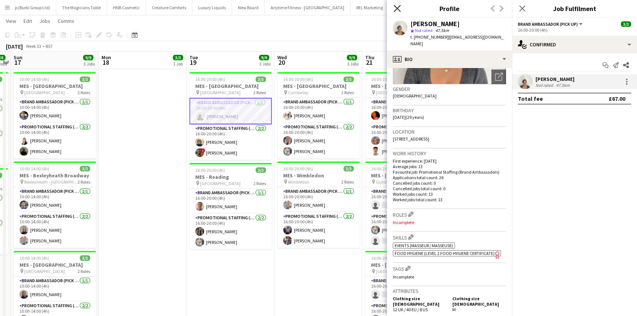
click at [395, 10] on icon "Close pop-in" at bounding box center [396, 8] width 7 height 7
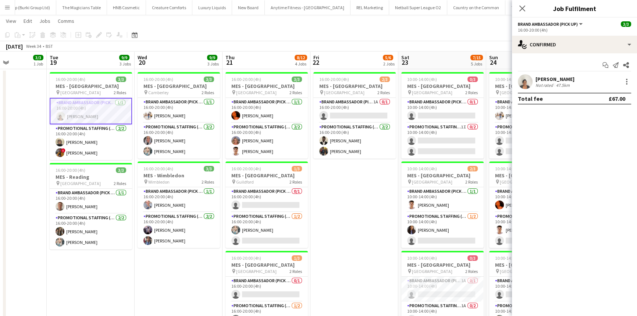
scroll to position [0, 217]
click at [559, 77] on div "[PERSON_NAME]" at bounding box center [554, 79] width 39 height 7
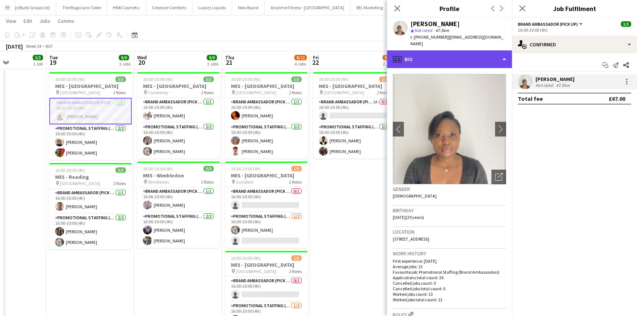
click at [460, 58] on div "profile Bio" at bounding box center [449, 59] width 125 height 18
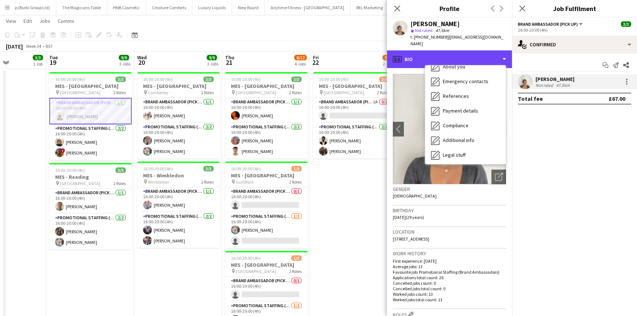
scroll to position [98, 0]
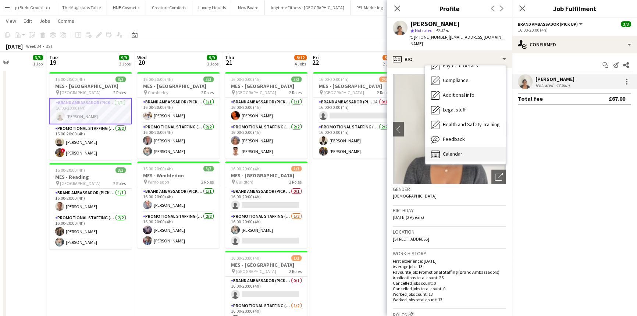
click at [472, 151] on div "Calendar Calendar" at bounding box center [465, 154] width 81 height 15
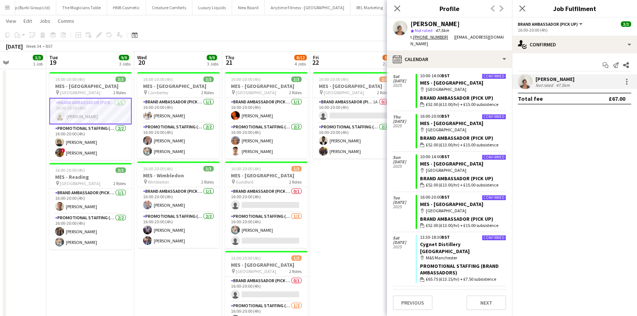
scroll to position [401, 0]
click at [453, 159] on link "MES - [GEOGRAPHIC_DATA]" at bounding box center [451, 162] width 63 height 7
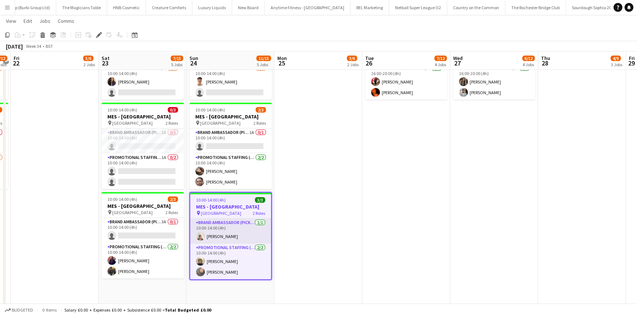
scroll to position [196, 0]
click at [233, 270] on app-card-role "Promotional Staffing (Brand Ambassadors) [DATE] 10:00-14:00 (4h) [PERSON_NAME] …" at bounding box center [230, 261] width 81 height 36
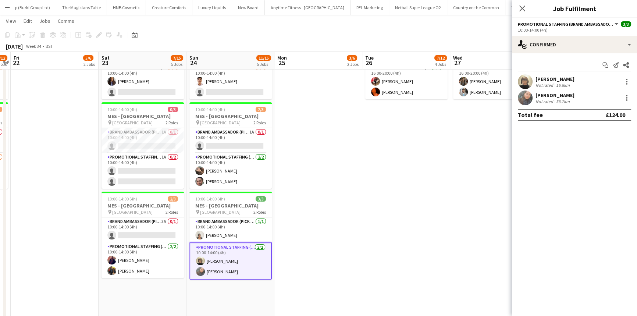
click at [553, 100] on div "Not rated" at bounding box center [544, 102] width 19 height 6
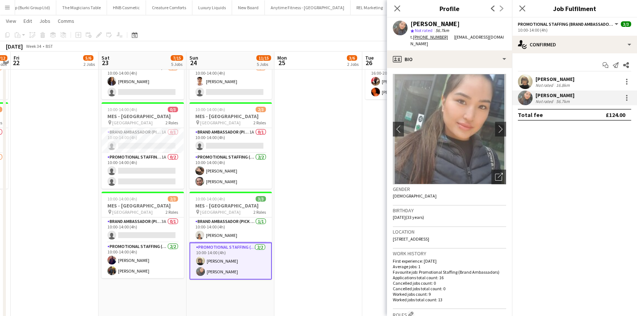
scroll to position [167, 0]
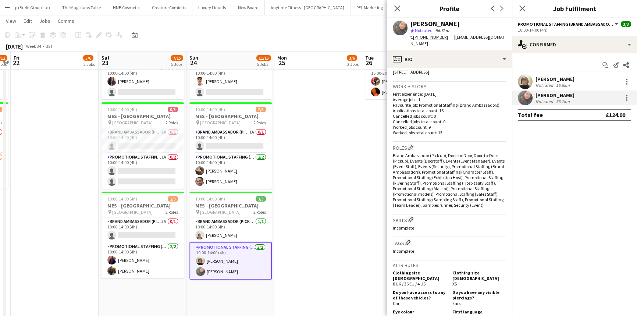
click at [556, 85] on div "16.8km" at bounding box center [562, 85] width 17 height 6
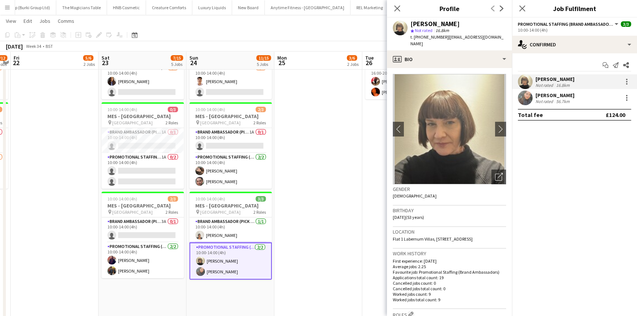
click at [551, 93] on div "[PERSON_NAME]" at bounding box center [554, 95] width 39 height 7
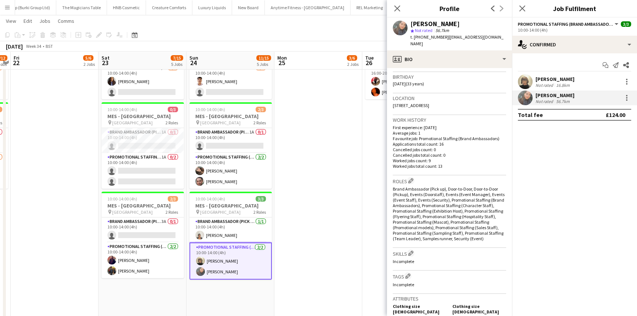
scroll to position [200, 0]
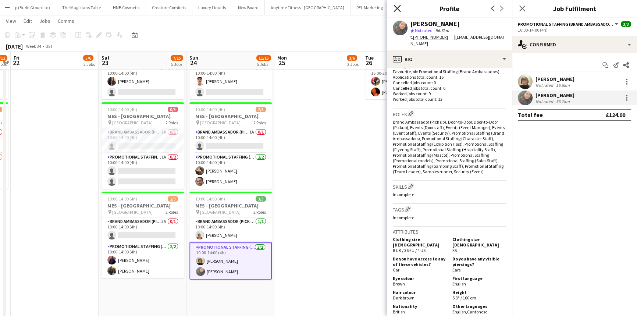
click at [397, 8] on icon at bounding box center [396, 8] width 7 height 7
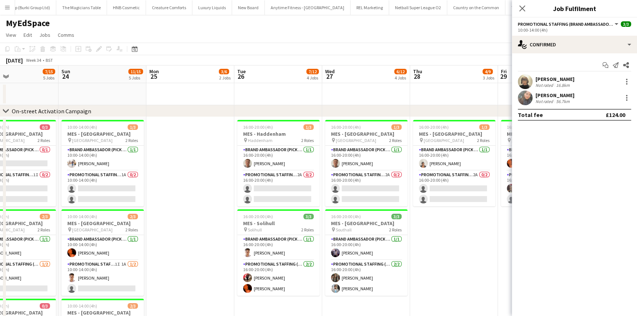
scroll to position [0, 206]
click at [341, 33] on app-page-menu "View Day view expanded Day view collapsed Month view Date picker Jump to [DATE]…" at bounding box center [318, 36] width 637 height 14
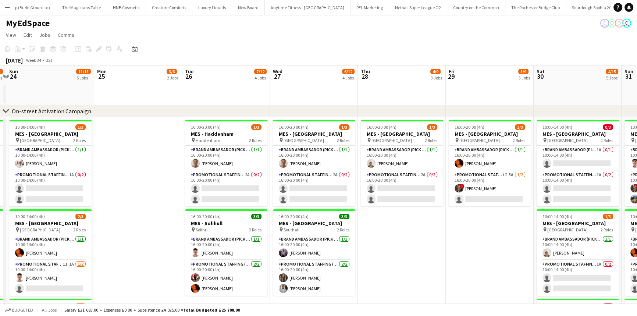
scroll to position [0, 257]
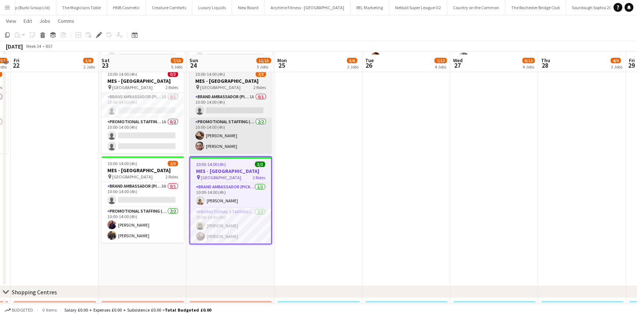
scroll to position [234, 0]
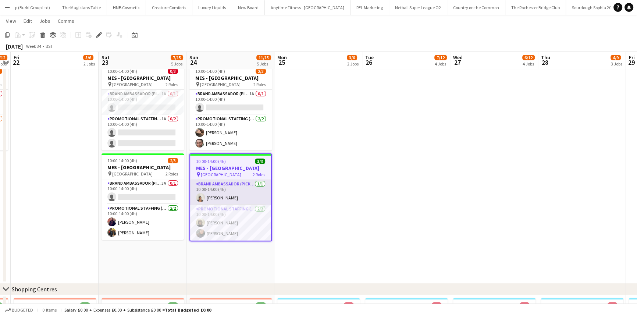
click at [228, 199] on app-card-role "Brand Ambassador (Pick up) [DATE] 10:00-14:00 (4h) [PERSON_NAME]" at bounding box center [230, 192] width 81 height 25
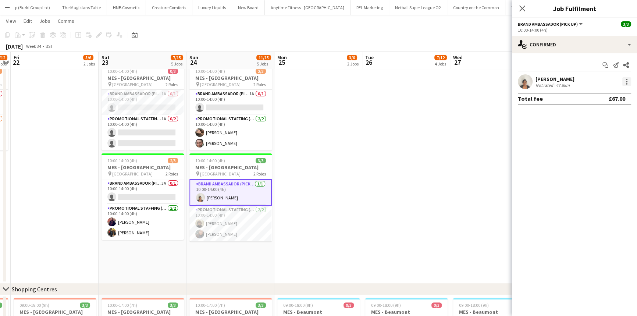
click at [624, 81] on div at bounding box center [626, 81] width 9 height 9
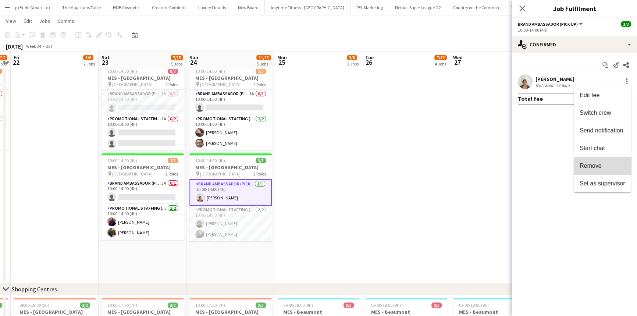
click at [589, 159] on button "Remove" at bounding box center [602, 166] width 57 height 18
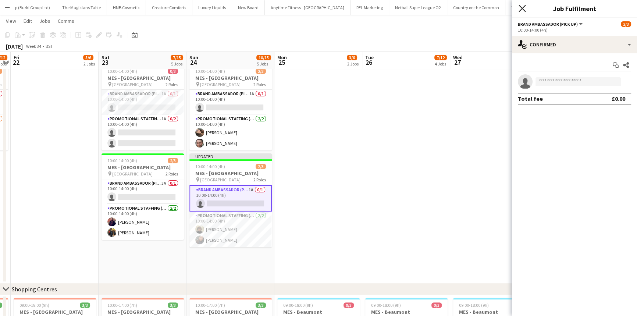
click at [521, 11] on icon "Close pop-in" at bounding box center [521, 8] width 7 height 7
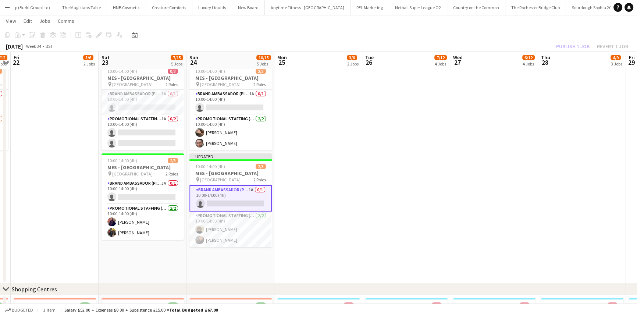
click at [570, 46] on div "Publish 1 job Revert 1 job" at bounding box center [592, 47] width 90 height 10
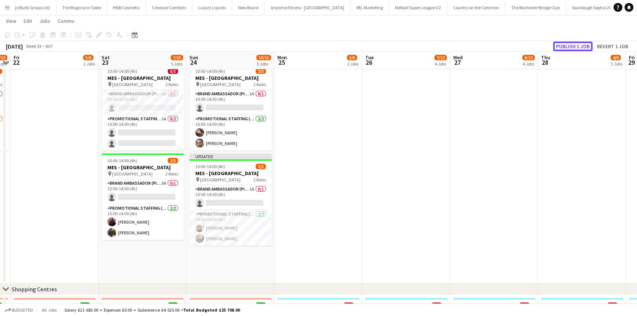
click at [570, 46] on button "Publish 1 job" at bounding box center [572, 47] width 39 height 10
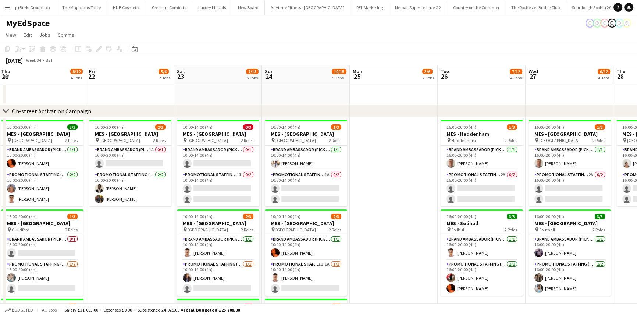
scroll to position [0, 150]
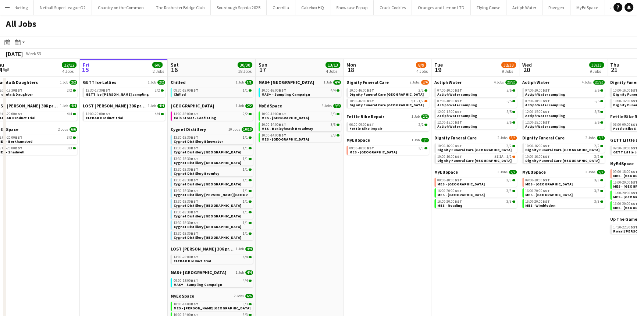
scroll to position [0, 184]
click at [112, 93] on span "GETT Ice [PERSON_NAME] sampling" at bounding box center [117, 94] width 63 height 5
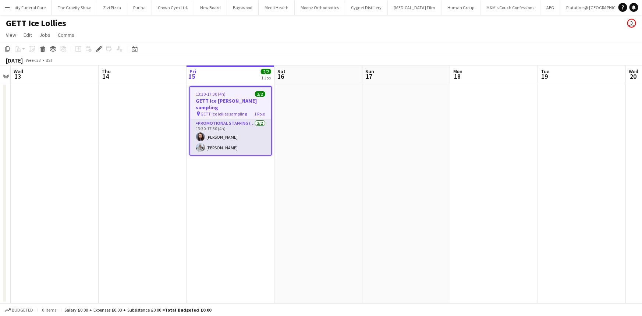
scroll to position [0, 3594]
click at [238, 95] on div "13:30-17:30 (4h) 2/2" at bounding box center [230, 94] width 81 height 6
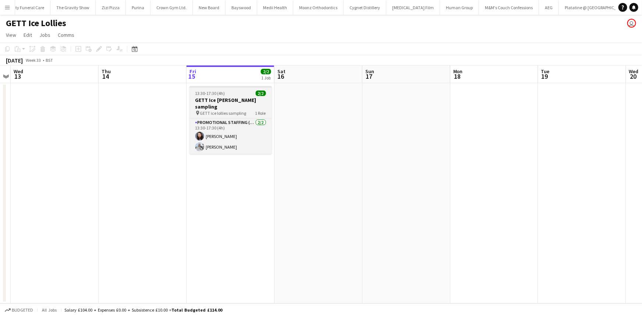
click at [228, 97] on h3 "GETT Ice lollie sampling" at bounding box center [230, 103] width 82 height 13
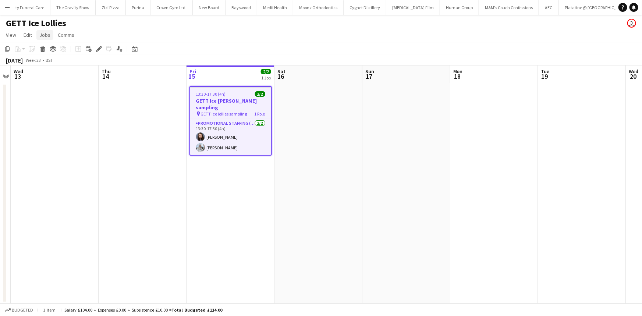
click at [46, 39] on link "Jobs" at bounding box center [44, 35] width 17 height 10
click at [51, 60] on link "Edit Job" at bounding box center [62, 65] width 51 height 15
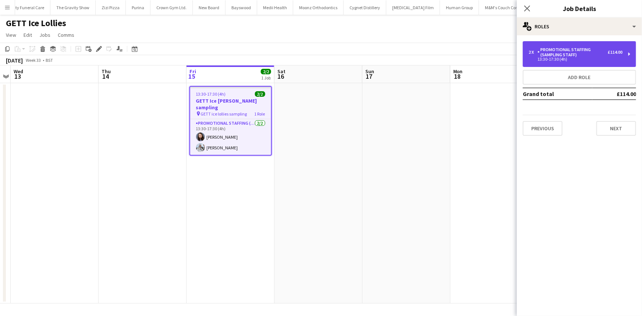
click at [580, 57] on div "13:30-17:30 (4h)" at bounding box center [575, 59] width 94 height 4
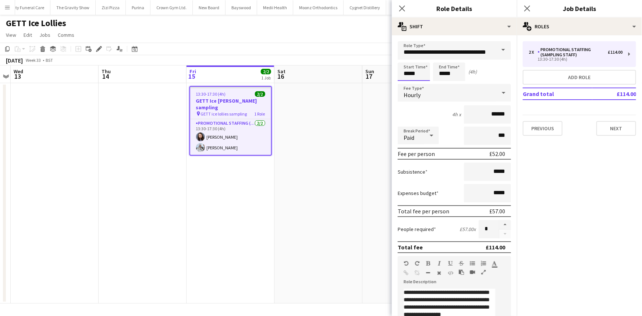
click at [424, 77] on input "*****" at bounding box center [413, 71] width 32 height 18
click at [420, 59] on div at bounding box center [421, 58] width 15 height 7
click at [422, 84] on div at bounding box center [421, 84] width 15 height 7
type input "*****"
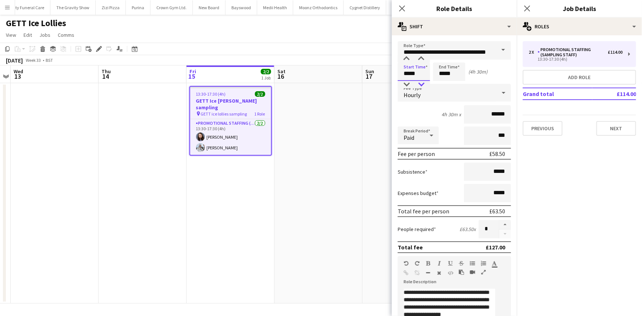
click at [422, 84] on div at bounding box center [421, 84] width 15 height 7
click at [443, 74] on input "*****" at bounding box center [449, 71] width 32 height 18
click at [457, 82] on div at bounding box center [456, 84] width 15 height 7
type input "*****"
click at [457, 81] on div at bounding box center [456, 84] width 15 height 7
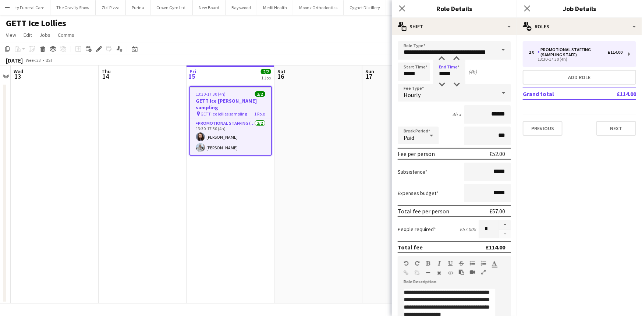
click at [480, 69] on div "Start Time ***** End Time ***** (4h)" at bounding box center [453, 71] width 113 height 18
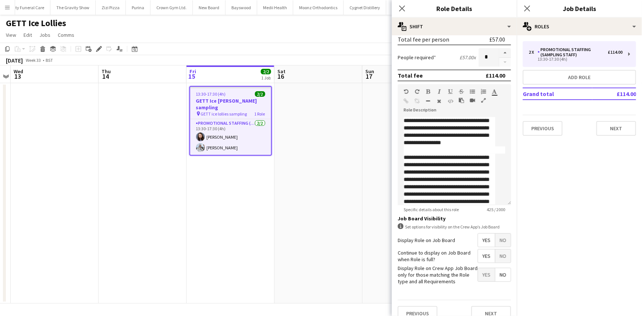
scroll to position [182, 0]
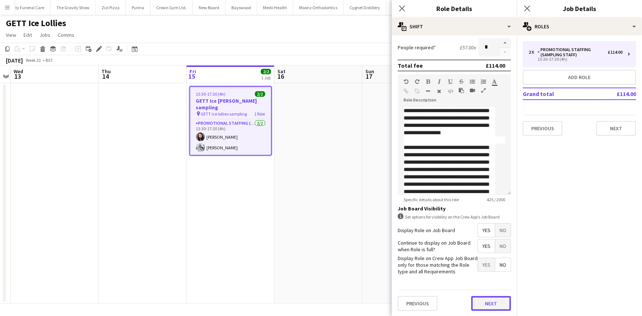
click at [492, 304] on button "Next" at bounding box center [491, 303] width 40 height 15
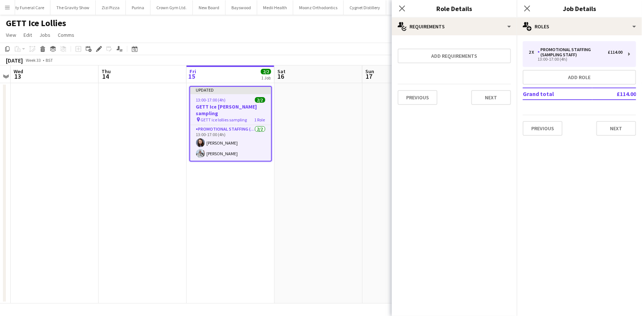
scroll to position [0, 0]
click at [424, 100] on button "Previous" at bounding box center [417, 97] width 40 height 15
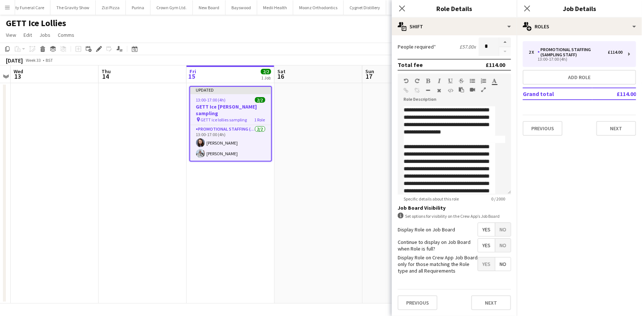
scroll to position [182, 0]
click at [488, 306] on button "Next" at bounding box center [491, 303] width 40 height 15
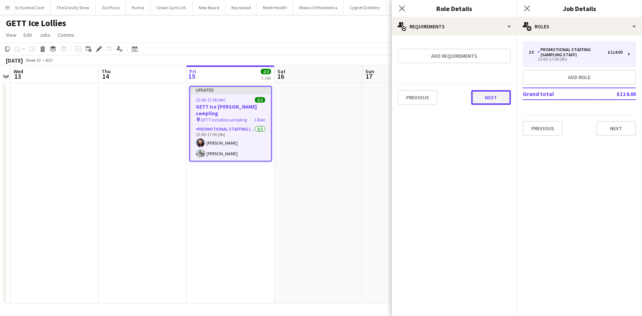
click at [482, 97] on button "Next" at bounding box center [491, 97] width 40 height 15
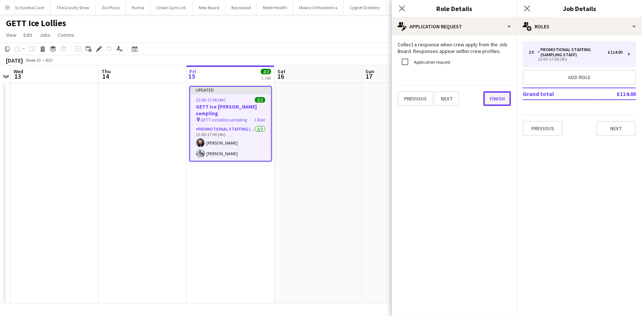
click at [493, 102] on button "Finish" at bounding box center [497, 98] width 28 height 15
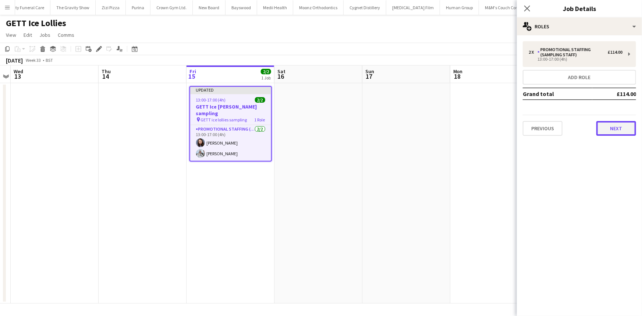
click at [612, 132] on button "Next" at bounding box center [616, 128] width 40 height 15
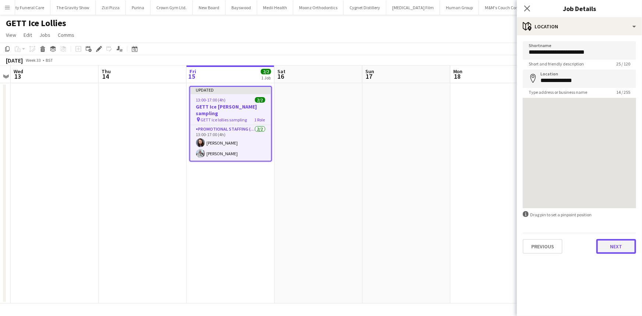
click at [627, 243] on button "Next" at bounding box center [616, 246] width 40 height 15
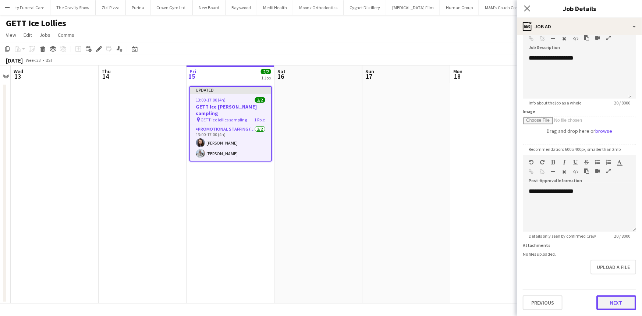
click at [616, 279] on form "**********" at bounding box center [579, 151] width 125 height 317
click at [617, 299] on button "Next" at bounding box center [616, 302] width 40 height 15
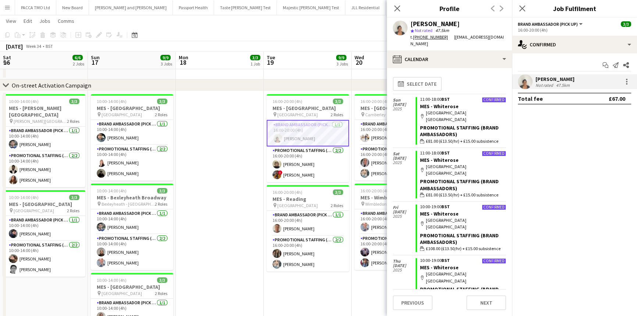
scroll to position [315, 0]
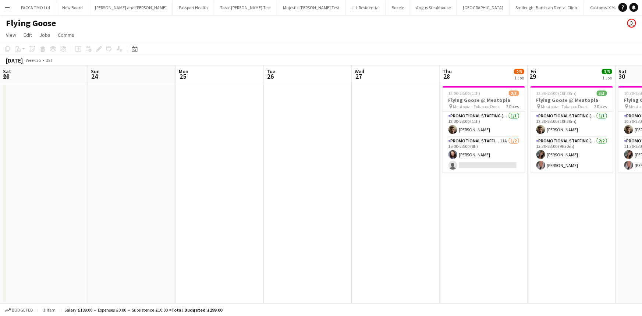
scroll to position [0, 253]
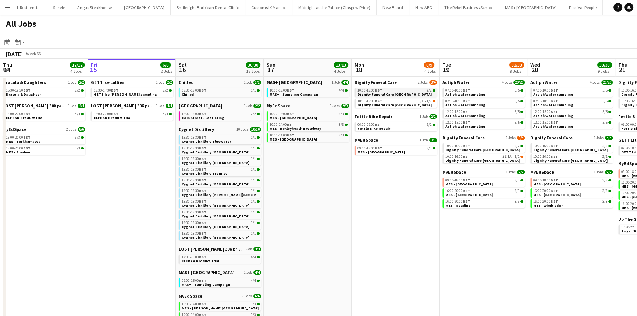
click at [408, 95] on link "10:00-16:00 BST 2/2 Dignity Funeral Care [GEOGRAPHIC_DATA]" at bounding box center [396, 92] width 78 height 8
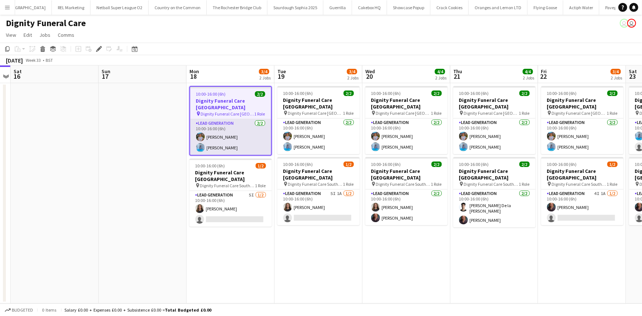
click at [229, 137] on app-card-role "Lead Generation [DATE] 10:00-16:00 (6h) [PERSON_NAME] [PERSON_NAME]" at bounding box center [230, 137] width 81 height 36
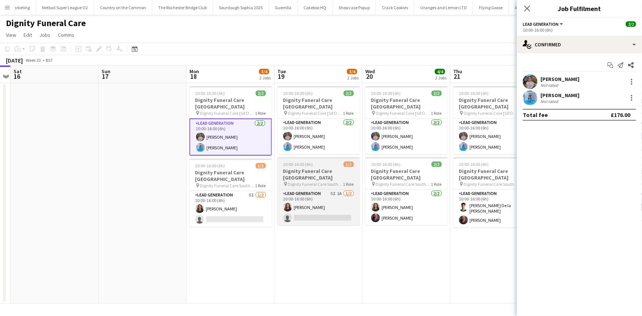
scroll to position [0, 2616]
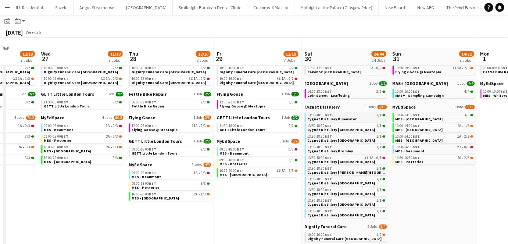
scroll to position [33, 0]
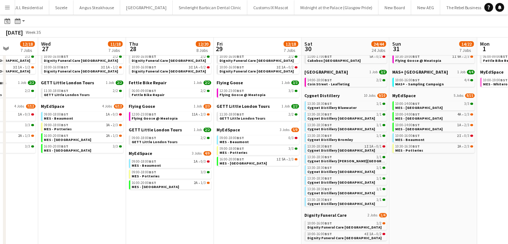
click at [349, 146] on div "13:30-18:30 BST 1I 1A • 0/1" at bounding box center [347, 146] width 78 height 4
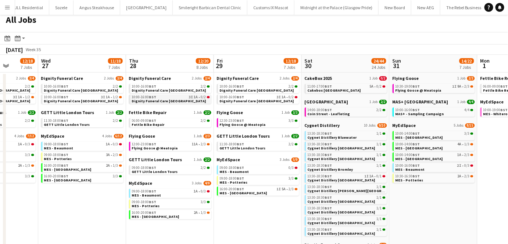
scroll to position [4, 0]
click at [5, 11] on button "Menu" at bounding box center [7, 7] width 15 height 15
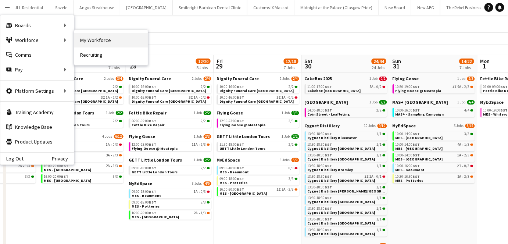
click at [81, 35] on link "My Workforce" at bounding box center [111, 40] width 74 height 15
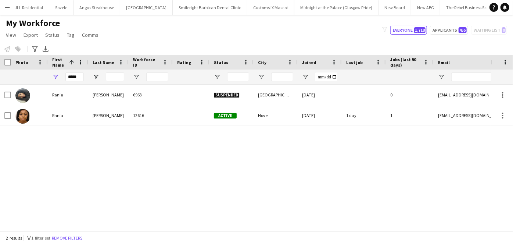
click at [85, 75] on div "*****" at bounding box center [68, 76] width 40 height 15
click at [76, 76] on input "*****" at bounding box center [74, 76] width 18 height 9
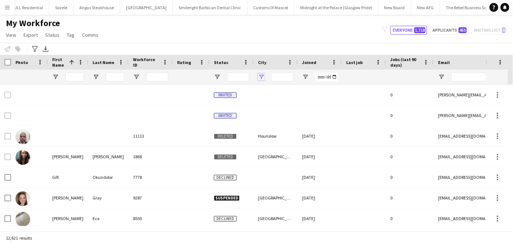
click at [262, 78] on span "Open Filter Menu" at bounding box center [261, 77] width 7 height 7
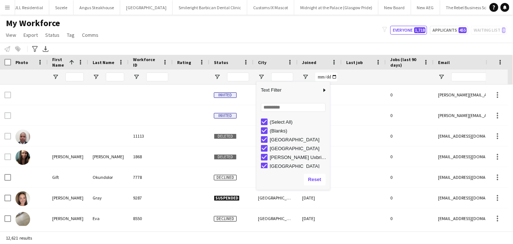
click at [275, 120] on div "(Select All)" at bounding box center [299, 122] width 58 height 6
type input "***"
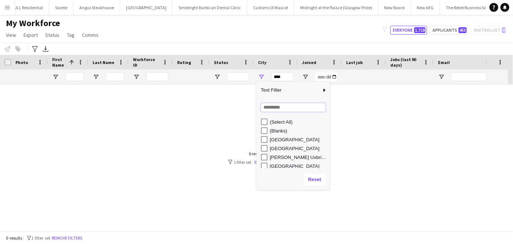
click at [278, 109] on input "Search filter values" at bounding box center [293, 107] width 65 height 9
type input "*******"
click at [278, 131] on div "Southampton" at bounding box center [299, 131] width 58 height 6
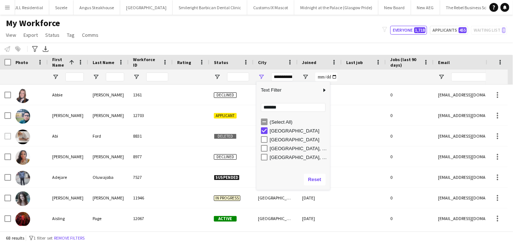
click at [278, 139] on div "Southampton" at bounding box center [299, 140] width 58 height 6
click at [280, 147] on div "Southampton, Hampshire" at bounding box center [299, 149] width 58 height 6
click at [281, 158] on div "Southampton, Hampshire" at bounding box center [299, 157] width 58 height 6
type input "**********"
click at [288, 110] on input "*******" at bounding box center [293, 107] width 65 height 9
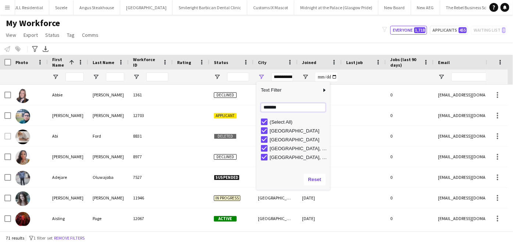
click at [288, 110] on input "*******" at bounding box center [293, 107] width 65 height 9
click at [275, 108] on input "Search filter values" at bounding box center [293, 107] width 65 height 9
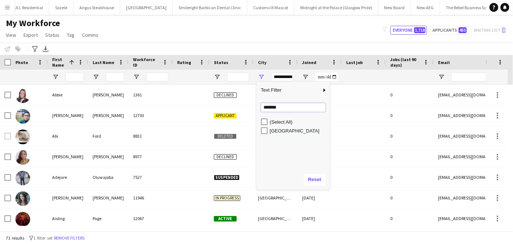
type input "*******"
click at [279, 132] on div "Portsmouth" at bounding box center [299, 131] width 58 height 6
type input "**********"
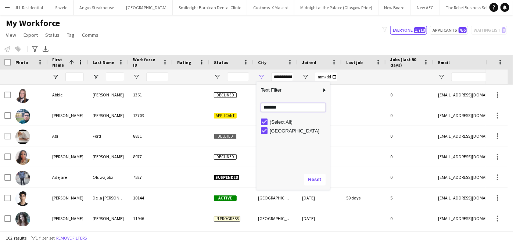
click at [286, 106] on input "*******" at bounding box center [293, 107] width 65 height 9
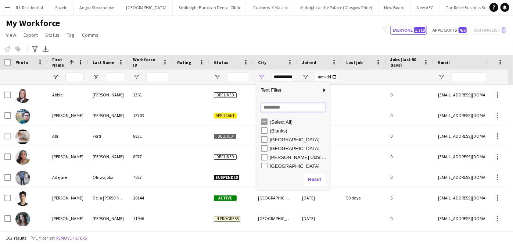
click at [266, 107] on input "Search filter values" at bounding box center [293, 107] width 65 height 9
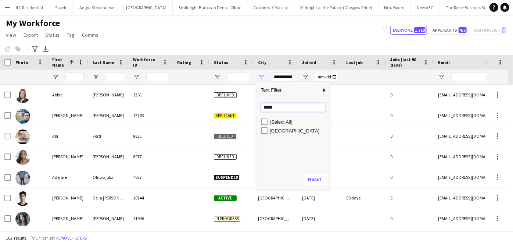
type input "*****"
click at [272, 129] on div "Eastleigh" at bounding box center [299, 131] width 58 height 6
type input "**********"
click at [274, 110] on input "*****" at bounding box center [293, 107] width 65 height 9
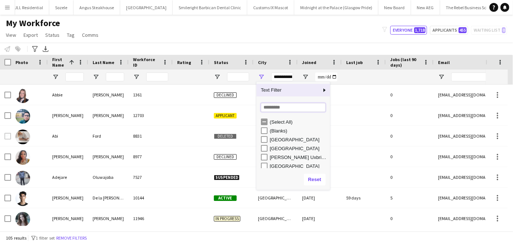
click at [264, 107] on input "Search filter values" at bounding box center [293, 107] width 65 height 9
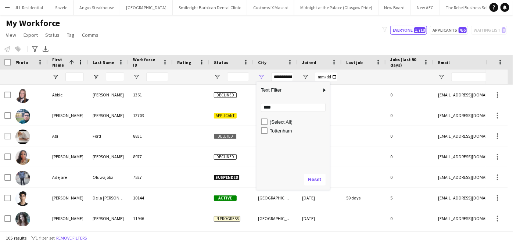
click at [271, 113] on div "Loading... **** No matches. (Select All) Tottenham" at bounding box center [294, 134] width 74 height 71
click at [269, 108] on input "****" at bounding box center [293, 107] width 65 height 9
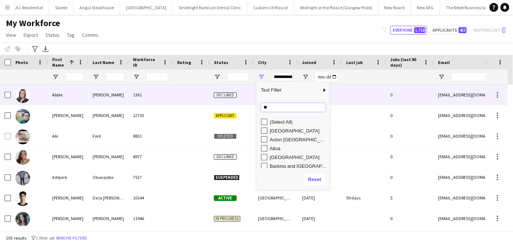
type input "*"
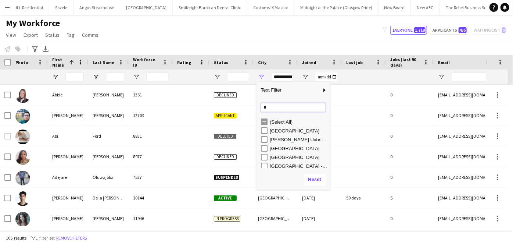
click at [271, 103] on input "*" at bounding box center [293, 107] width 65 height 9
type input "*"
click at [279, 106] on input "Search filter values" at bounding box center [293, 107] width 65 height 9
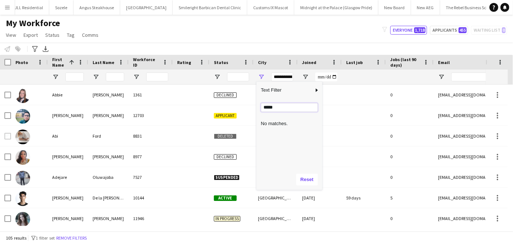
type input "*****"
click at [268, 109] on input "*****" at bounding box center [289, 107] width 57 height 9
type input "*****"
click at [280, 131] on div "Salisbury" at bounding box center [299, 131] width 58 height 6
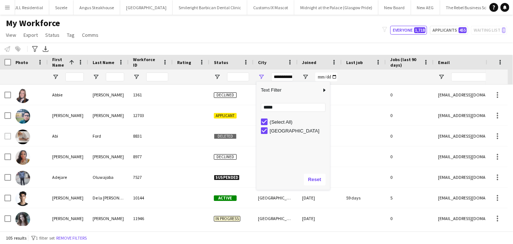
type input "**********"
click at [271, 107] on input "*****" at bounding box center [293, 107] width 65 height 9
type input "*******"
click at [275, 134] on div "Winchester" at bounding box center [295, 130] width 69 height 9
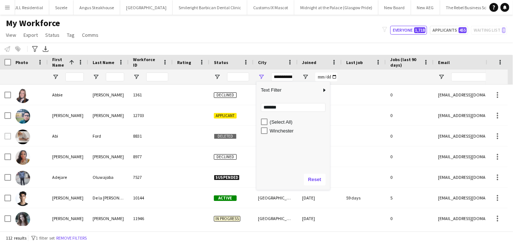
click at [276, 133] on div "Winchester" at bounding box center [299, 131] width 58 height 6
type input "**********"
click at [288, 108] on input "*******" at bounding box center [293, 107] width 65 height 9
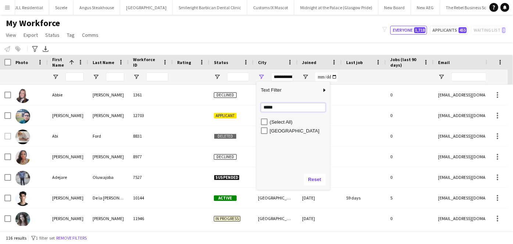
type input "*****"
click at [277, 131] on div "Basingstoke" at bounding box center [299, 131] width 58 height 6
type input "**********"
click at [272, 105] on input "*****" at bounding box center [293, 107] width 65 height 9
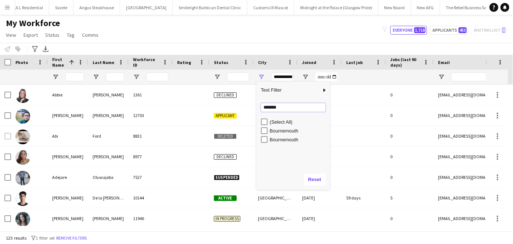
type input "*******"
click at [275, 132] on div "Bournemouth" at bounding box center [299, 131] width 58 height 6
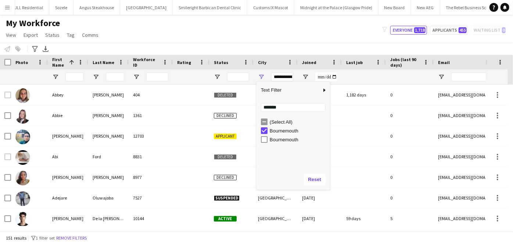
click at [276, 142] on div "Bournemouth" at bounding box center [299, 140] width 58 height 6
type input "**********"
click at [291, 110] on input "*******" at bounding box center [293, 107] width 65 height 9
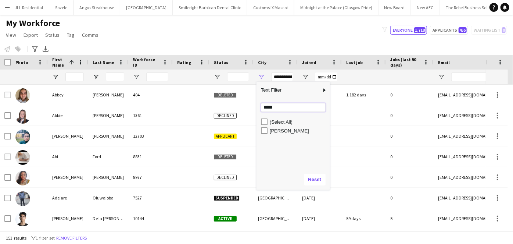
type input "*****"
click at [277, 132] on div "Poole" at bounding box center [299, 131] width 58 height 6
type input "**********"
click at [283, 102] on div "Loading... ***** No matches. (Select All) Poole" at bounding box center [294, 134] width 74 height 71
click at [281, 107] on input "*****" at bounding box center [293, 107] width 65 height 9
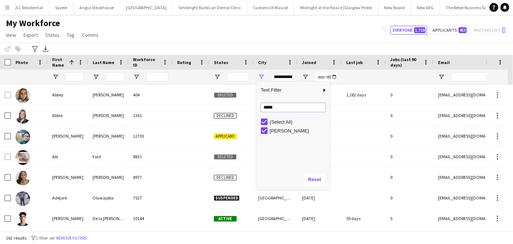
click at [281, 107] on input "*****" at bounding box center [293, 107] width 65 height 9
type input "*****"
click at [273, 132] on div "Andover" at bounding box center [299, 131] width 58 height 6
click at [275, 142] on div "Andover" at bounding box center [299, 140] width 58 height 6
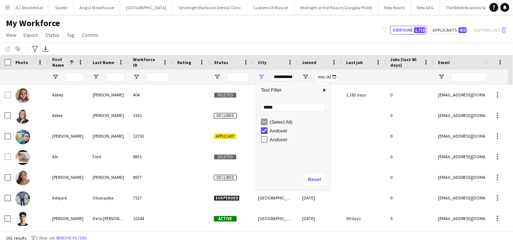
type input "**********"
click at [264, 108] on input "*****" at bounding box center [293, 107] width 65 height 9
type input "*"
type input "*****"
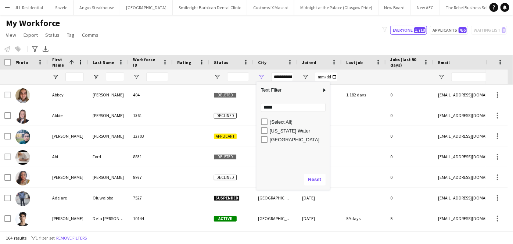
click at [272, 139] on div "Waterlooville" at bounding box center [299, 140] width 58 height 6
type input "**********"
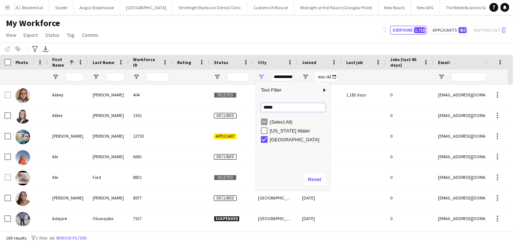
click at [272, 110] on input "*****" at bounding box center [293, 107] width 65 height 9
click at [277, 103] on input "*****" at bounding box center [293, 107] width 65 height 9
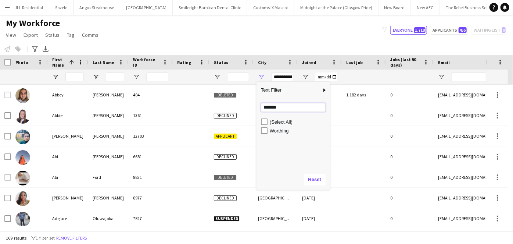
type input "*******"
click at [280, 133] on div "Worthing" at bounding box center [299, 131] width 58 height 6
type input "**********"
click at [305, 21] on div "My Workforce View Views Default view New view Update view Delete view Edit name…" at bounding box center [256, 30] width 513 height 25
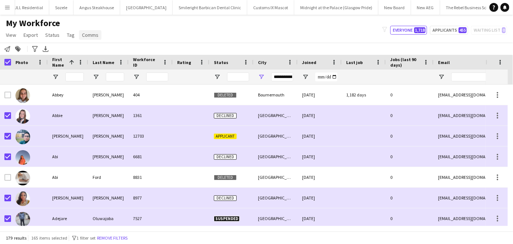
click at [86, 34] on span "Comms" at bounding box center [90, 35] width 17 height 7
click at [89, 49] on span "Send notification" at bounding box center [102, 50] width 37 height 7
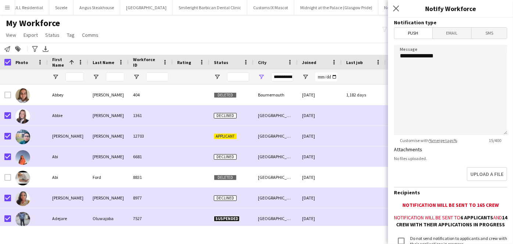
click at [450, 39] on form "**********" at bounding box center [450, 161] width 125 height 286
click at [449, 35] on span "Email" at bounding box center [452, 33] width 39 height 11
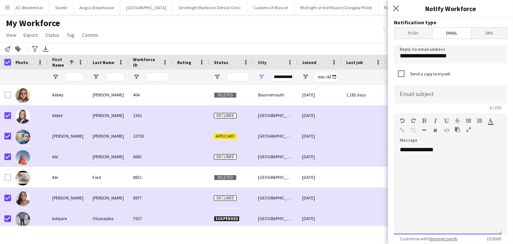
click at [434, 162] on div "**********" at bounding box center [448, 190] width 108 height 88
click at [450, 158] on div "**********" at bounding box center [448, 190] width 108 height 88
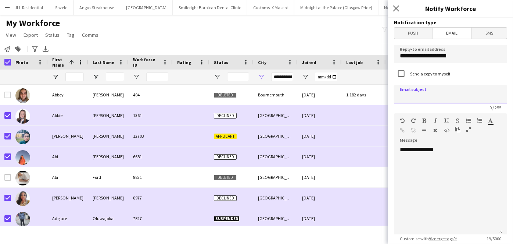
click at [425, 100] on input at bounding box center [450, 94] width 113 height 18
type input "*"
type input "**********"
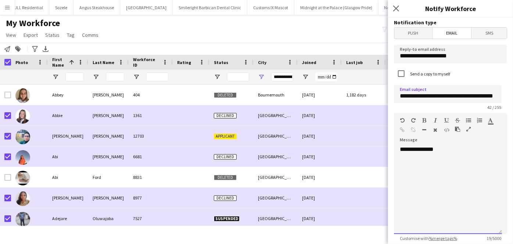
click at [418, 163] on div at bounding box center [448, 163] width 96 height 7
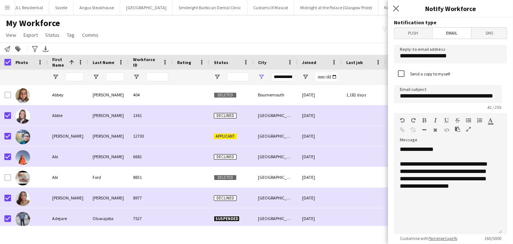
click at [390, 195] on form "**********" at bounding box center [450, 241] width 125 height 447
click at [477, 185] on div "**********" at bounding box center [448, 174] width 96 height 29
click at [482, 186] on div "**********" at bounding box center [448, 174] width 96 height 29
click at [432, 187] on div "**********" at bounding box center [448, 174] width 96 height 29
click at [491, 191] on div "**********" at bounding box center [448, 190] width 108 height 88
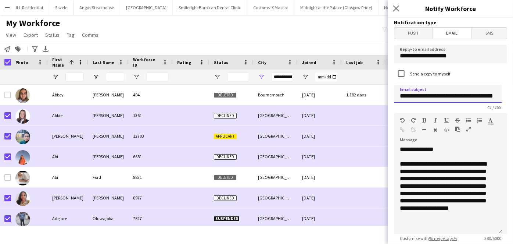
click at [461, 97] on input "**********" at bounding box center [448, 94] width 108 height 18
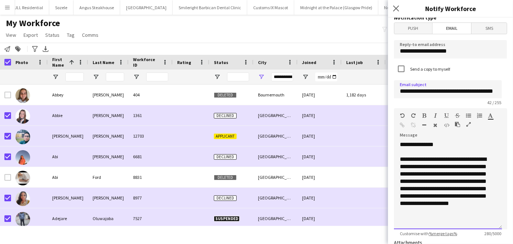
click at [405, 174] on div "**********" at bounding box center [448, 185] width 96 height 59
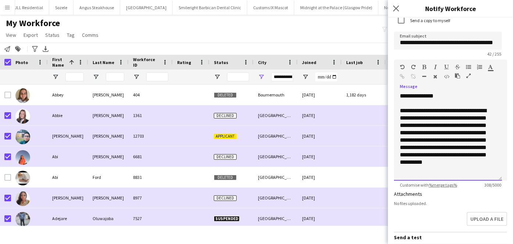
scroll to position [54, 0]
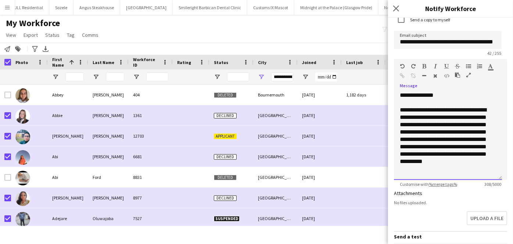
click at [462, 162] on div "**********" at bounding box center [448, 139] width 96 height 66
click at [471, 164] on div "**********" at bounding box center [448, 139] width 96 height 66
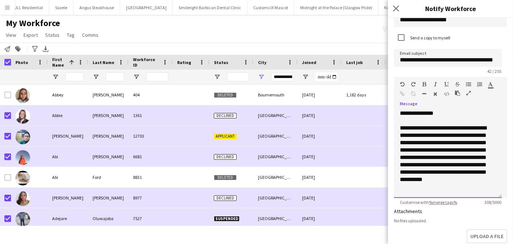
scroll to position [36, 0]
click at [392, 69] on form "**********" at bounding box center [450, 205] width 125 height 447
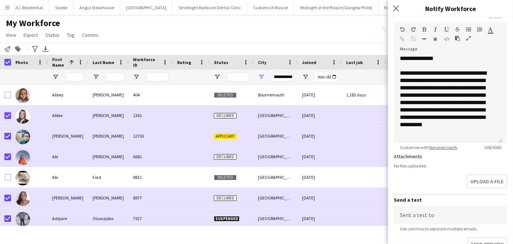
scroll to position [103, 0]
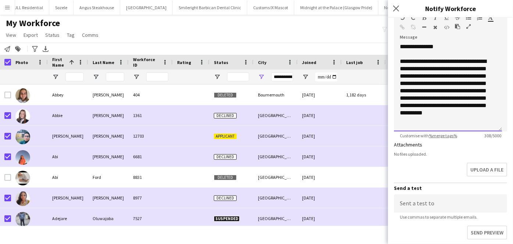
click at [462, 113] on div "**********" at bounding box center [448, 91] width 96 height 66
click at [472, 113] on div "**********" at bounding box center [448, 91] width 96 height 66
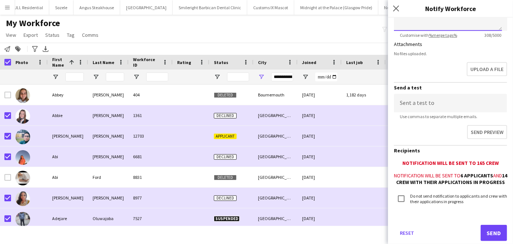
scroll to position [226, 0]
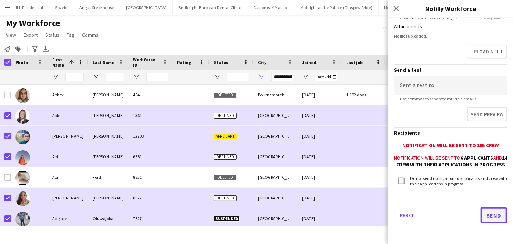
click at [490, 213] on button "Send" at bounding box center [494, 215] width 26 height 16
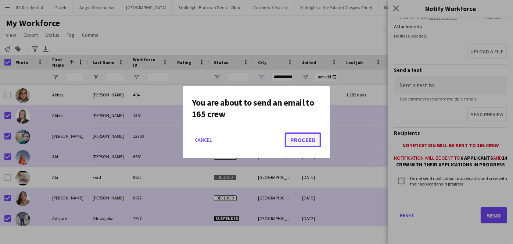
click at [310, 139] on button "Proceed" at bounding box center [303, 139] width 36 height 15
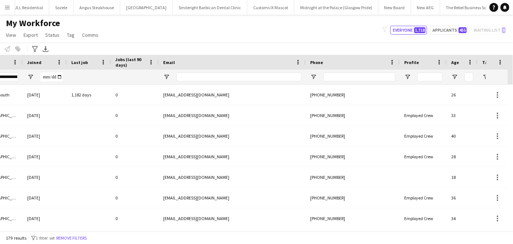
scroll to position [0, 338]
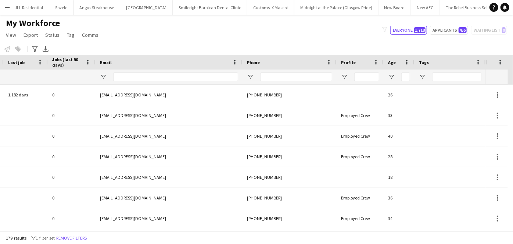
click at [295, 82] on div at bounding box center [296, 76] width 72 height 15
click at [293, 81] on input "Phone Filter Input" at bounding box center [296, 76] width 72 height 9
type input "****"
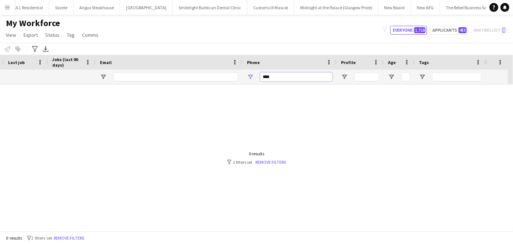
type input "***"
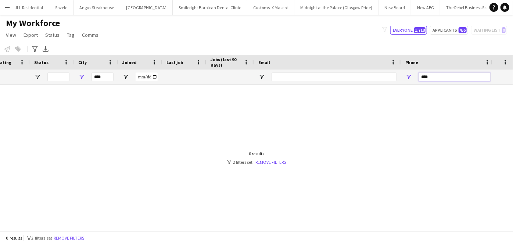
scroll to position [0, 0]
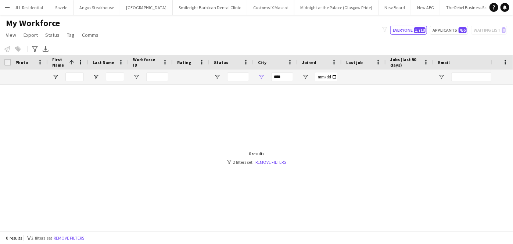
type input "****"
click at [265, 77] on div "***" at bounding box center [276, 76] width 44 height 15
click at [264, 76] on span "Open Filter Menu" at bounding box center [261, 77] width 7 height 7
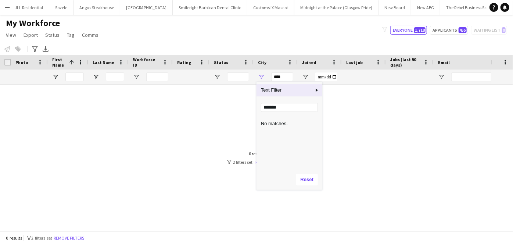
click at [307, 93] on span "Text Filter" at bounding box center [285, 90] width 57 height 12
click at [284, 106] on input "*******" at bounding box center [289, 107] width 57 height 9
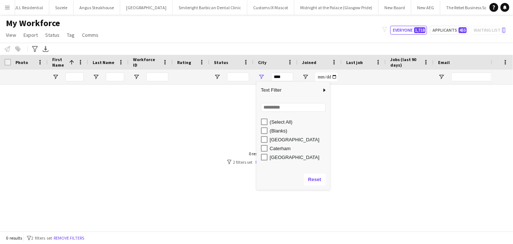
click at [281, 122] on div "(Select All)" at bounding box center [299, 122] width 58 height 6
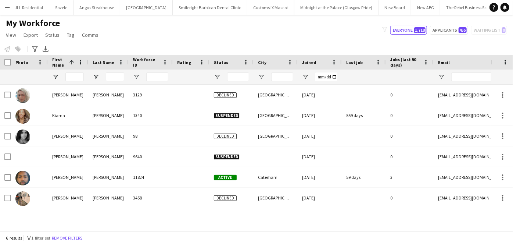
click at [337, 32] on div "My Workforce View Views Default view New view Update view Delete view Edit name…" at bounding box center [256, 30] width 513 height 25
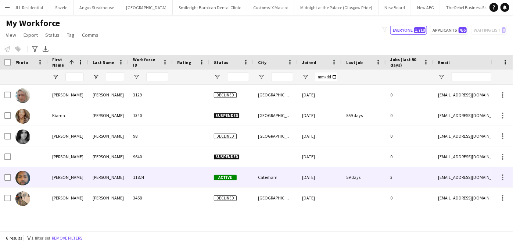
click at [269, 171] on div "Caterham" at bounding box center [276, 177] width 44 height 20
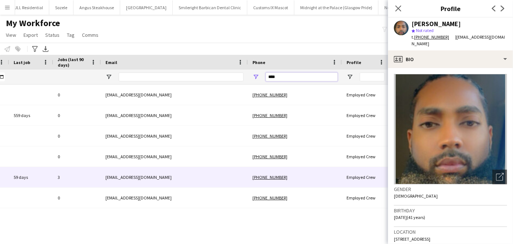
click at [280, 79] on input "****" at bounding box center [302, 76] width 72 height 9
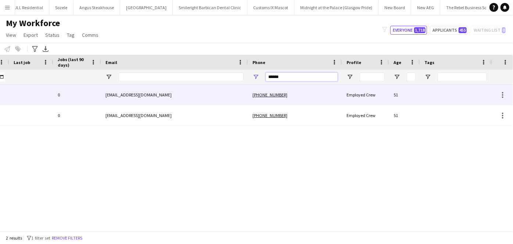
type input "******"
click at [224, 99] on div "jamierobinson777@hotmail.co.uk" at bounding box center [174, 95] width 147 height 20
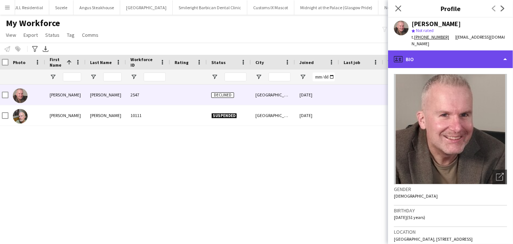
click at [418, 66] on div "profile Bio" at bounding box center [450, 59] width 125 height 18
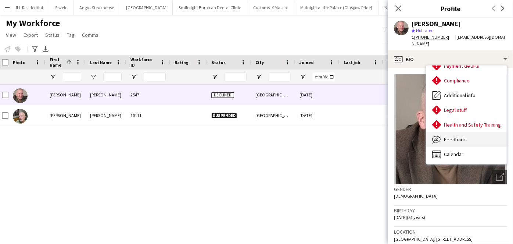
click at [456, 141] on span "Feedback" at bounding box center [455, 139] width 22 height 7
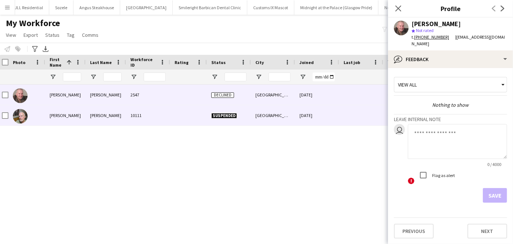
click at [322, 121] on div "25-11-2024" at bounding box center [317, 115] width 44 height 20
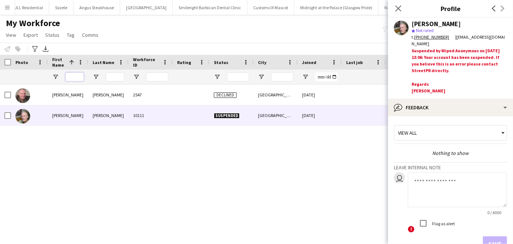
click at [81, 78] on input "First Name Filter Input" at bounding box center [74, 76] width 18 height 9
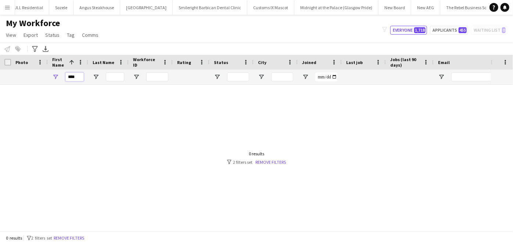
click at [81, 78] on input "****" at bounding box center [74, 76] width 18 height 9
type input "****"
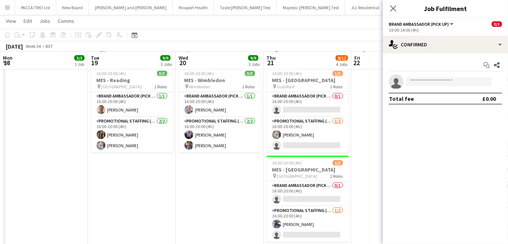
scroll to position [0, 192]
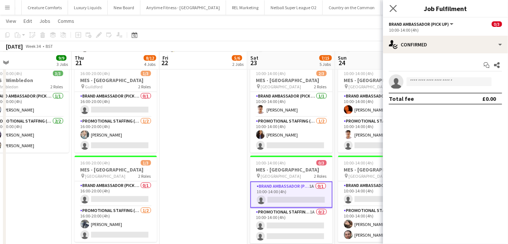
click at [390, 10] on app-icon "Close pop-in" at bounding box center [393, 8] width 11 height 11
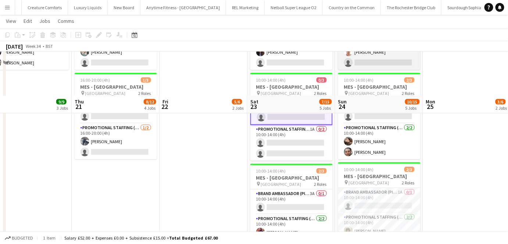
scroll to position [276, 0]
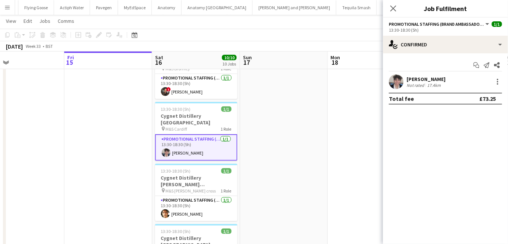
scroll to position [0, 195]
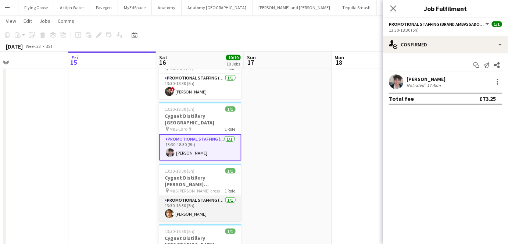
click at [177, 196] on app-card-role "Promotional Staffing (Brand Ambassadors) [DATE] 13:30-18:30 (5h) [PERSON_NAME]" at bounding box center [200, 208] width 82 height 25
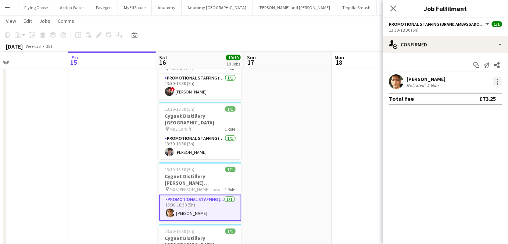
click at [501, 80] on div at bounding box center [497, 81] width 9 height 9
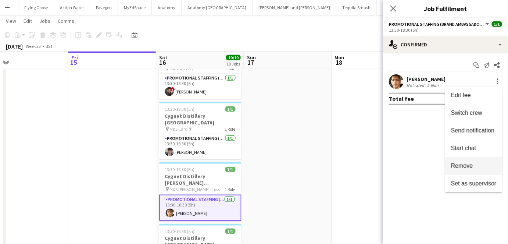
click at [471, 169] on span "Remove" at bounding box center [462, 165] width 22 height 6
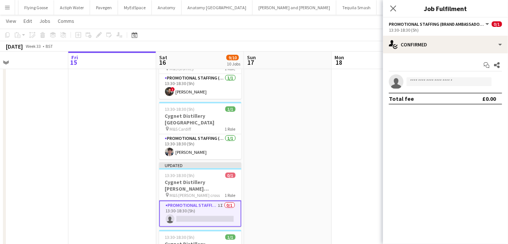
click at [392, 7] on icon at bounding box center [393, 9] width 6 height 6
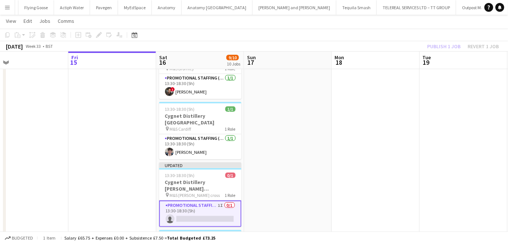
click at [450, 48] on div "Publish 1 job Revert 1 job" at bounding box center [463, 47] width 90 height 10
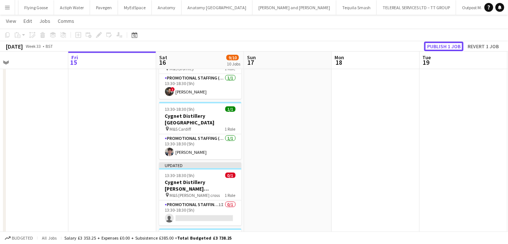
click at [450, 48] on button "Publish 1 job" at bounding box center [443, 47] width 39 height 10
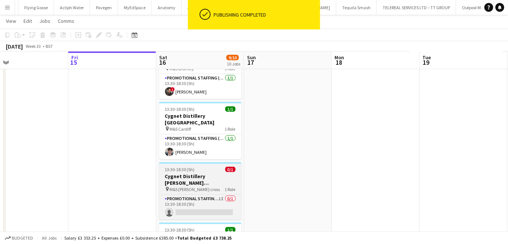
click at [188, 173] on h3 "Cygnet Distillery [PERSON_NAME][GEOGRAPHIC_DATA]" at bounding box center [200, 179] width 82 height 13
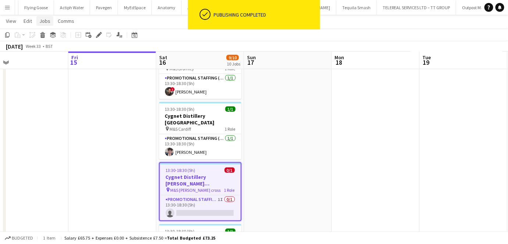
click at [44, 22] on span "Jobs" at bounding box center [44, 21] width 11 height 7
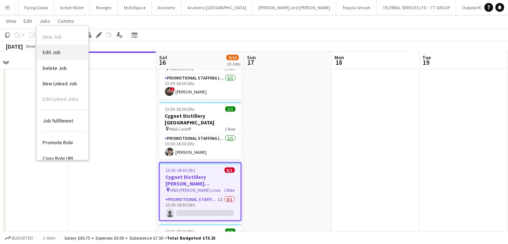
click at [60, 49] on link "Edit Job" at bounding box center [62, 51] width 51 height 15
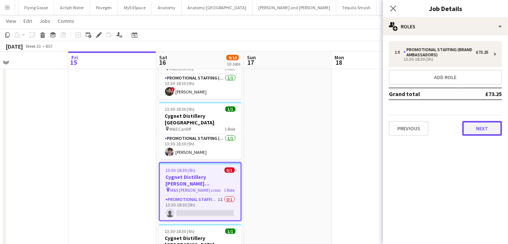
click at [483, 126] on button "Next" at bounding box center [482, 128] width 40 height 15
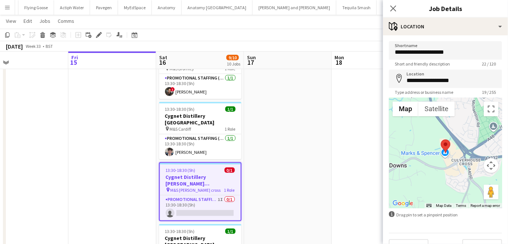
scroll to position [15, 0]
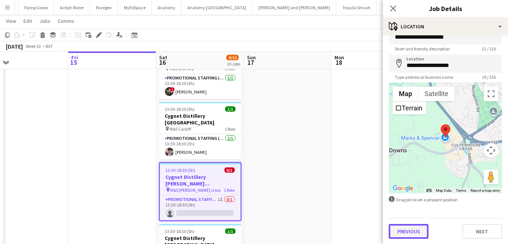
click at [421, 231] on button "Previous" at bounding box center [409, 231] width 40 height 15
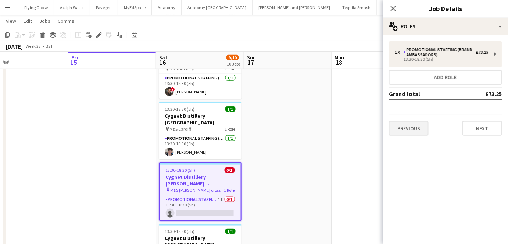
scroll to position [0, 0]
click at [392, 9] on icon "Close pop-in" at bounding box center [393, 8] width 7 height 7
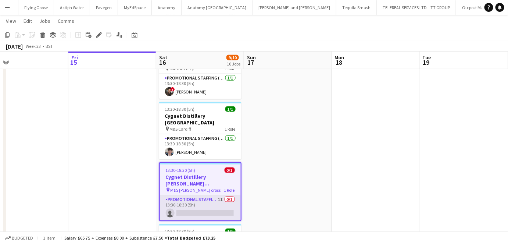
click at [209, 195] on app-card-role "Promotional Staffing (Brand Ambassadors) 1I 0/1 13:30-18:30 (5h) single-neutral…" at bounding box center [200, 207] width 81 height 25
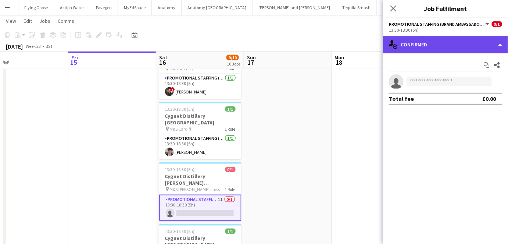
click at [480, 42] on div "single-neutral-actions-check-2 Confirmed" at bounding box center [445, 45] width 125 height 18
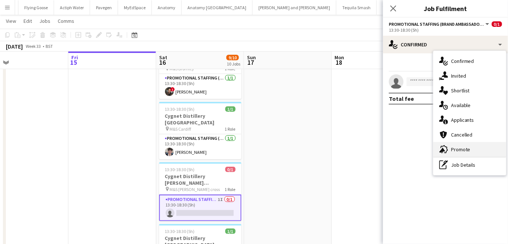
click at [468, 152] on div "advertising-megaphone Promote" at bounding box center [469, 149] width 73 height 15
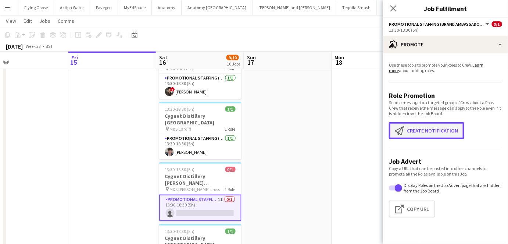
click at [430, 137] on button "Create notification Create notification" at bounding box center [426, 130] width 75 height 17
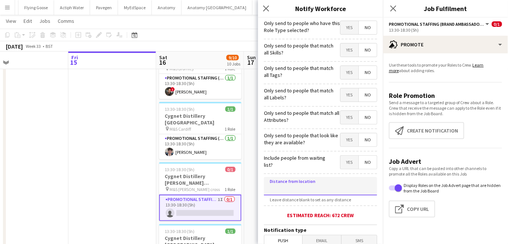
click at [304, 184] on input at bounding box center [320, 186] width 113 height 18
type input "****"
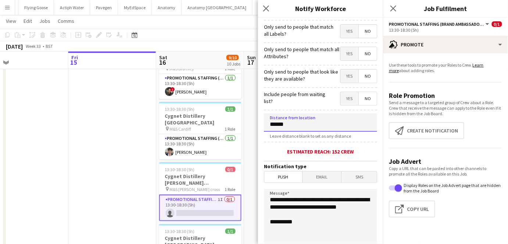
scroll to position [133, 0]
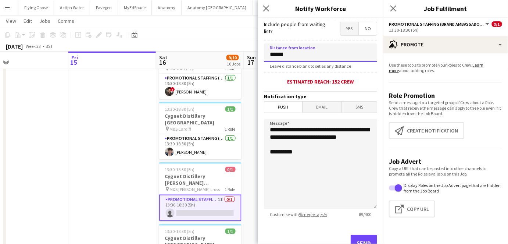
type input "******"
drag, startPoint x: 312, startPoint y: 148, endPoint x: 315, endPoint y: 128, distance: 20.0
click at [315, 128] on textarea "**********" at bounding box center [320, 164] width 113 height 90
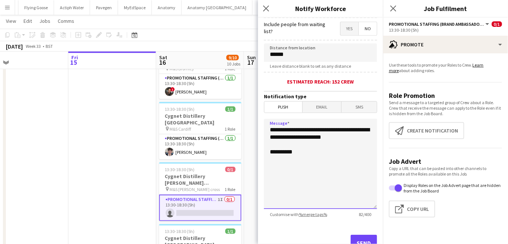
click at [358, 138] on textarea "**********" at bounding box center [320, 164] width 113 height 90
click at [327, 138] on textarea "**********" at bounding box center [320, 164] width 113 height 90
click at [360, 157] on textarea "**********" at bounding box center [320, 164] width 113 height 90
click at [360, 156] on textarea "**********" at bounding box center [320, 164] width 113 height 90
click at [360, 154] on textarea "**********" at bounding box center [320, 164] width 113 height 90
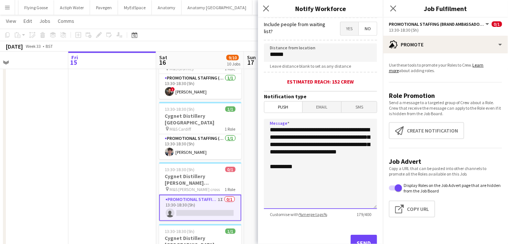
drag, startPoint x: 293, startPoint y: 159, endPoint x: 274, endPoint y: 159, distance: 18.8
click at [274, 159] on textarea "**********" at bounding box center [320, 164] width 113 height 90
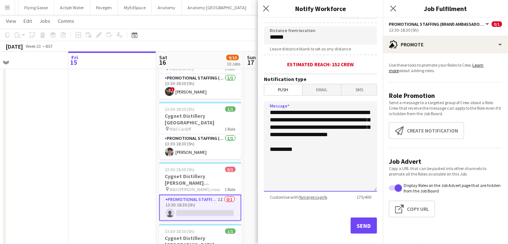
scroll to position [151, 0]
click at [287, 112] on textarea "**********" at bounding box center [320, 146] width 113 height 90
click at [326, 113] on textarea "**********" at bounding box center [320, 146] width 113 height 90
click at [340, 142] on textarea "**********" at bounding box center [320, 146] width 113 height 90
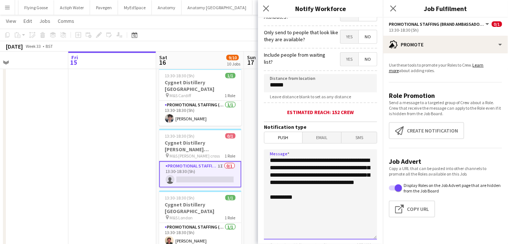
scroll to position [160, 0]
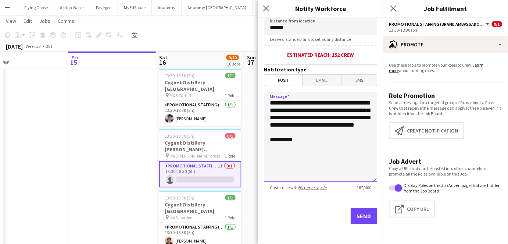
type textarea "**********"
click at [367, 213] on button "Send" at bounding box center [364, 216] width 26 height 16
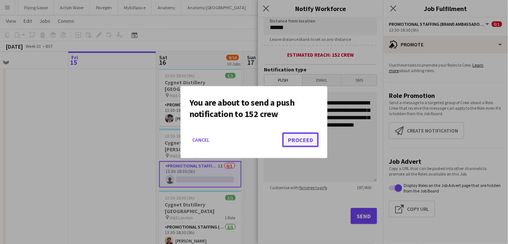
click at [304, 140] on button "Proceed" at bounding box center [300, 139] width 36 height 15
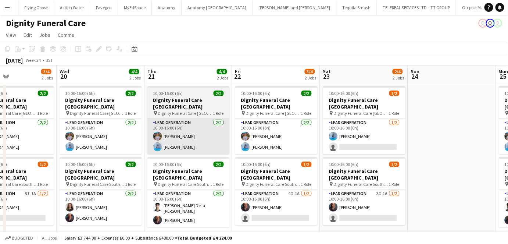
scroll to position [0, 224]
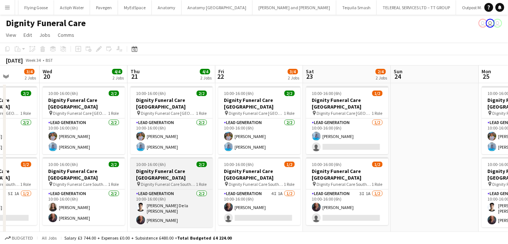
click at [161, 168] on h3 "Dignity Funeral Care [GEOGRAPHIC_DATA]" at bounding box center [172, 174] width 82 height 13
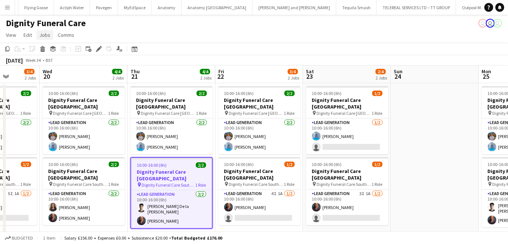
click at [50, 33] on link "Jobs" at bounding box center [44, 35] width 17 height 10
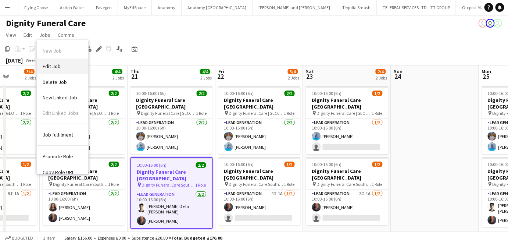
click at [55, 61] on link "Edit Job" at bounding box center [62, 65] width 51 height 15
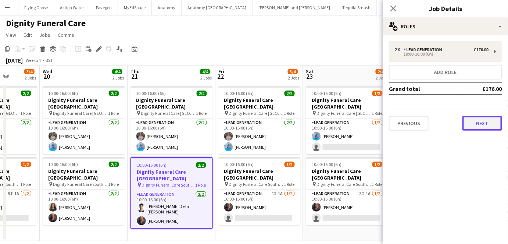
click at [471, 126] on button "Next" at bounding box center [482, 123] width 40 height 15
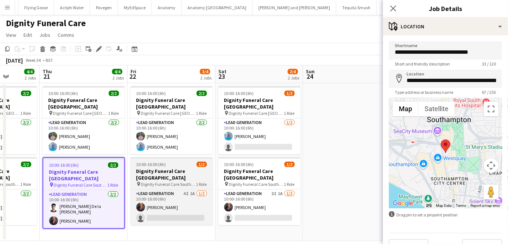
scroll to position [0, 236]
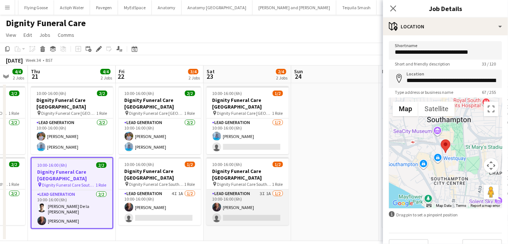
click at [214, 206] on app-card-role "Lead Generation 3I 1A [DATE] 10:00-16:00 (6h) [PERSON_NAME] single-neutral-acti…" at bounding box center [248, 207] width 82 height 36
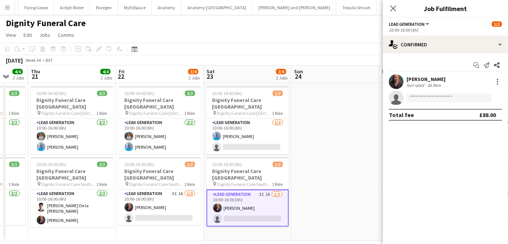
click at [393, 7] on icon "Close pop-in" at bounding box center [393, 9] width 6 height 6
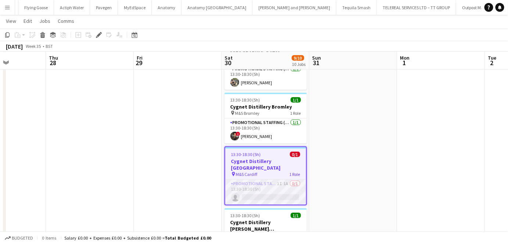
scroll to position [0, 218]
click at [264, 179] on app-card-role "Promotional Staffing (Brand Ambassadors) 1I 1A 0/1 13:30-18:30 (5h) single-neut…" at bounding box center [265, 191] width 81 height 25
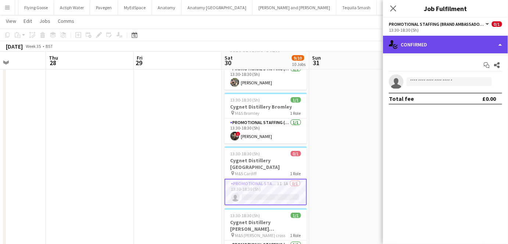
click at [441, 42] on div "single-neutral-actions-check-2 Confirmed" at bounding box center [445, 45] width 125 height 18
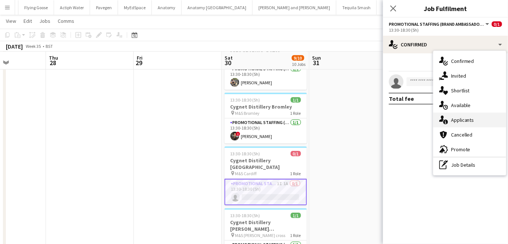
click at [460, 119] on div "single-neutral-actions-information Applicants" at bounding box center [469, 119] width 73 height 15
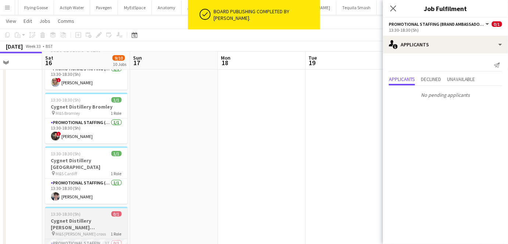
scroll to position [0, 221]
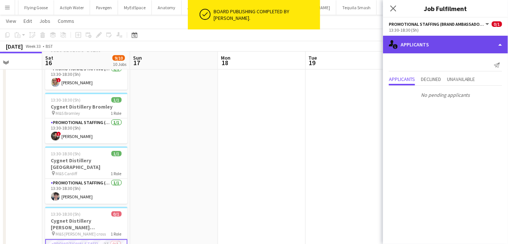
click at [434, 40] on div "single-neutral-actions-information Applicants" at bounding box center [445, 45] width 125 height 18
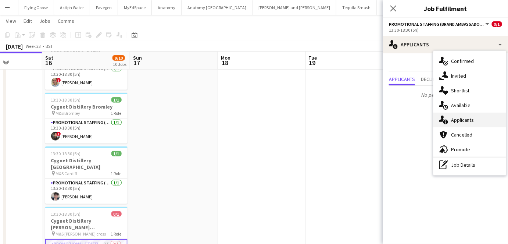
click at [456, 118] on div "single-neutral-actions-information Applicants" at bounding box center [469, 119] width 73 height 15
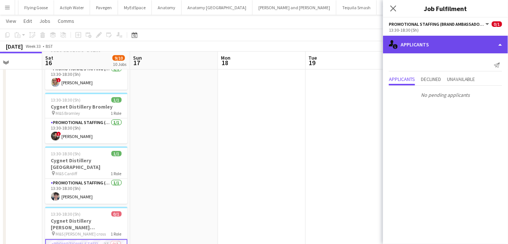
click at [433, 40] on div "single-neutral-actions-information Applicants" at bounding box center [445, 45] width 125 height 18
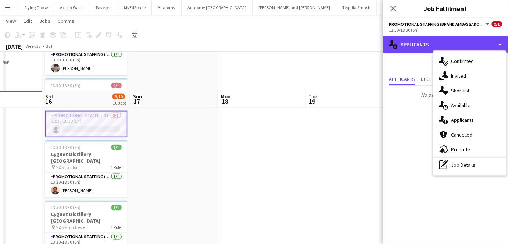
scroll to position [267, 0]
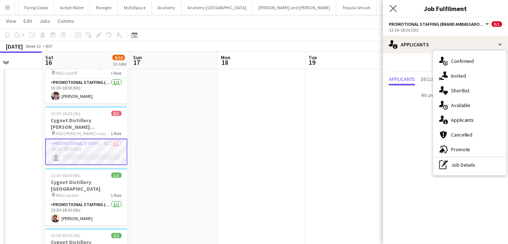
click at [398, 5] on app-icon "Close pop-in" at bounding box center [393, 8] width 11 height 11
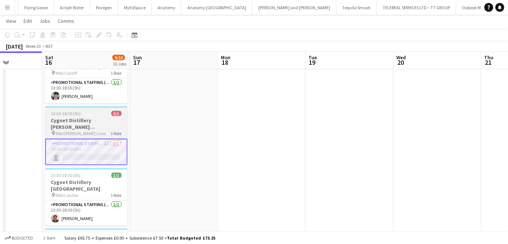
click at [74, 111] on span "13:30-18:30 (5h)" at bounding box center [66, 114] width 30 height 6
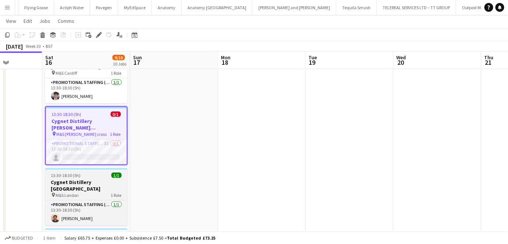
click at [79, 172] on span "13:30-18:30 (5h)" at bounding box center [66, 175] width 30 height 6
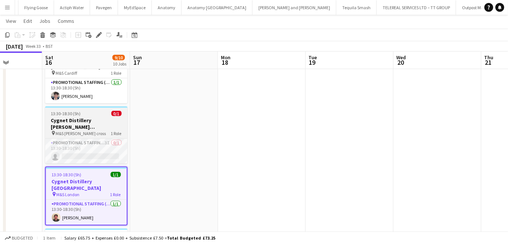
click at [88, 117] on h3 "Cygnet Distillery [PERSON_NAME][GEOGRAPHIC_DATA]" at bounding box center [86, 123] width 82 height 13
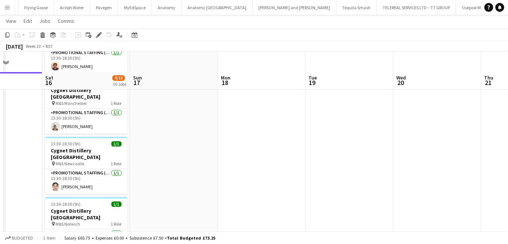
scroll to position [442, 0]
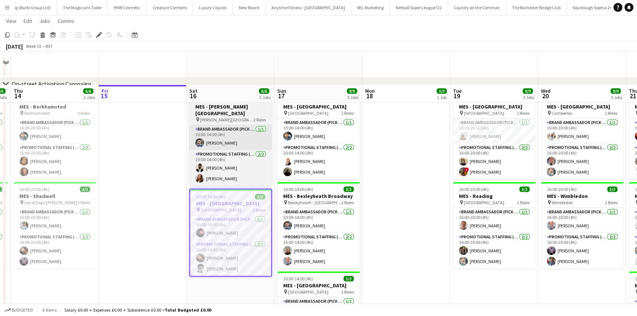
scroll to position [0, 2261]
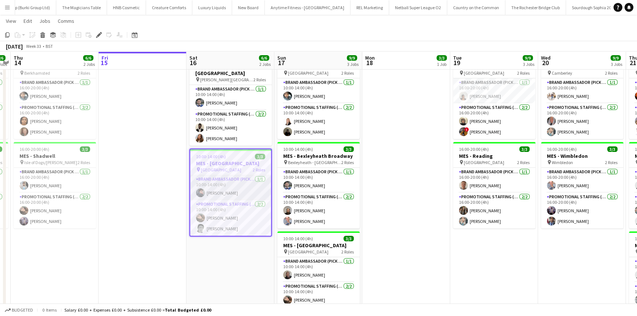
click at [227, 190] on app-card-role "Brand Ambassador (Pick up) [DATE] 10:00-14:00 (4h) [PERSON_NAME]" at bounding box center [230, 187] width 81 height 25
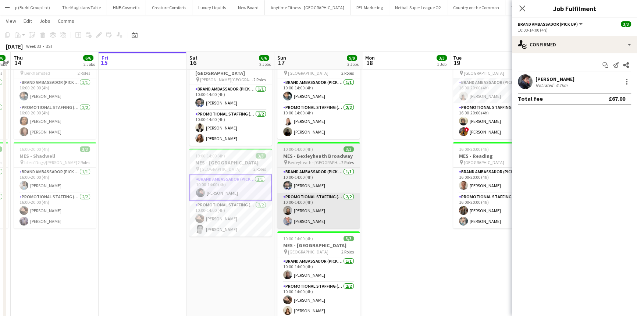
click at [237, 222] on app-card-role "Promotional Staffing (Brand Ambassadors) [DATE] 10:00-14:00 (4h) [PERSON_NAME] …" at bounding box center [230, 219] width 82 height 36
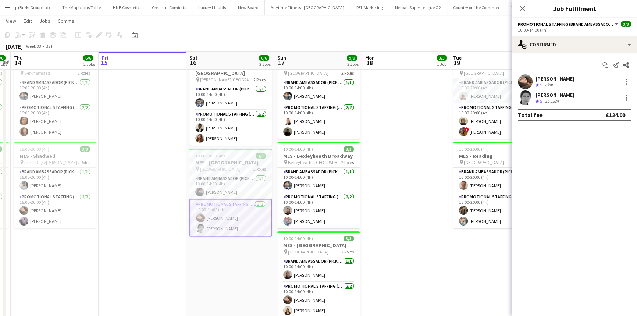
click at [573, 98] on div "[PERSON_NAME] Crew rating 5 15.1km" at bounding box center [574, 97] width 125 height 15
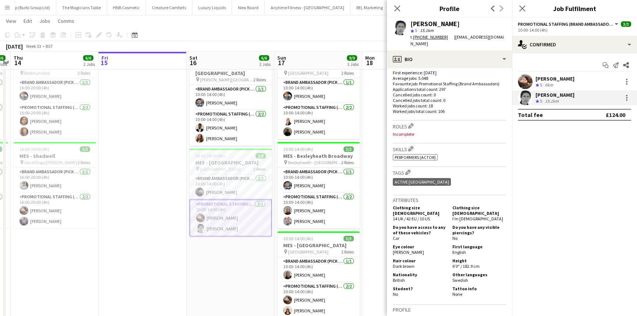
scroll to position [267, 0]
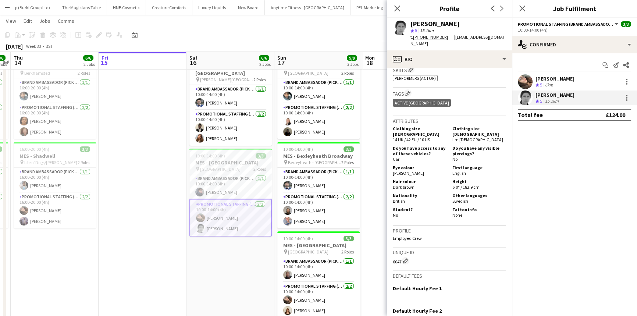
click at [562, 83] on div "Crew rating 5 6km" at bounding box center [554, 85] width 39 height 6
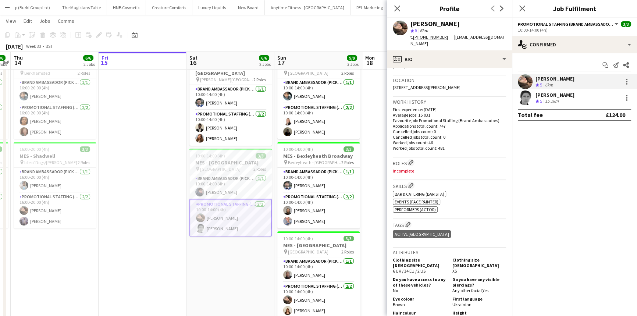
scroll to position [167, 0]
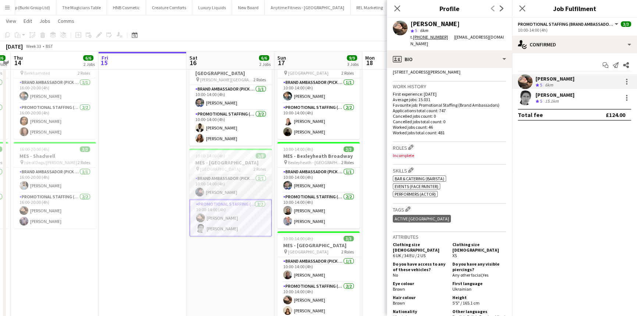
click at [250, 180] on app-card-role "Brand Ambassador (Pick up) 1/1 10:00-14:00 (4h) Denis Whelan" at bounding box center [230, 186] width 82 height 25
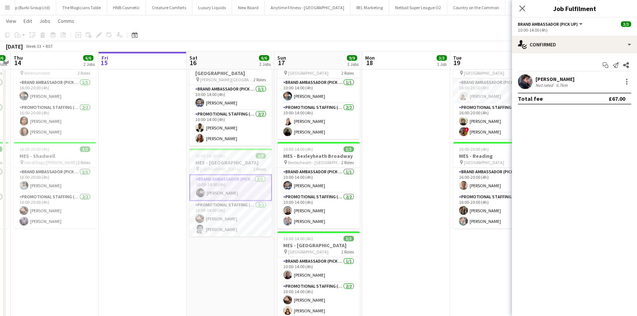
click at [562, 72] on div "Start chat Send notification Share Denis Whelan Not rated 6.7km Total fee £67.00" at bounding box center [574, 81] width 125 height 57
click at [557, 77] on div "Denis Whelan" at bounding box center [554, 79] width 39 height 7
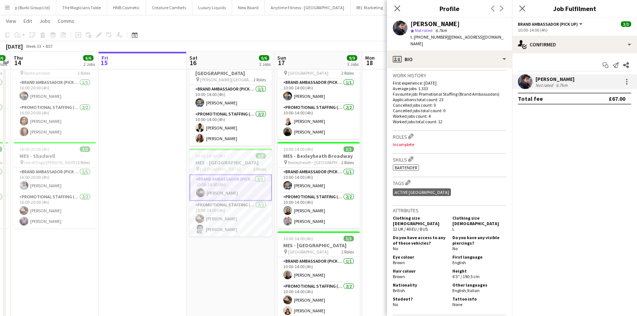
scroll to position [234, 0]
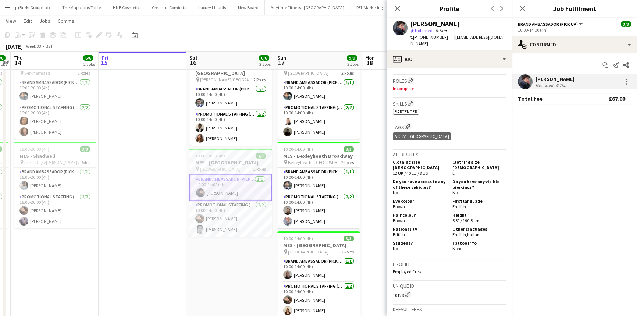
drag, startPoint x: 399, startPoint y: 9, endPoint x: 408, endPoint y: 11, distance: 8.9
click at [399, 9] on icon "Close pop-in" at bounding box center [397, 9] width 6 height 6
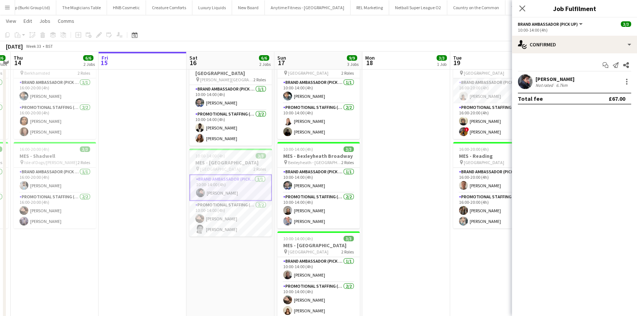
click at [521, 9] on icon at bounding box center [522, 9] width 6 height 6
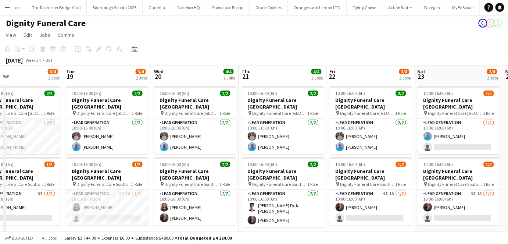
scroll to position [0, 249]
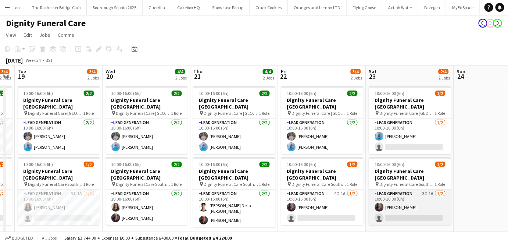
click at [433, 199] on app-card-role "Lead Generation 3I 1A [DATE] 10:00-16:00 (6h) [PERSON_NAME] single-neutral-acti…" at bounding box center [410, 207] width 82 height 36
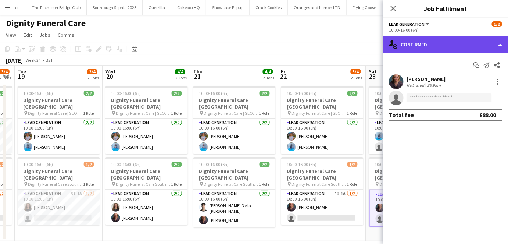
click at [419, 46] on div "single-neutral-actions-check-2 Confirmed" at bounding box center [445, 45] width 125 height 18
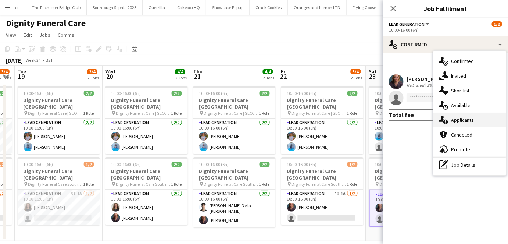
click at [454, 116] on div "single-neutral-actions-information Applicants" at bounding box center [469, 119] width 73 height 15
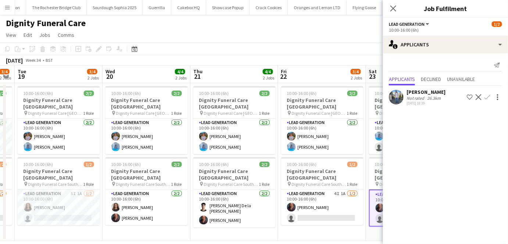
click at [414, 95] on div "Not rated" at bounding box center [416, 98] width 19 height 6
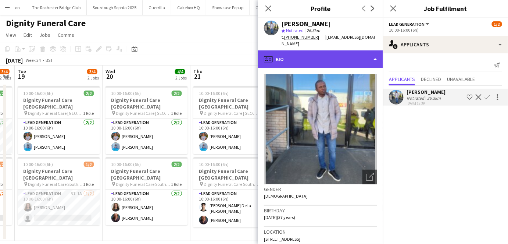
click at [340, 54] on div "profile Bio" at bounding box center [320, 59] width 125 height 18
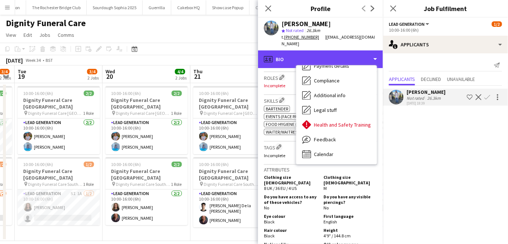
scroll to position [234, 0]
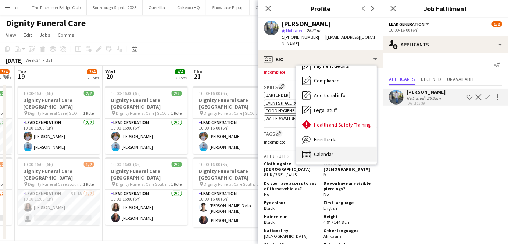
click at [337, 149] on div "Calendar Calendar" at bounding box center [336, 154] width 81 height 15
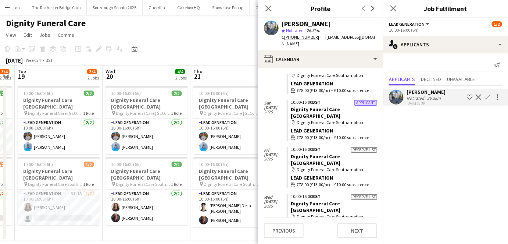
scroll to position [312, 0]
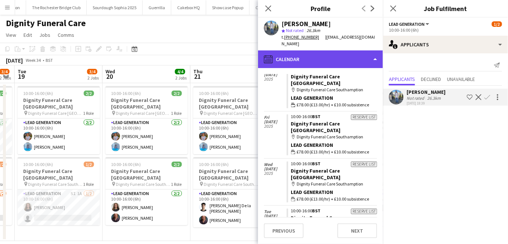
click at [328, 50] on div "calendar-full Calendar" at bounding box center [320, 59] width 125 height 18
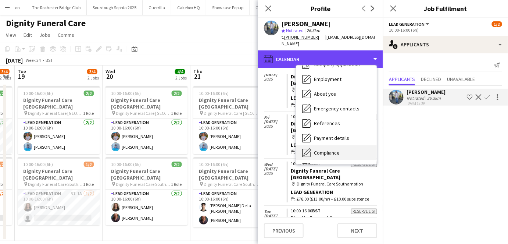
scroll to position [0, 0]
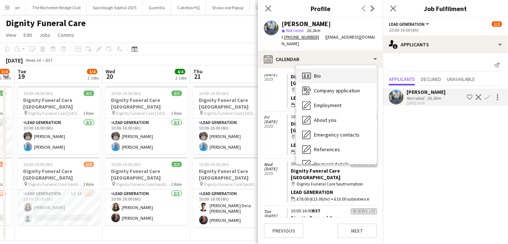
click at [342, 72] on div "Bio Bio" at bounding box center [336, 75] width 81 height 15
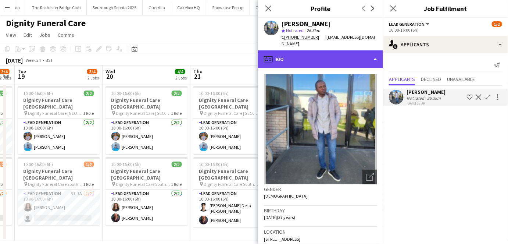
click at [324, 52] on div "profile Bio" at bounding box center [320, 59] width 125 height 18
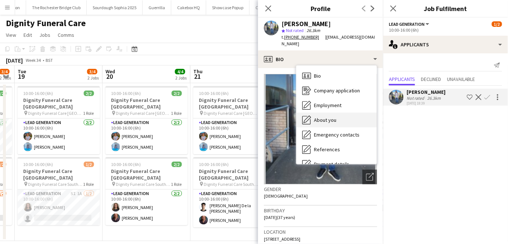
click at [355, 112] on div "About you About you" at bounding box center [336, 119] width 81 height 15
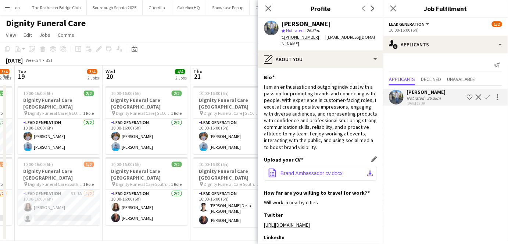
click at [318, 176] on span "Brand Ambassador cv.docx" at bounding box center [312, 173] width 62 height 6
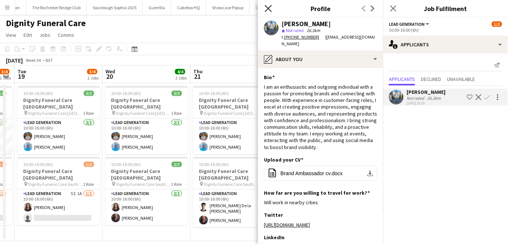
click at [267, 7] on icon at bounding box center [268, 8] width 7 height 7
